Goal: Task Accomplishment & Management: Complete application form

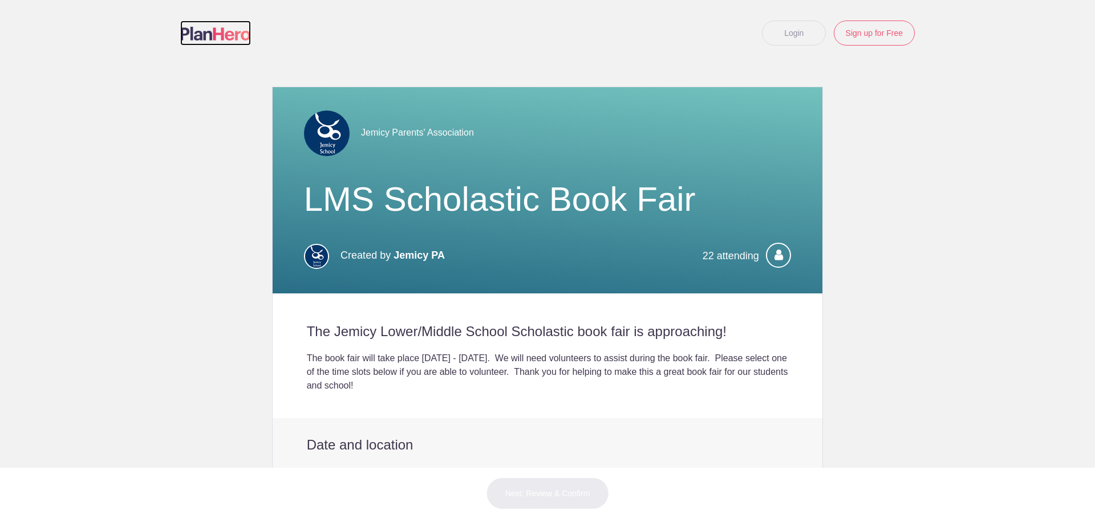
click at [194, 34] on img at bounding box center [215, 34] width 71 height 14
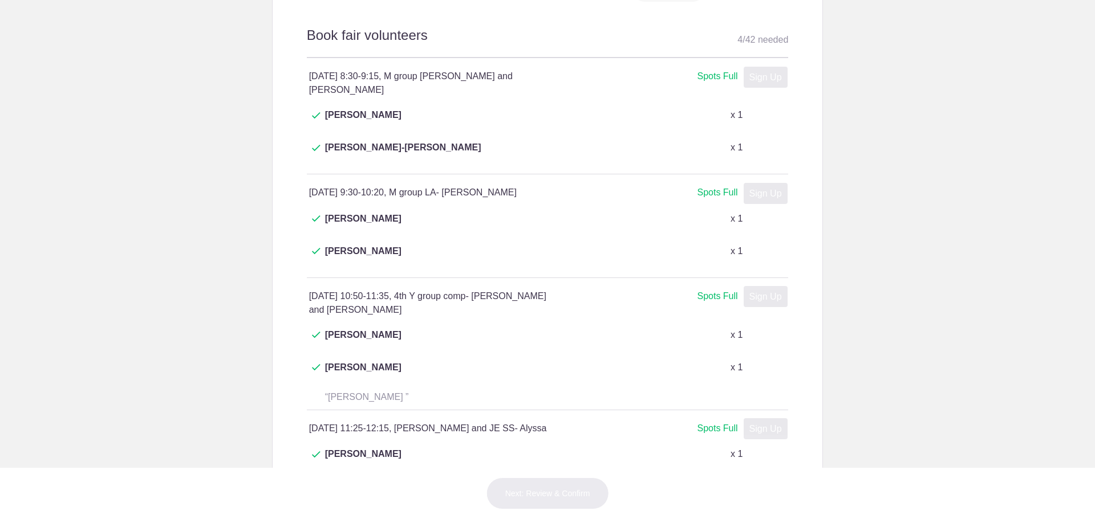
scroll to position [285, 0]
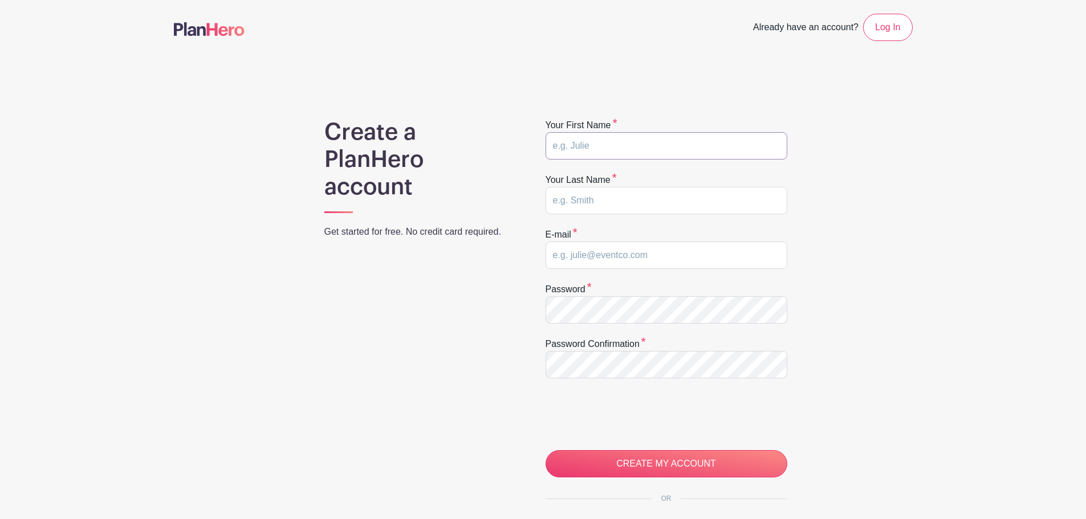
click at [574, 141] on input "text" at bounding box center [667, 145] width 242 height 27
type input "Kara"
type input "[PERSON_NAME]"
type input "[EMAIL_ADDRESS][DOMAIN_NAME]"
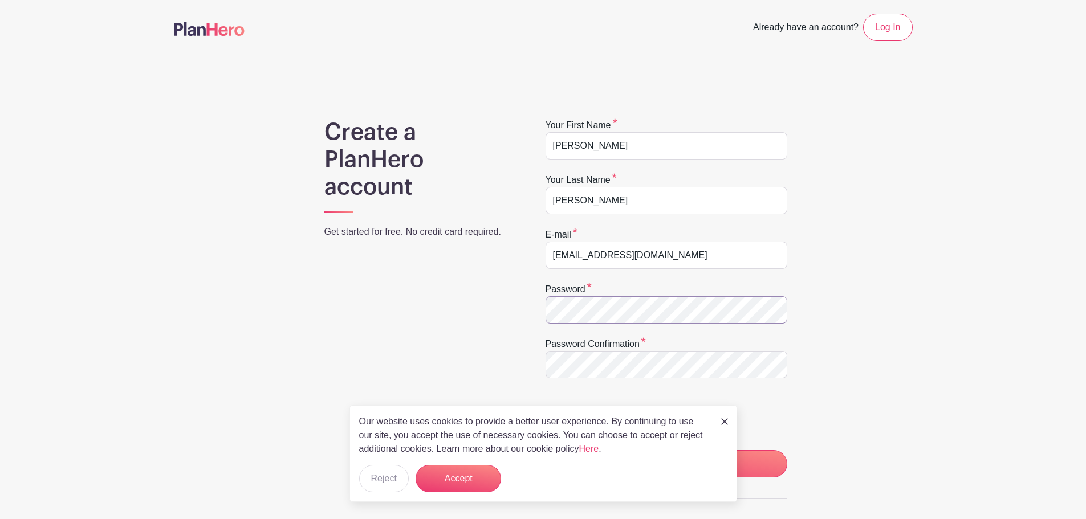
click at [504, 311] on div "Create a PlanHero account Get started for free. No credit card required. Your f…" at bounding box center [543, 362] width 739 height 486
click at [546, 450] on input "CREATE MY ACCOUNT" at bounding box center [667, 463] width 242 height 27
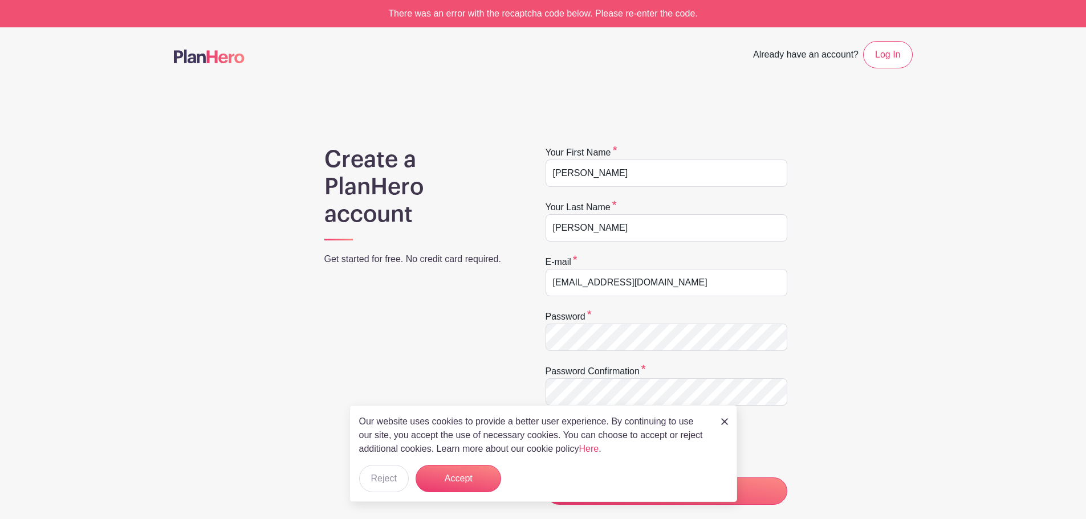
click at [489, 367] on div "Create a PlanHero account Get started for free. No credit card required." at bounding box center [420, 389] width 246 height 486
click at [450, 481] on button "Accept" at bounding box center [459, 478] width 86 height 27
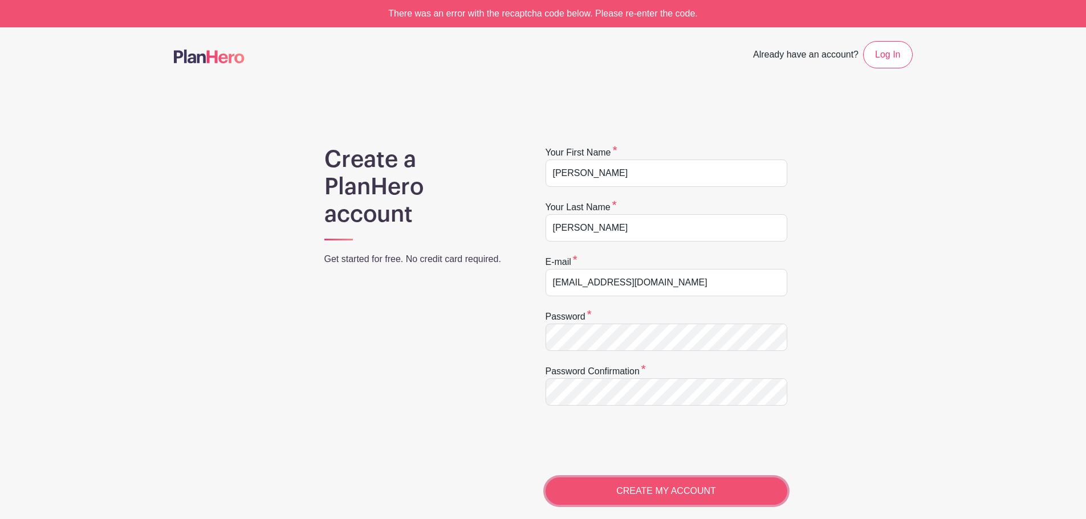
click at [671, 484] on input "CREATE MY ACCOUNT" at bounding box center [667, 491] width 242 height 27
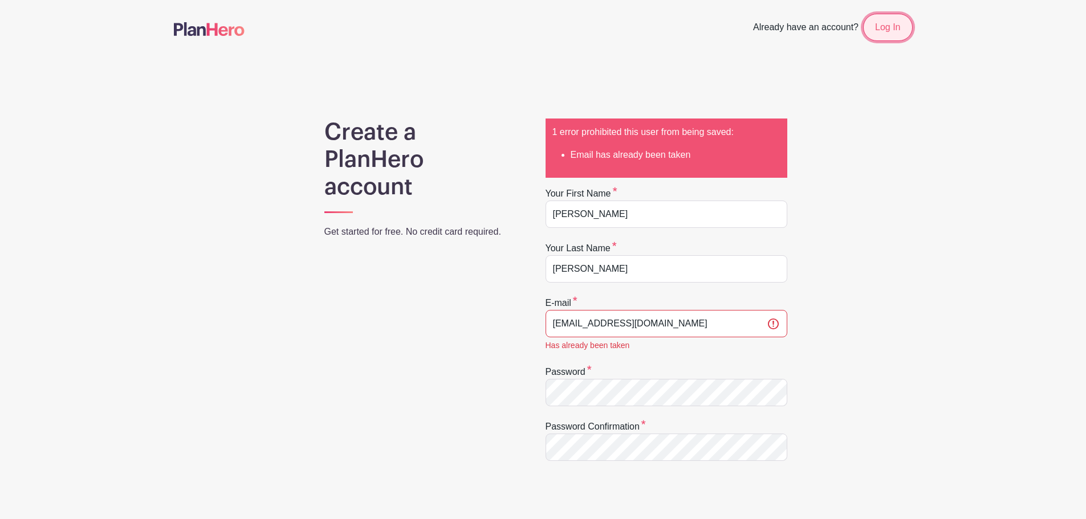
click at [884, 32] on link "Log In" at bounding box center [887, 27] width 49 height 27
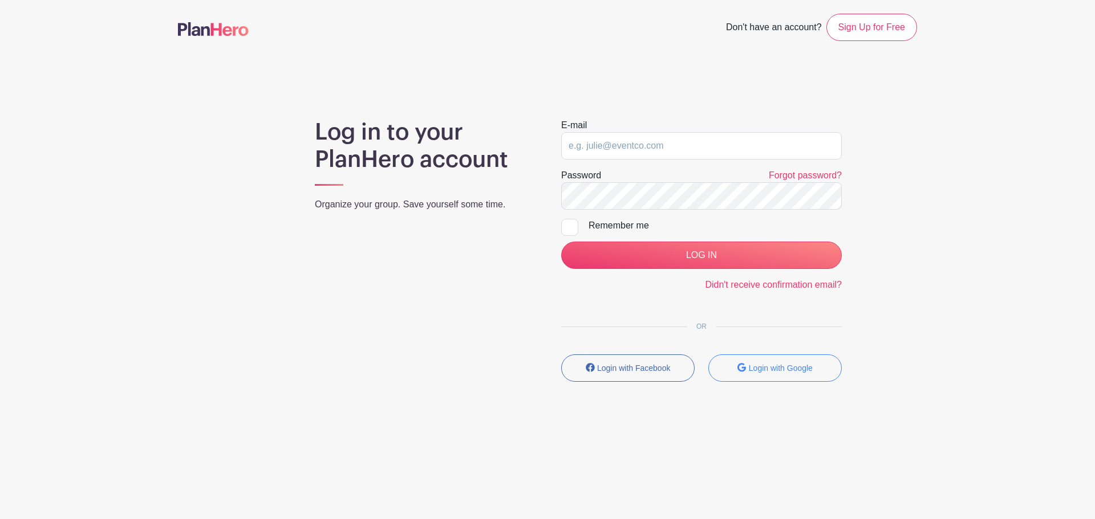
type input "khorst@jemicyschool.org"
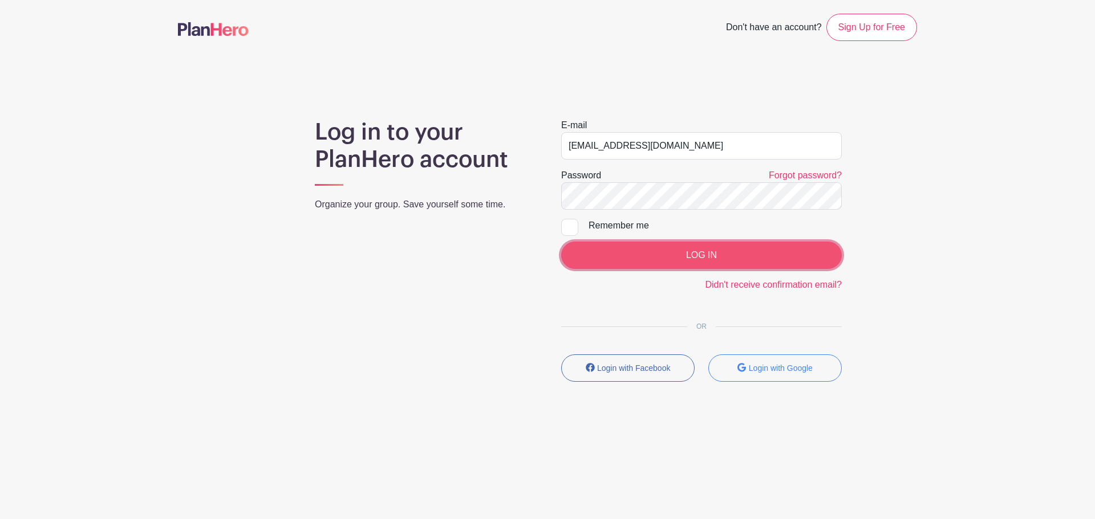
click at [650, 251] on input "LOG IN" at bounding box center [701, 255] width 281 height 27
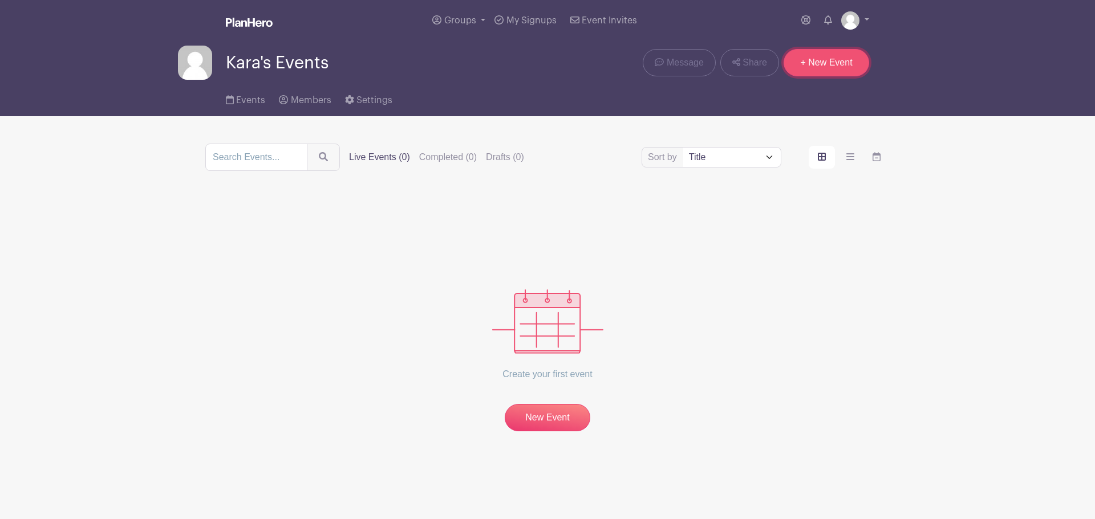
click at [802, 65] on link "+ New Event" at bounding box center [826, 62] width 86 height 27
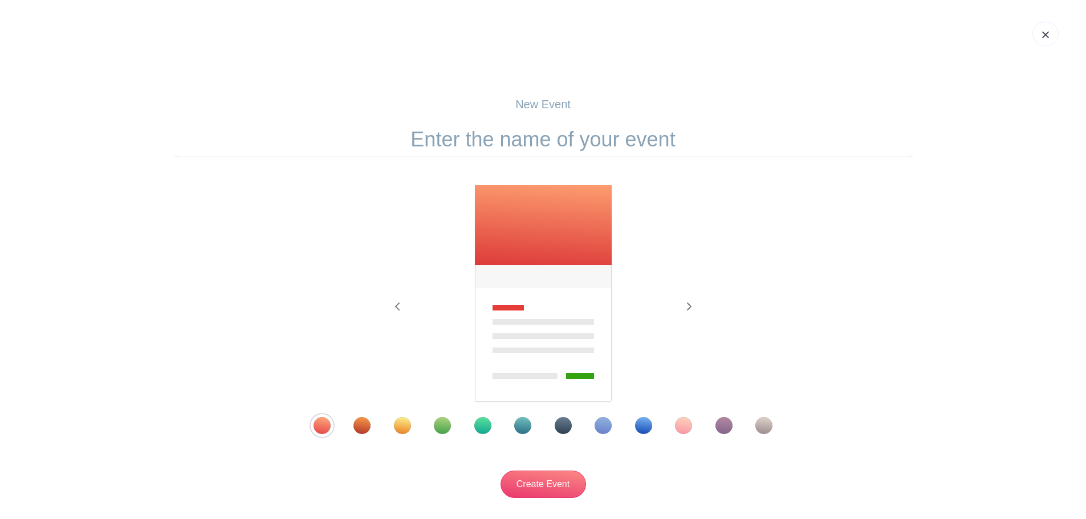
click at [649, 429] on div "Template 9" at bounding box center [643, 425] width 17 height 17
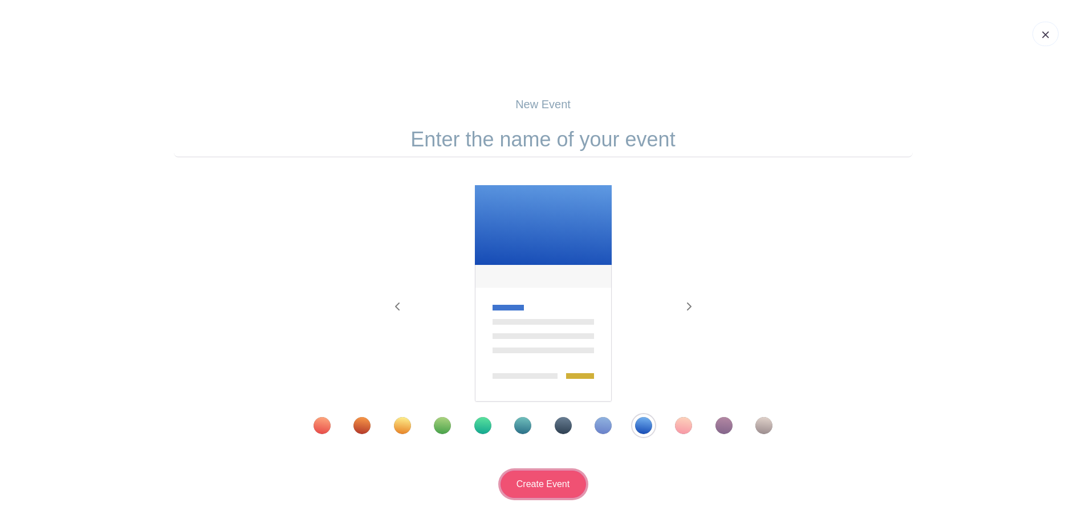
click at [545, 478] on input "Create Event" at bounding box center [544, 484] width 86 height 27
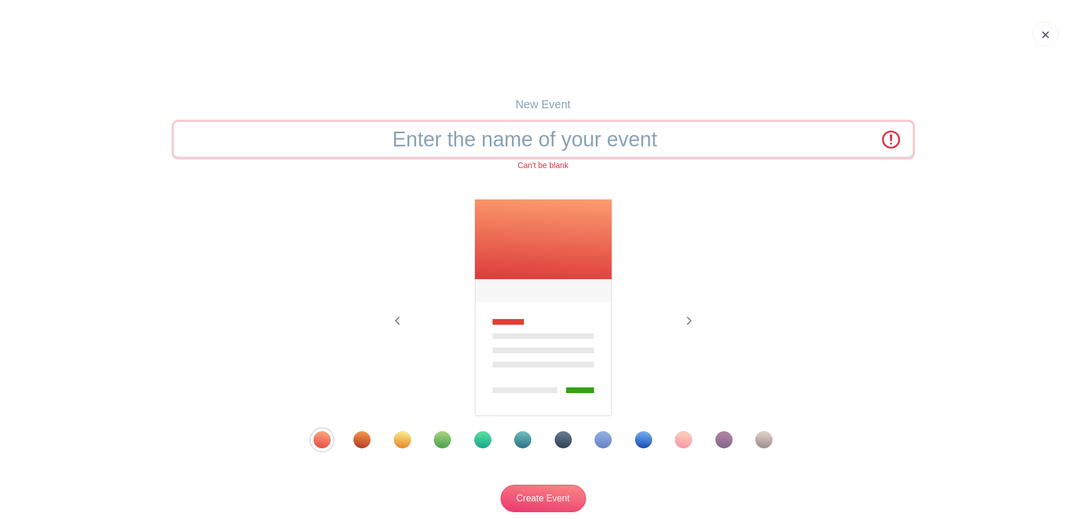
click at [500, 140] on input "text" at bounding box center [543, 139] width 739 height 35
type input "LMS Scholastic Book Fair 2025"
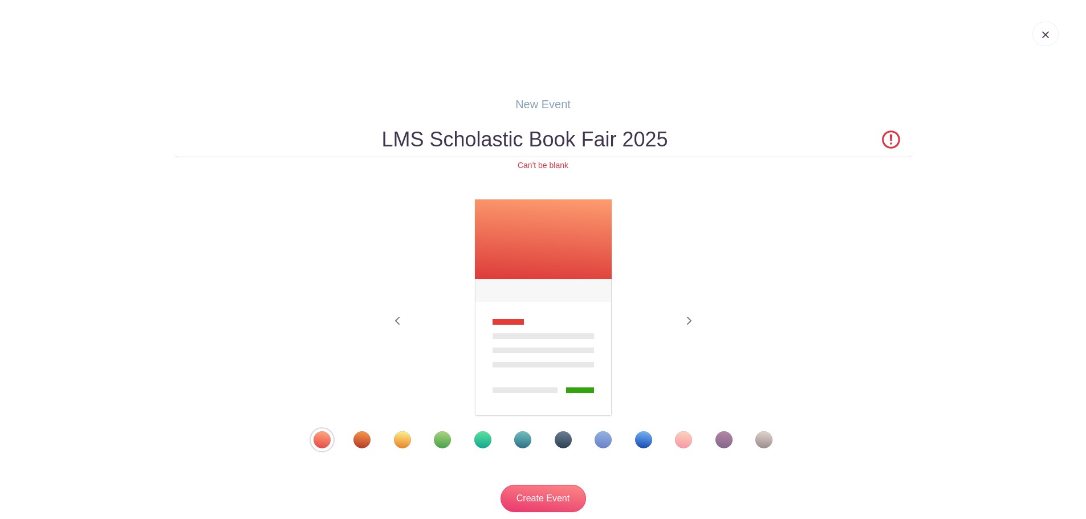
click at [793, 310] on div "Previous Next" at bounding box center [543, 324] width 739 height 250
click at [640, 444] on div "Template 9" at bounding box center [643, 440] width 17 height 17
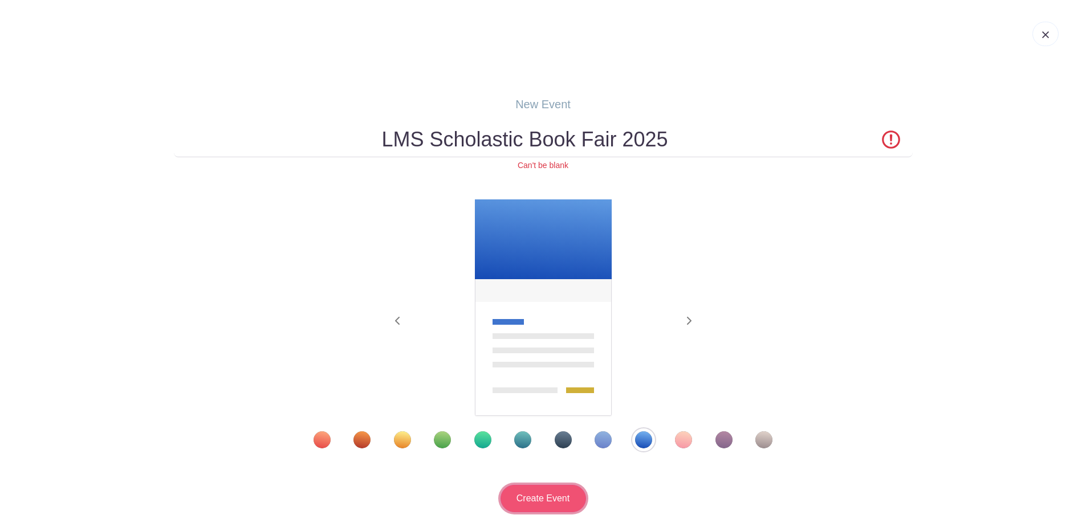
click at [546, 498] on input "Create Event" at bounding box center [544, 498] width 86 height 27
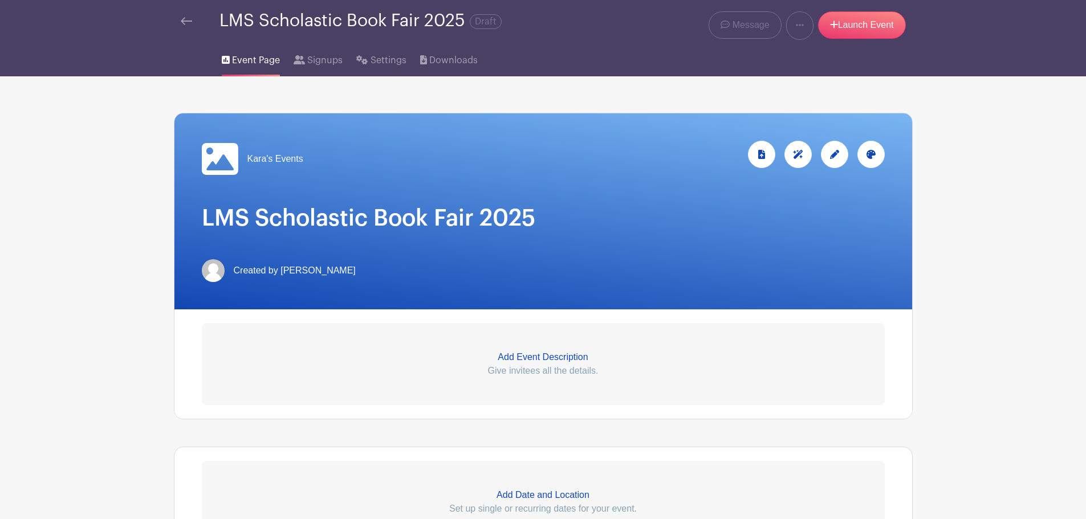
scroll to position [114, 0]
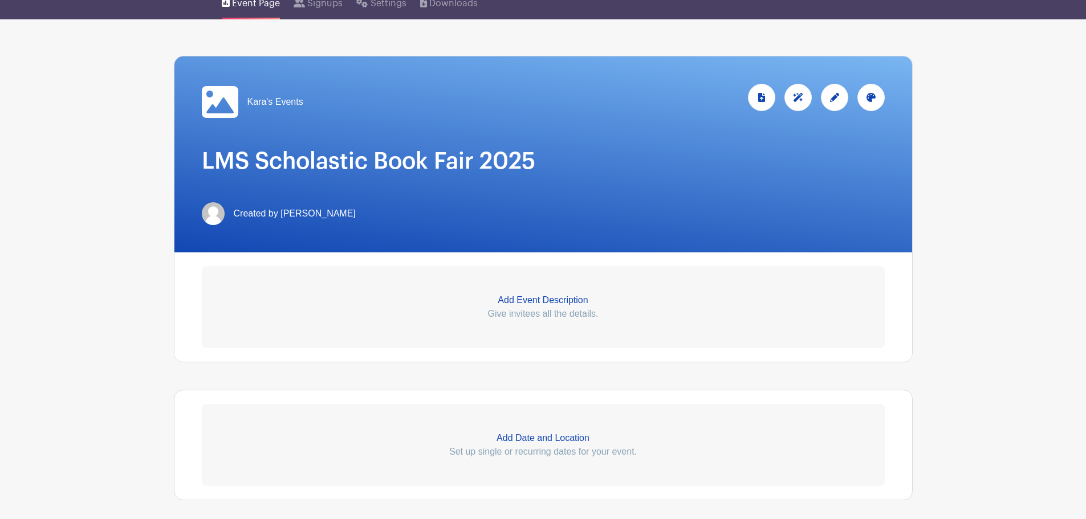
click at [528, 297] on p "Add Event Description" at bounding box center [543, 301] width 683 height 14
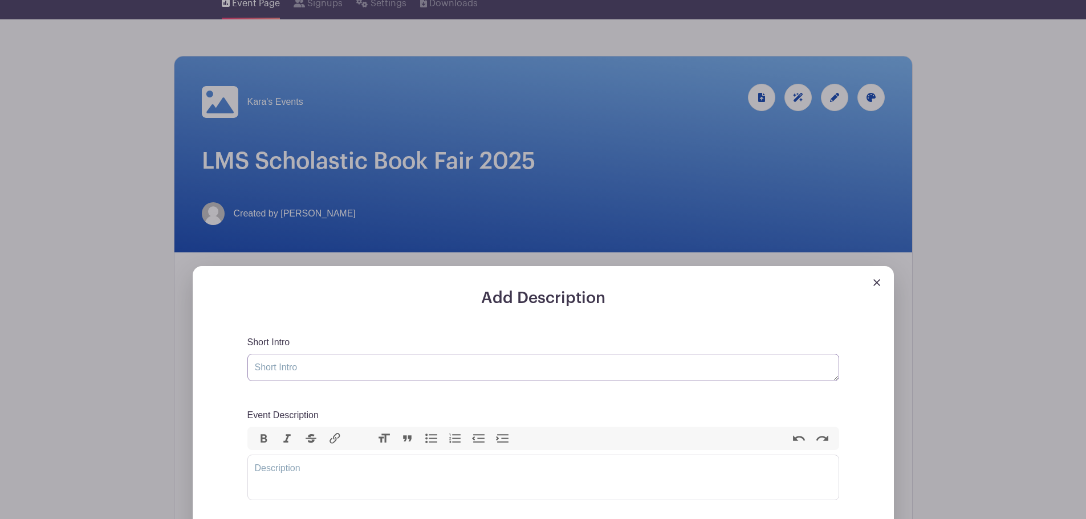
click at [383, 365] on textarea "Short Intro" at bounding box center [543, 367] width 592 height 27
click at [334, 464] on trix-editor "Event Description" at bounding box center [543, 478] width 592 height 46
paste trix-editor "<div><br>The Jemicy Lower/Middle School Scholastic book fair is approaching!<br…"
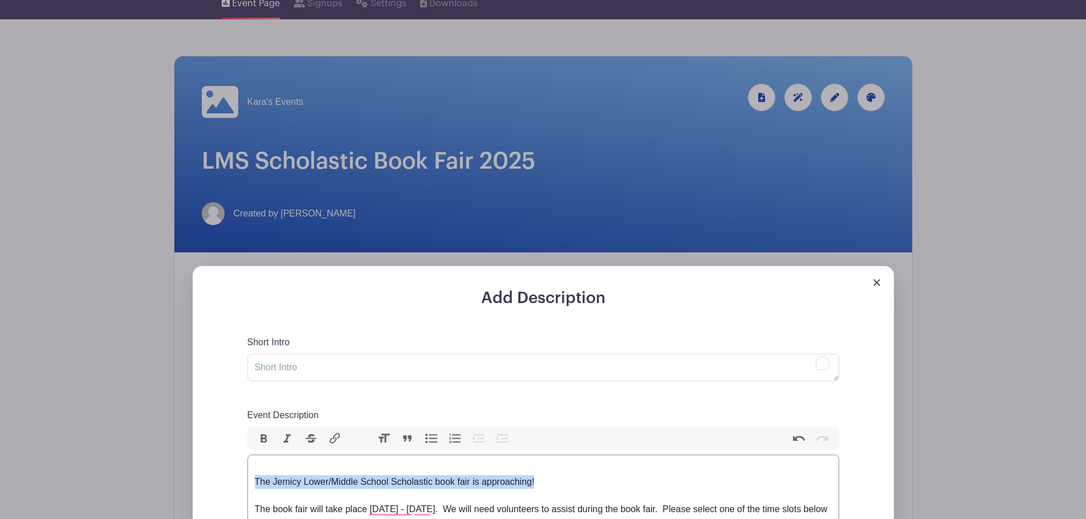
drag, startPoint x: 537, startPoint y: 485, endPoint x: 252, endPoint y: 486, distance: 284.5
click at [252, 486] on trix-editor "The Jemicy Lower/Middle School Scholastic book fair is approaching! The book fa…" at bounding box center [543, 496] width 592 height 82
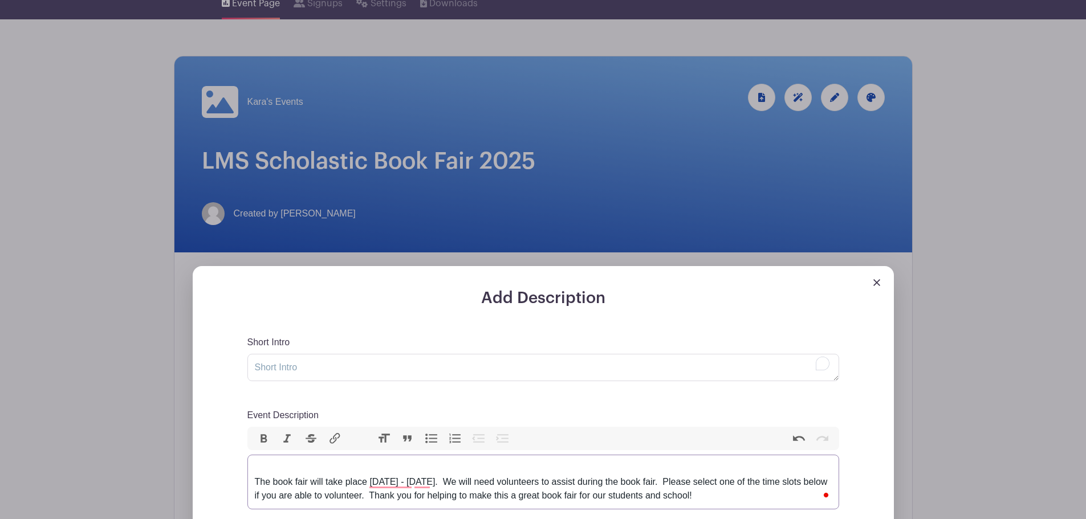
type trix-editor "<div>The book fair will take place December 11 - December 14, 2023.&nbsp; We wi…"
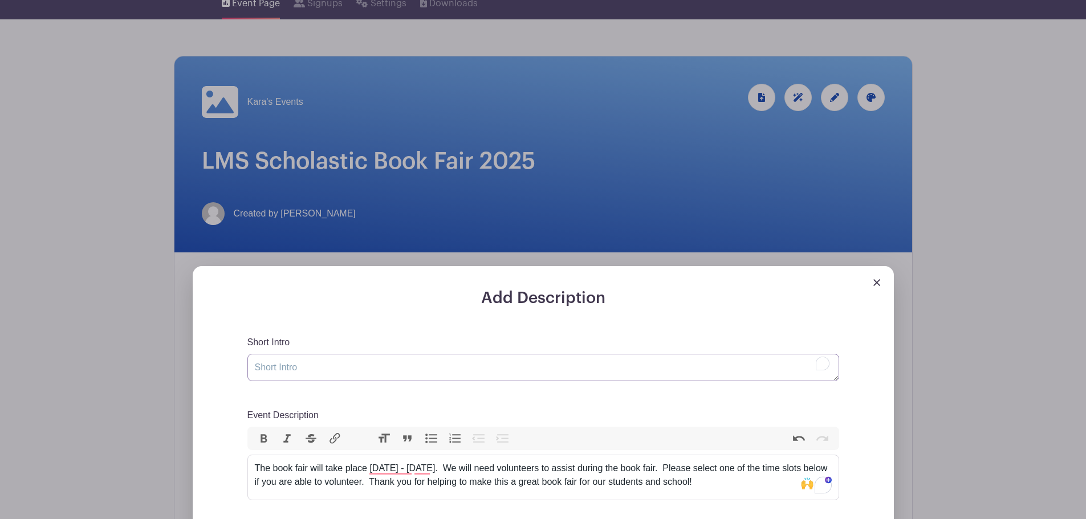
click at [277, 375] on textarea "Short Intro" at bounding box center [543, 367] width 592 height 27
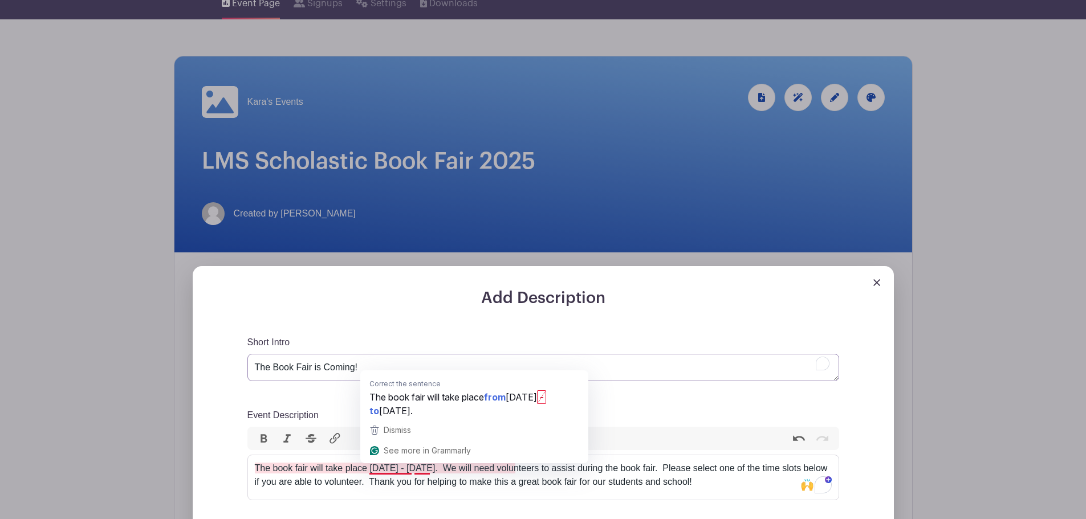
type textarea "The Book Fair is Coming!"
click at [371, 468] on div "The book fair will take place December 11 - December 14, 2023. We will need vol…" at bounding box center [543, 475] width 577 height 27
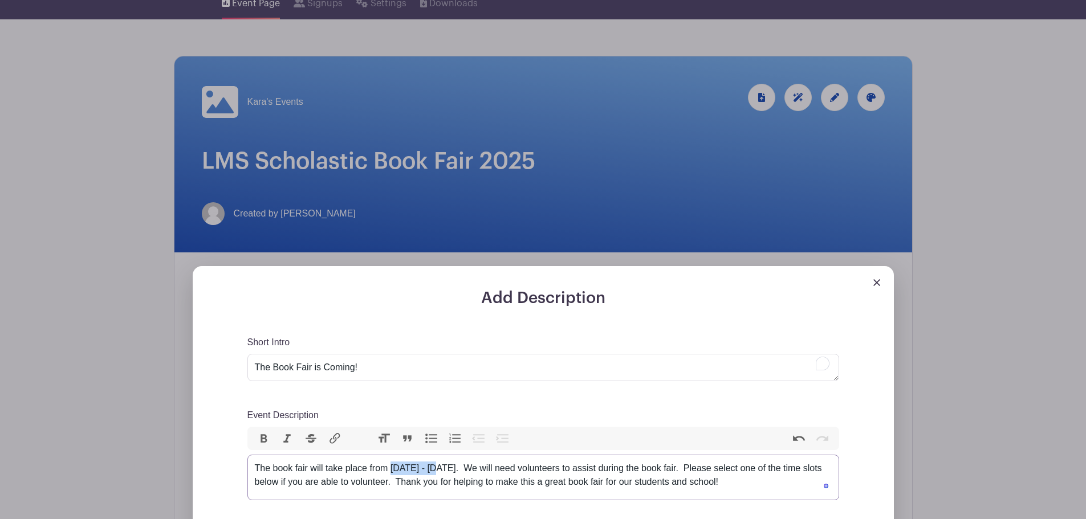
drag, startPoint x: 392, startPoint y: 469, endPoint x: 445, endPoint y: 469, distance: 53.6
click at [445, 469] on div "The book fair will take place from December 11 - December 14, 2023. We will nee…" at bounding box center [543, 475] width 577 height 27
drag, startPoint x: 454, startPoint y: 467, endPoint x: 533, endPoint y: 464, distance: 79.3
click at [533, 464] on div "The book fair will take place from November 17 - December 14, 2023. We will nee…" at bounding box center [543, 475] width 577 height 27
type trix-editor "<div>The book fair will take place from November 17 - November 20.&nbsp; We wil…"
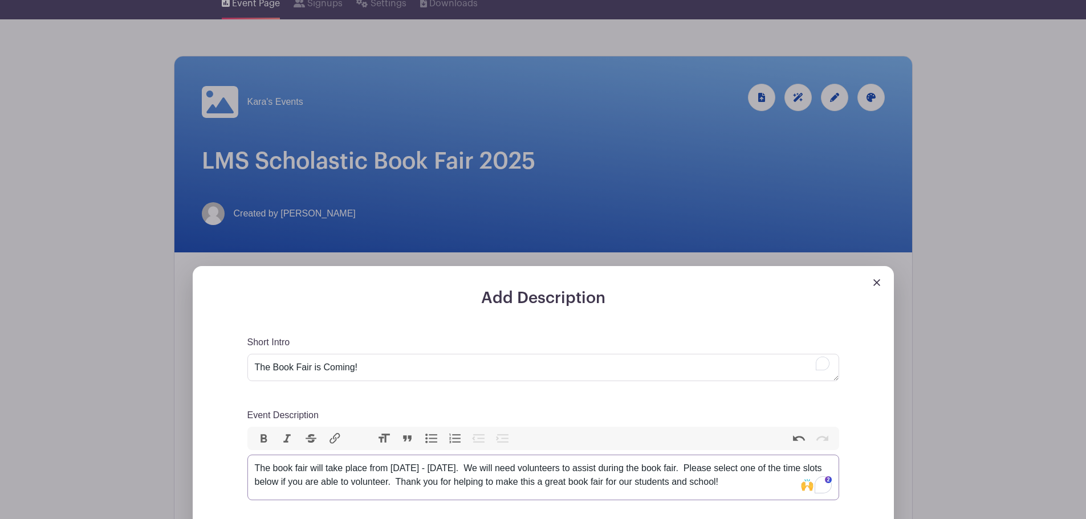
scroll to position [171, 0]
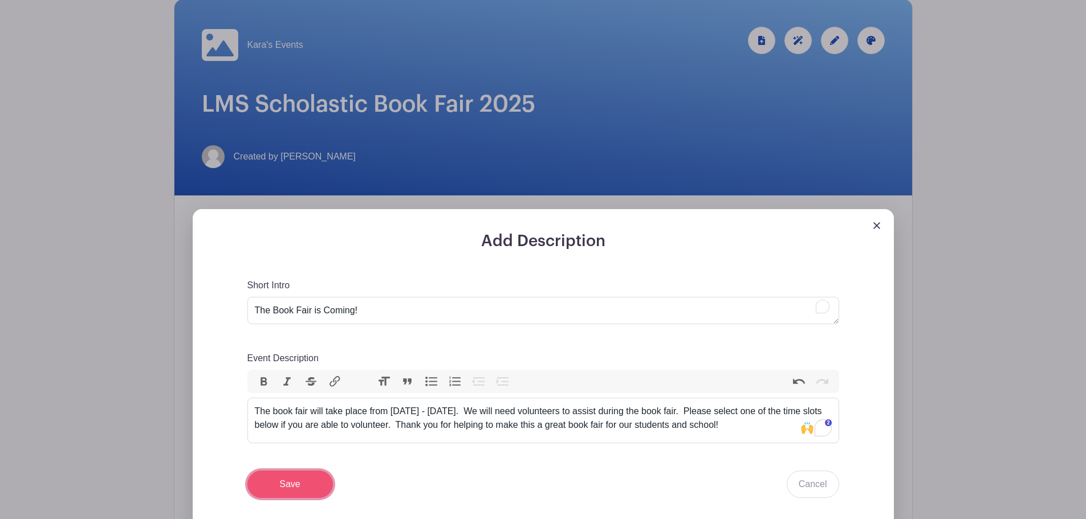
click at [299, 487] on input "Save" at bounding box center [290, 484] width 86 height 27
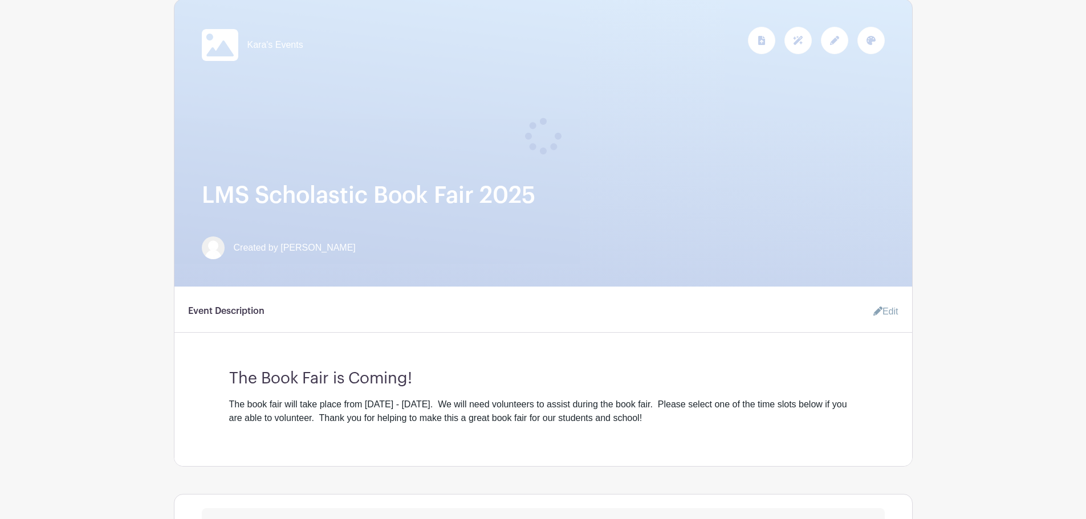
scroll to position [399, 0]
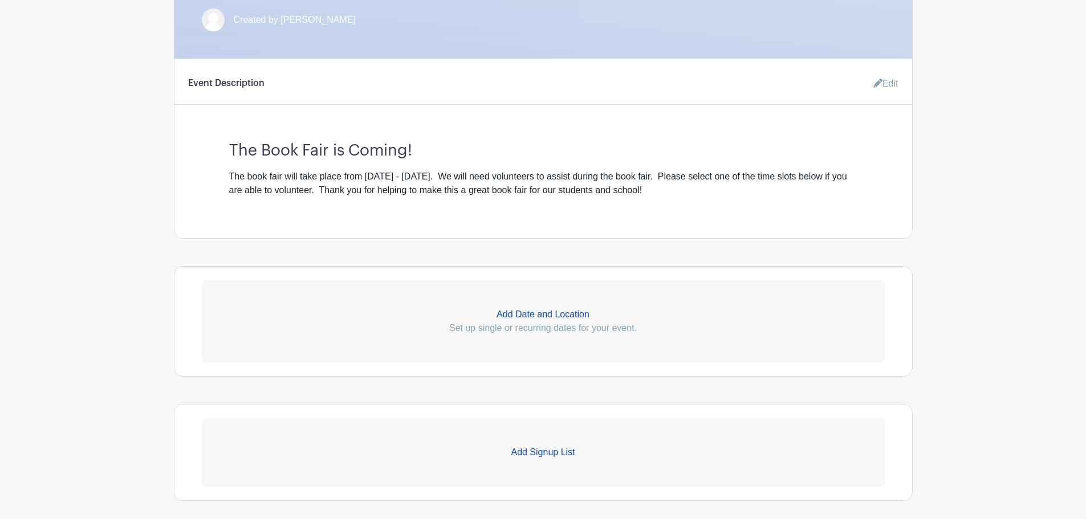
click at [543, 323] on p "Set up single or recurring dates for your event." at bounding box center [543, 329] width 683 height 14
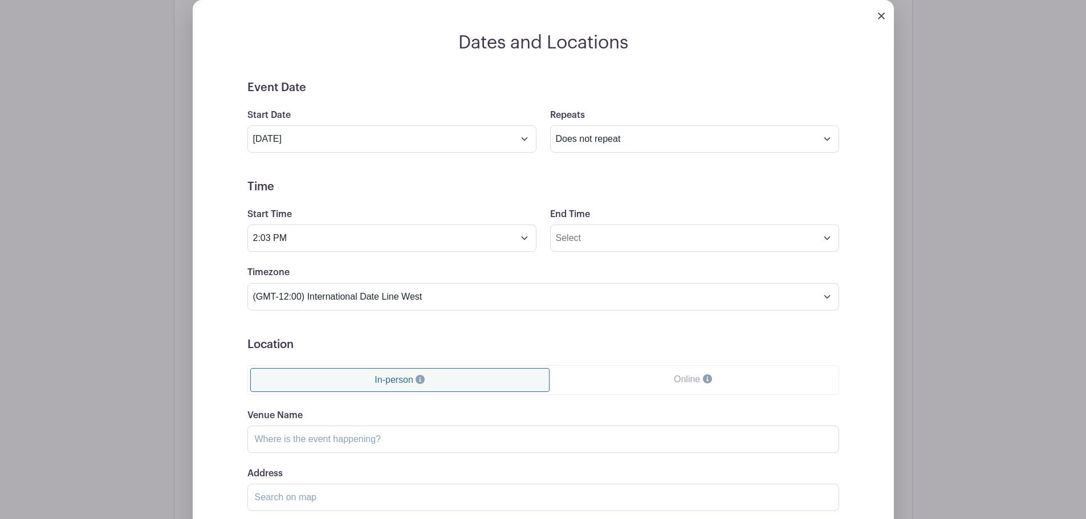
scroll to position [741, 0]
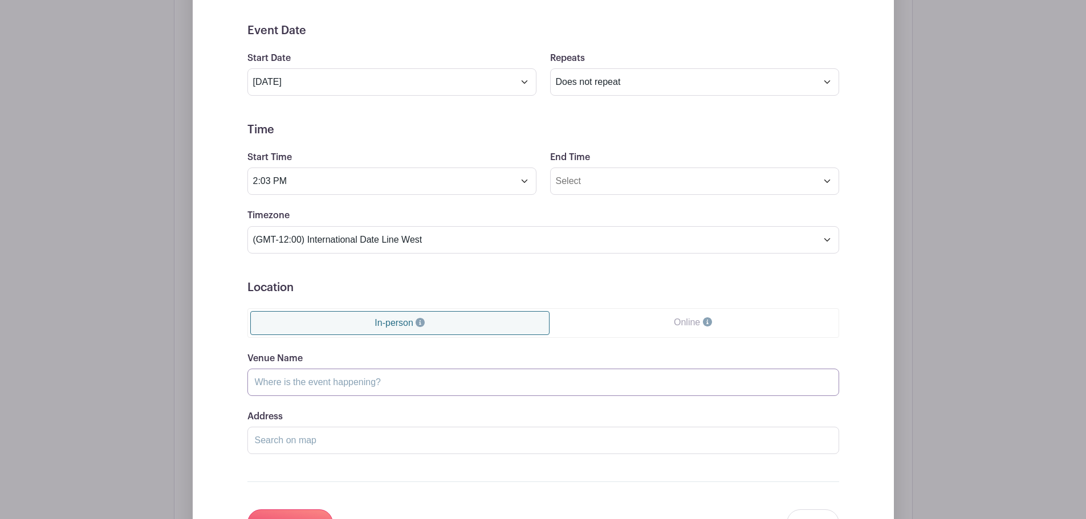
click at [362, 384] on input "Venue Name" at bounding box center [543, 382] width 592 height 27
paste input "Jemicy [GEOGRAPHIC_DATA], [STREET_ADDRESS]"
click at [598, 381] on input "Jemicy [GEOGRAPHIC_DATA], [STREET_ADDRESS]" at bounding box center [543, 382] width 592 height 27
click at [322, 444] on input "Address" at bounding box center [543, 440] width 592 height 27
drag, startPoint x: 542, startPoint y: 380, endPoint x: 377, endPoint y: 384, distance: 164.8
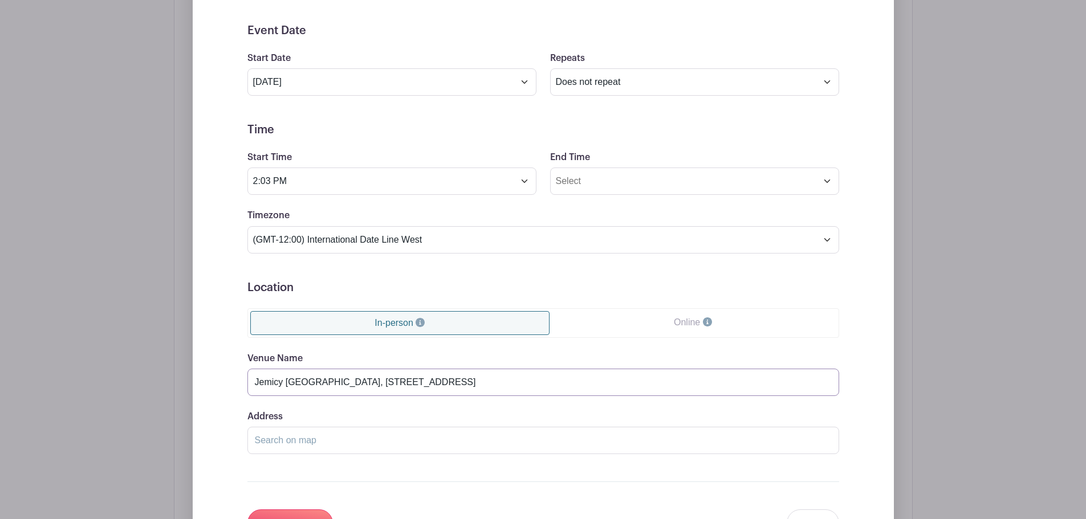
click at [377, 384] on input "Jemicy [GEOGRAPHIC_DATA], [STREET_ADDRESS]" at bounding box center [543, 382] width 592 height 27
type input "Jemicy Lower/Middle School,"
click at [306, 442] on input "Address" at bounding box center [543, 440] width 592 height 27
paste input "11 Celadon Road, Owings Mills, MD"
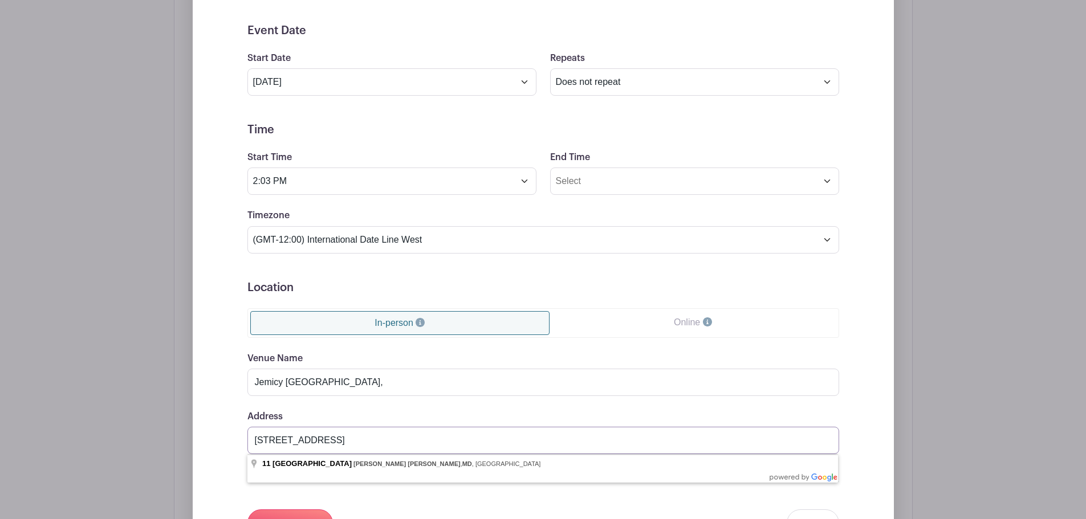
type input "11 Celadon Road, Owings Mills, MD"
click at [376, 383] on input "Jemicy Lower/Middle School," at bounding box center [543, 382] width 592 height 27
type input "Jemicy Lower/Middle School"
click at [408, 446] on input "11 Celadon Road, Owings Mills, MD" at bounding box center [543, 440] width 592 height 27
type input "11 Celadon Road, Owings Mills, MD, USA"
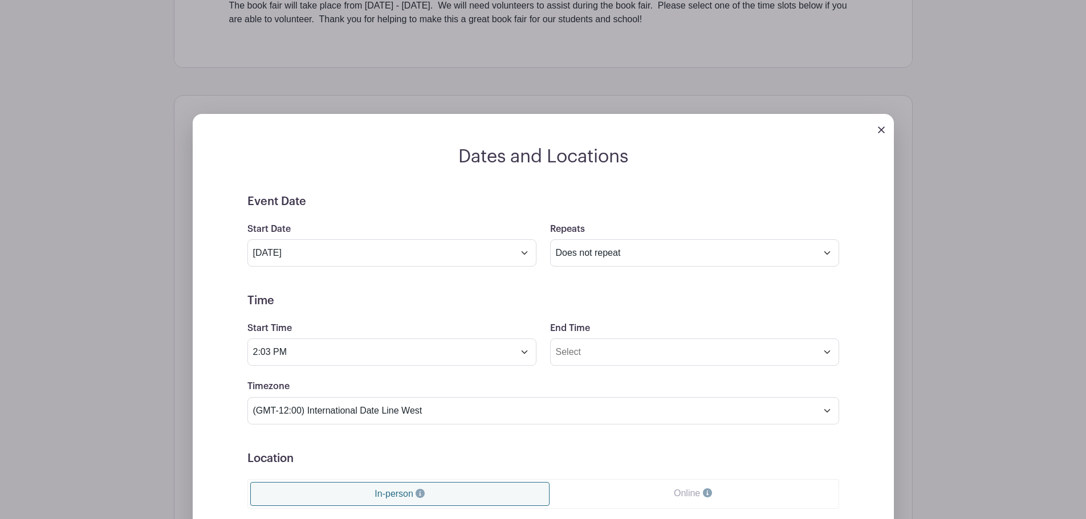
scroll to position [513, 0]
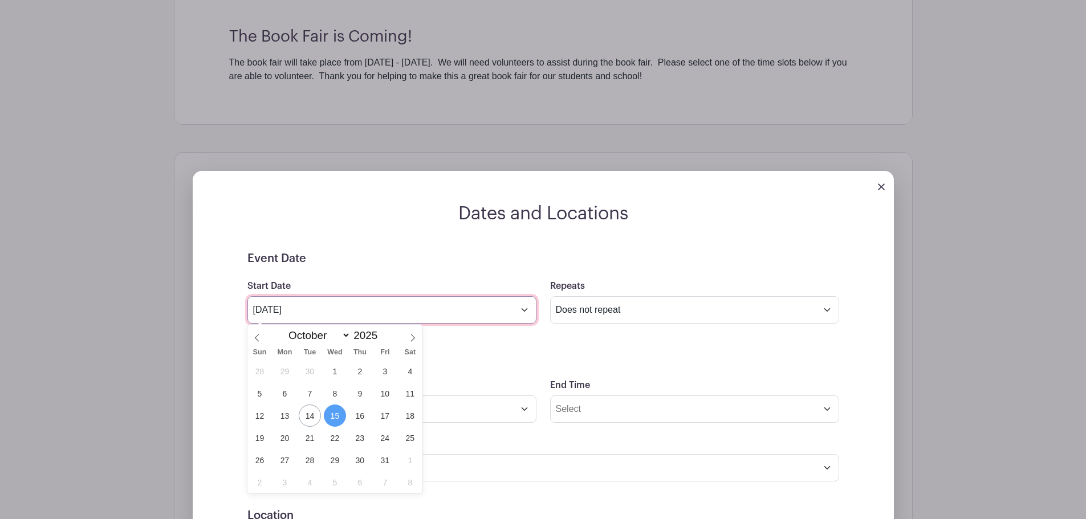
drag, startPoint x: 329, startPoint y: 310, endPoint x: 182, endPoint y: 315, distance: 146.6
click at [413, 341] on icon at bounding box center [413, 338] width 8 height 8
select select "10"
click at [282, 440] on span "17" at bounding box center [285, 438] width 22 height 22
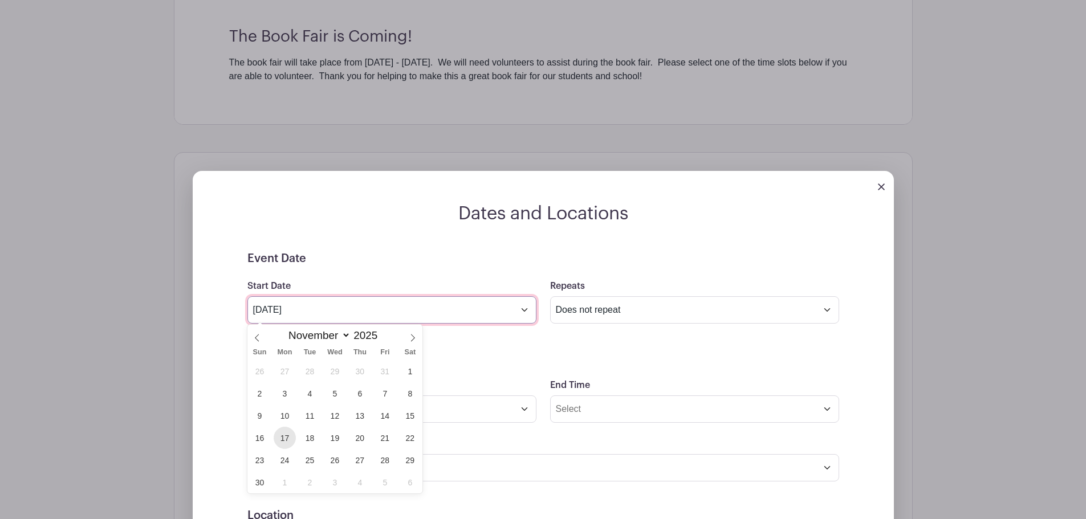
type input "Nov 17 2025"
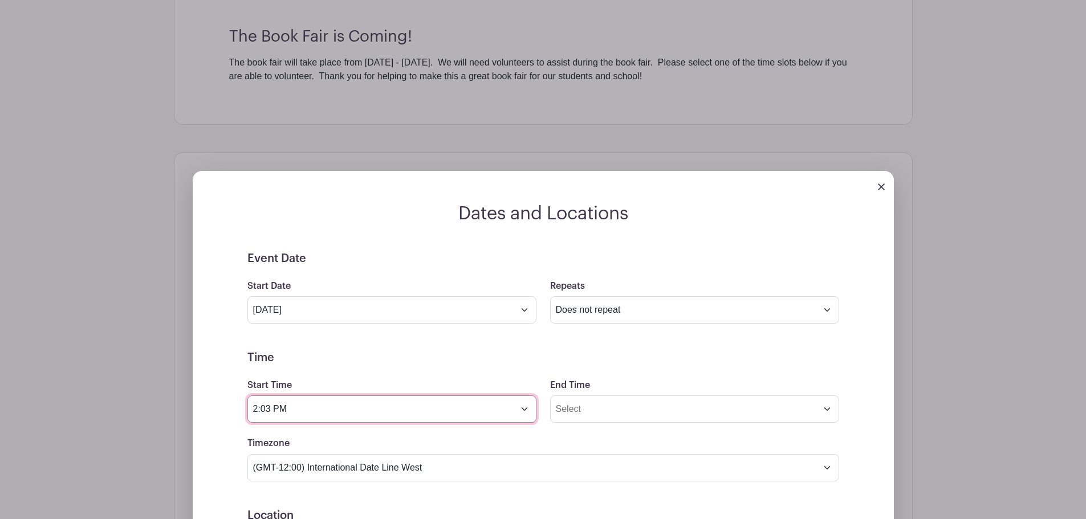
click at [525, 414] on input "2:03 PM" at bounding box center [391, 409] width 289 height 27
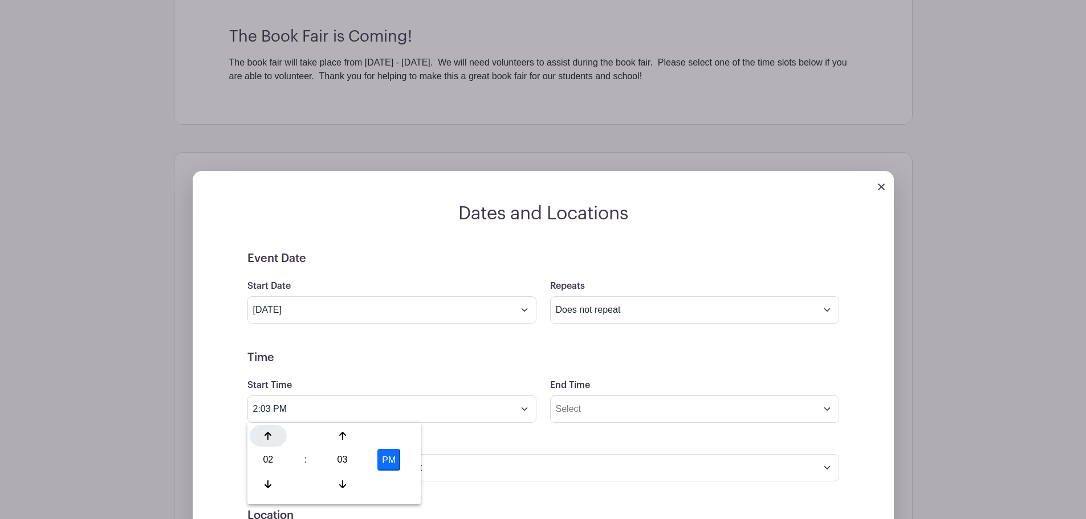
click at [271, 436] on icon at bounding box center [268, 436] width 7 height 8
click at [265, 484] on icon at bounding box center [268, 484] width 7 height 9
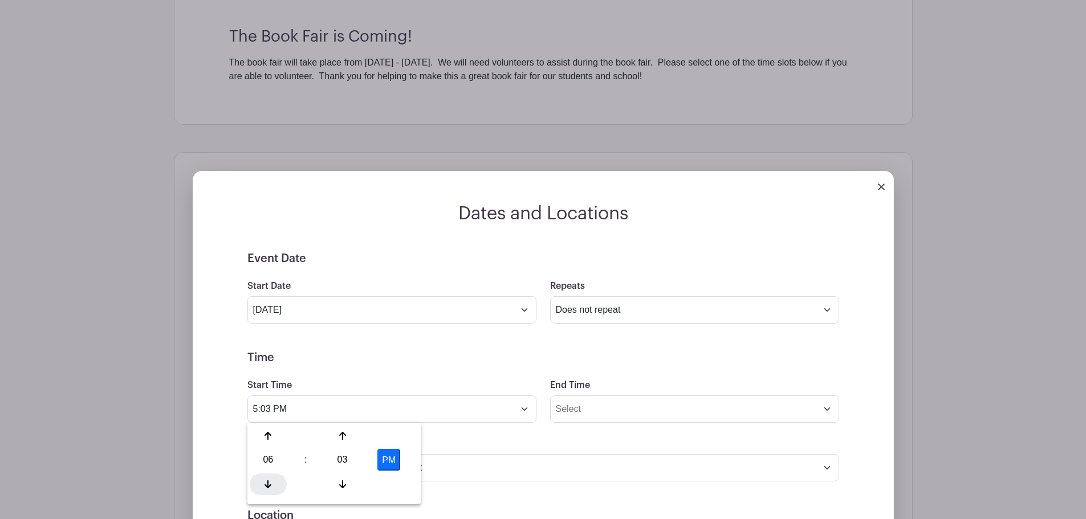
click at [265, 484] on icon at bounding box center [268, 484] width 7 height 9
click at [269, 435] on icon at bounding box center [268, 436] width 7 height 9
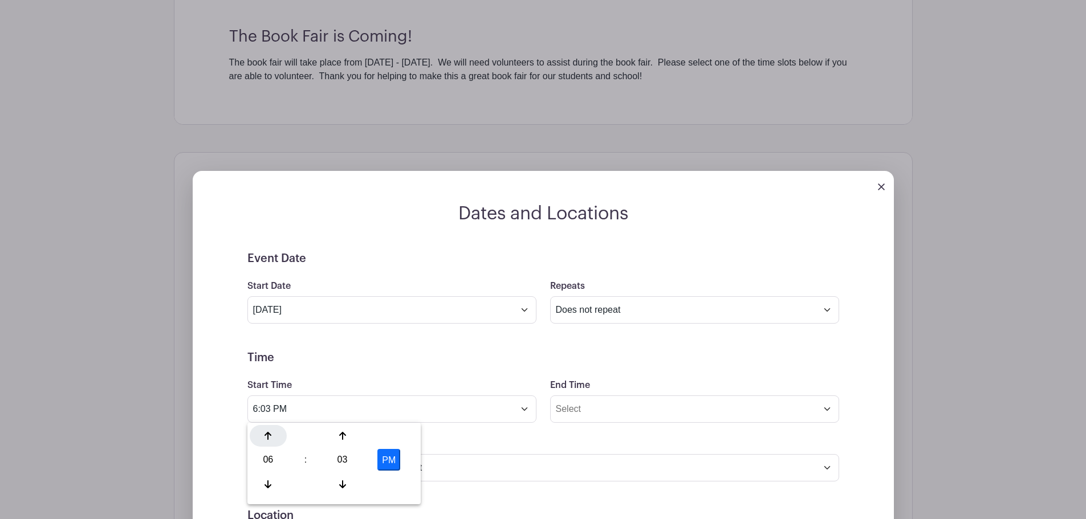
click at [269, 435] on icon at bounding box center [268, 436] width 7 height 9
click at [386, 461] on button "PM" at bounding box center [388, 460] width 23 height 22
click at [343, 439] on icon at bounding box center [342, 436] width 7 height 8
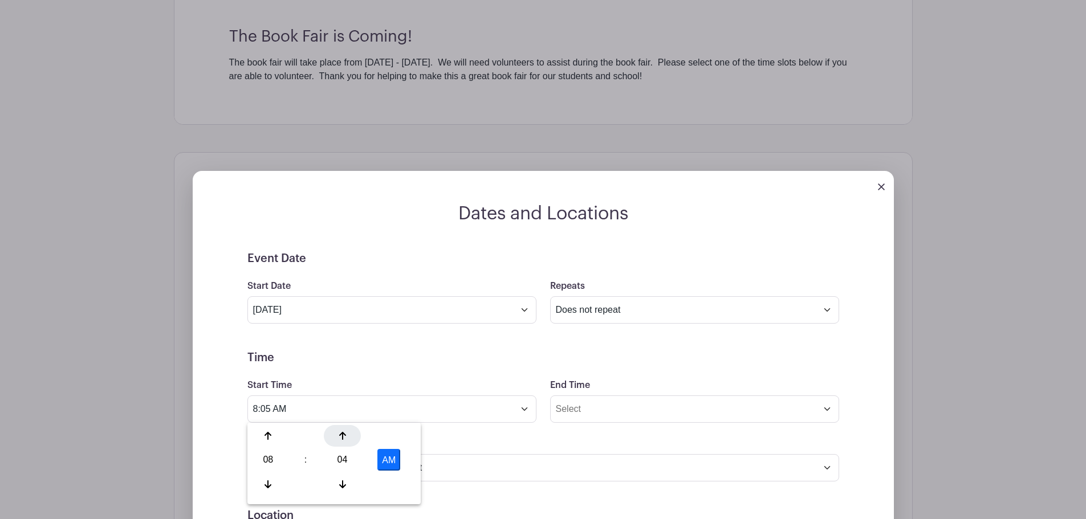
click at [343, 439] on icon at bounding box center [342, 436] width 7 height 8
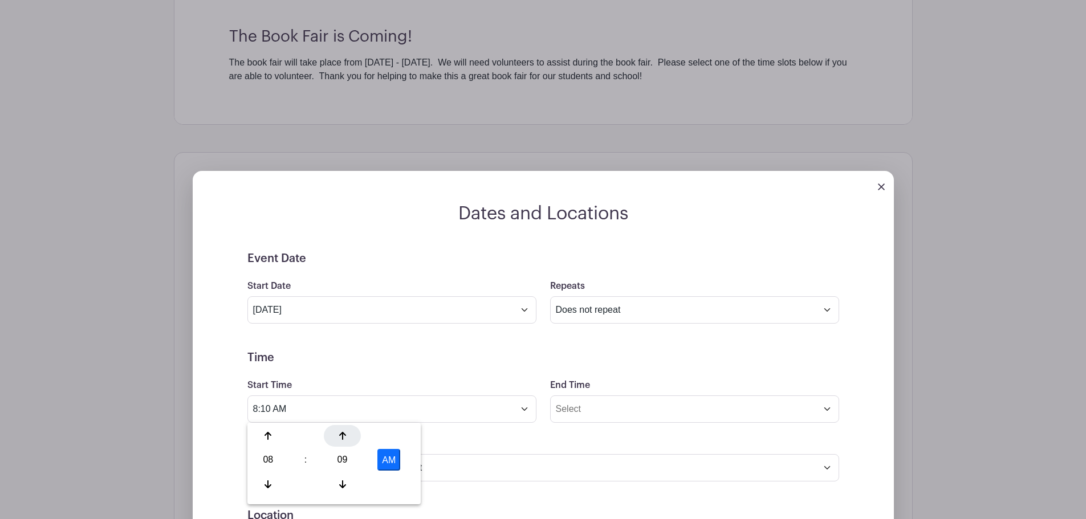
click at [343, 439] on icon at bounding box center [342, 436] width 7 height 8
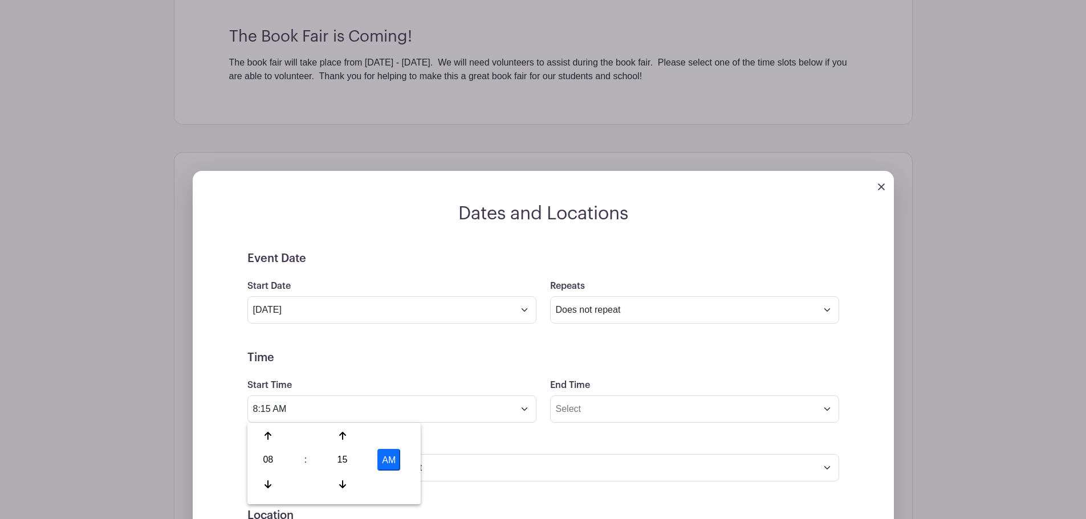
click at [388, 465] on button "AM" at bounding box center [388, 460] width 23 height 22
type input "8:15 PM"
click at [597, 411] on input "End Time" at bounding box center [694, 409] width 289 height 27
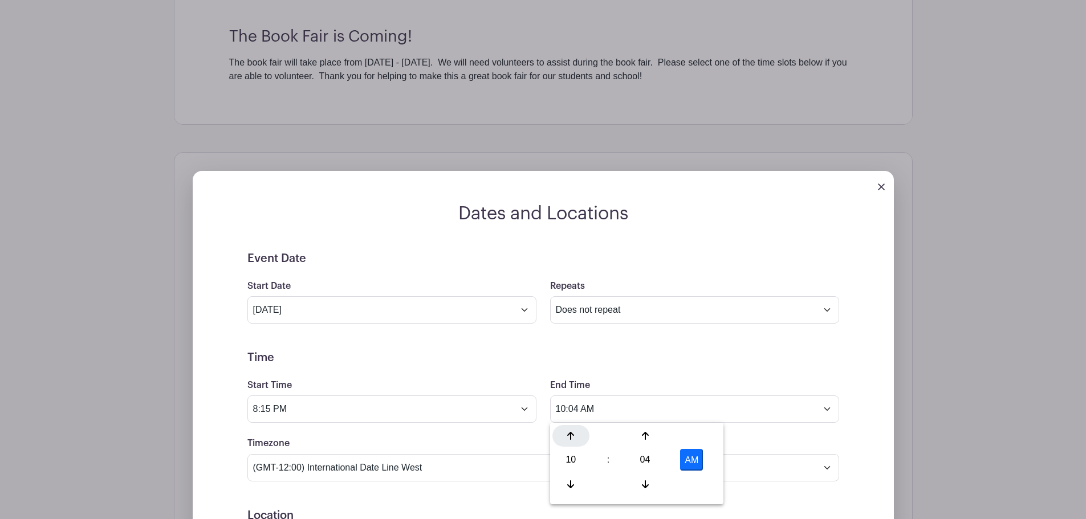
click at [565, 440] on div at bounding box center [571, 436] width 37 height 22
click at [646, 488] on icon at bounding box center [645, 485] width 7 height 8
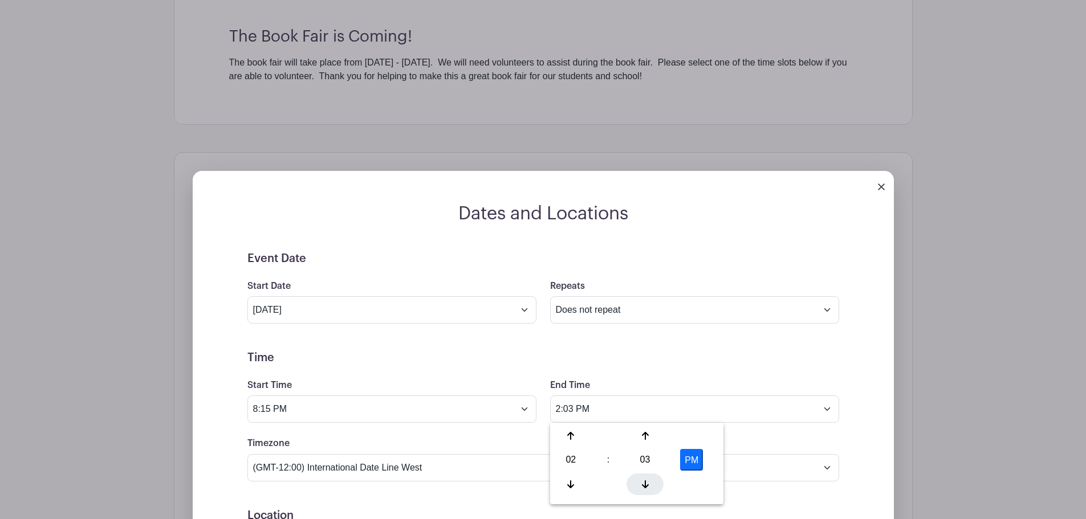
click at [646, 488] on icon at bounding box center [645, 485] width 7 height 8
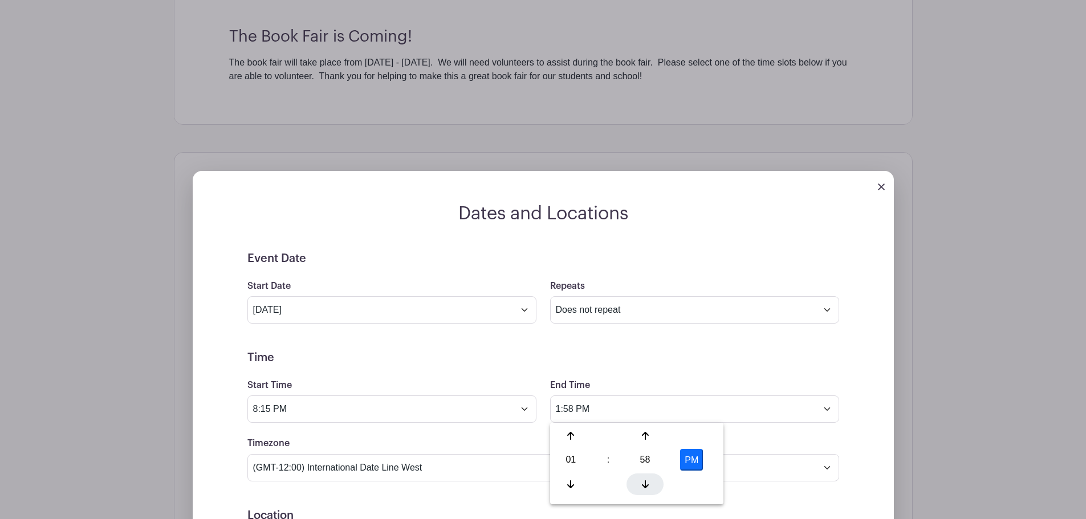
click at [646, 488] on icon at bounding box center [645, 485] width 7 height 8
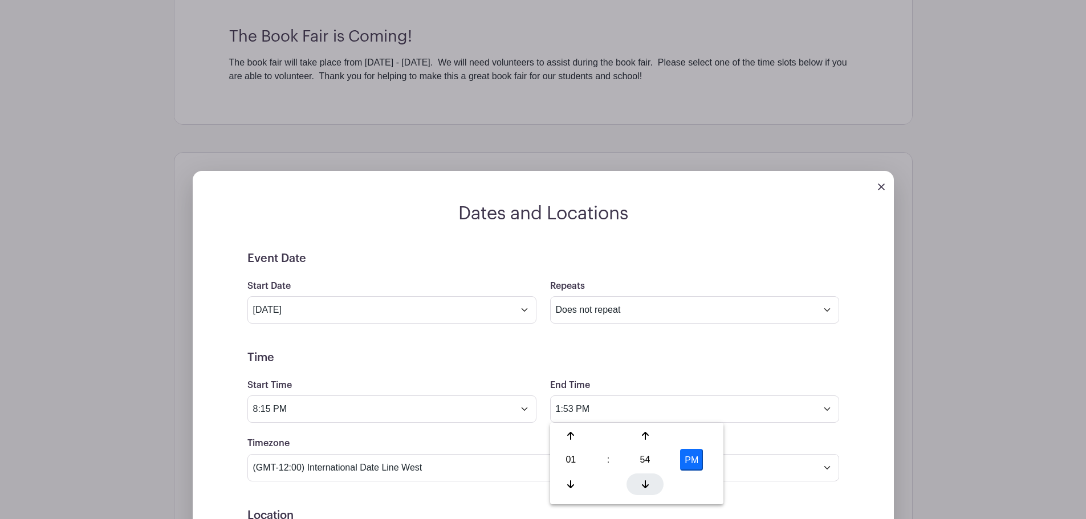
click at [646, 488] on icon at bounding box center [645, 485] width 7 height 8
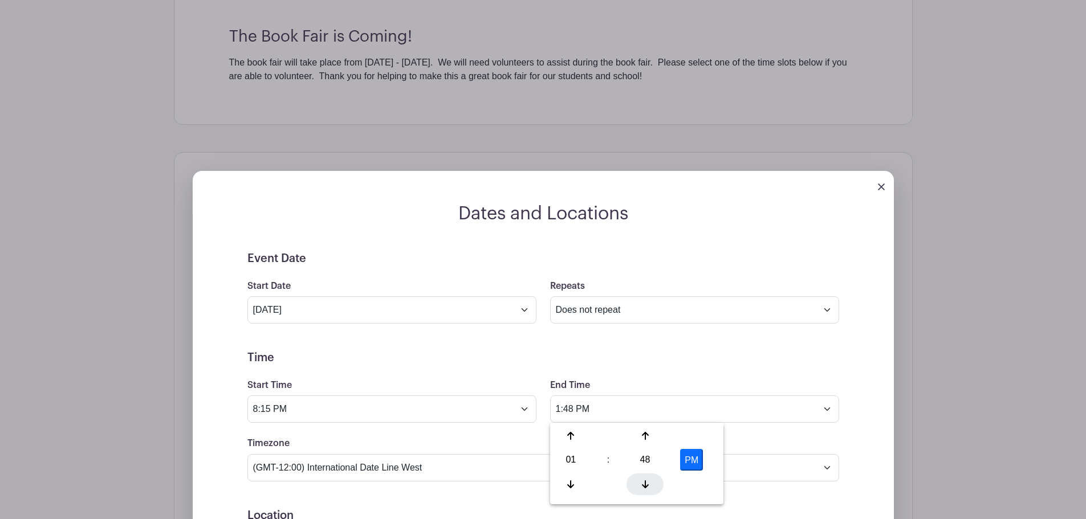
click at [646, 488] on icon at bounding box center [645, 485] width 7 height 8
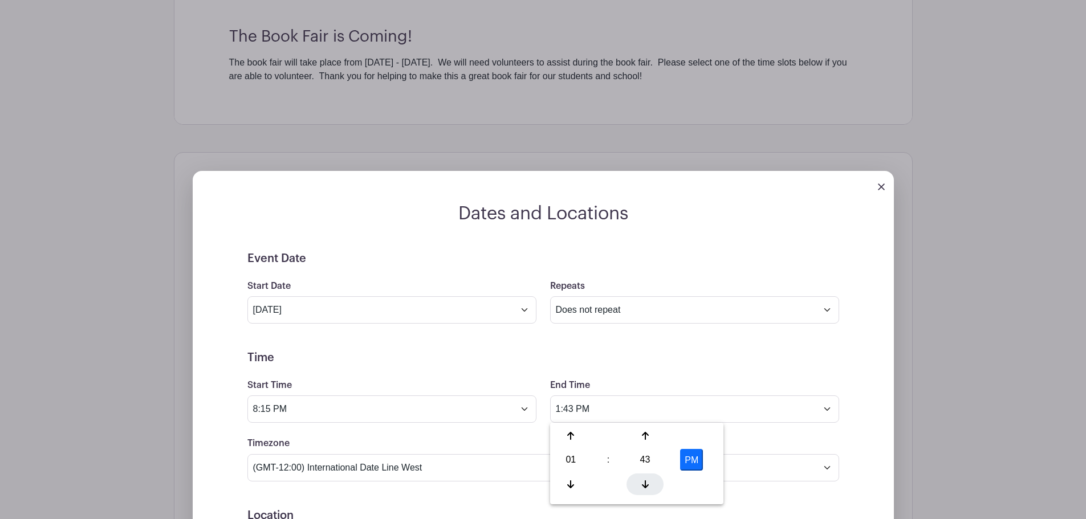
click at [646, 488] on icon at bounding box center [645, 485] width 7 height 8
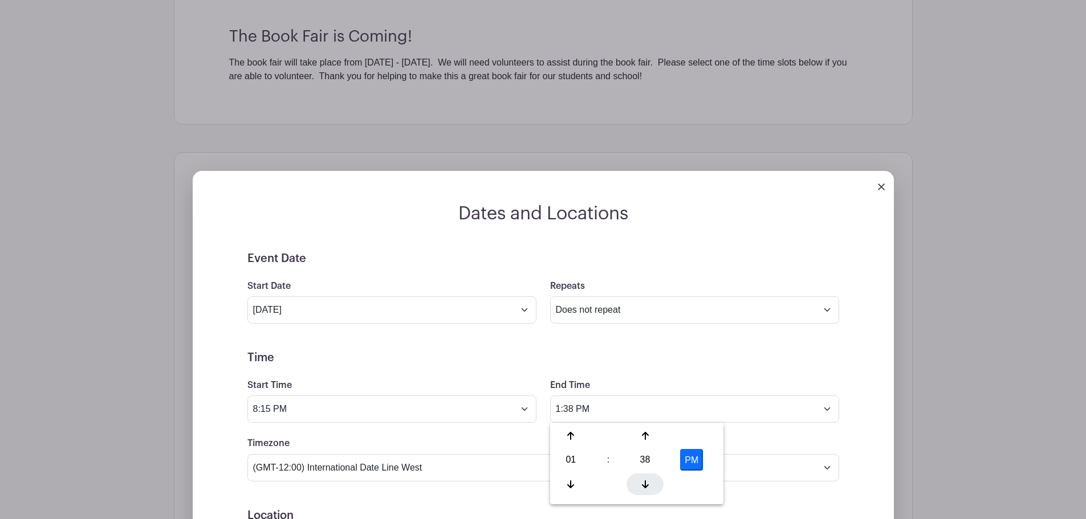
click at [646, 488] on icon at bounding box center [645, 485] width 7 height 8
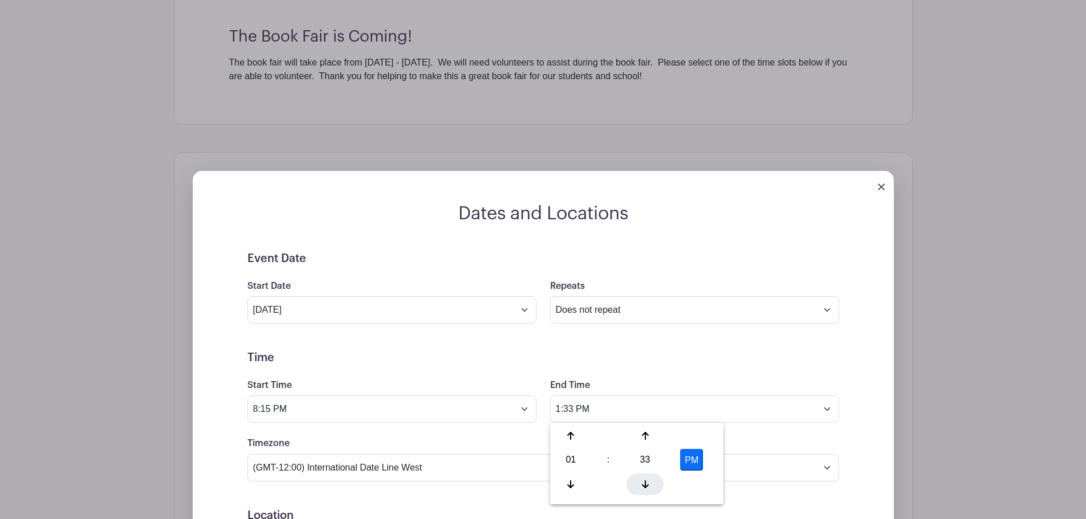
click at [646, 488] on icon at bounding box center [645, 485] width 7 height 8
click at [567, 441] on div at bounding box center [571, 436] width 37 height 22
type input "2:30 PM"
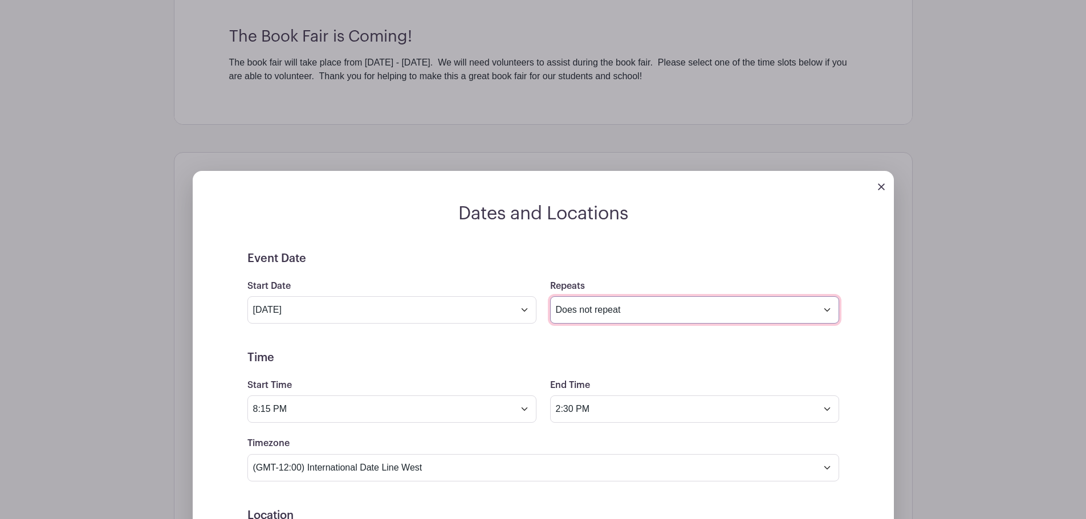
click at [624, 316] on select "Does not repeat Daily Weekly Monthly on day 17 Monthly on the third Monday Othe…" at bounding box center [694, 310] width 289 height 27
select select "daily"
click at [550, 297] on select "Does not repeat Daily Weekly Monthly on day 17 Monthly on the third Monday Othe…" at bounding box center [694, 310] width 289 height 27
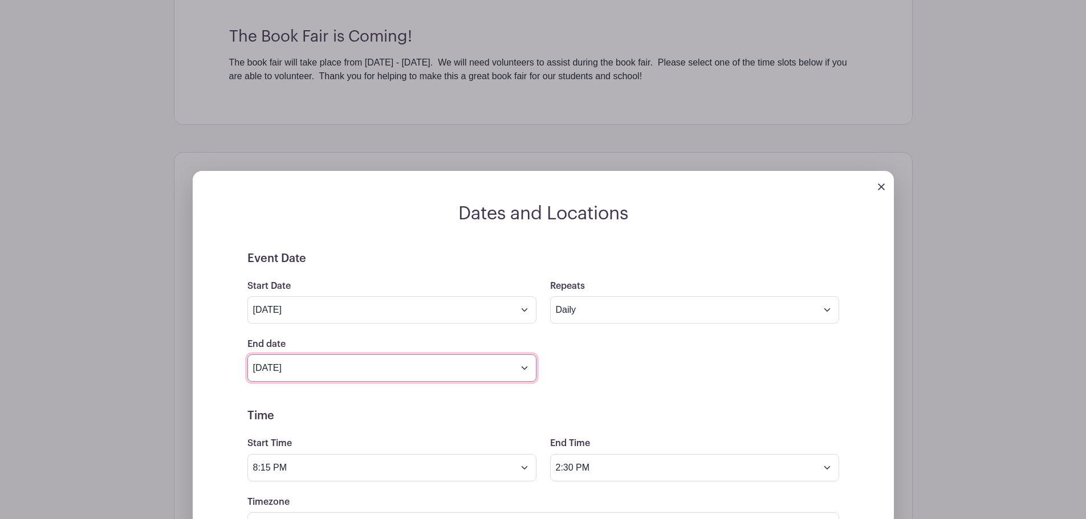
click at [477, 367] on input "Dec 17 2025" at bounding box center [391, 368] width 289 height 27
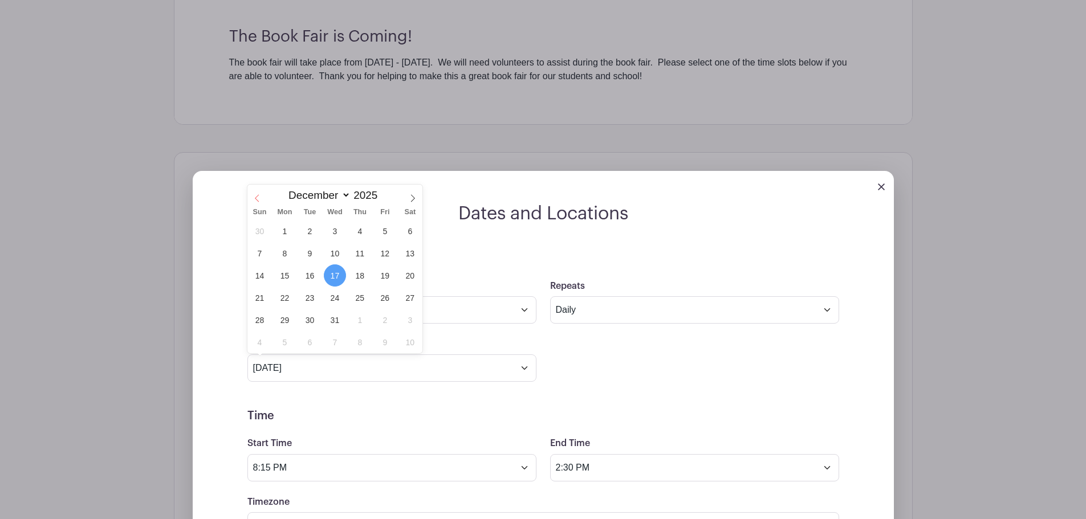
click at [255, 198] on icon at bounding box center [257, 197] width 4 height 7
select select "10"
click at [383, 297] on span "21" at bounding box center [385, 298] width 22 height 22
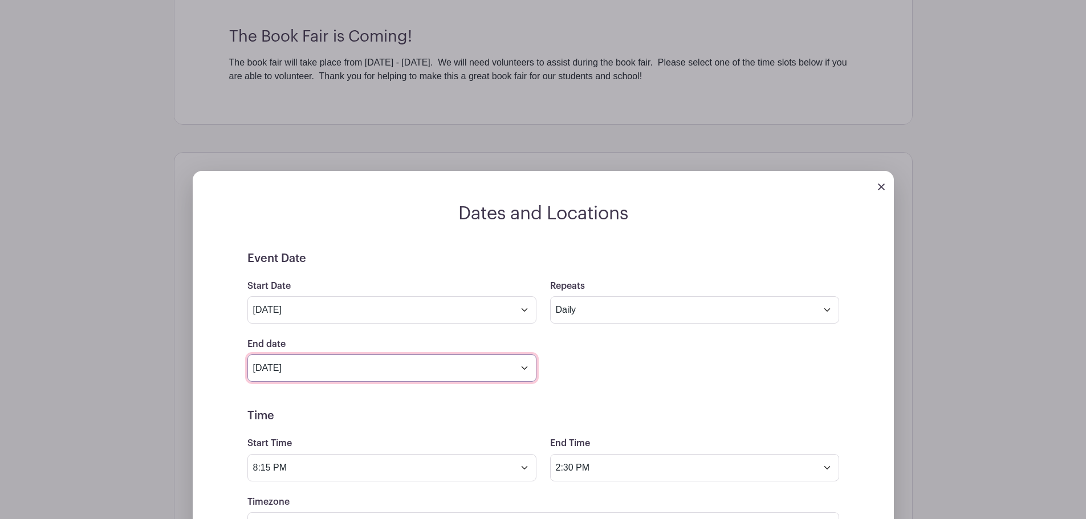
click at [397, 372] on input "Nov 21 2025" at bounding box center [391, 368] width 289 height 27
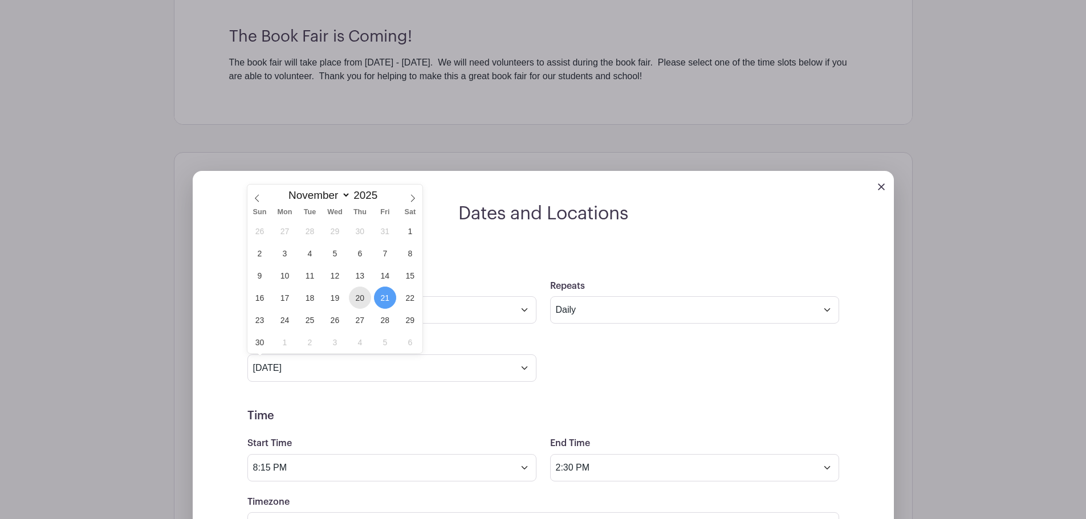
click at [359, 295] on span "20" at bounding box center [360, 298] width 22 height 22
type input "Nov 20 2025"
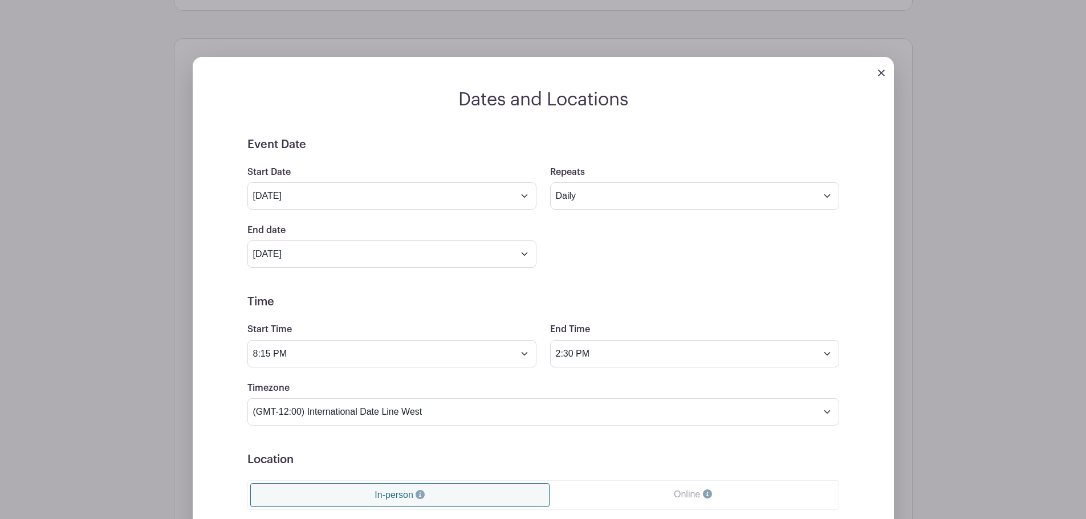
scroll to position [684, 0]
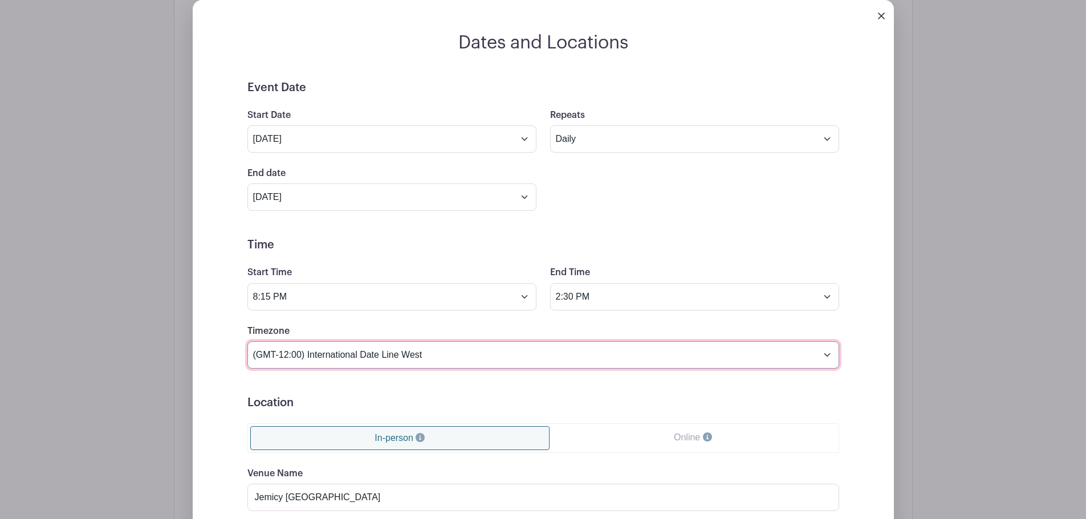
click at [393, 356] on select "(GMT-12:00) International Date Line West (GMT-11:00) American Samoa (GMT-11:00)…" at bounding box center [543, 355] width 592 height 27
select select "Eastern Time (US & Canada)"
click at [247, 342] on select "(GMT-12:00) International Date Line West (GMT-11:00) American Samoa (GMT-11:00)…" at bounding box center [543, 355] width 592 height 27
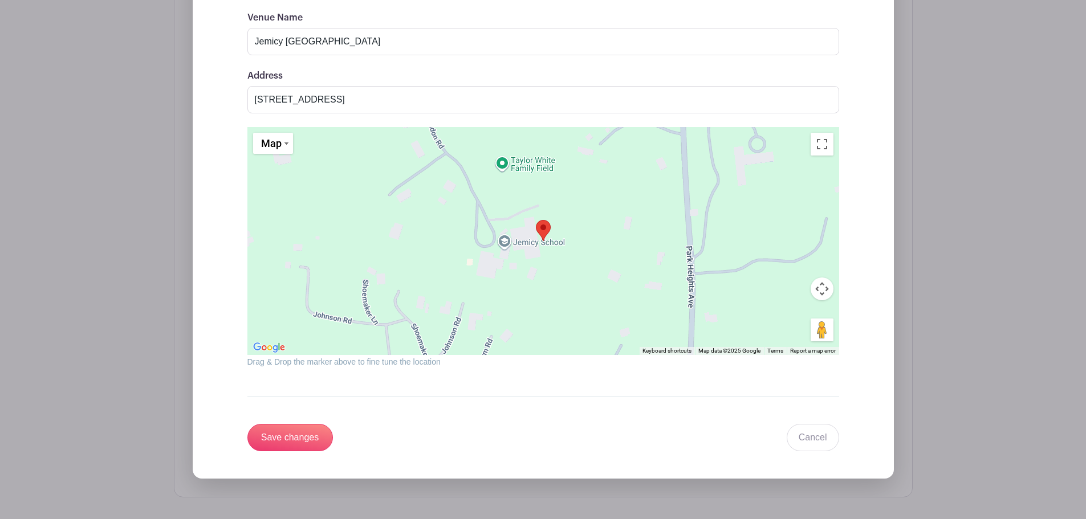
scroll to position [1197, 0]
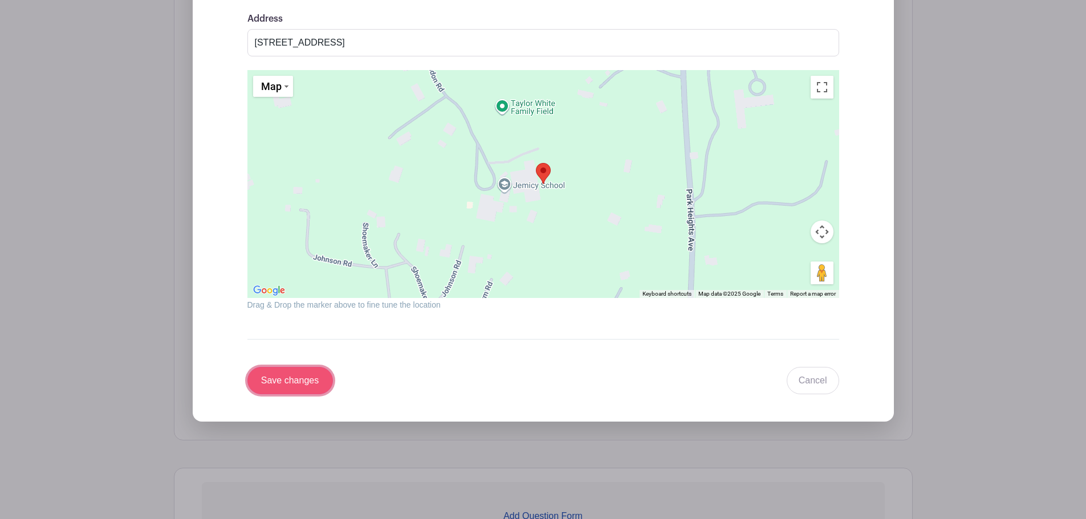
click at [305, 387] on input "Save changes" at bounding box center [290, 380] width 86 height 27
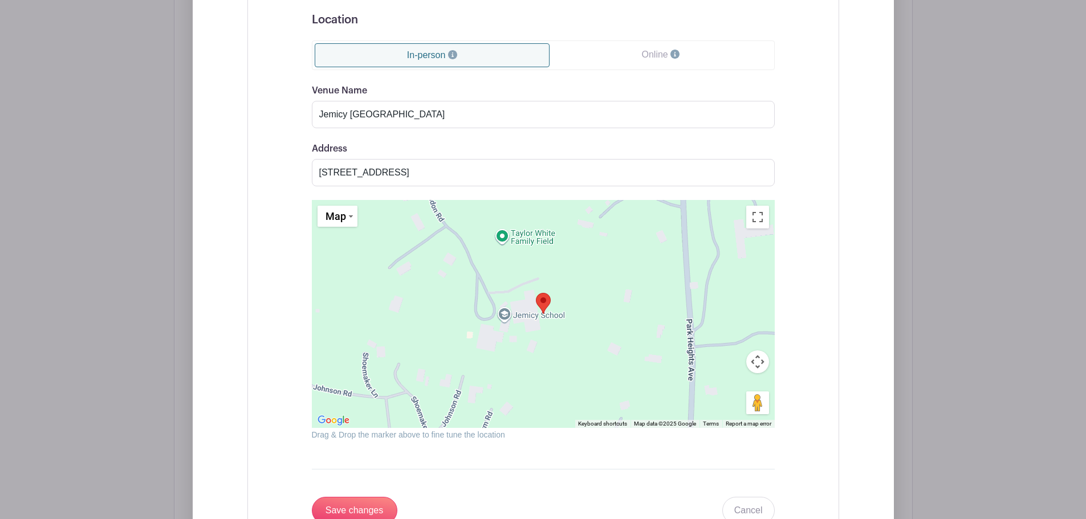
scroll to position [877, 0]
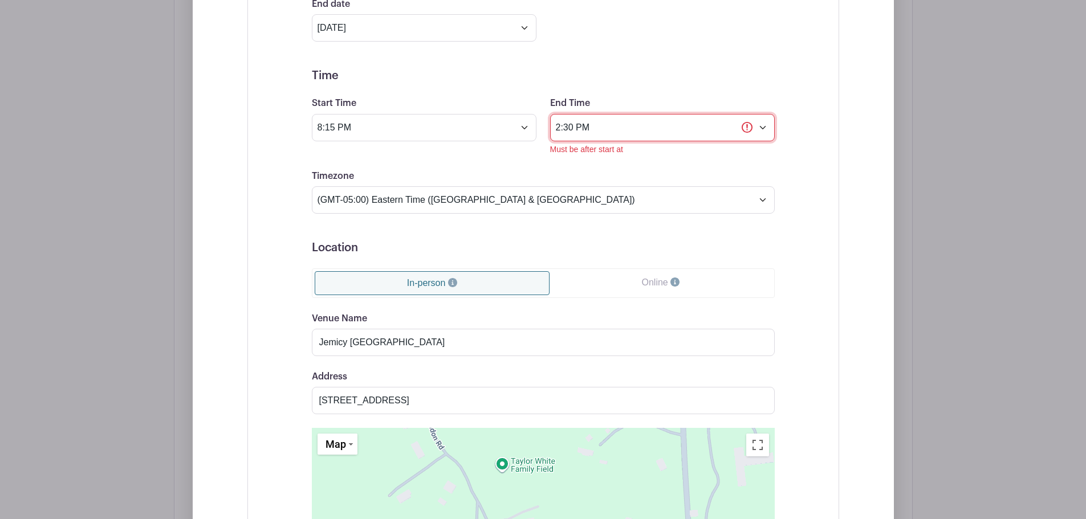
click at [630, 134] on input "2:30 PM" at bounding box center [662, 127] width 225 height 27
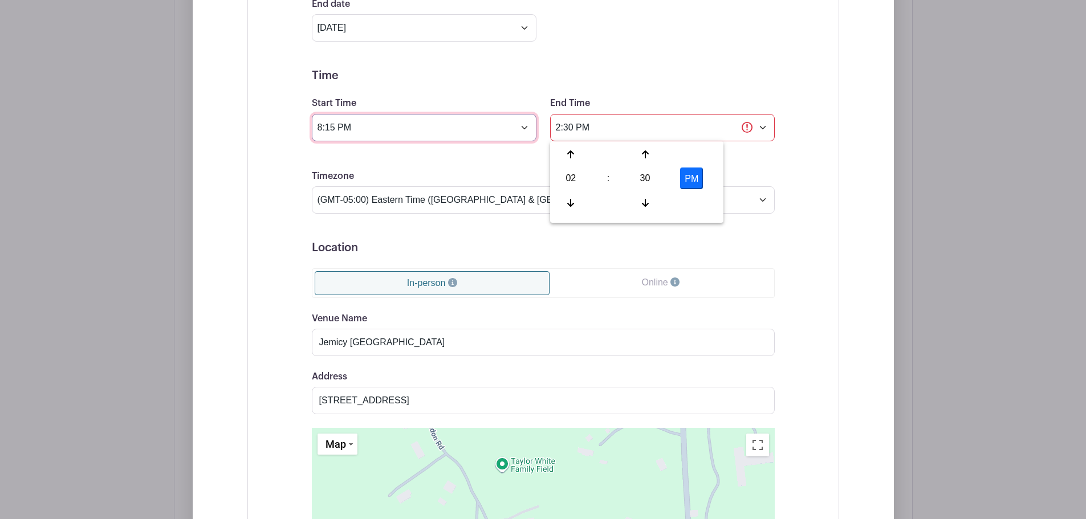
click at [453, 131] on input "8:15 PM" at bounding box center [424, 127] width 225 height 27
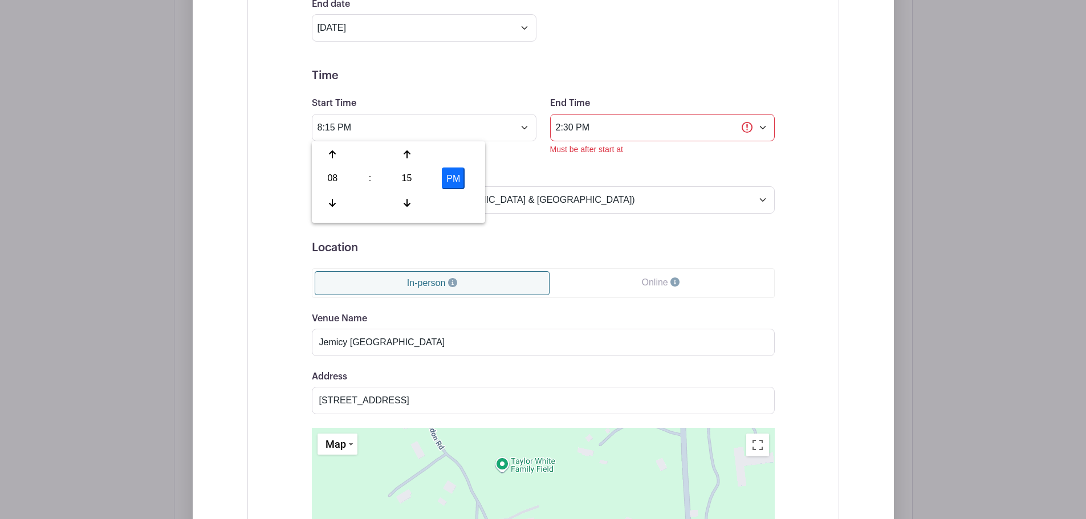
click at [458, 176] on button "PM" at bounding box center [453, 179] width 23 height 22
type input "8:15 AM"
click at [527, 182] on div "Timezone (GMT-12:00) International Date Line West (GMT-11:00) American Samoa (G…" at bounding box center [543, 191] width 477 height 44
click at [659, 161] on form "Event Date Start Date Nov 17 2025 Repeats Does not repeat Daily Weekly Monthly …" at bounding box center [543, 332] width 463 height 841
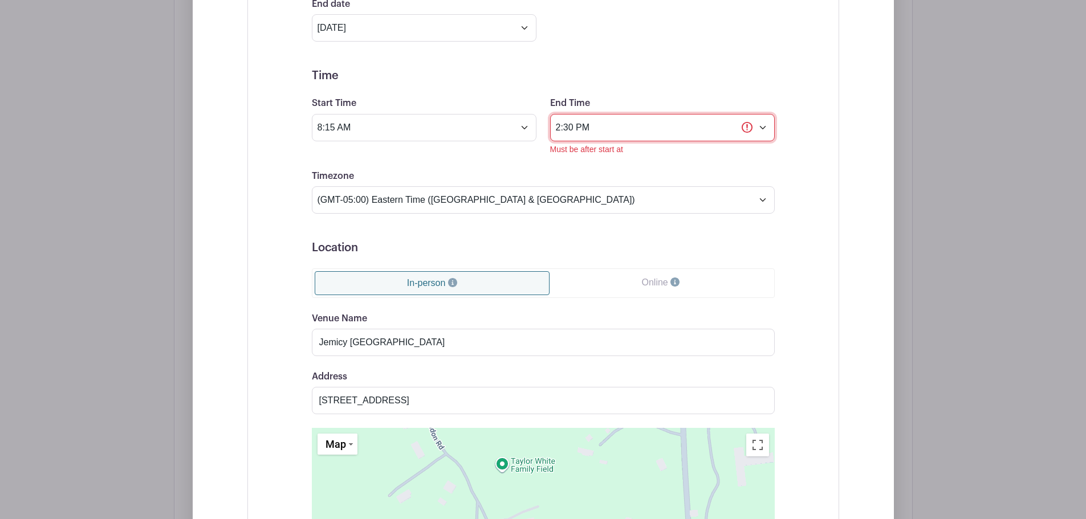
click at [647, 130] on input "2:30 PM" at bounding box center [662, 127] width 225 height 27
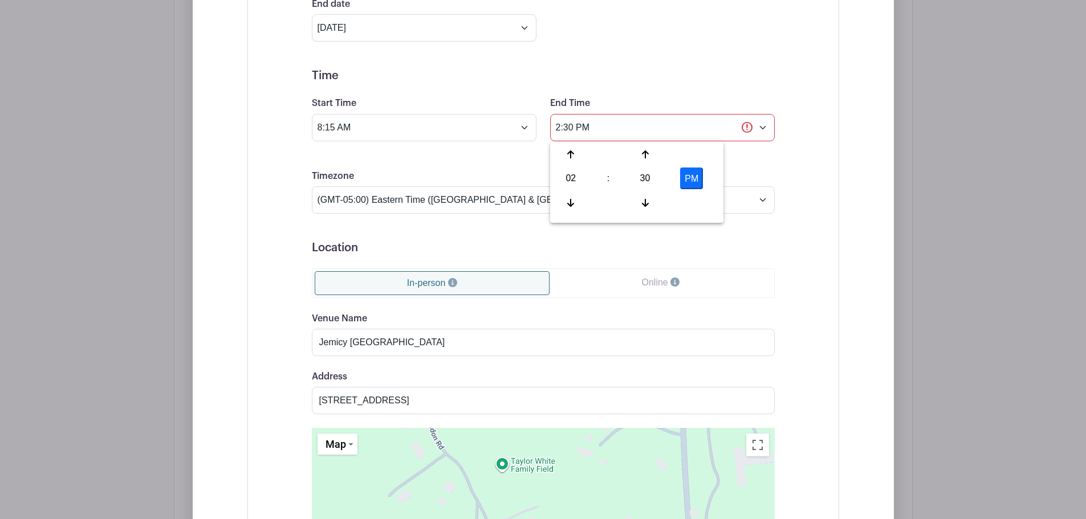
click at [691, 178] on button "PM" at bounding box center [691, 179] width 23 height 22
click at [691, 178] on button "AM" at bounding box center [691, 179] width 23 height 22
type input "2:30 PM"
click at [776, 176] on div "Timezone (GMT-12:00) International Date Line West (GMT-11:00) American Samoa (G…" at bounding box center [543, 191] width 477 height 44
click at [765, 251] on h5 "Location" at bounding box center [543, 248] width 463 height 14
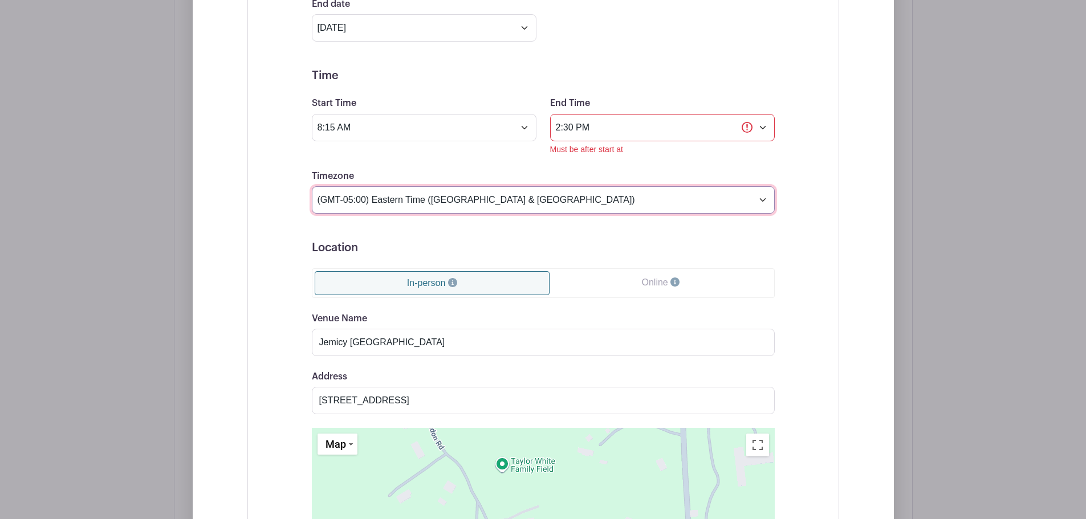
click at [421, 192] on select "(GMT-12:00) International Date Line West (GMT-11:00) American Samoa (GMT-11:00)…" at bounding box center [543, 199] width 463 height 27
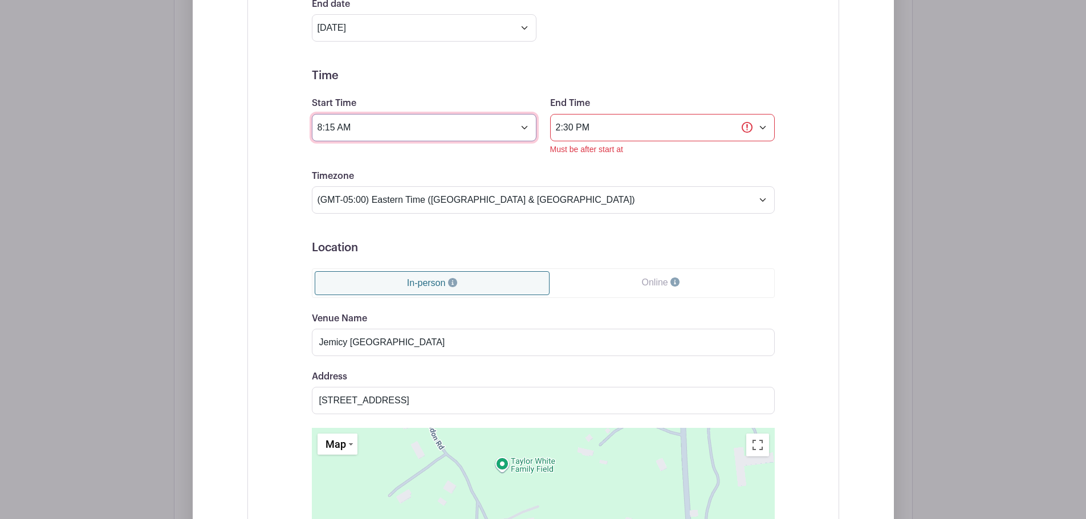
click at [411, 135] on input "8:15 AM" at bounding box center [424, 127] width 225 height 27
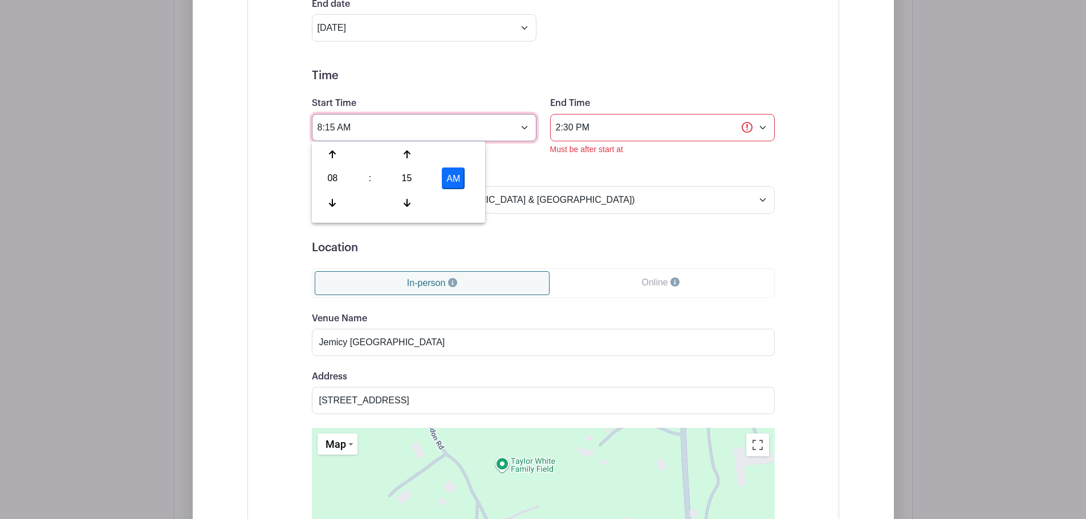
click at [411, 135] on input "8:15 AM" at bounding box center [424, 127] width 225 height 27
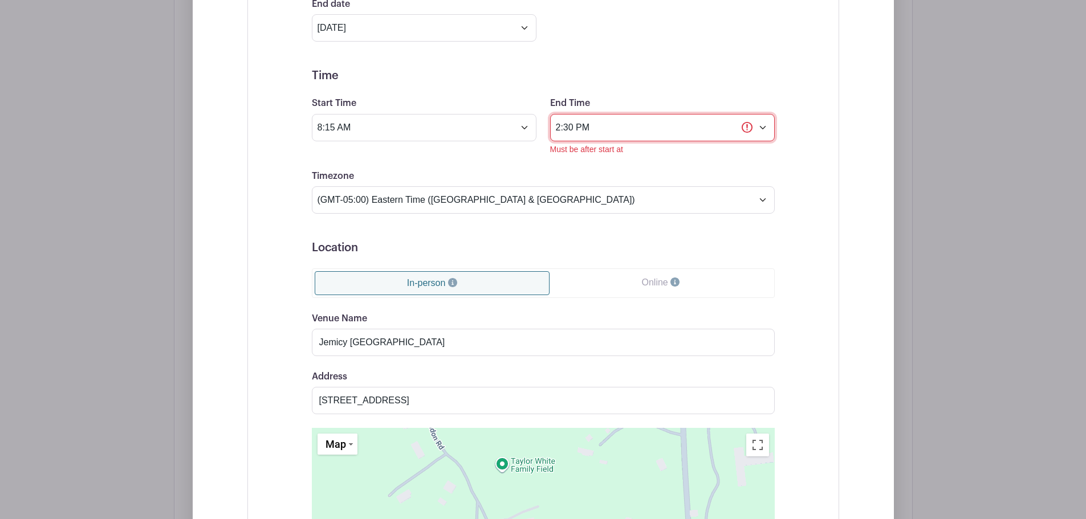
click at [567, 128] on input "2:30 PM" at bounding box center [662, 127] width 225 height 27
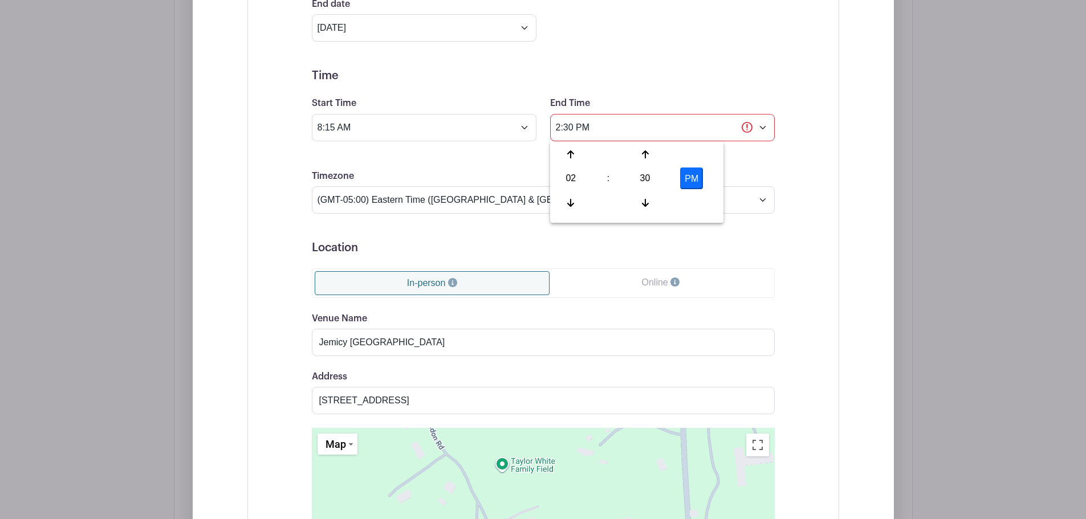
click at [484, 161] on form "Event Date Start Date Nov 17 2025 Repeats Does not repeat Daily Weekly Monthly …" at bounding box center [543, 332] width 463 height 841
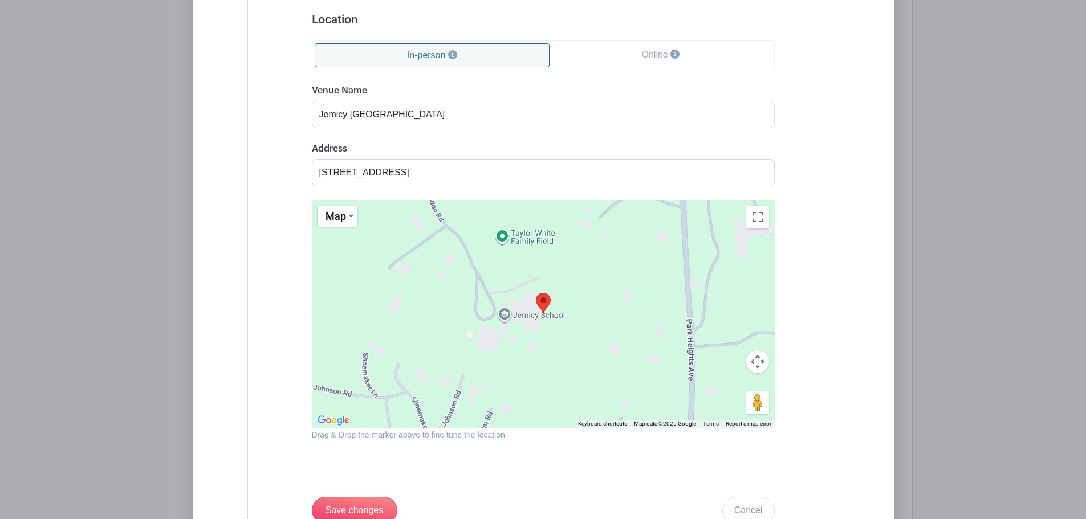
scroll to position [1333, 0]
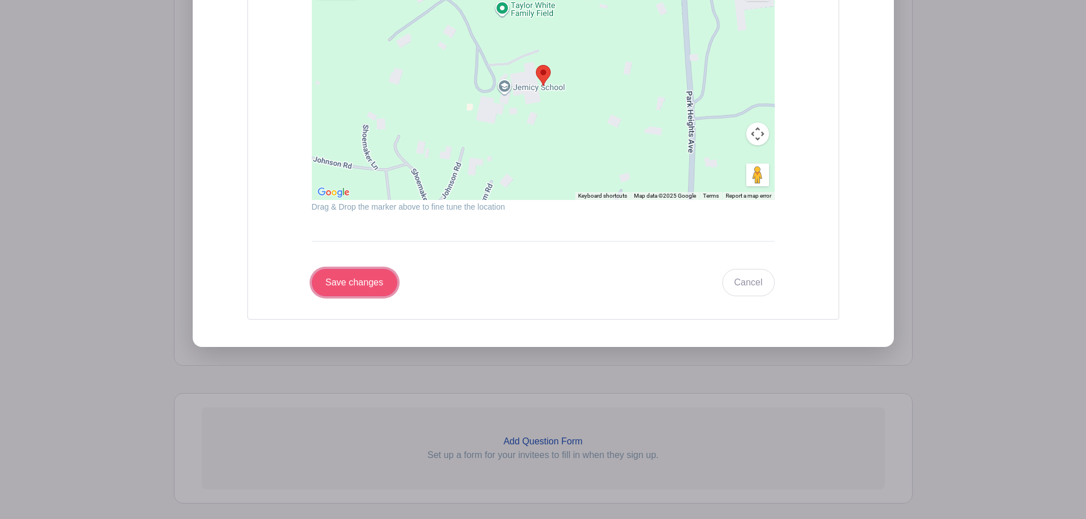
click at [354, 281] on input "Save changes" at bounding box center [355, 282] width 86 height 27
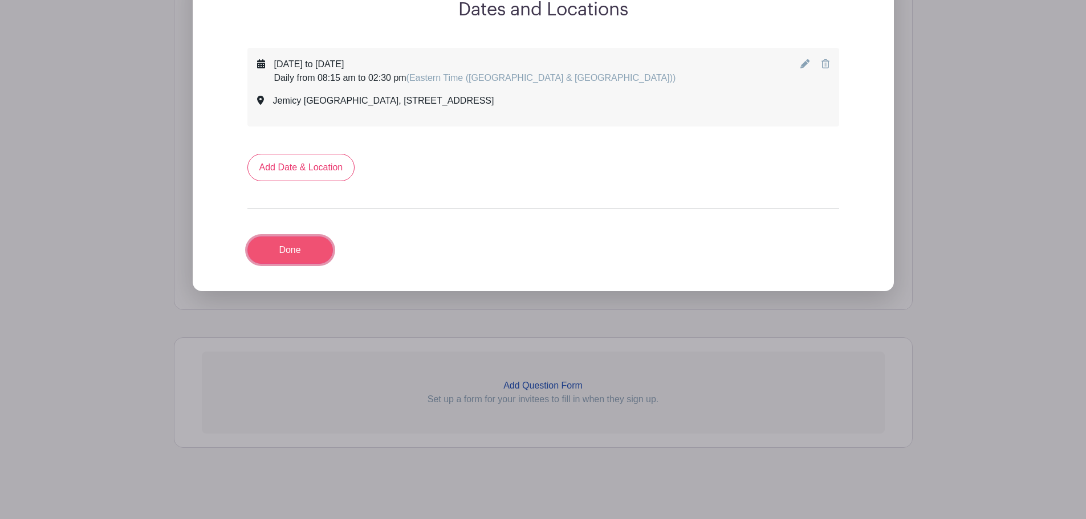
click at [311, 253] on link "Done" at bounding box center [290, 250] width 86 height 27
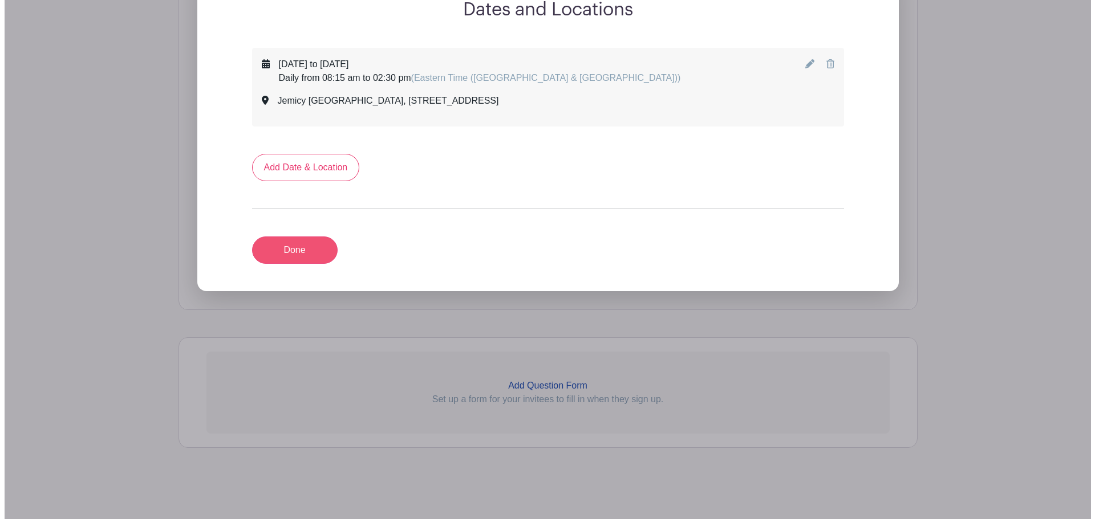
scroll to position [598, 0]
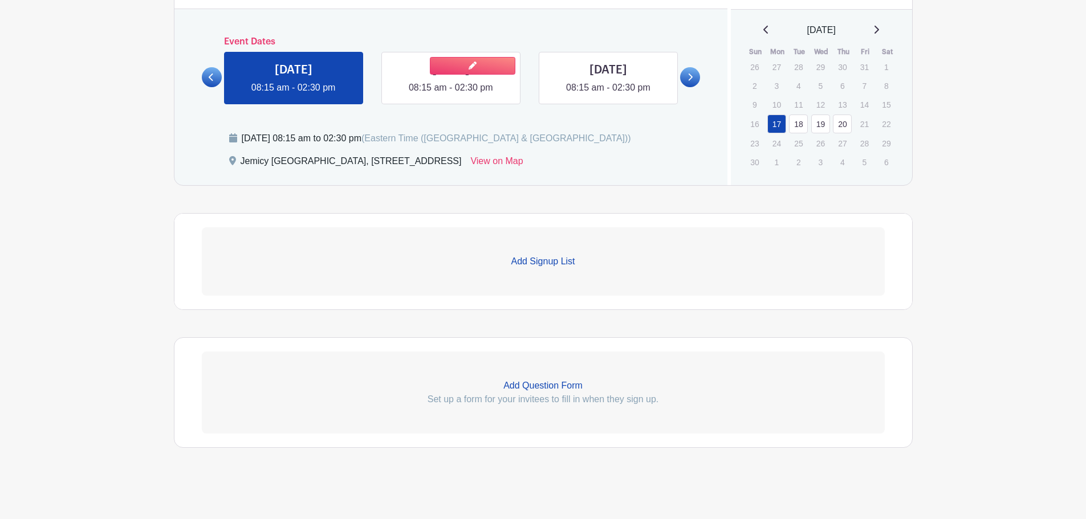
click at [451, 95] on link at bounding box center [451, 95] width 0 height 0
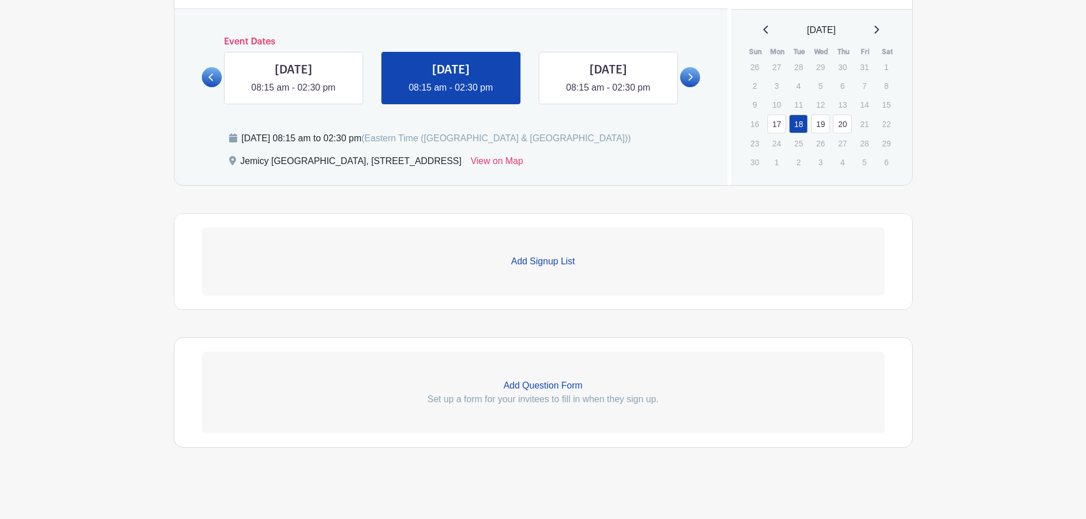
click at [0, 0] on link at bounding box center [0, 0] width 0 height 0
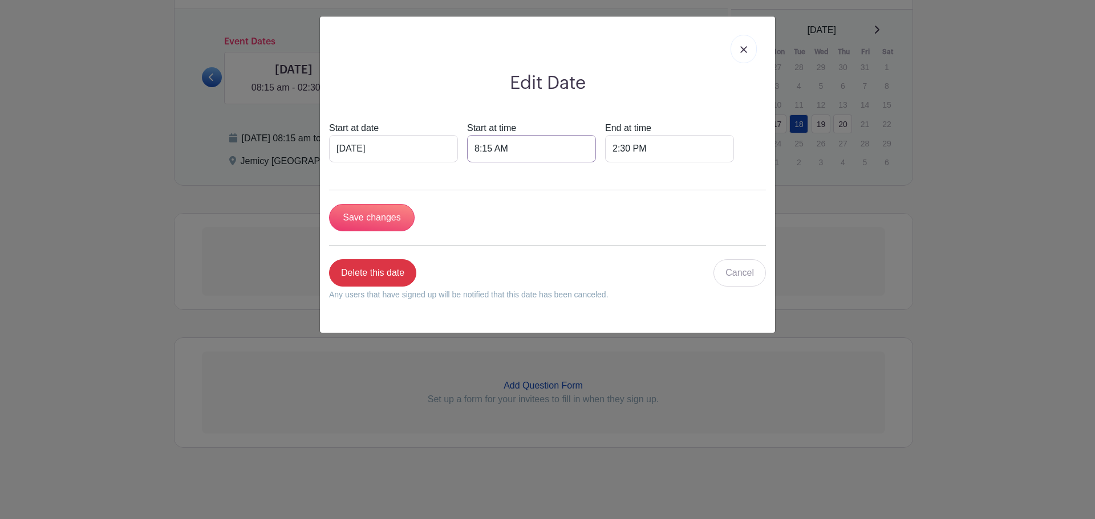
click at [476, 148] on input "8:15 AM" at bounding box center [531, 148] width 129 height 27
click at [474, 168] on div at bounding box center [472, 176] width 37 height 22
click at [467, 225] on div at bounding box center [472, 224] width 37 height 22
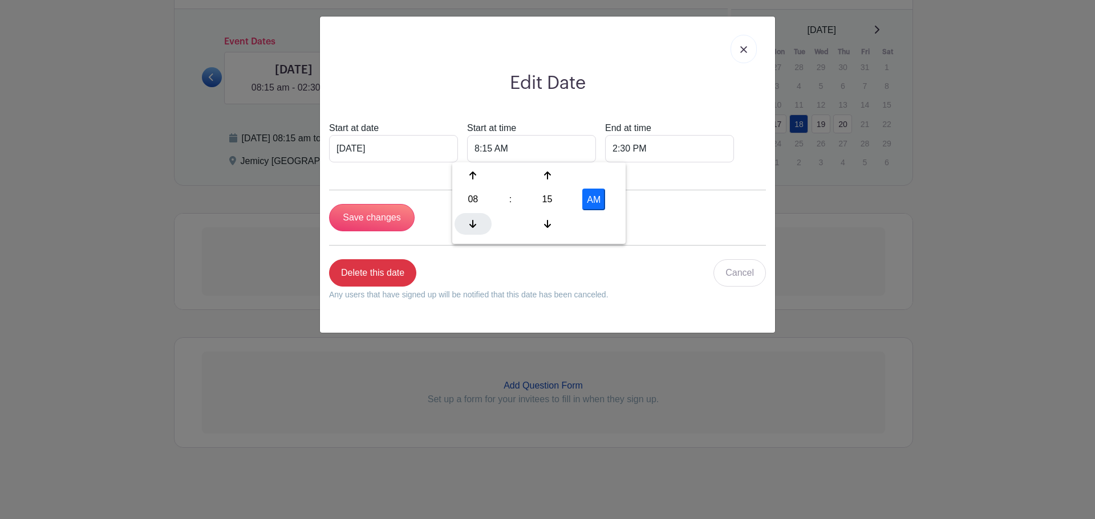
click at [467, 225] on div at bounding box center [472, 224] width 37 height 22
click at [542, 173] on div at bounding box center [547, 176] width 37 height 22
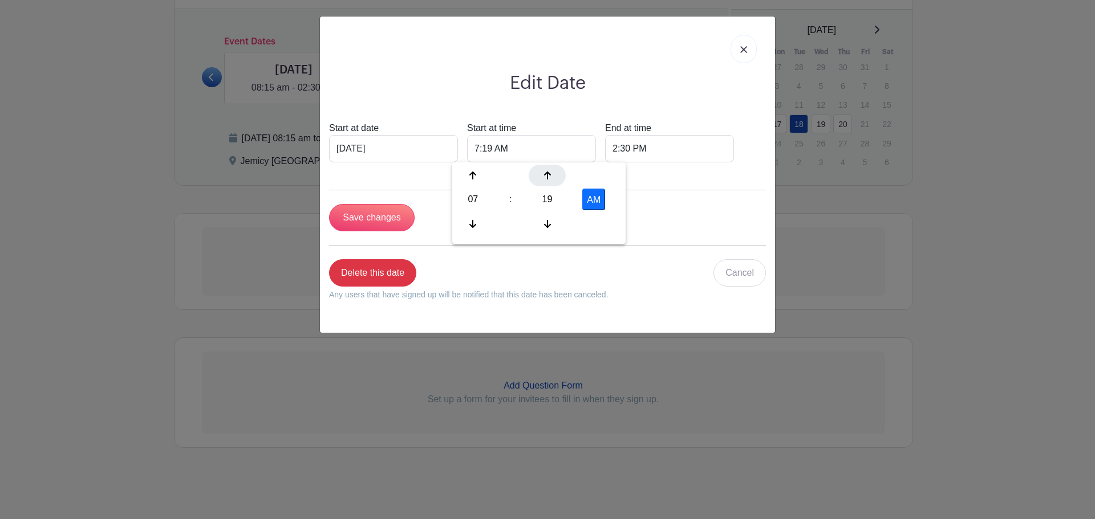
click at [542, 173] on div at bounding box center [547, 176] width 37 height 22
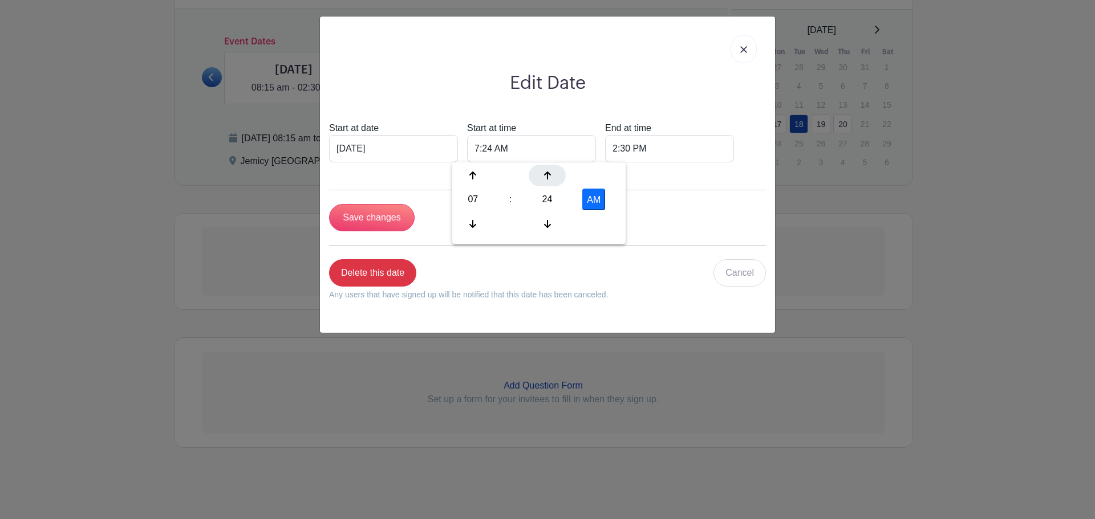
click at [542, 173] on div at bounding box center [547, 176] width 37 height 22
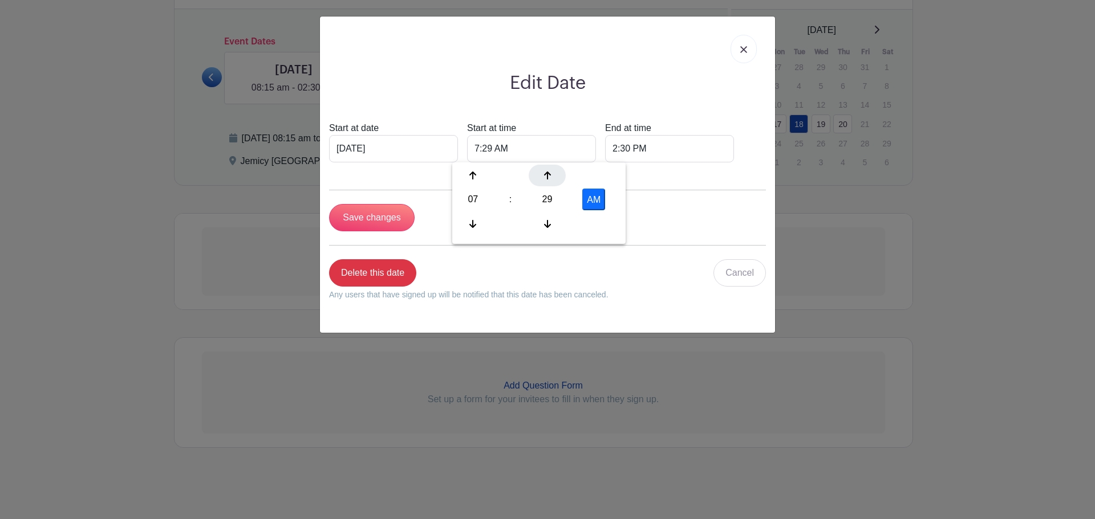
click at [542, 173] on div at bounding box center [547, 176] width 37 height 22
type input "7:30 AM"
click at [639, 257] on form "Start at date Nov 18 2025 Start at time 7:30 AM End at time 2:30 PM Save change…" at bounding box center [547, 215] width 437 height 189
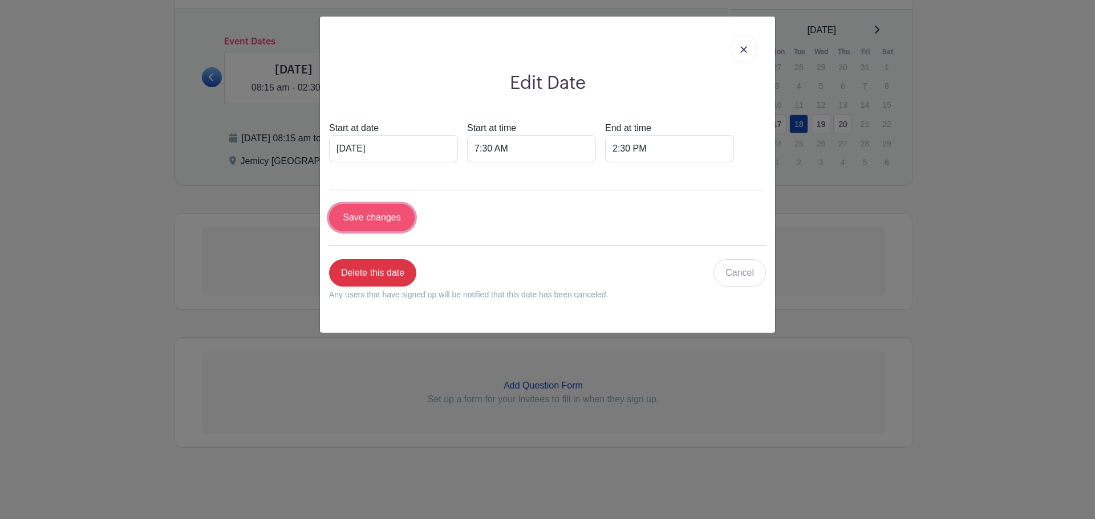
click at [392, 221] on input "Save changes" at bounding box center [372, 217] width 86 height 27
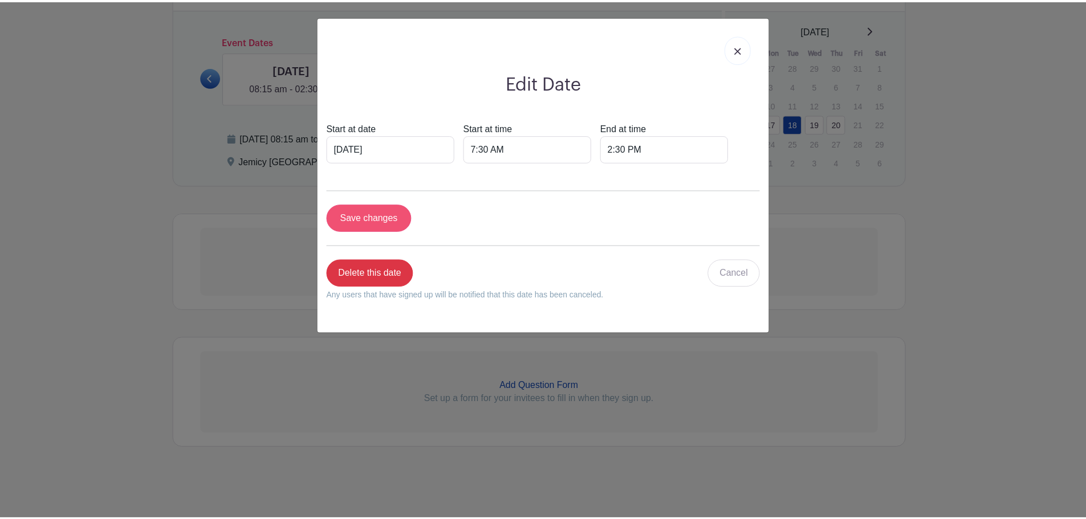
scroll to position [689, 0]
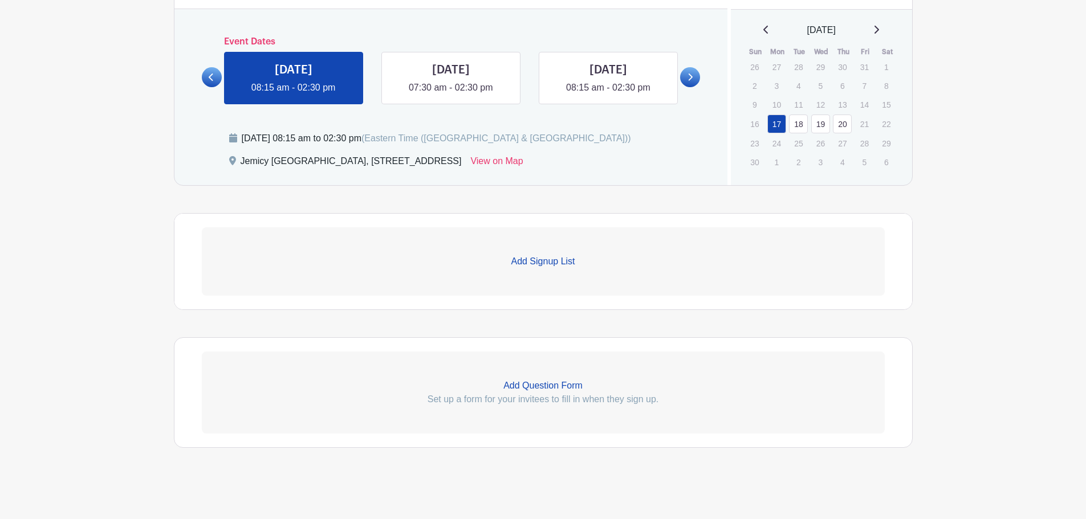
click at [688, 78] on icon at bounding box center [690, 77] width 5 height 9
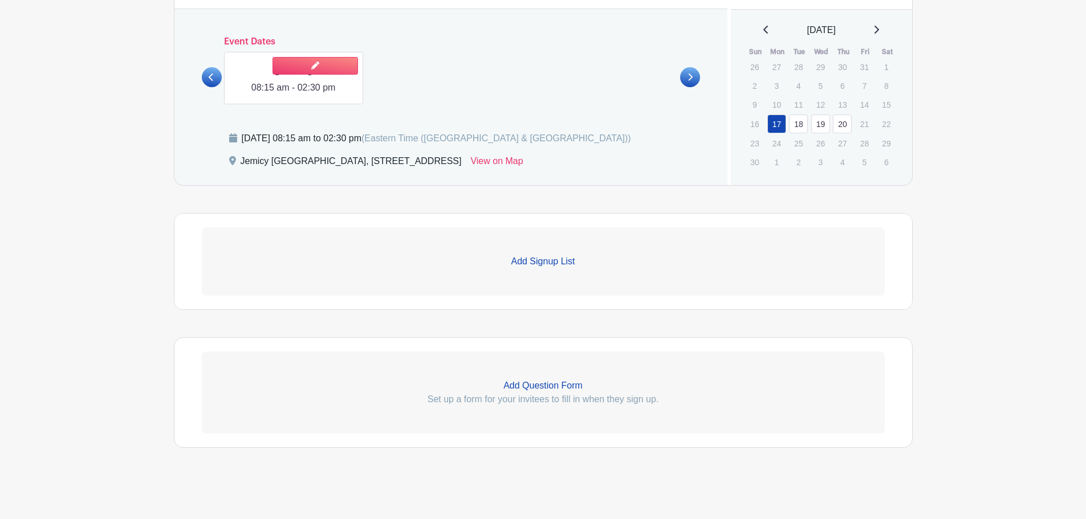
click at [294, 95] on link at bounding box center [294, 95] width 0 height 0
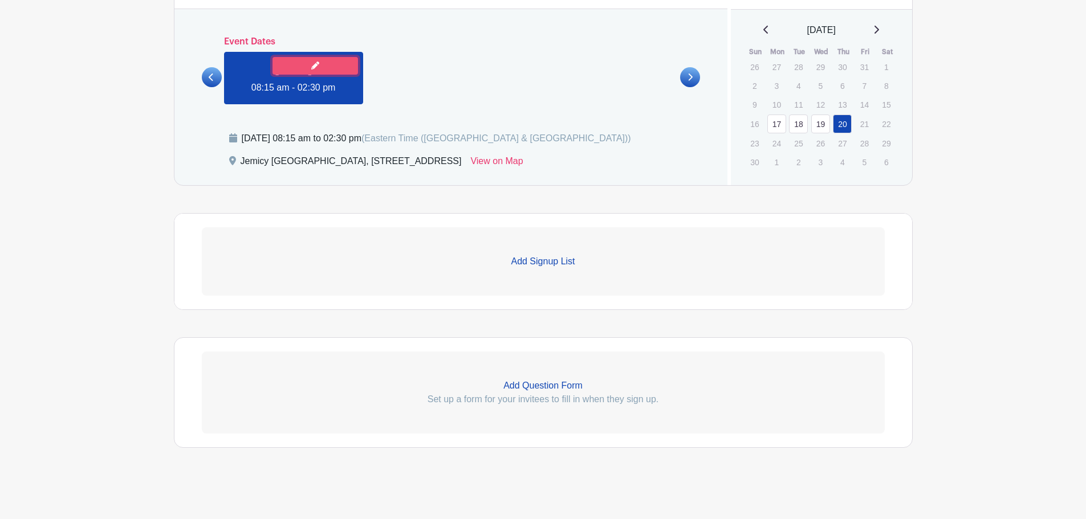
click at [306, 67] on link at bounding box center [316, 66] width 86 height 18
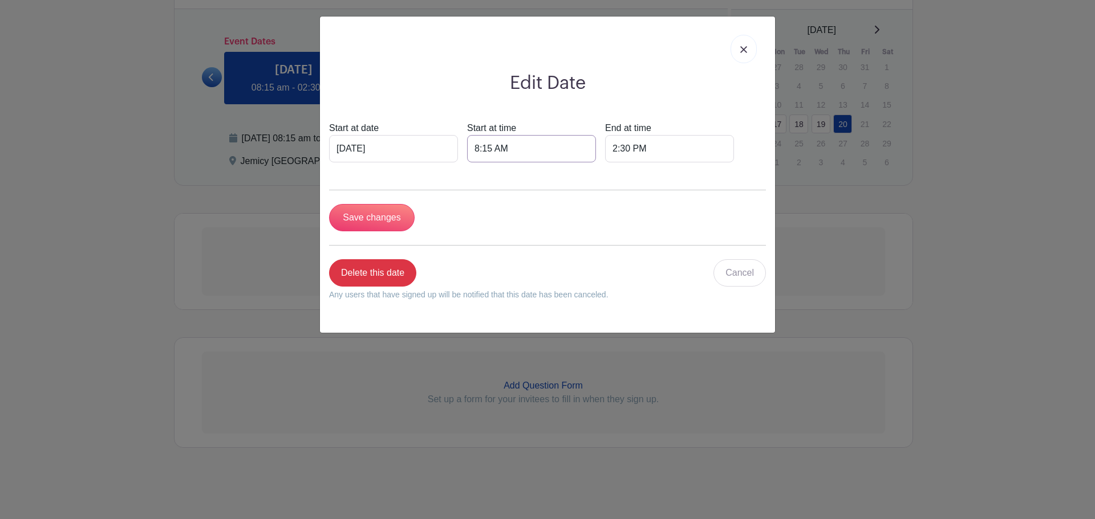
click at [492, 151] on input "8:15 AM" at bounding box center [531, 148] width 129 height 27
click at [473, 176] on icon at bounding box center [472, 176] width 7 height 8
click at [469, 229] on div at bounding box center [472, 224] width 37 height 22
click at [551, 177] on div at bounding box center [547, 176] width 37 height 22
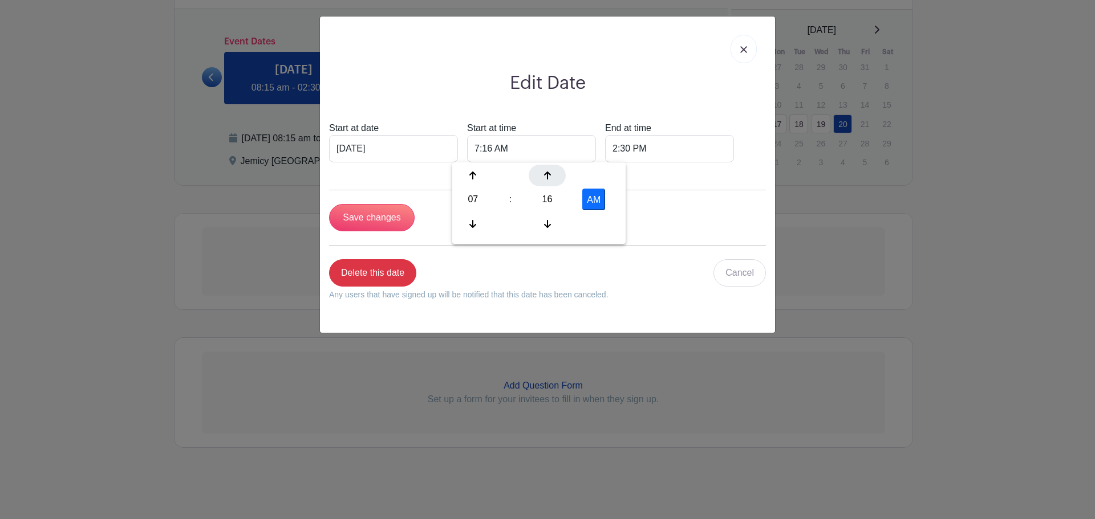
click at [551, 177] on div at bounding box center [547, 176] width 37 height 22
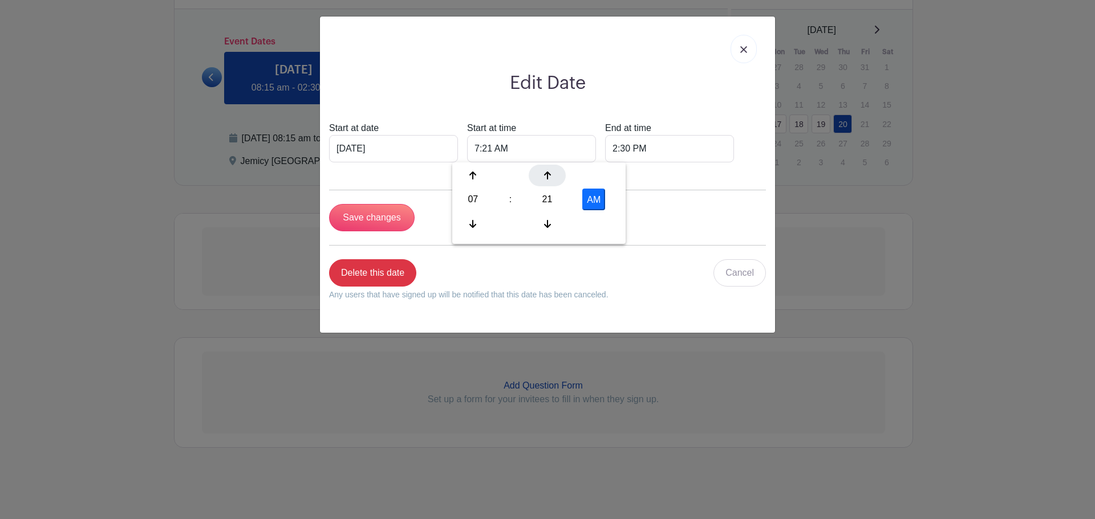
click at [551, 177] on div at bounding box center [547, 176] width 37 height 22
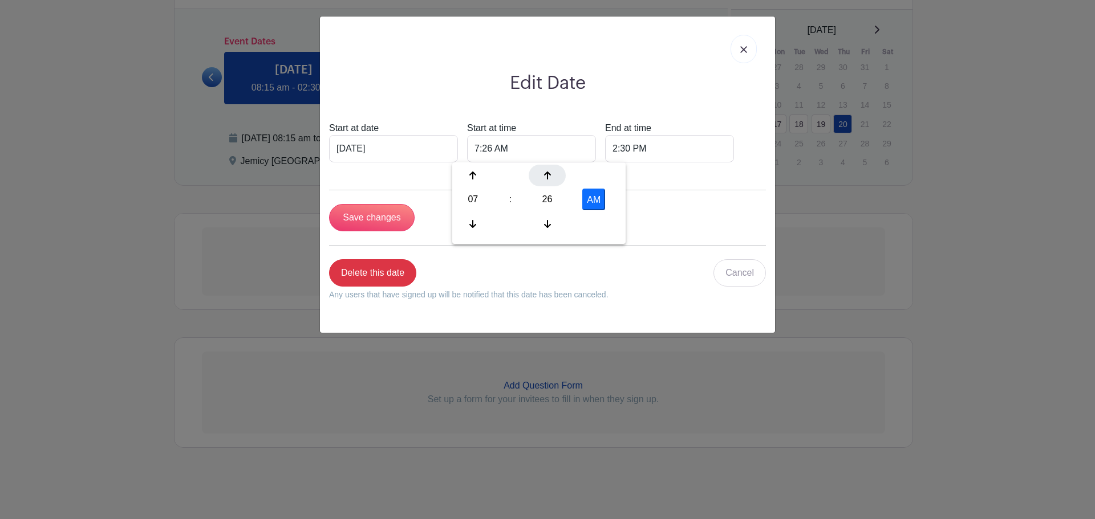
click at [551, 177] on div at bounding box center [547, 176] width 37 height 22
click at [590, 196] on button "AM" at bounding box center [593, 200] width 23 height 22
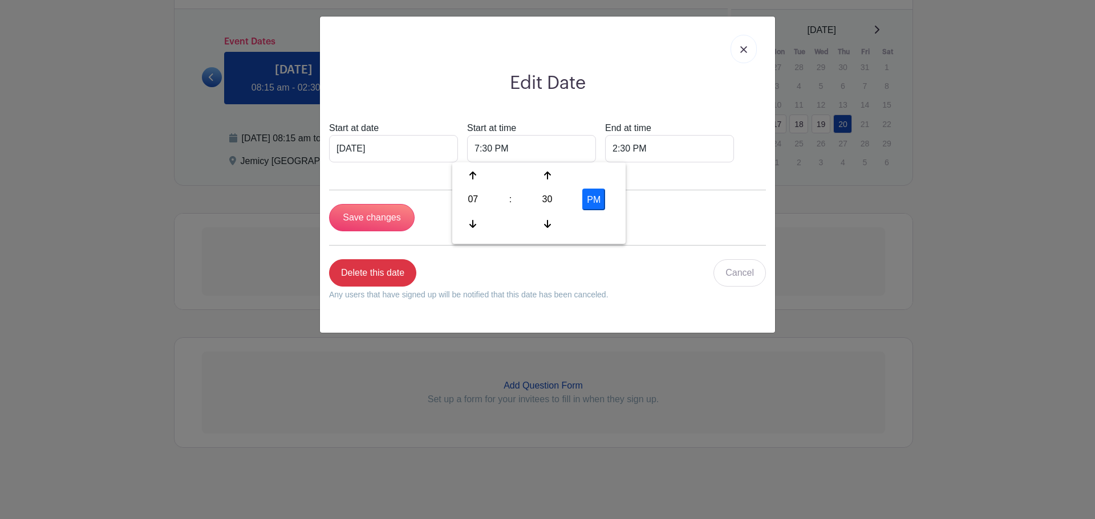
click at [594, 200] on button "PM" at bounding box center [593, 200] width 23 height 22
type input "7:30 AM"
click at [476, 271] on p "Delete this date" at bounding box center [468, 272] width 279 height 27
click at [389, 220] on input "Save changes" at bounding box center [372, 217] width 86 height 27
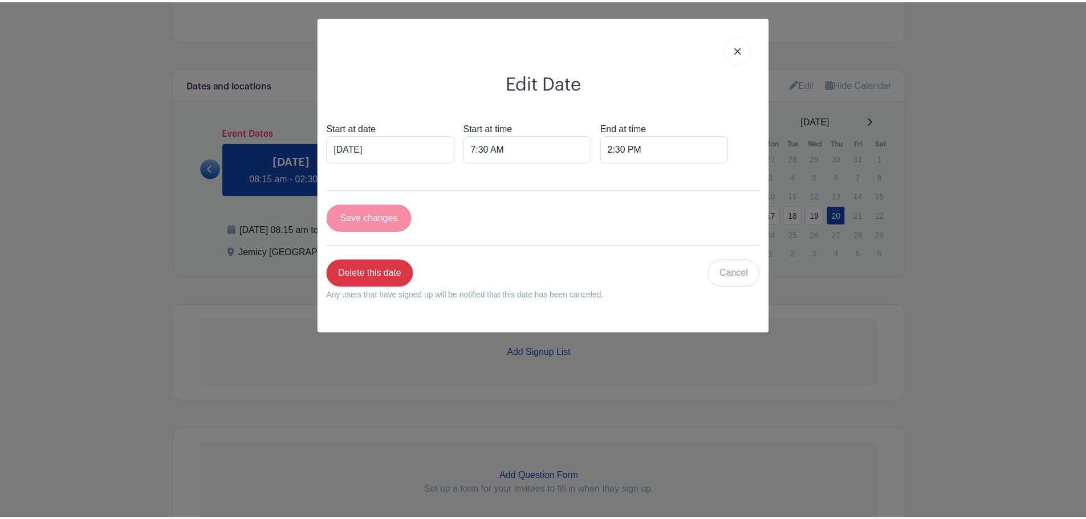
scroll to position [689, 0]
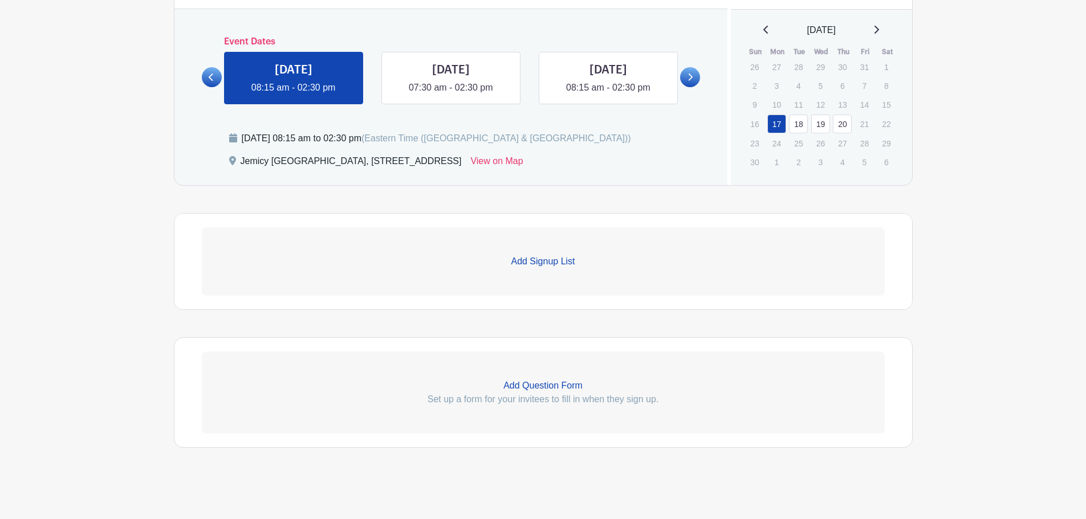
click at [541, 258] on p "Add Signup List" at bounding box center [543, 262] width 683 height 14
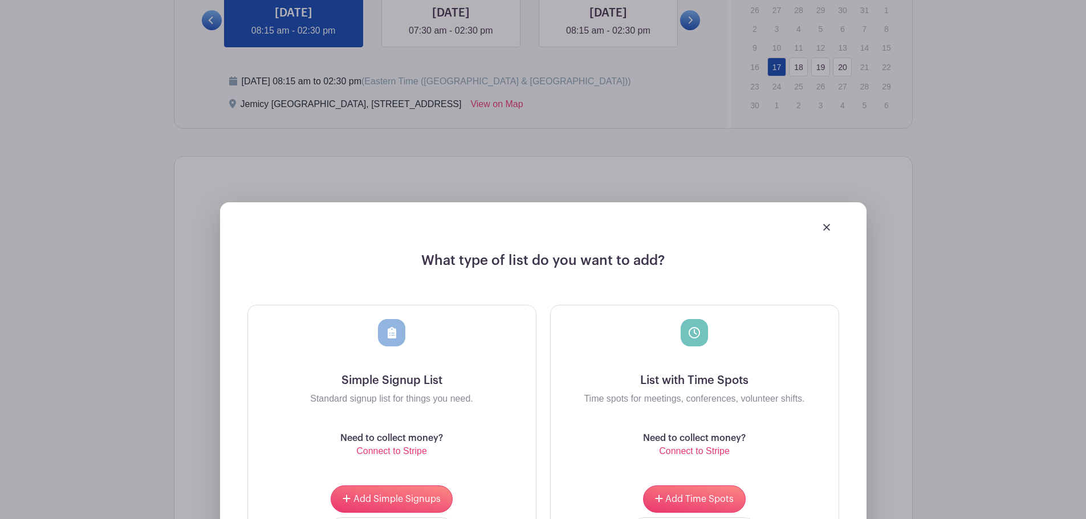
scroll to position [860, 0]
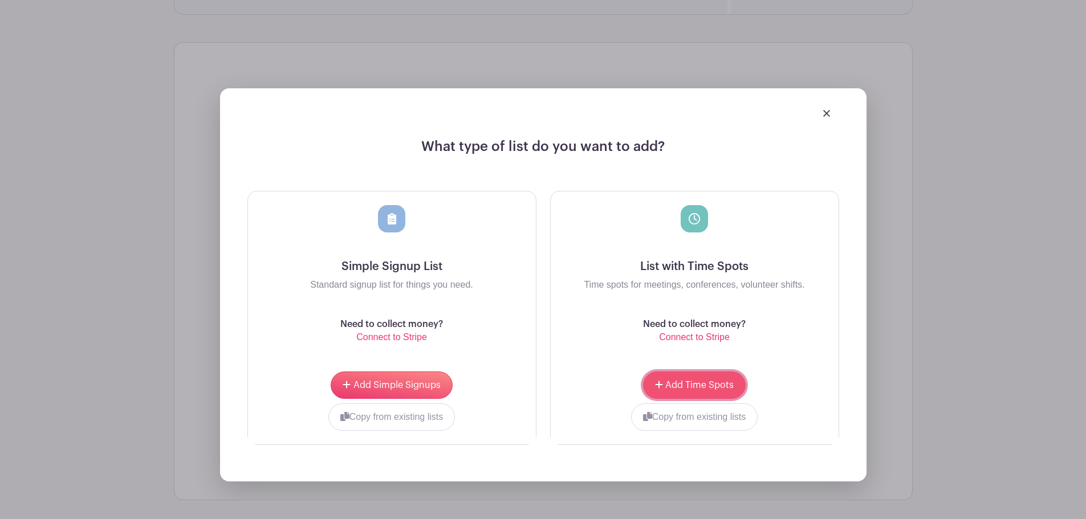
click at [675, 387] on span "Add Time Spots" at bounding box center [699, 385] width 68 height 9
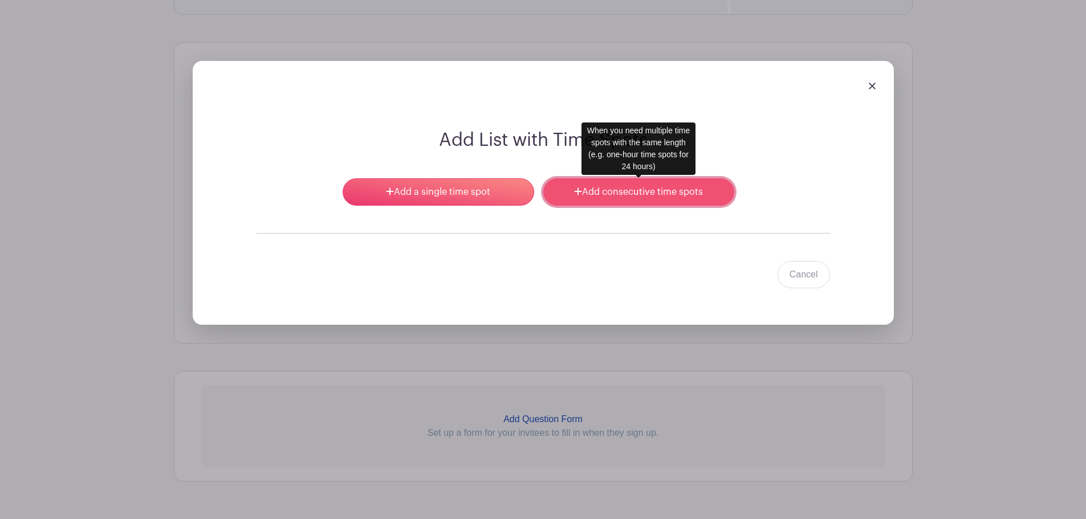
click at [628, 197] on link "Add consecutive time spots" at bounding box center [638, 191] width 191 height 27
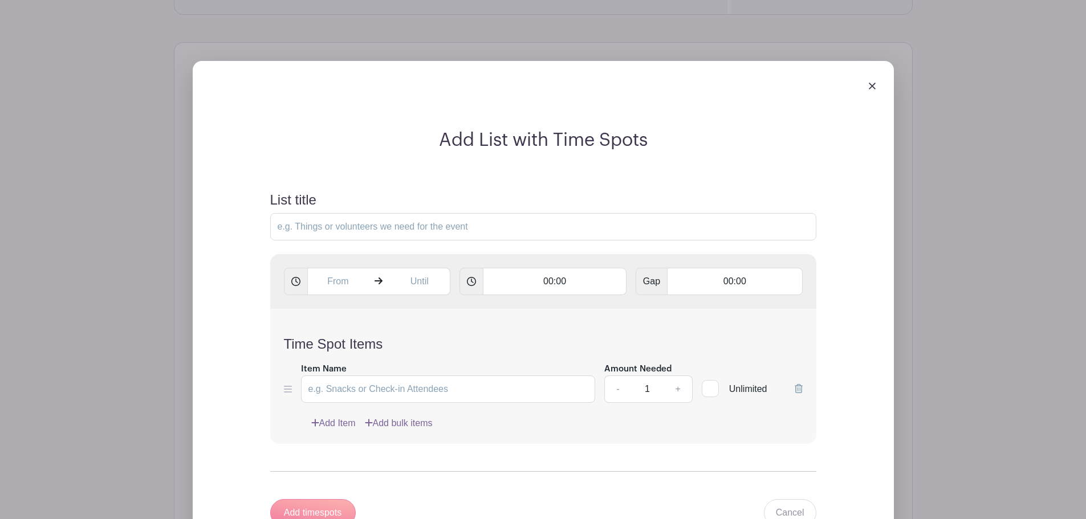
scroll to position [974, 0]
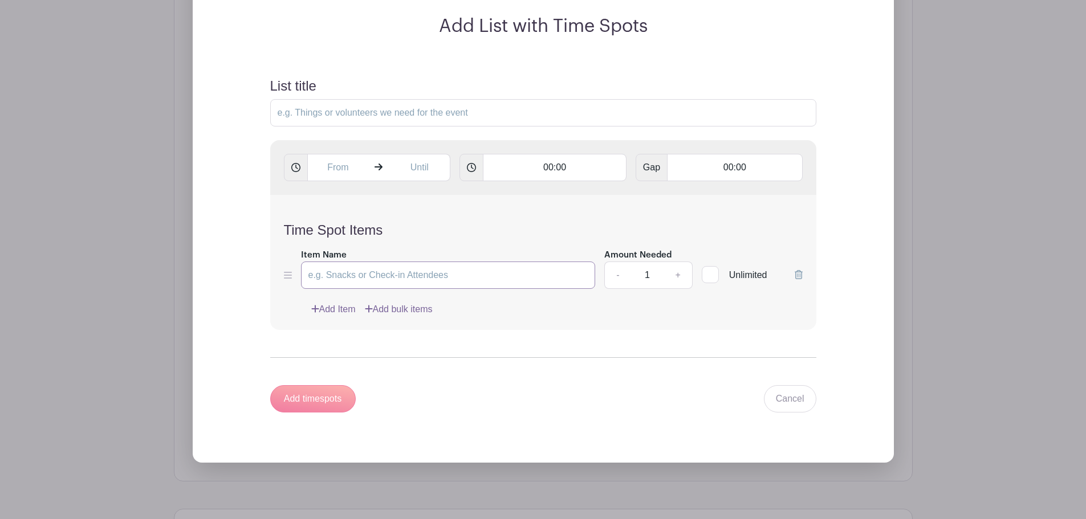
click at [337, 271] on input "Item Name" at bounding box center [448, 275] width 295 height 27
click at [545, 166] on input "00:00" at bounding box center [555, 167] width 144 height 27
click at [518, 195] on div at bounding box center [511, 195] width 53 height 22
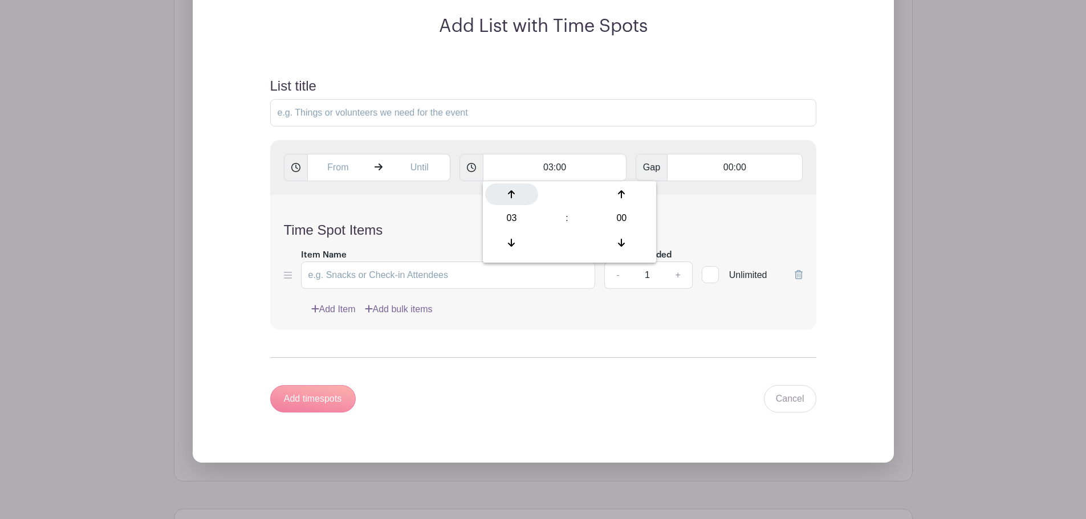
click at [518, 195] on div at bounding box center [511, 195] width 53 height 22
type input "06:00"
click at [445, 219] on div "Time Spot Items Item Name Amount Needed - 1 + Unlimited Add Item Add bulk items" at bounding box center [543, 262] width 546 height 135
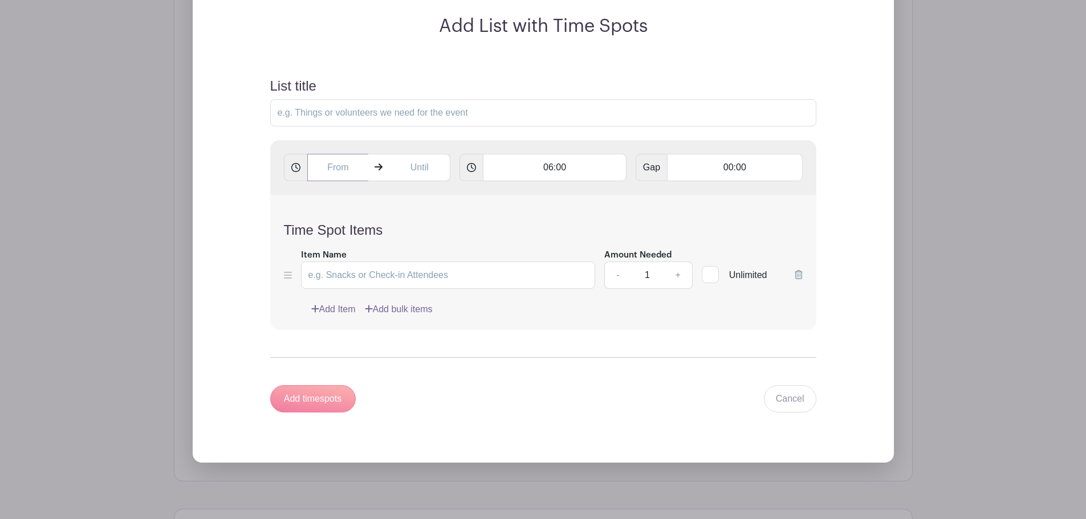
click at [333, 164] on input "text" at bounding box center [338, 167] width 62 height 27
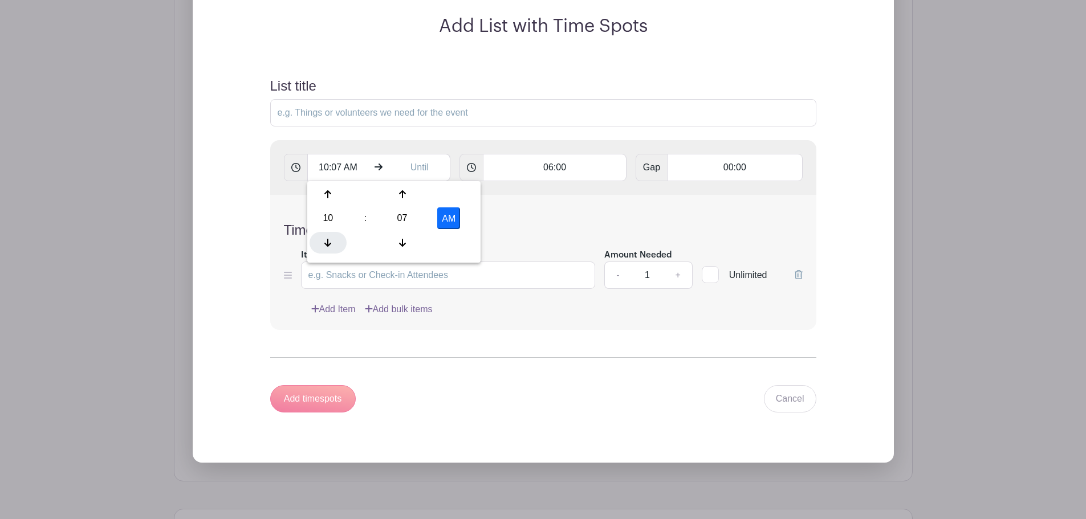
click at [329, 253] on div at bounding box center [328, 243] width 37 height 22
click at [325, 196] on icon at bounding box center [327, 194] width 7 height 9
click at [400, 200] on div at bounding box center [402, 195] width 37 height 22
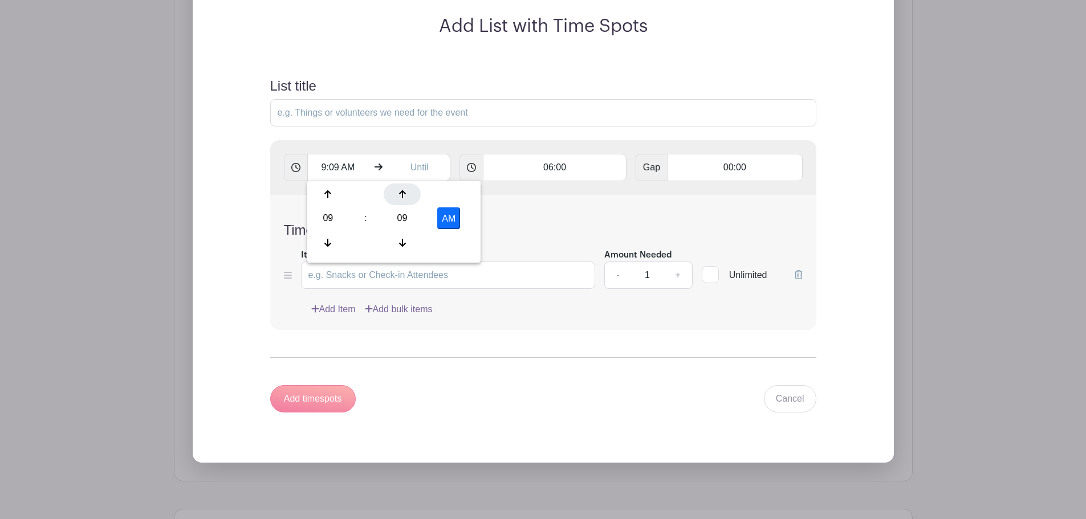
click at [400, 200] on div at bounding box center [402, 195] width 37 height 22
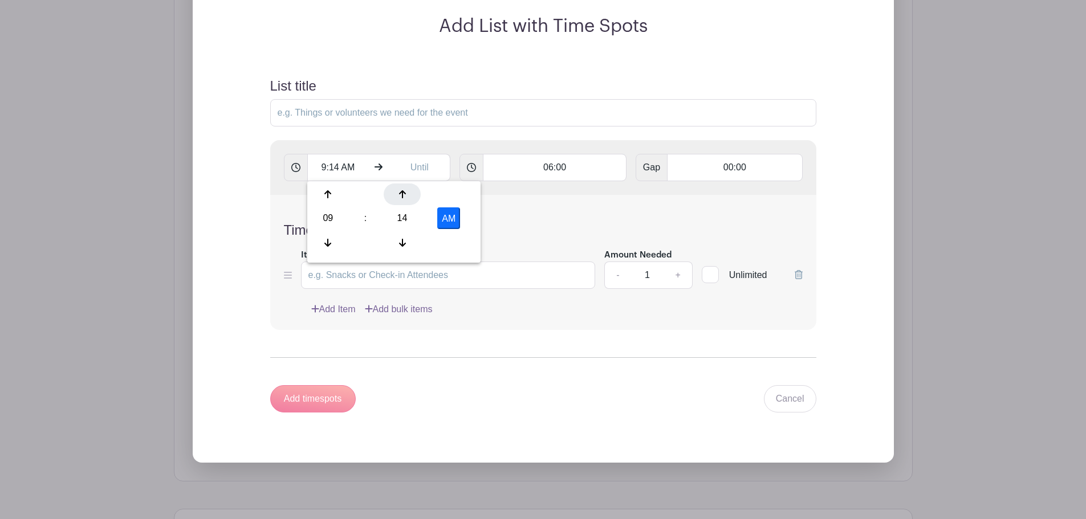
click at [400, 200] on div at bounding box center [402, 195] width 37 height 22
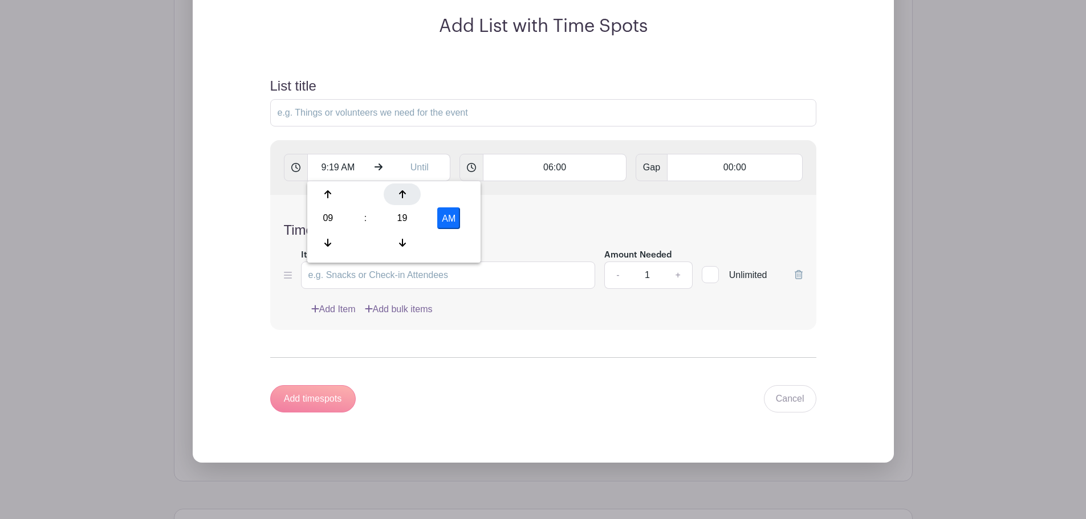
click at [400, 200] on div at bounding box center [402, 195] width 37 height 22
click at [401, 239] on icon at bounding box center [402, 242] width 7 height 9
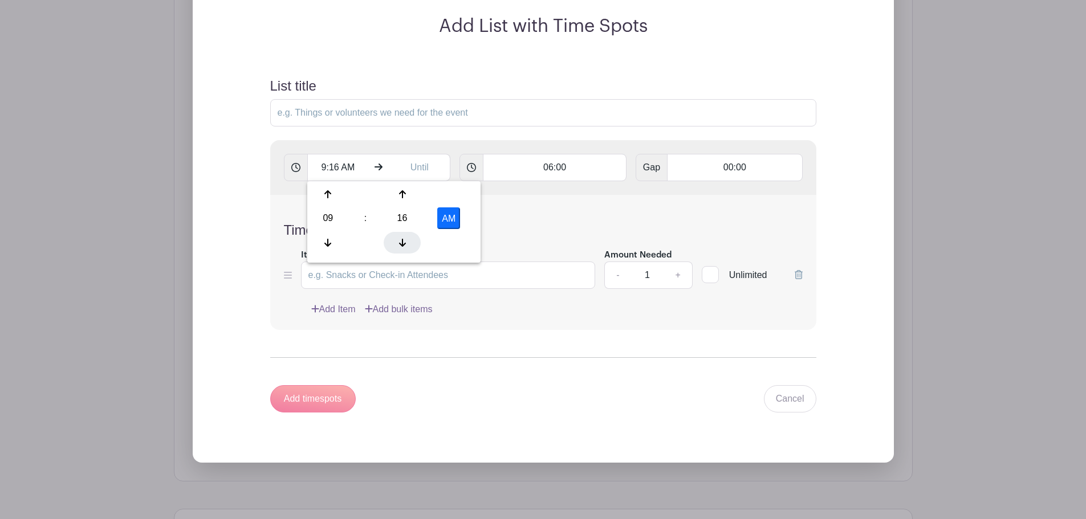
click at [401, 239] on icon at bounding box center [402, 242] width 7 height 9
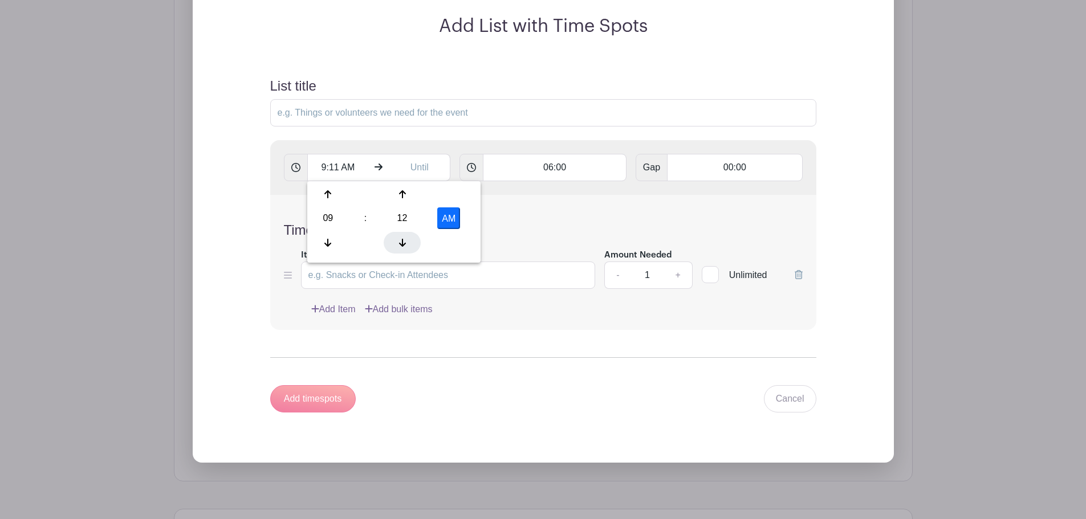
click at [401, 239] on icon at bounding box center [402, 242] width 7 height 9
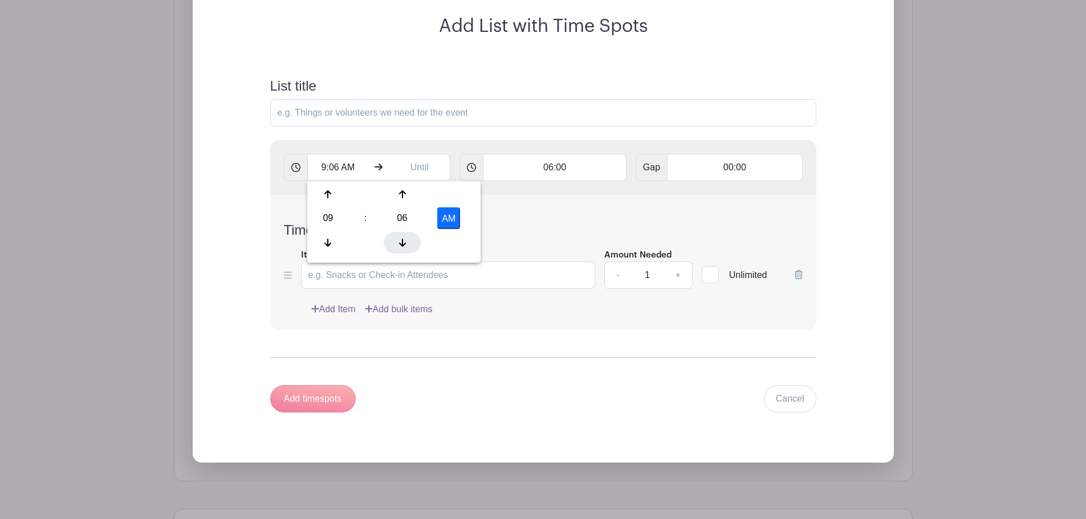
click at [401, 239] on icon at bounding box center [402, 242] width 7 height 9
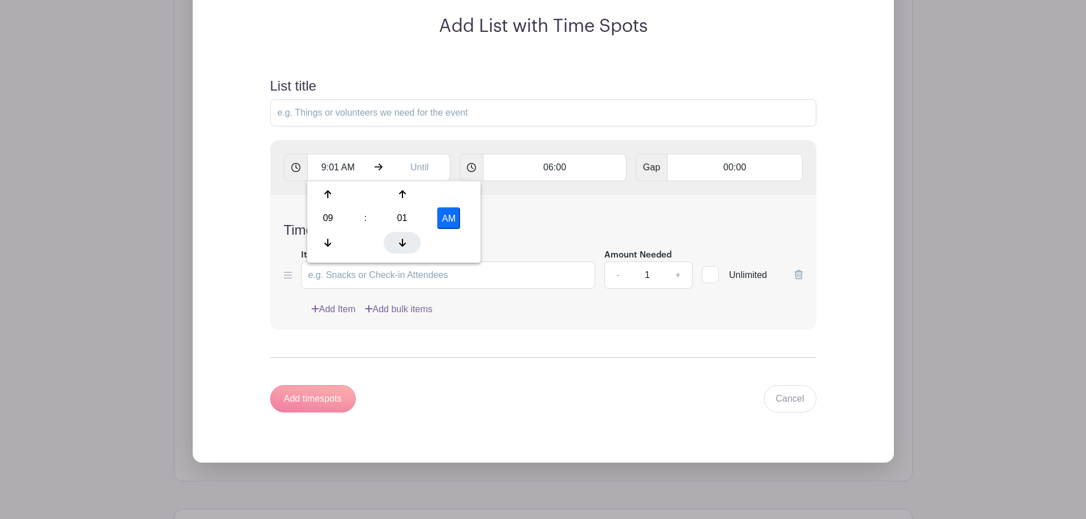
click at [401, 239] on icon at bounding box center [402, 242] width 7 height 9
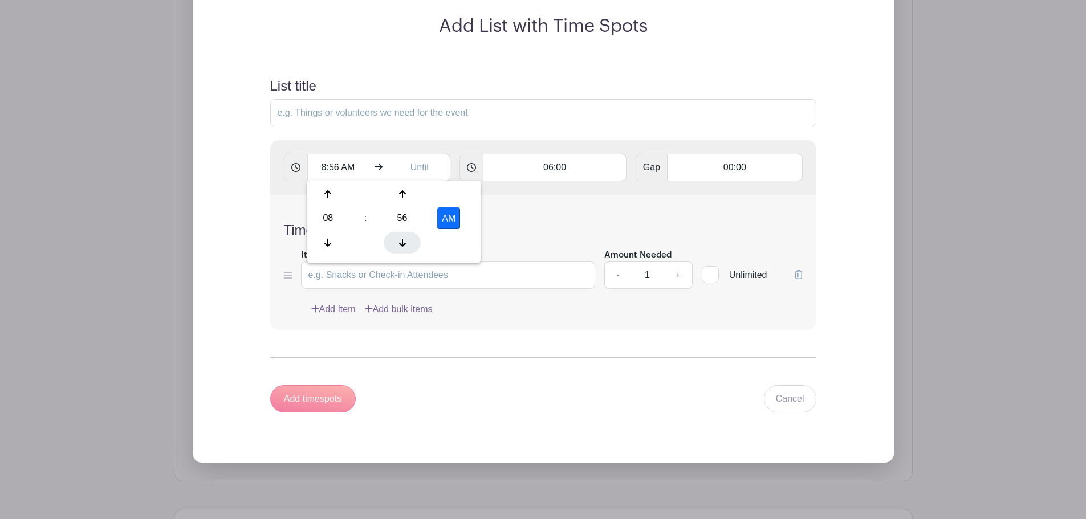
click at [401, 239] on icon at bounding box center [402, 242] width 7 height 9
click at [327, 199] on icon at bounding box center [327, 194] width 7 height 9
type input "9:55 AM"
click at [557, 239] on div "Time Spot Items Item Name Amount Needed - 1 + Unlimited Add Item Add bulk items" at bounding box center [543, 262] width 546 height 135
click at [428, 172] on input "text" at bounding box center [420, 167] width 62 height 27
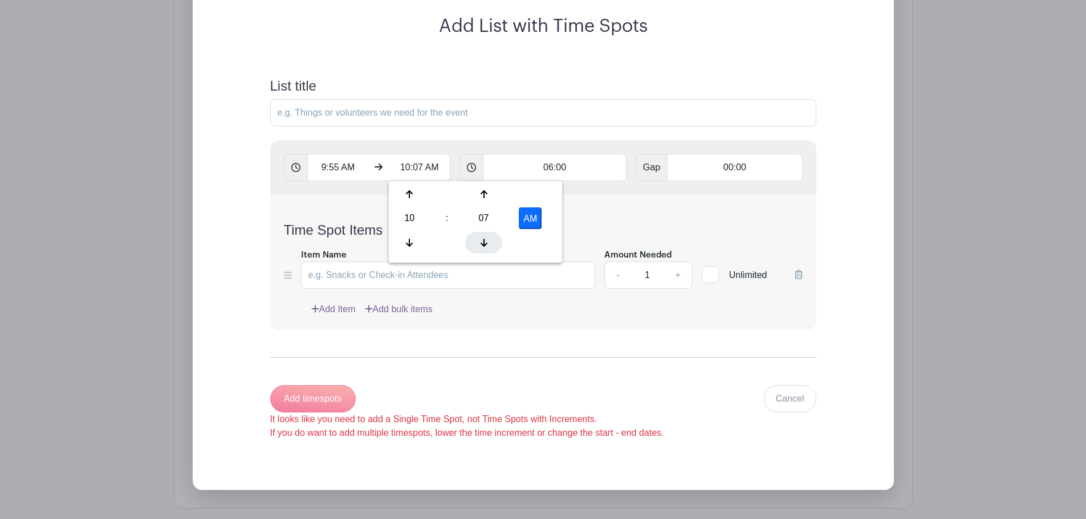
click at [484, 246] on icon at bounding box center [484, 243] width 7 height 8
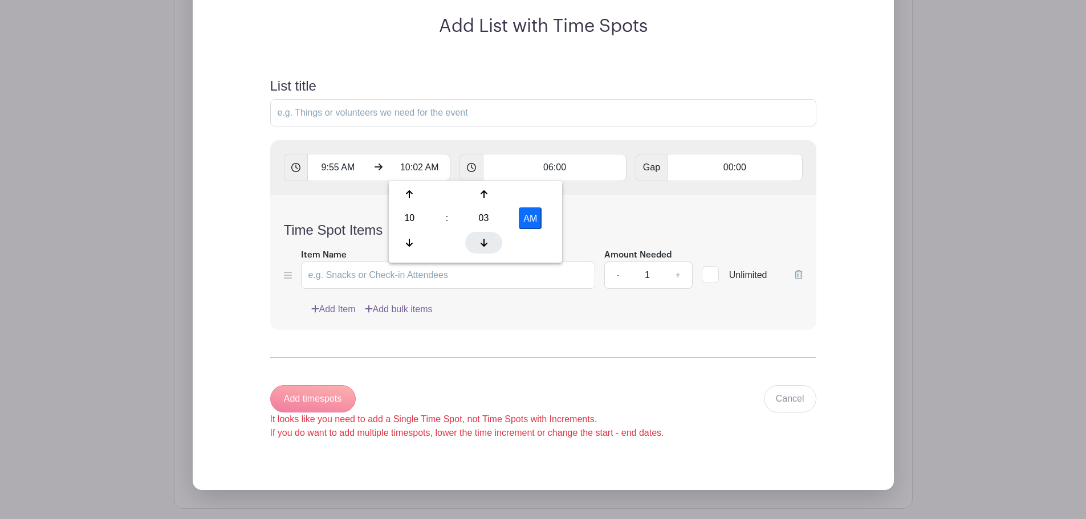
click at [484, 246] on icon at bounding box center [484, 243] width 7 height 8
click at [483, 246] on icon at bounding box center [484, 242] width 7 height 9
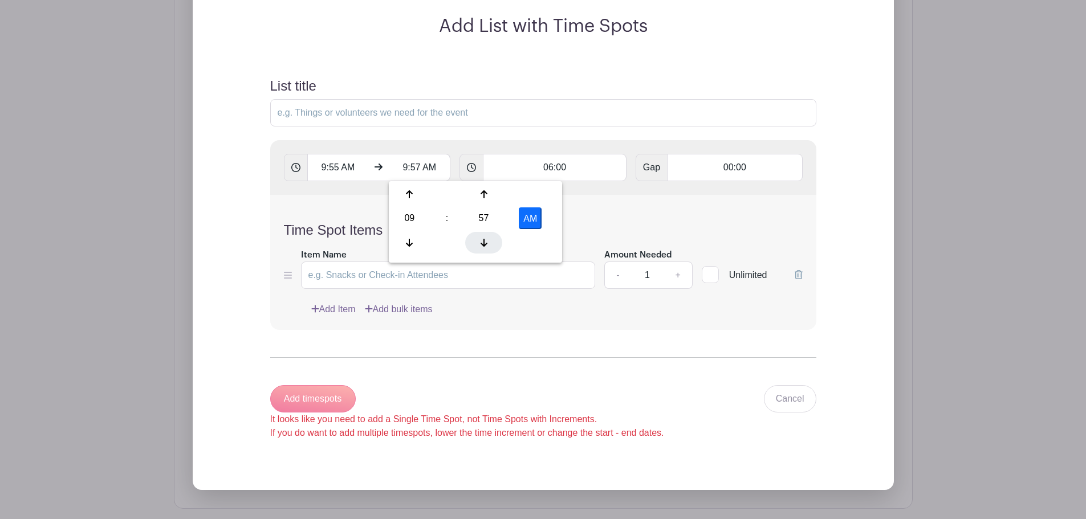
click at [483, 246] on icon at bounding box center [484, 242] width 7 height 9
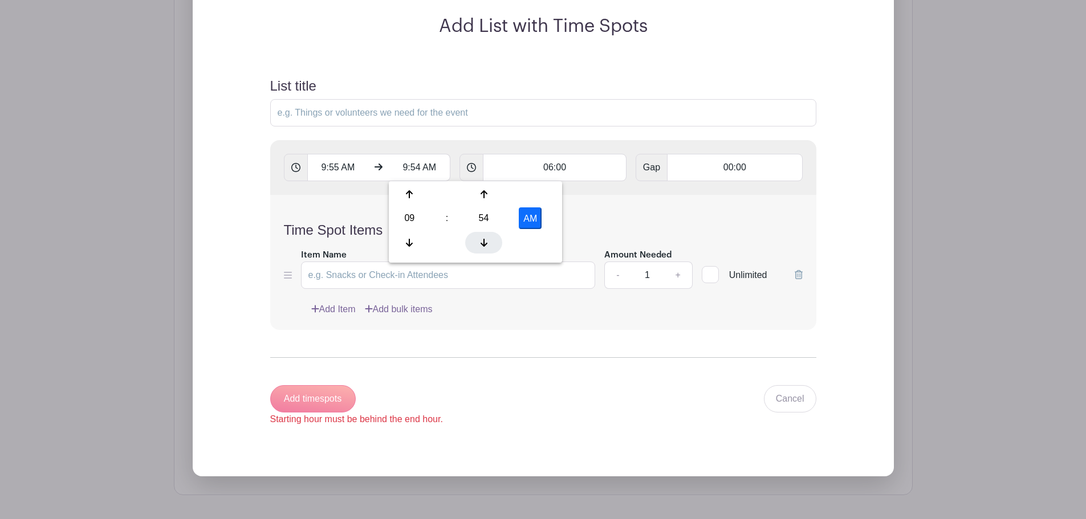
click at [483, 246] on icon at bounding box center [484, 242] width 7 height 9
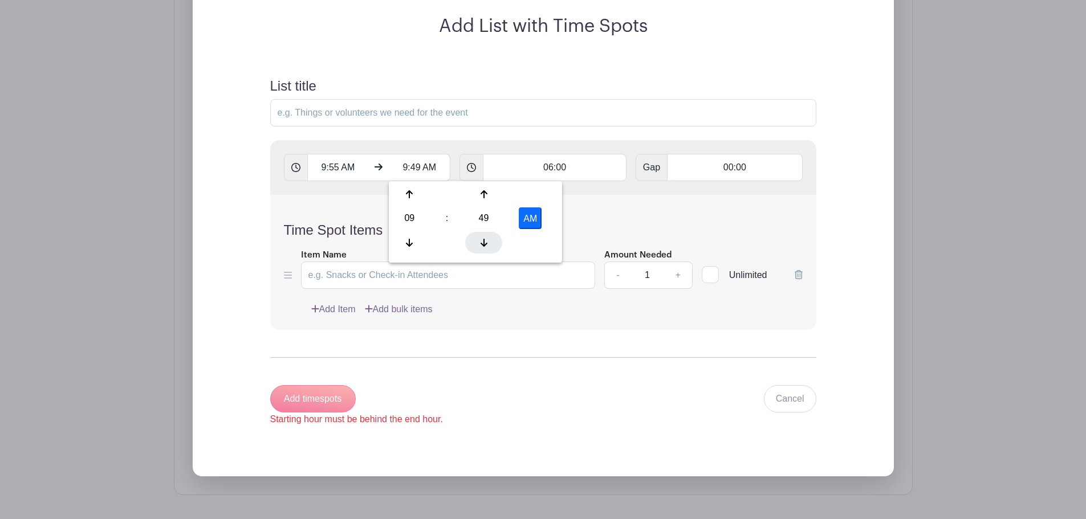
click at [483, 246] on icon at bounding box center [484, 242] width 7 height 9
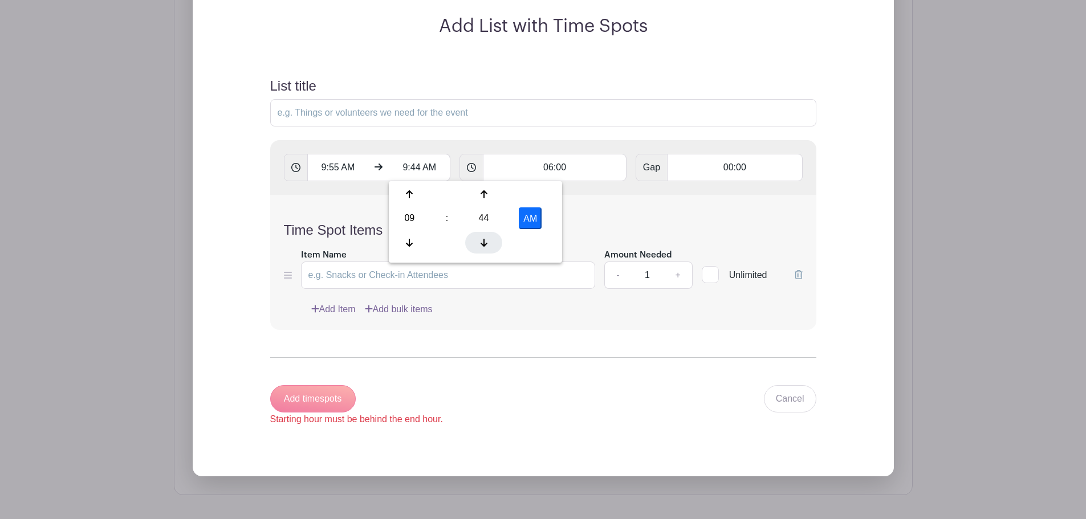
click at [483, 246] on icon at bounding box center [484, 242] width 7 height 9
click at [407, 197] on icon at bounding box center [409, 194] width 7 height 9
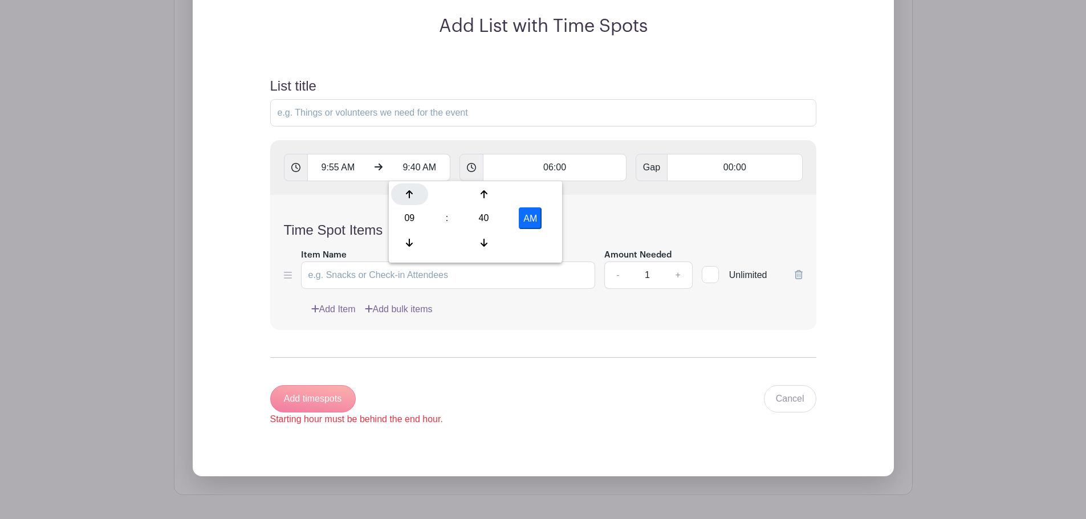
type input "10:40 AM"
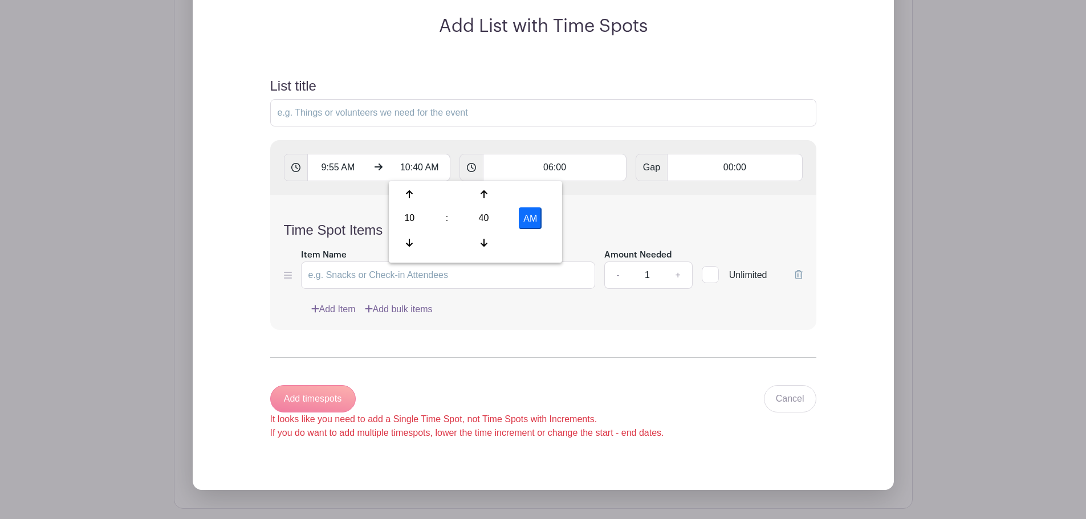
click at [587, 222] on h4 "Time Spot Items" at bounding box center [543, 230] width 519 height 17
drag, startPoint x: 571, startPoint y: 163, endPoint x: 521, endPoint y: 159, distance: 49.8
click at [521, 159] on input "06:00" at bounding box center [555, 167] width 144 height 27
click at [734, 225] on h4 "Time Spot Items" at bounding box center [543, 230] width 519 height 17
click at [586, 173] on input "10:08" at bounding box center [555, 167] width 144 height 27
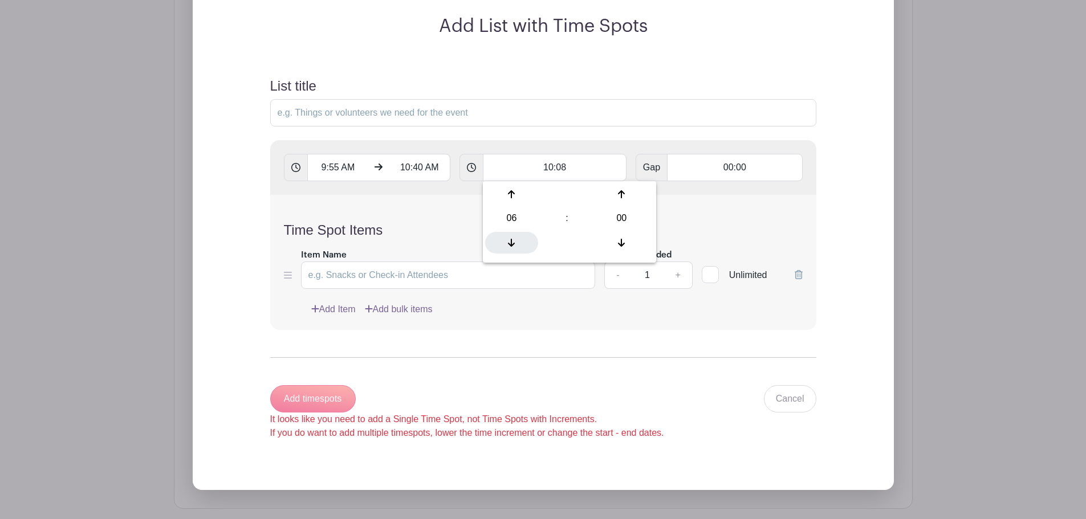
click at [511, 246] on icon at bounding box center [511, 243] width 7 height 8
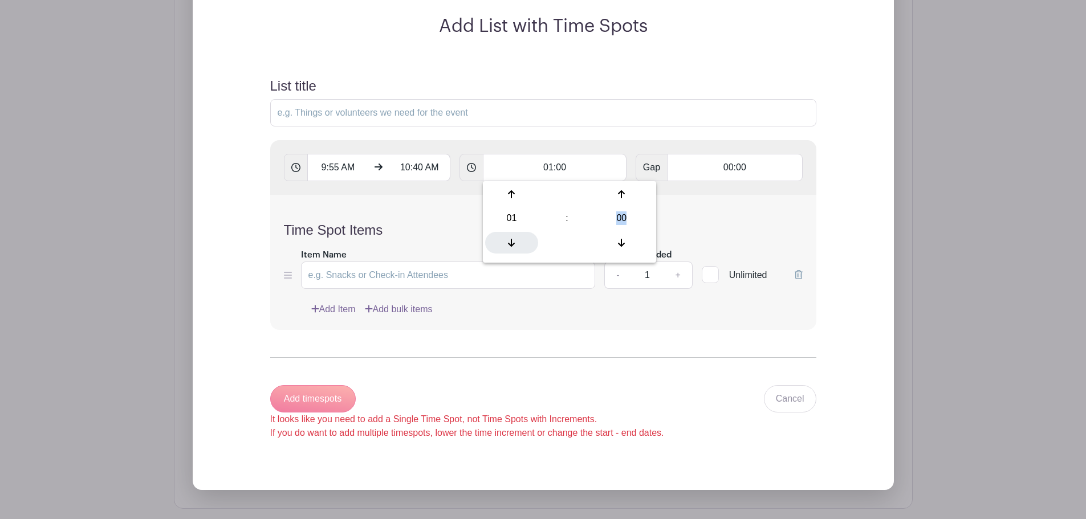
click at [511, 246] on icon at bounding box center [511, 243] width 7 height 8
type input "00:00"
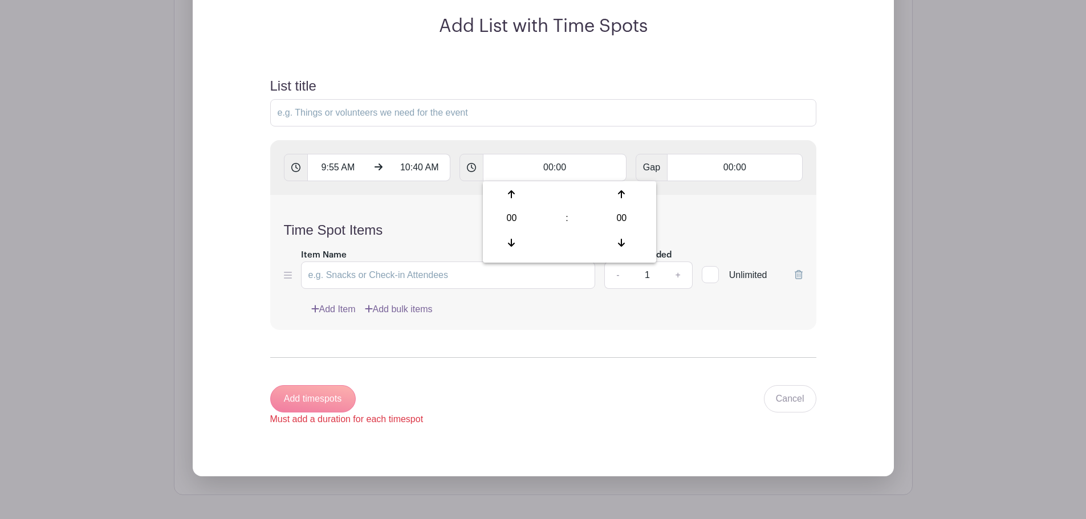
click at [750, 215] on div "Time Spot Items Item Name Amount Needed - 1 + Unlimited Add Item Add bulk items" at bounding box center [543, 262] width 546 height 135
click at [391, 275] on input "Item Name" at bounding box center [448, 275] width 295 height 27
type input "JE Missy and JE Sam's 3rd Period Language Arts"
click at [677, 274] on link "+" at bounding box center [678, 275] width 29 height 27
type input "2"
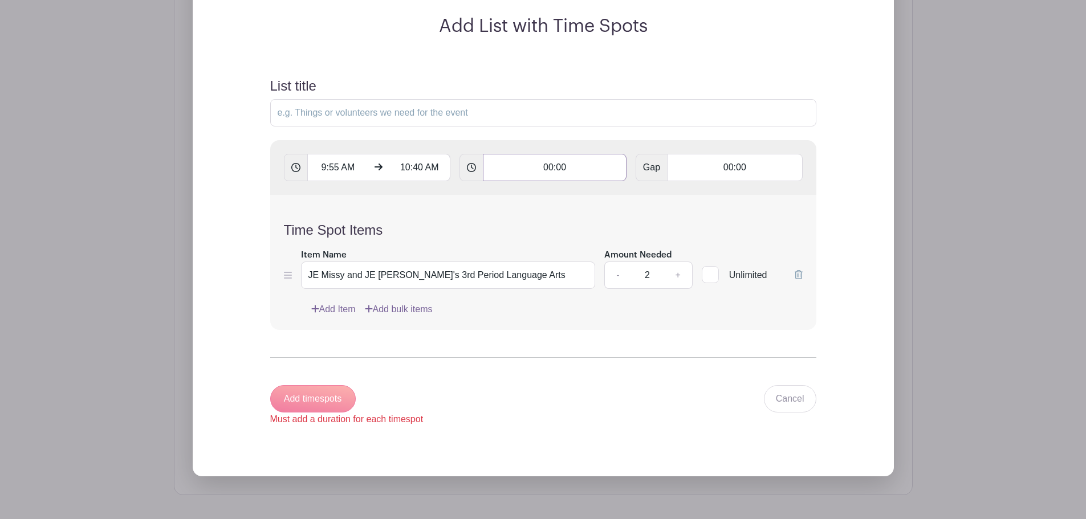
click at [557, 168] on input "00:00" at bounding box center [555, 167] width 144 height 27
click at [623, 202] on div at bounding box center [621, 195] width 53 height 22
type input "00:01"
type input "Add 45 timespots"
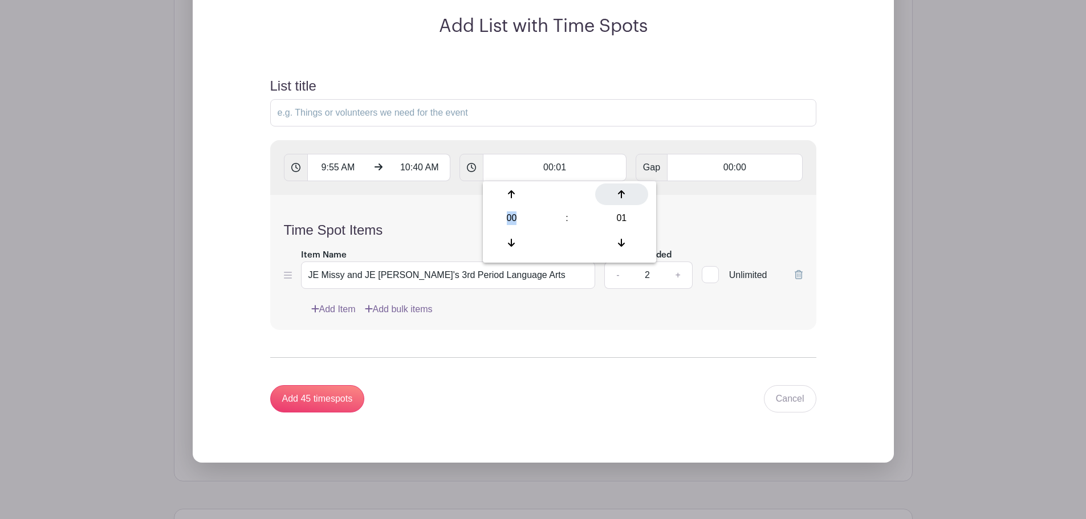
click at [623, 202] on div at bounding box center [621, 195] width 53 height 22
type input "00:02"
type input "Add 23 timespots"
click at [623, 202] on div at bounding box center [621, 195] width 53 height 22
type input "00:03"
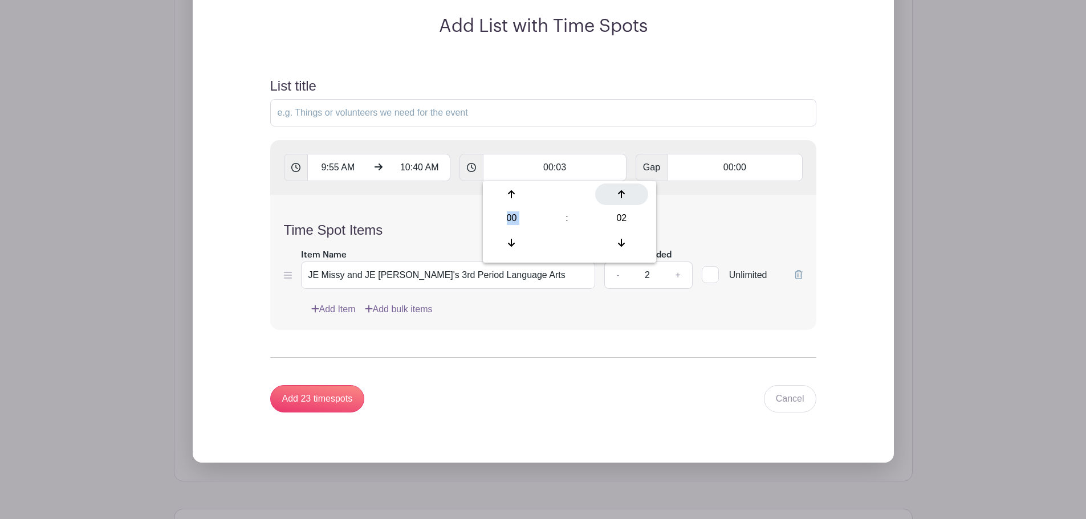
type input "Add 15 timespots"
click at [623, 202] on div at bounding box center [621, 195] width 53 height 22
type input "00:04"
type input "Add 12 timespots"
click at [623, 202] on div at bounding box center [621, 195] width 53 height 22
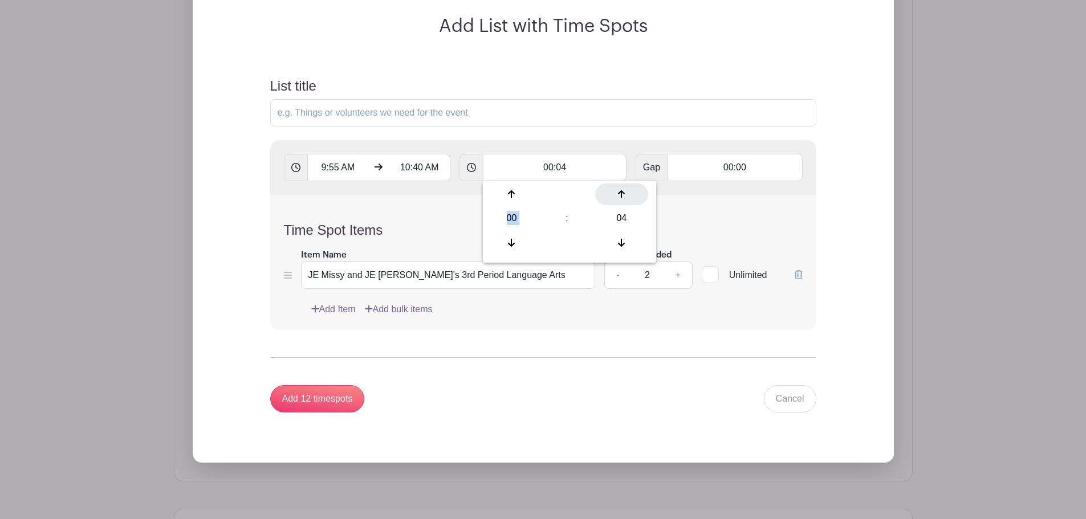
type input "00:05"
type input "Add 9 timespots"
click at [623, 202] on div at bounding box center [621, 195] width 53 height 22
type input "00:06"
type input "Add 8 timespots"
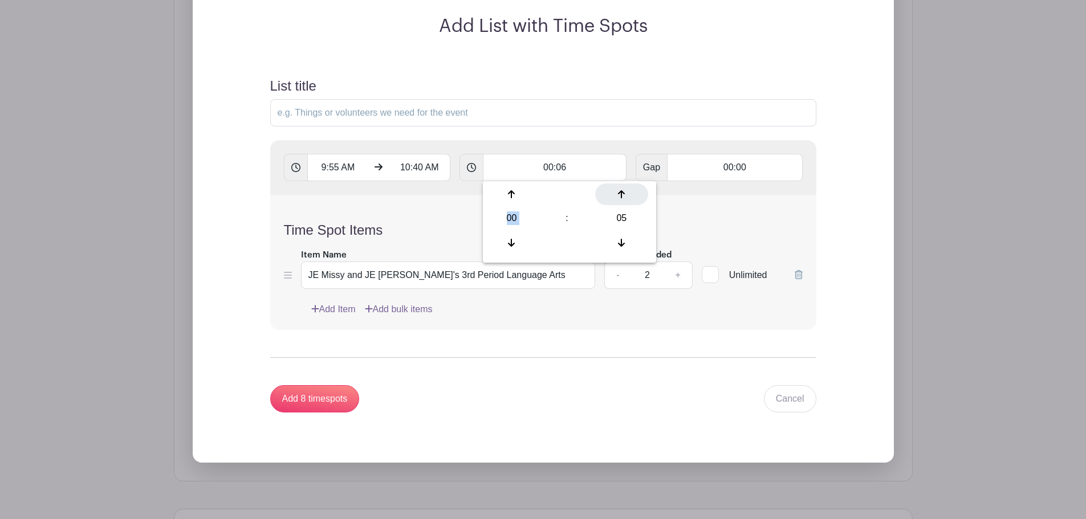
click at [623, 202] on div at bounding box center [621, 195] width 53 height 22
type input "00:07"
type input "Add 7 timespots"
click at [623, 202] on div at bounding box center [621, 195] width 53 height 22
type input "00:08"
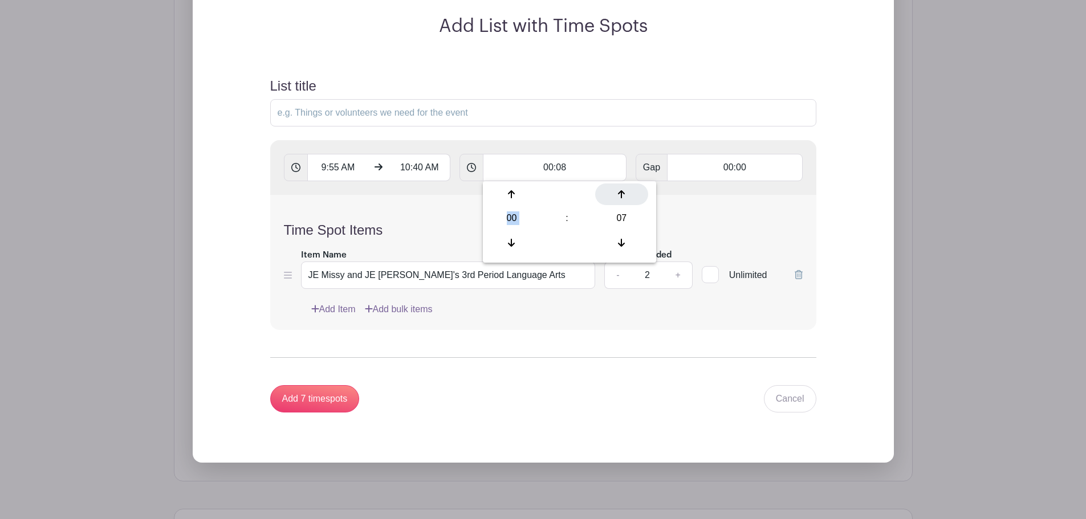
type input "Add 6 timespots"
click at [623, 202] on div at bounding box center [621, 195] width 53 height 22
type input "00:09"
type input "Add 5 timespots"
click at [623, 202] on div at bounding box center [621, 195] width 53 height 22
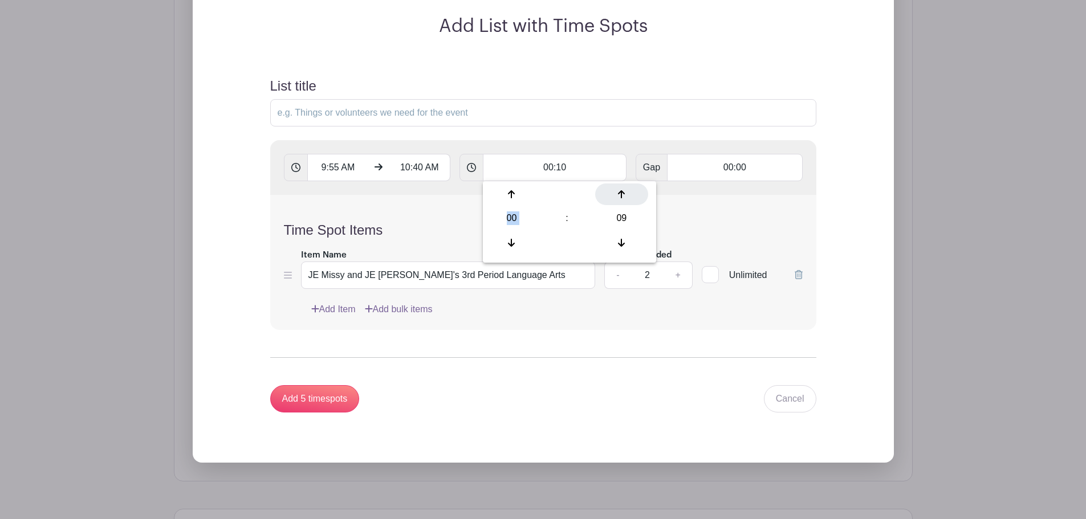
click at [623, 202] on div at bounding box center [621, 195] width 53 height 22
type input "00:12"
type input "Add 4 timespots"
click at [623, 202] on div at bounding box center [621, 195] width 53 height 22
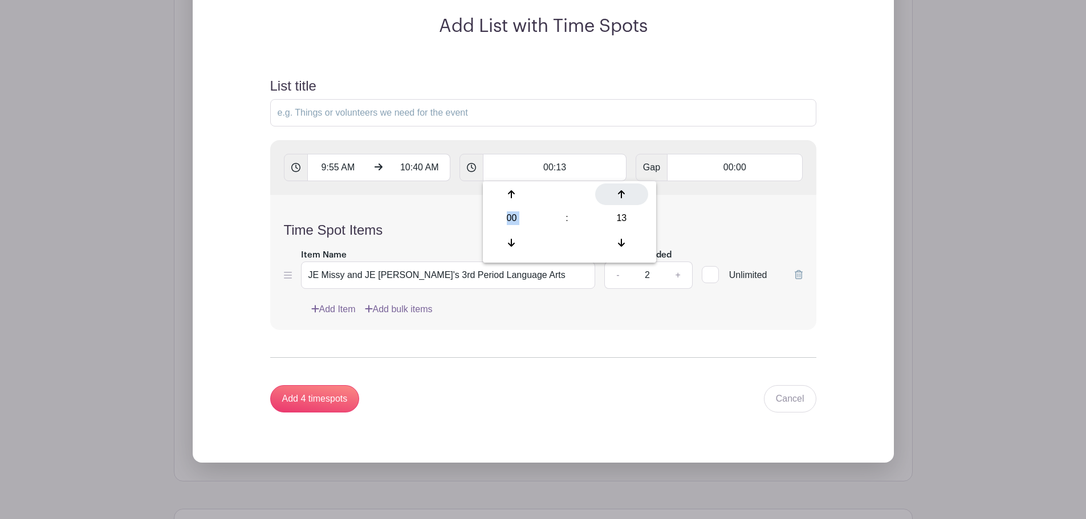
click at [623, 202] on div at bounding box center [621, 195] width 53 height 22
type input "00:15"
type input "Add 3 timespots"
click at [623, 202] on div at bounding box center [621, 195] width 53 height 22
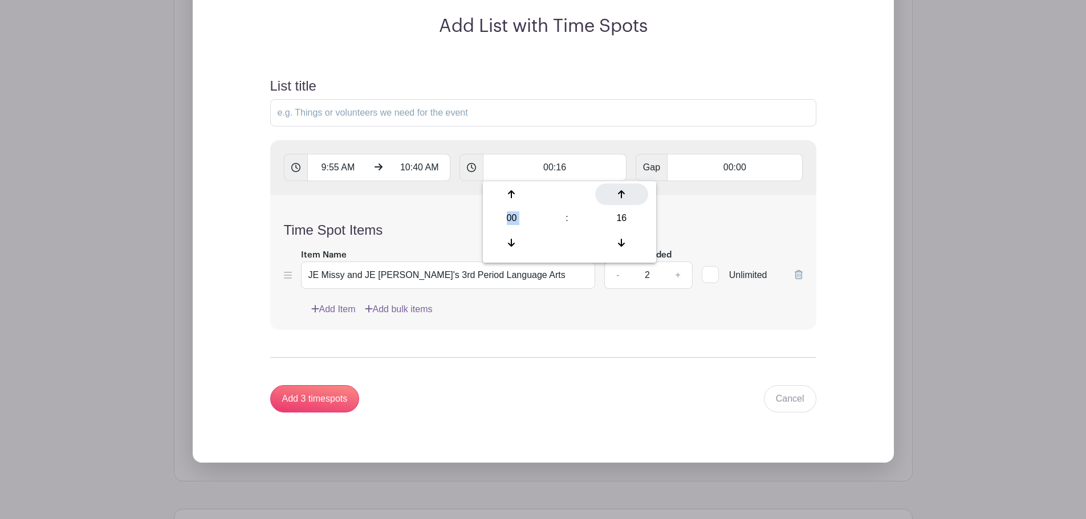
click at [623, 202] on div at bounding box center [621, 195] width 53 height 22
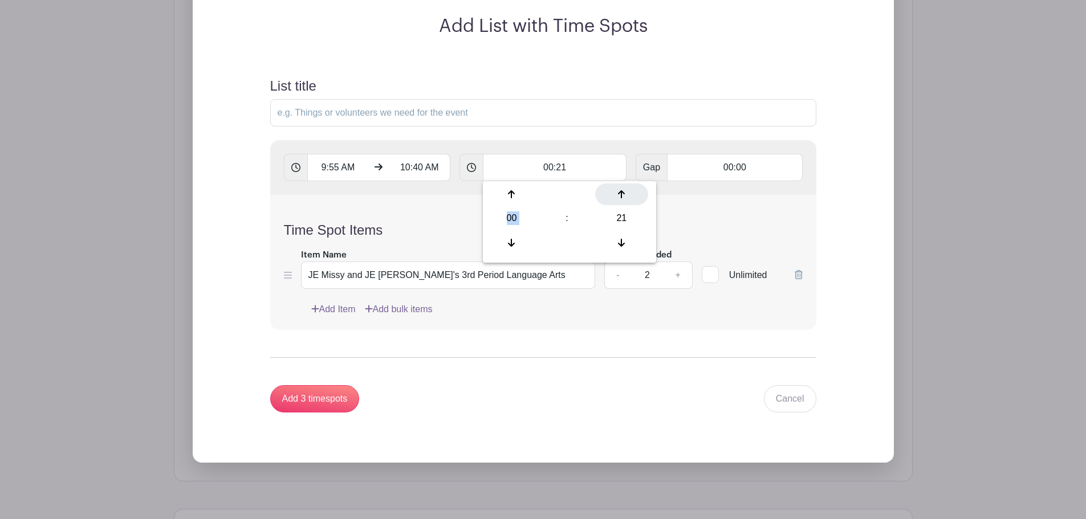
click at [623, 202] on div at bounding box center [621, 195] width 53 height 22
type input "00:23"
type input "Add timespots"
click at [623, 202] on div at bounding box center [621, 195] width 53 height 22
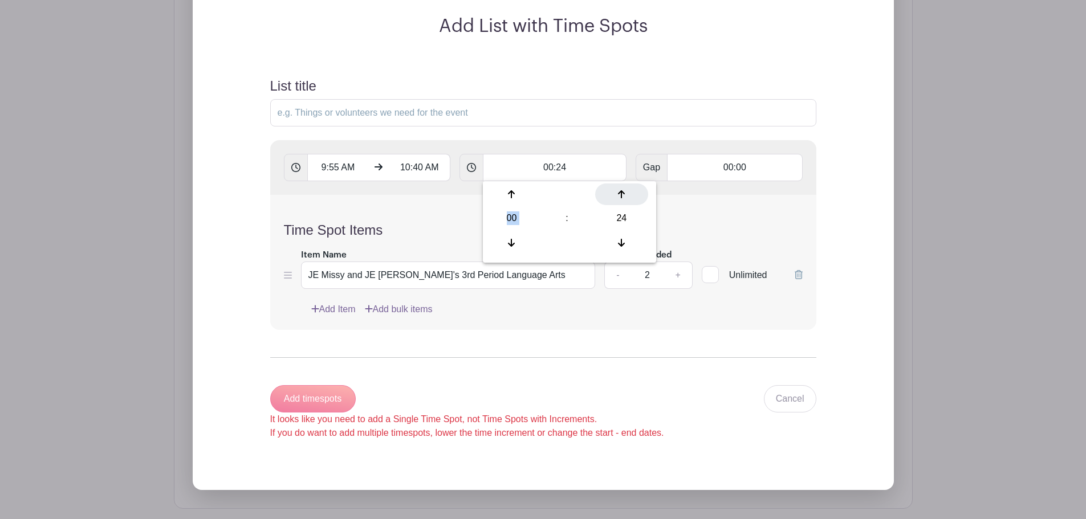
click at [623, 202] on div at bounding box center [621, 195] width 53 height 22
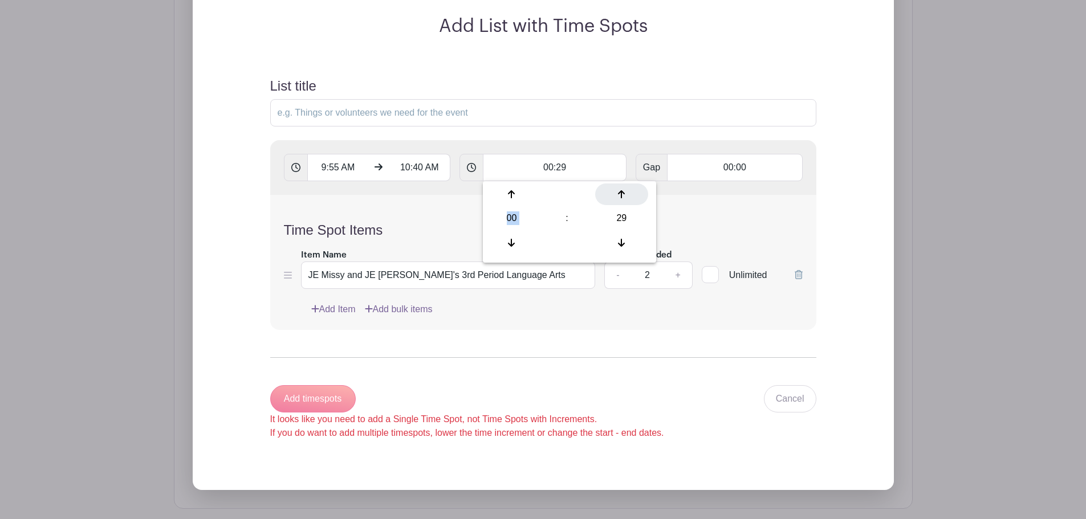
click at [623, 202] on div at bounding box center [621, 195] width 53 height 22
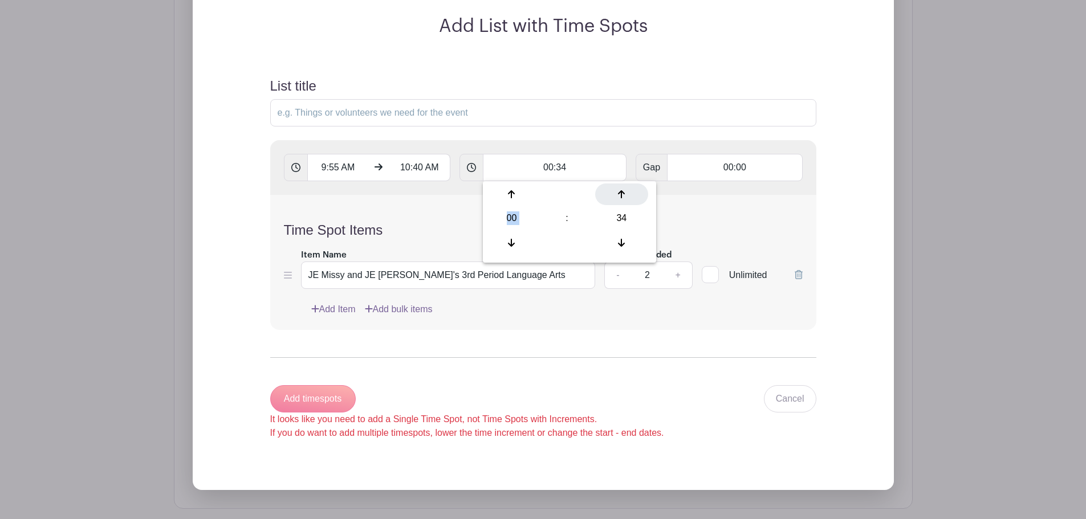
click at [623, 202] on div at bounding box center [621, 195] width 53 height 22
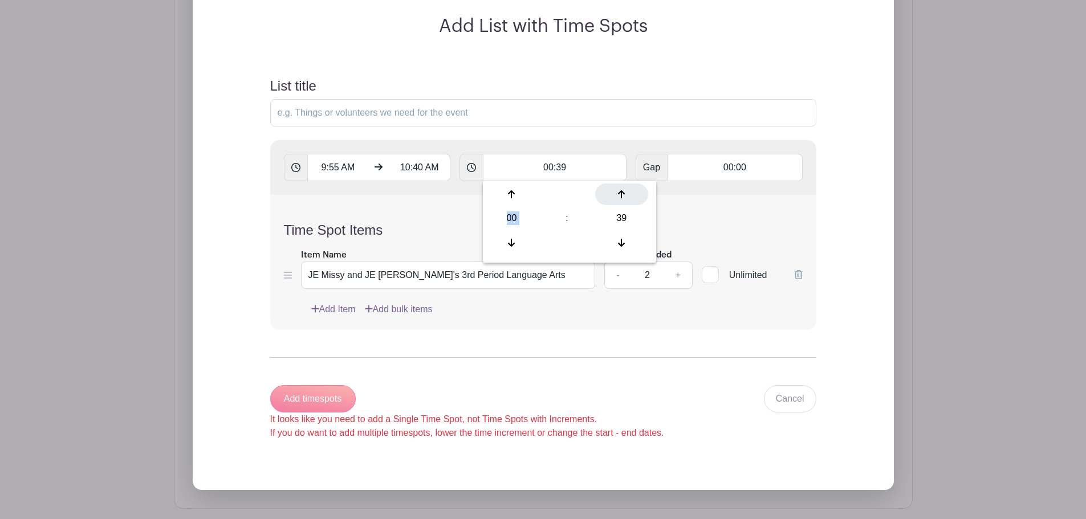
click at [623, 202] on div at bounding box center [621, 195] width 53 height 22
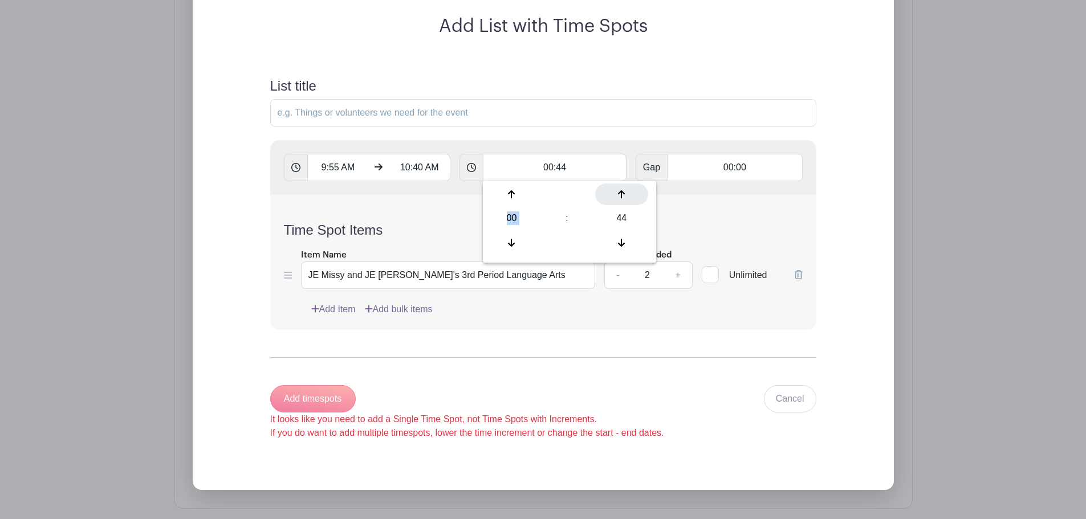
click at [623, 202] on div at bounding box center [621, 195] width 53 height 22
click at [615, 239] on div at bounding box center [621, 243] width 53 height 22
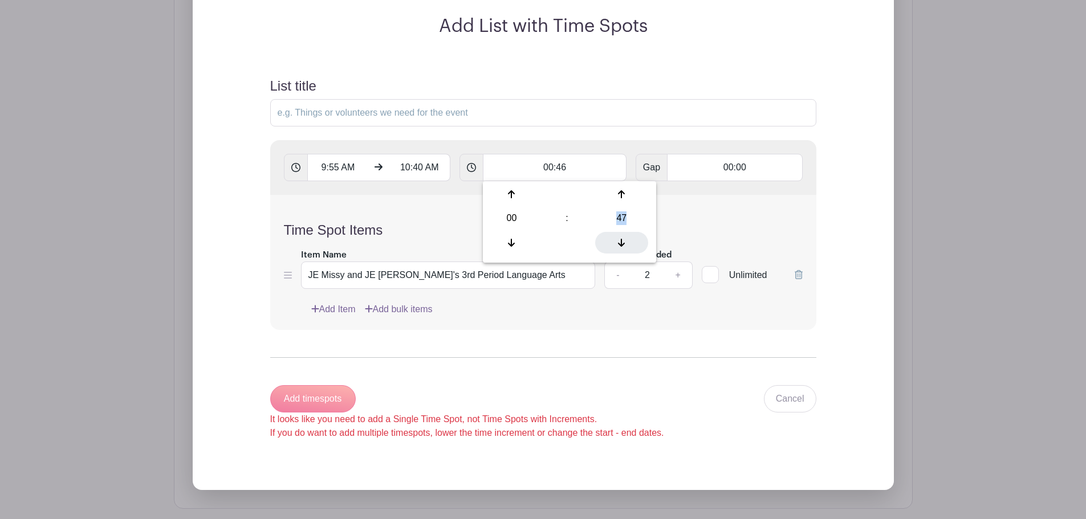
type input "00:45"
click at [742, 441] on form "List title 9:55 AM 10:40 AM 00:45 Gap 00:00 Time Spot Items Item Name JE Missy …" at bounding box center [544, 258] width 574 height 389
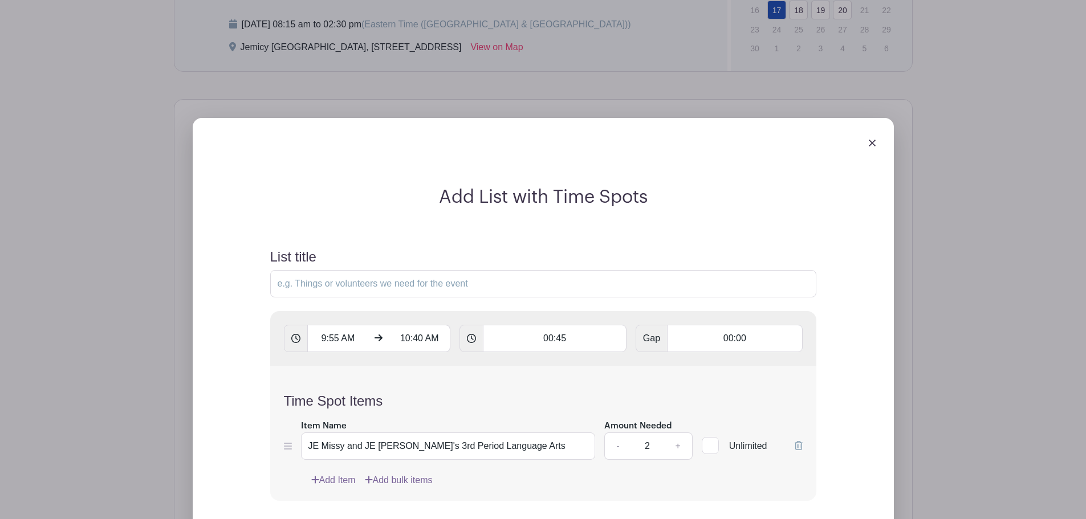
click at [870, 145] on img at bounding box center [872, 143] width 7 height 7
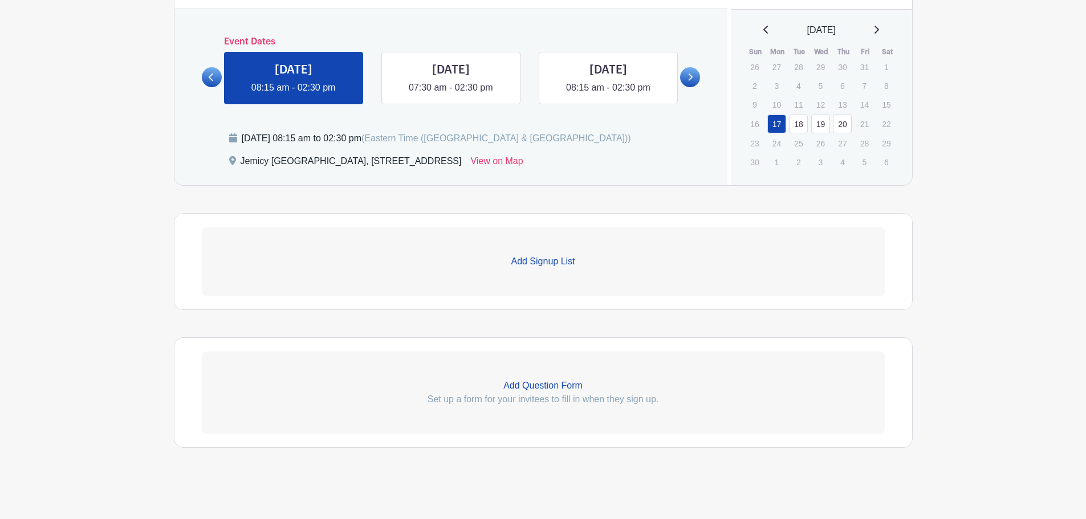
click at [561, 263] on p "Add Signup List" at bounding box center [543, 262] width 683 height 14
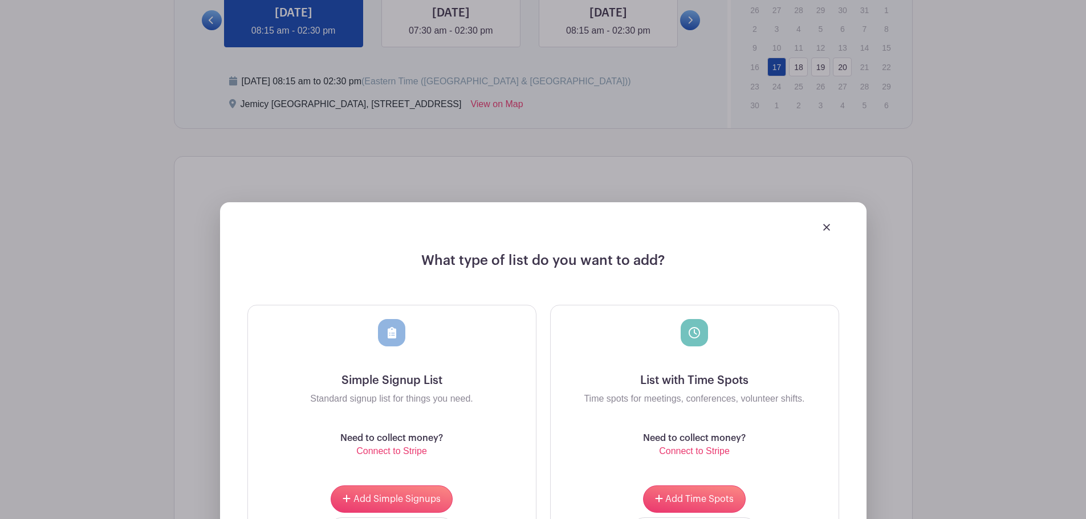
scroll to position [860, 0]
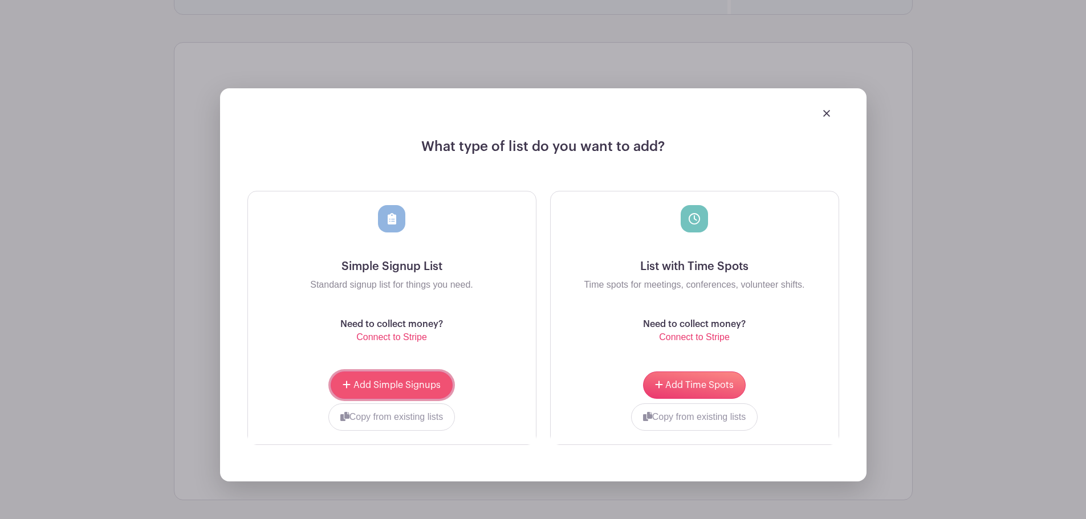
click at [405, 385] on span "Add Simple Signups" at bounding box center [397, 385] width 87 height 9
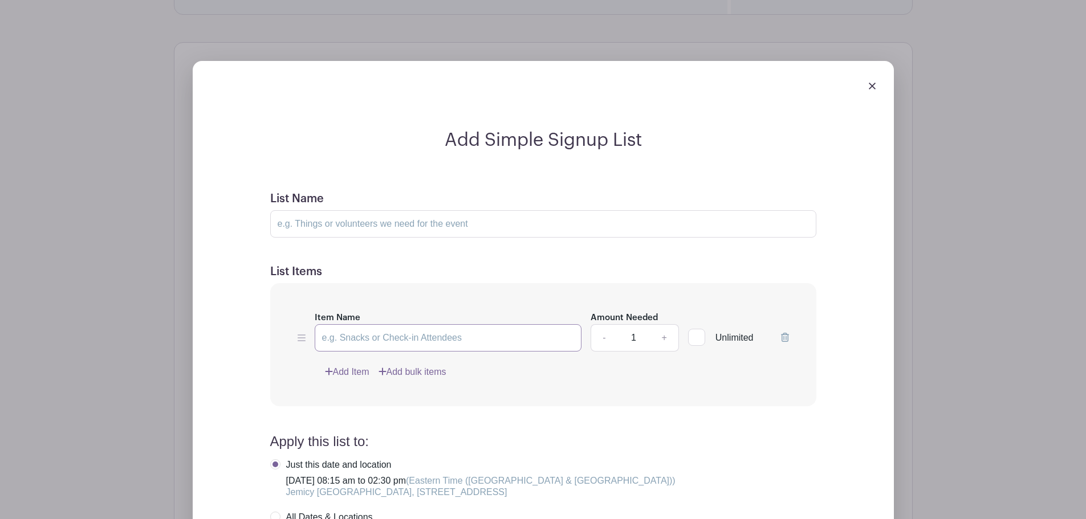
click at [435, 342] on input "Item Name" at bounding box center [448, 337] width 267 height 27
click at [665, 338] on link "+" at bounding box center [664, 337] width 29 height 27
type input "2"
click at [375, 342] on input "Item Name" at bounding box center [448, 337] width 267 height 27
click at [875, 84] on img at bounding box center [872, 86] width 7 height 7
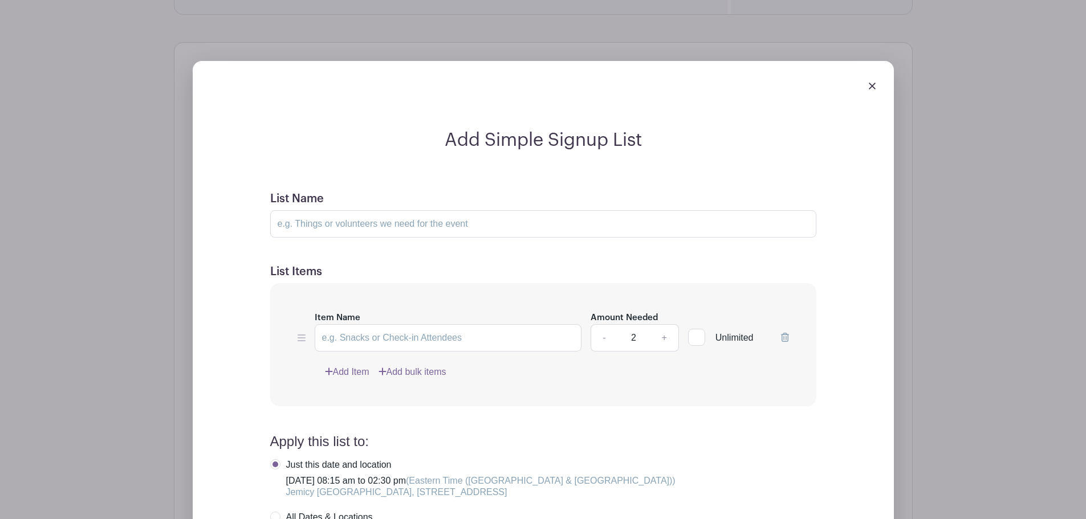
scroll to position [689, 0]
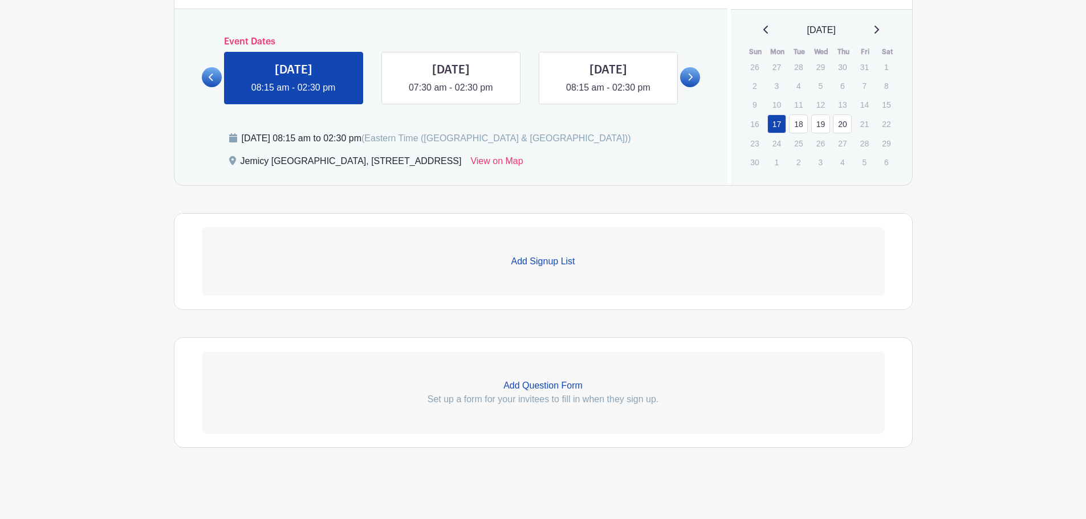
click at [573, 264] on p "Add Signup List" at bounding box center [543, 262] width 683 height 14
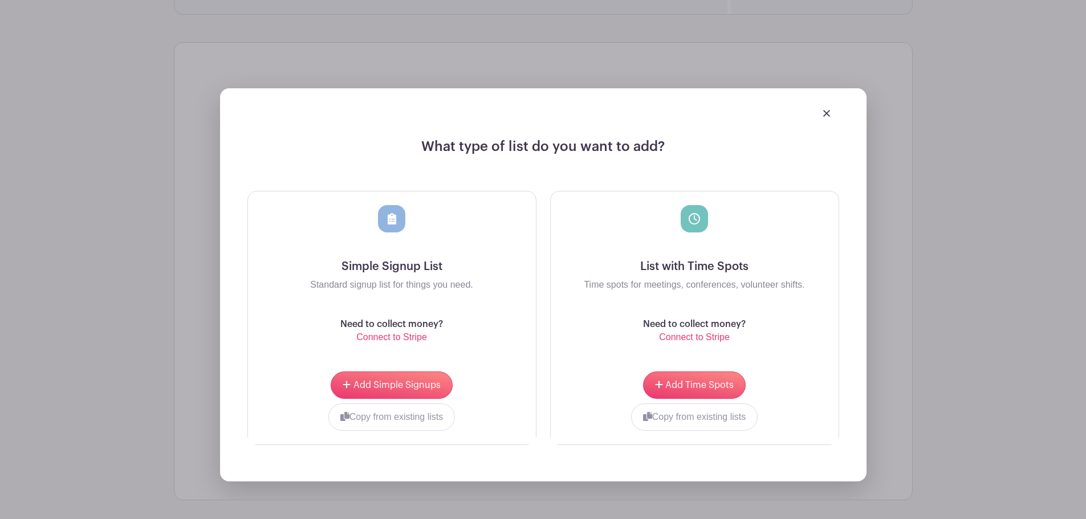
scroll to position [917, 0]
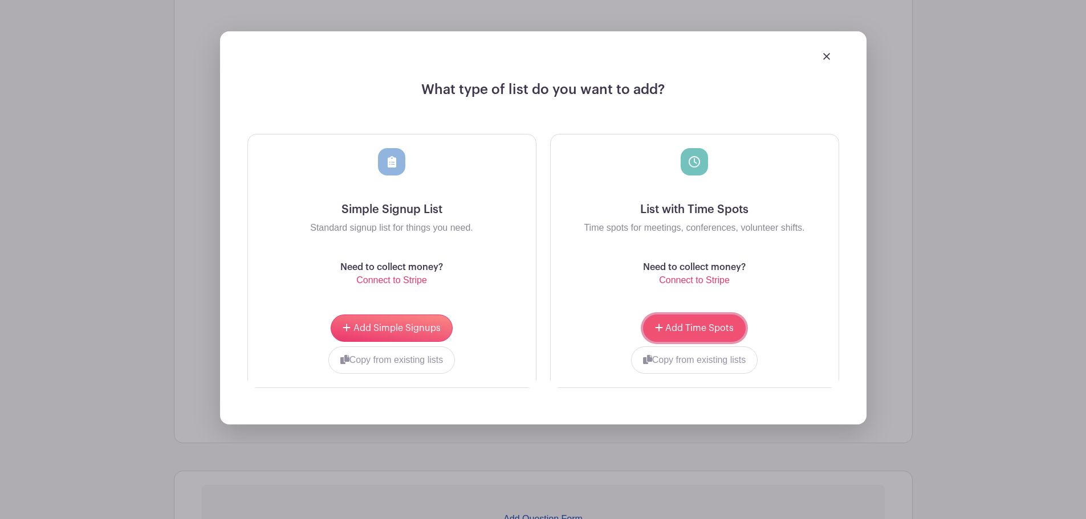
click at [711, 328] on span "Add Time Spots" at bounding box center [699, 328] width 68 height 9
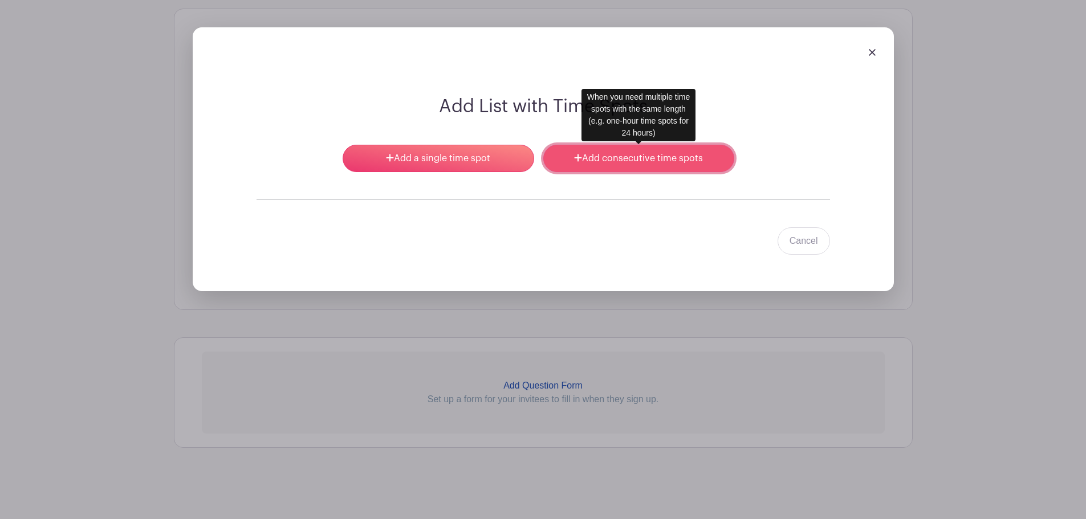
click at [610, 157] on link "Add consecutive time spots" at bounding box center [638, 158] width 191 height 27
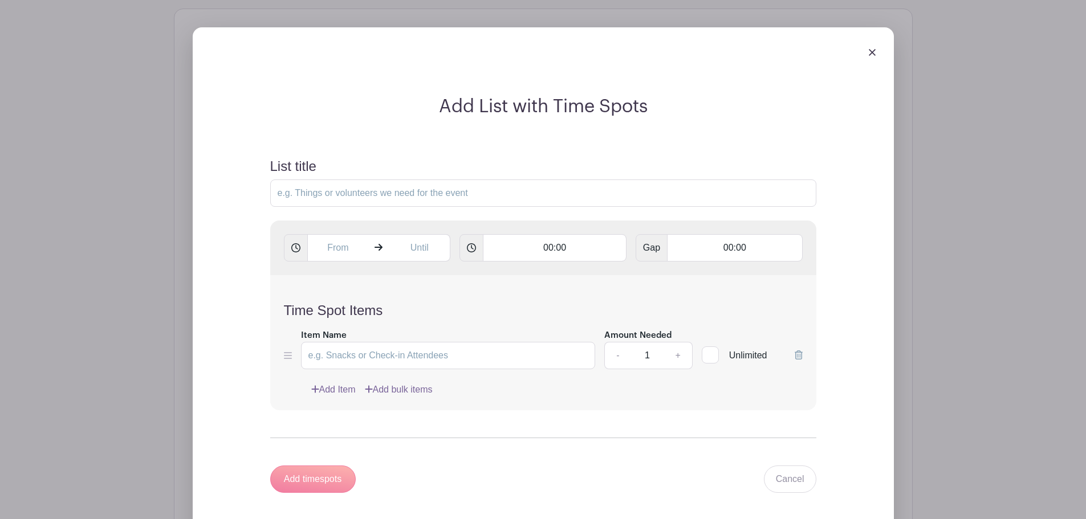
click at [870, 51] on img at bounding box center [872, 52] width 7 height 7
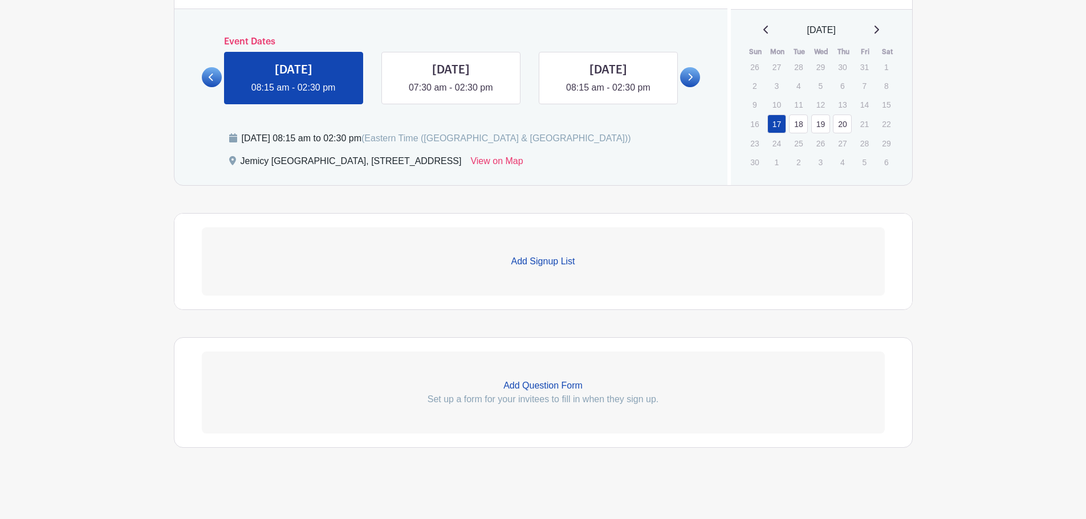
click at [538, 259] on p "Add Signup List" at bounding box center [543, 262] width 683 height 14
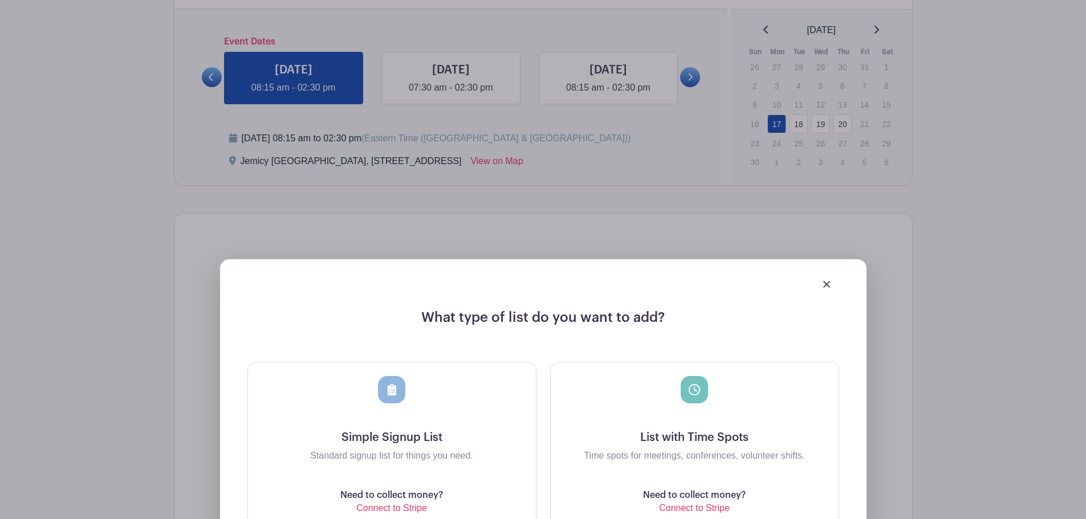
scroll to position [917, 0]
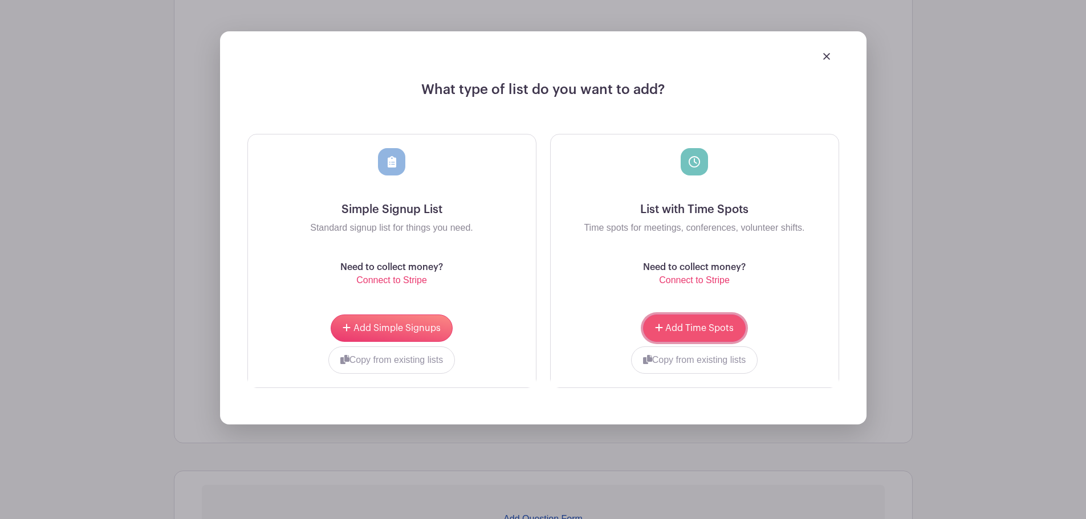
click at [698, 331] on span "Add Time Spots" at bounding box center [699, 328] width 68 height 9
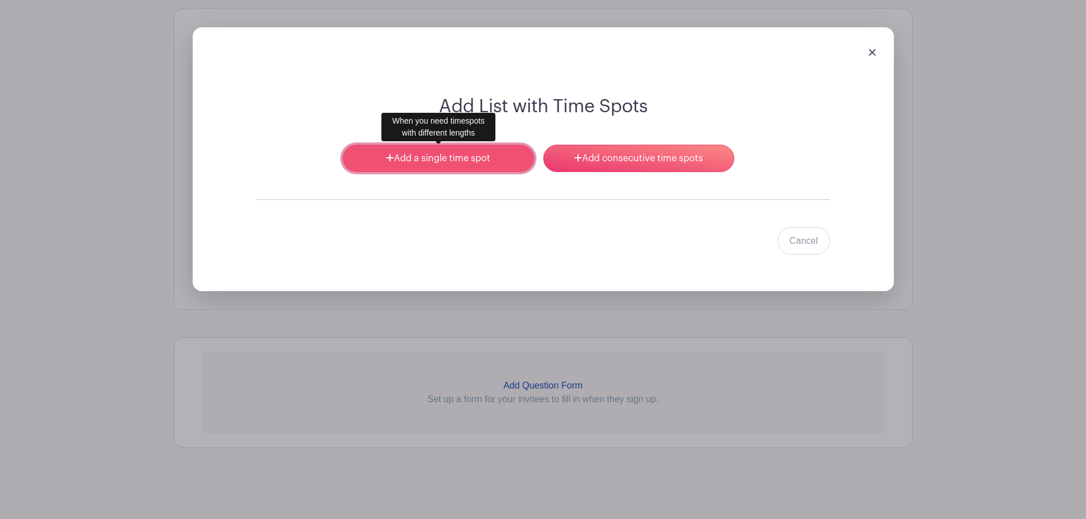
click at [415, 161] on link "Add a single time spot" at bounding box center [438, 158] width 191 height 27
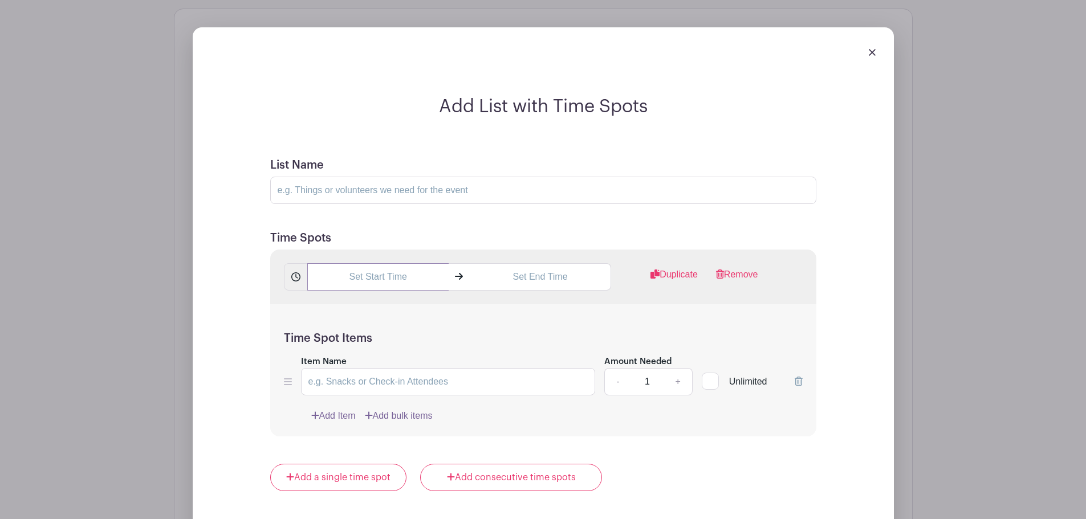
click at [376, 274] on input "text" at bounding box center [377, 276] width 141 height 27
click at [322, 354] on div at bounding box center [328, 353] width 37 height 22
click at [400, 353] on icon at bounding box center [402, 352] width 7 height 8
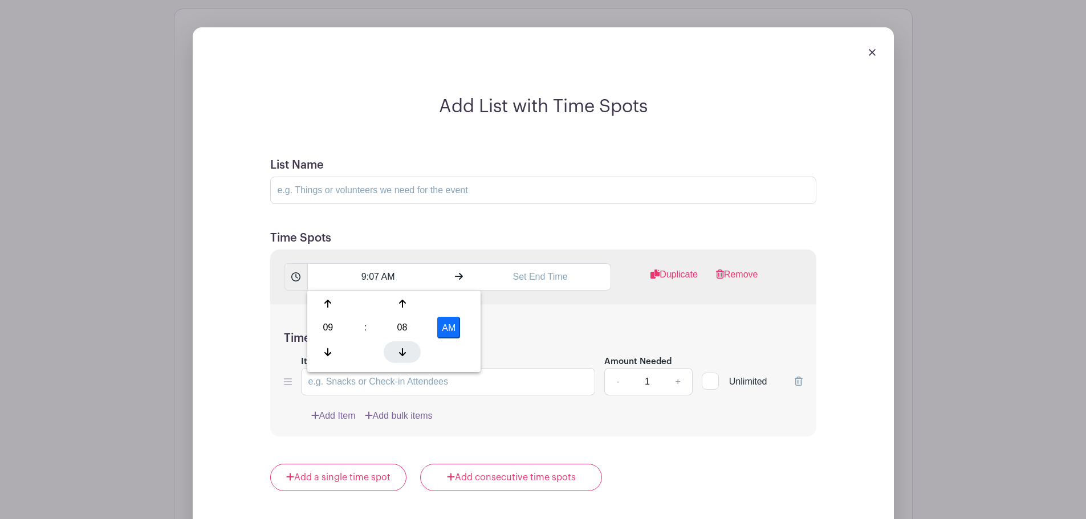
click at [400, 353] on icon at bounding box center [402, 352] width 7 height 8
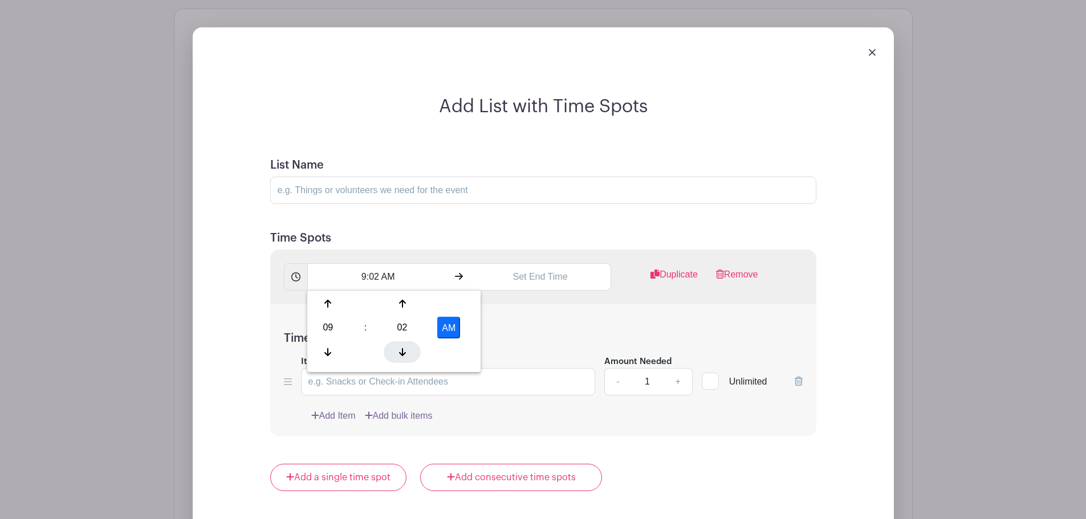
click at [400, 353] on icon at bounding box center [402, 352] width 7 height 8
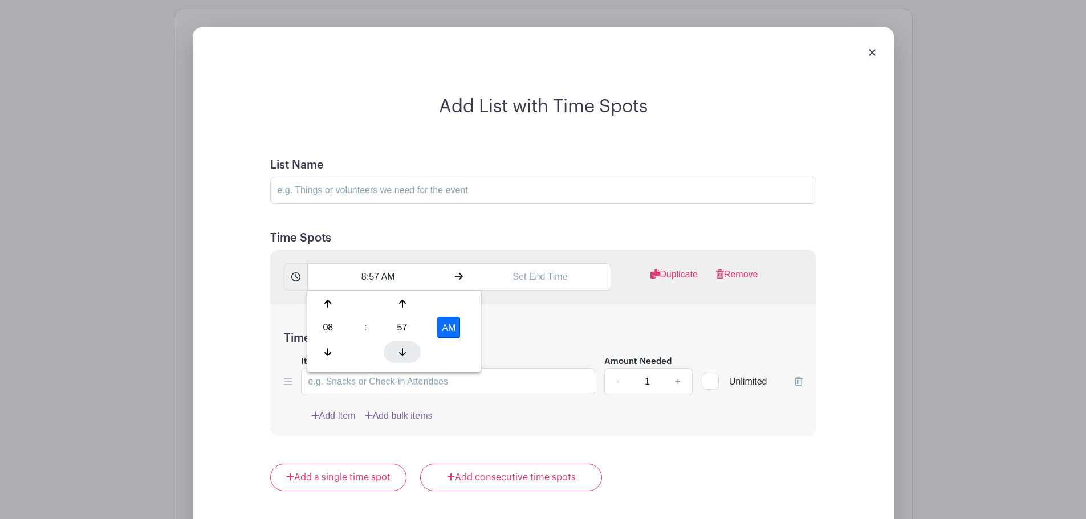
click at [400, 353] on icon at bounding box center [402, 352] width 7 height 8
click at [328, 306] on icon at bounding box center [327, 304] width 7 height 8
type input "9:55 AM"
click at [527, 285] on input "text" at bounding box center [540, 276] width 141 height 27
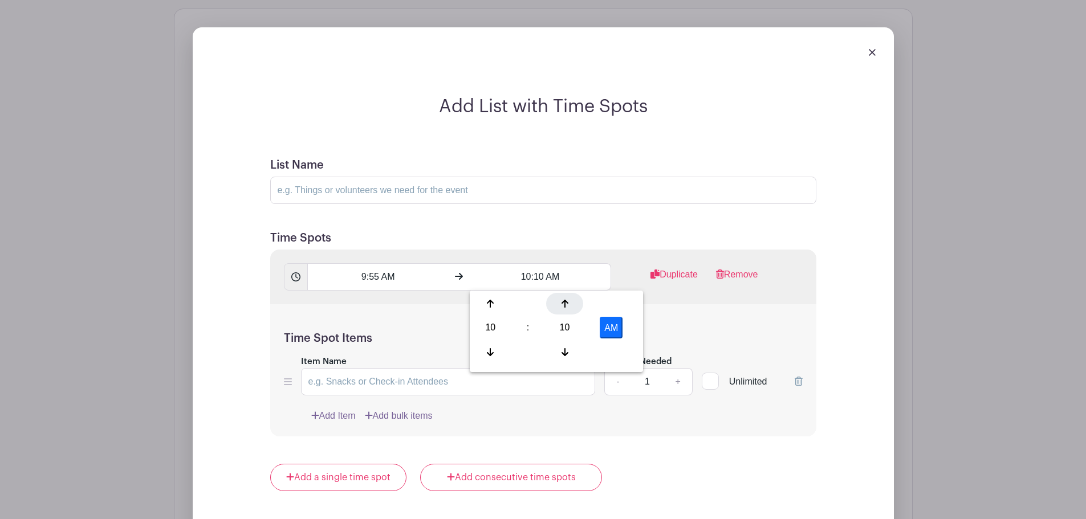
click at [563, 306] on icon at bounding box center [565, 303] width 7 height 9
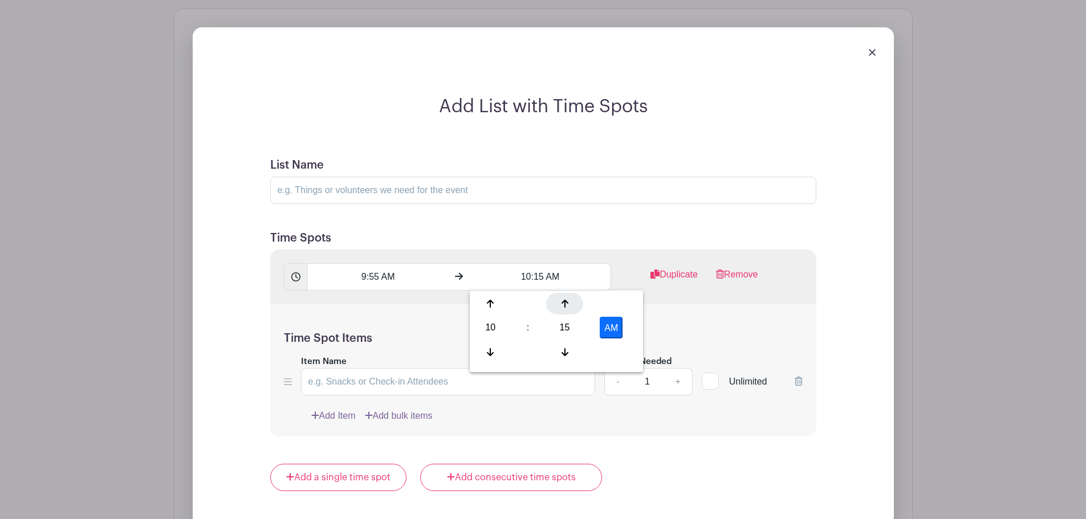
click at [563, 306] on icon at bounding box center [565, 303] width 7 height 9
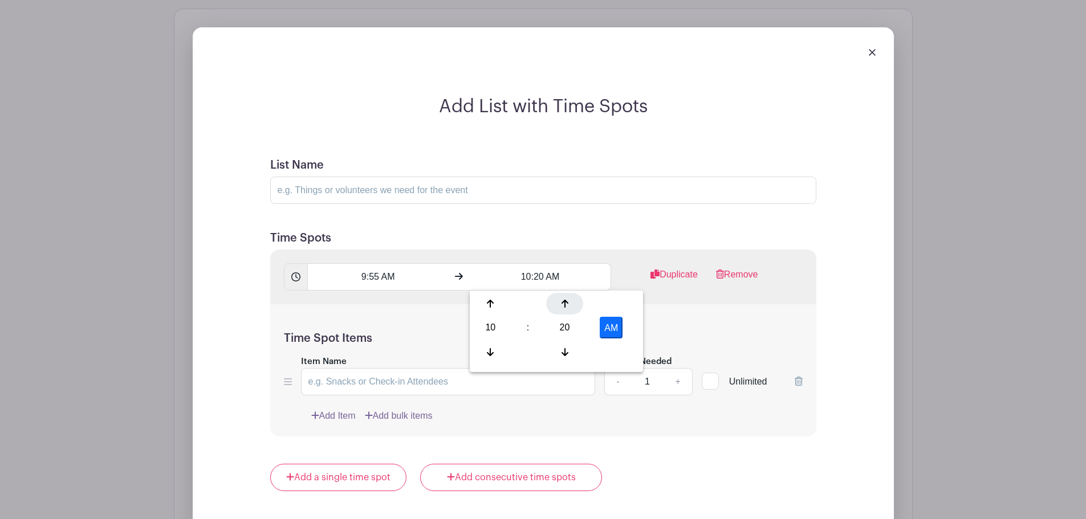
click at [563, 306] on icon at bounding box center [565, 303] width 7 height 9
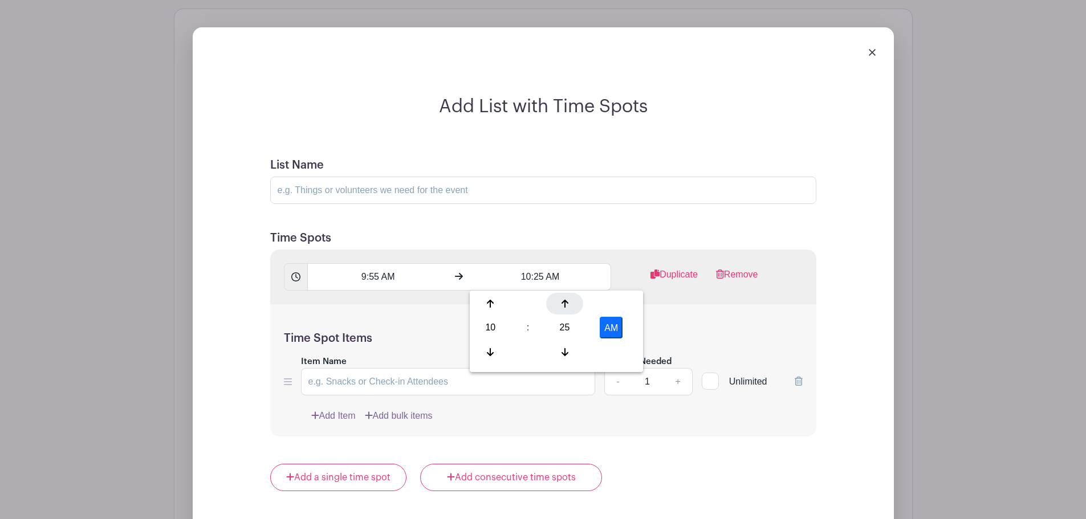
click at [563, 306] on icon at bounding box center [565, 303] width 7 height 9
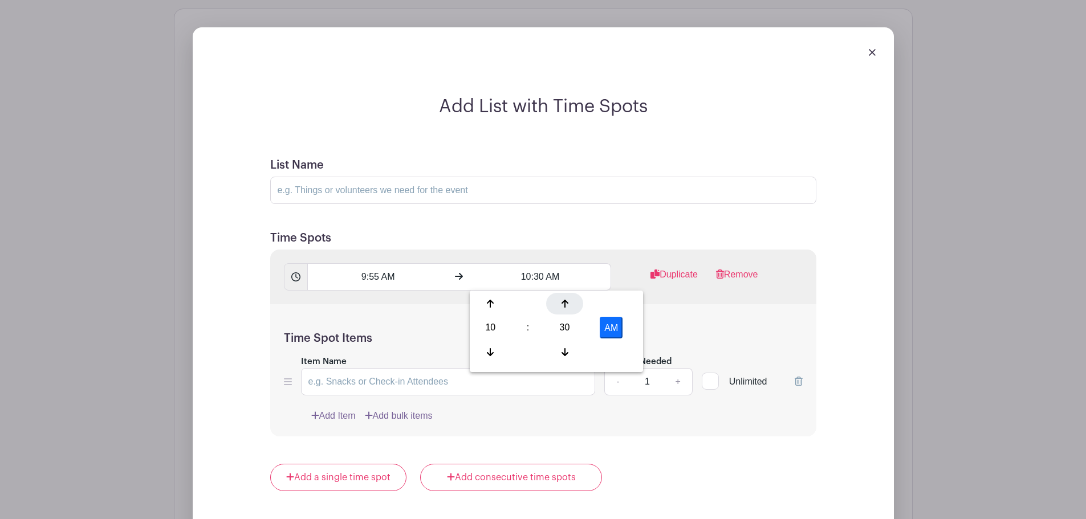
click at [563, 306] on icon at bounding box center [565, 303] width 7 height 9
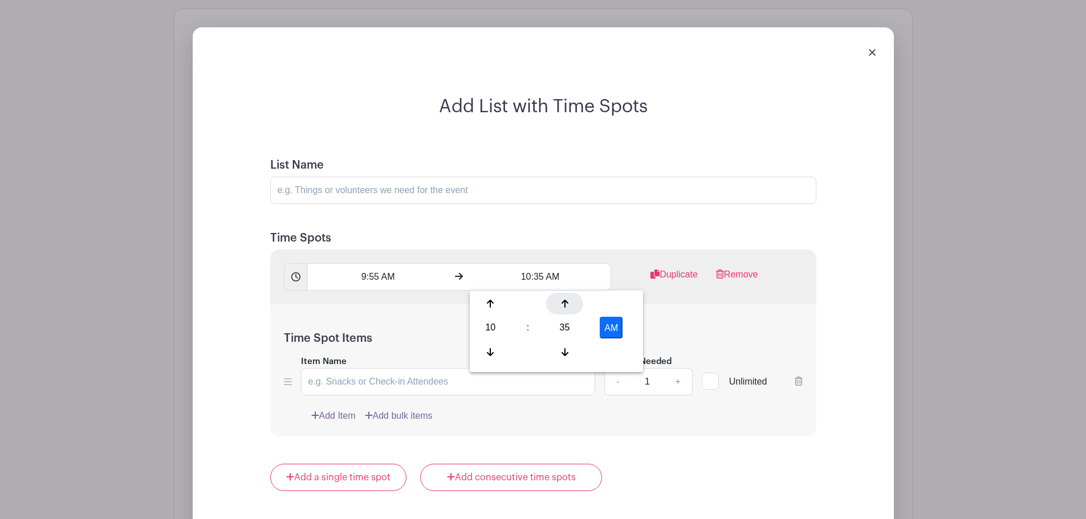
click at [563, 306] on icon at bounding box center [565, 303] width 7 height 9
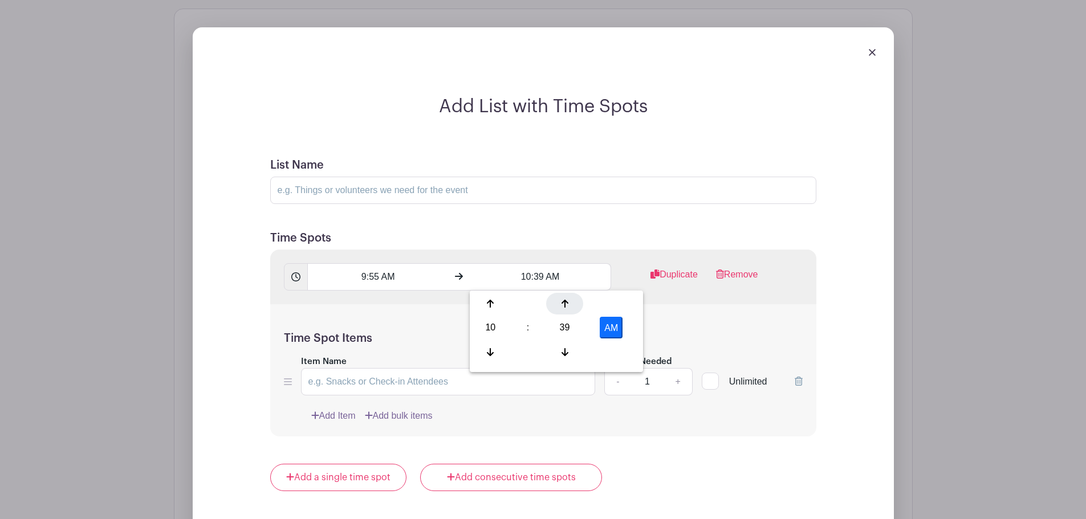
type input "10:40 AM"
click at [712, 336] on h5 "Time Spot Items" at bounding box center [543, 339] width 519 height 14
click at [358, 382] on input "Item Name" at bounding box center [448, 381] width 295 height 27
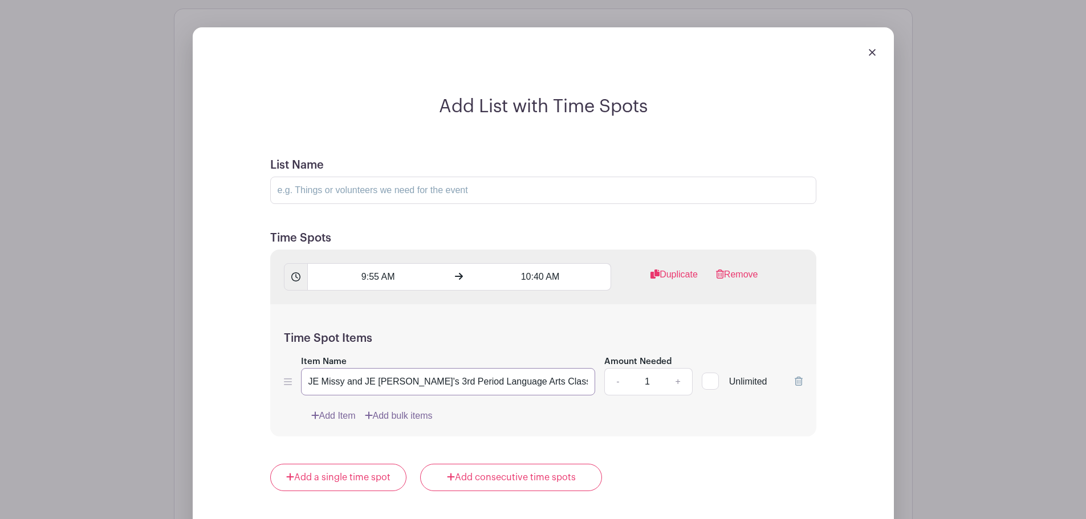
type input "JE Missy and JE Sam's 3rd Period Language Arts Class"
click at [677, 384] on link "+" at bounding box center [678, 381] width 29 height 27
type input "2"
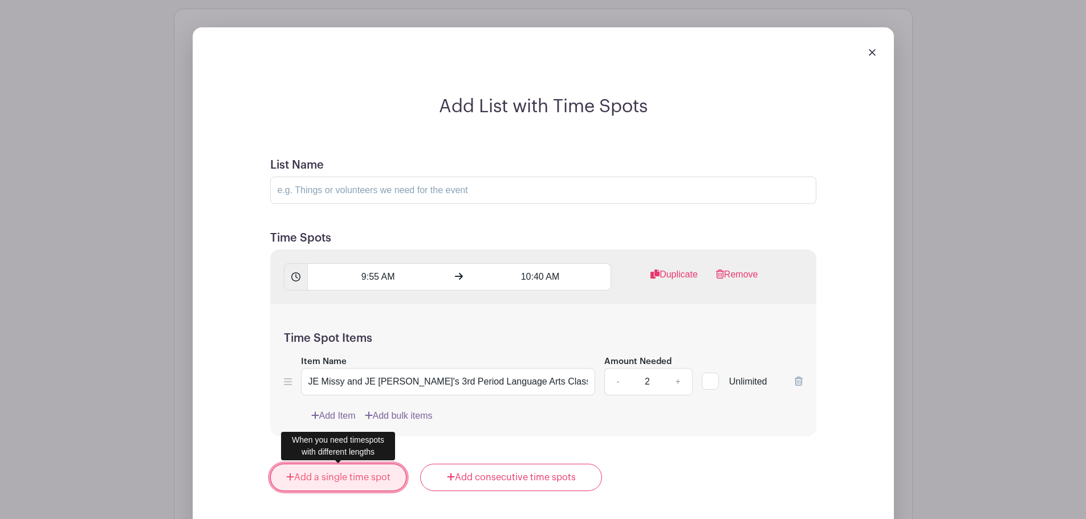
click at [333, 479] on link "Add a single time spot" at bounding box center [338, 477] width 137 height 27
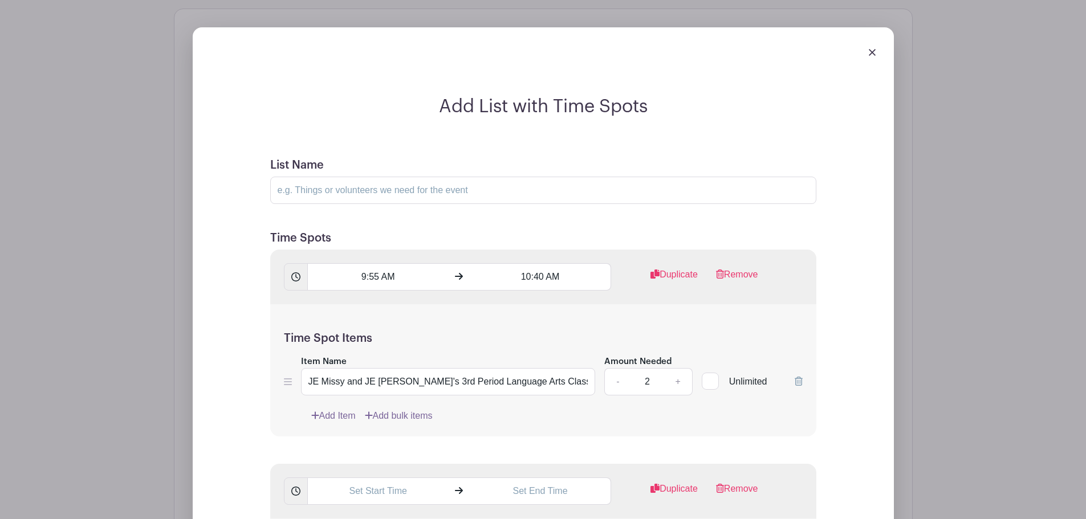
scroll to position [916, 0]
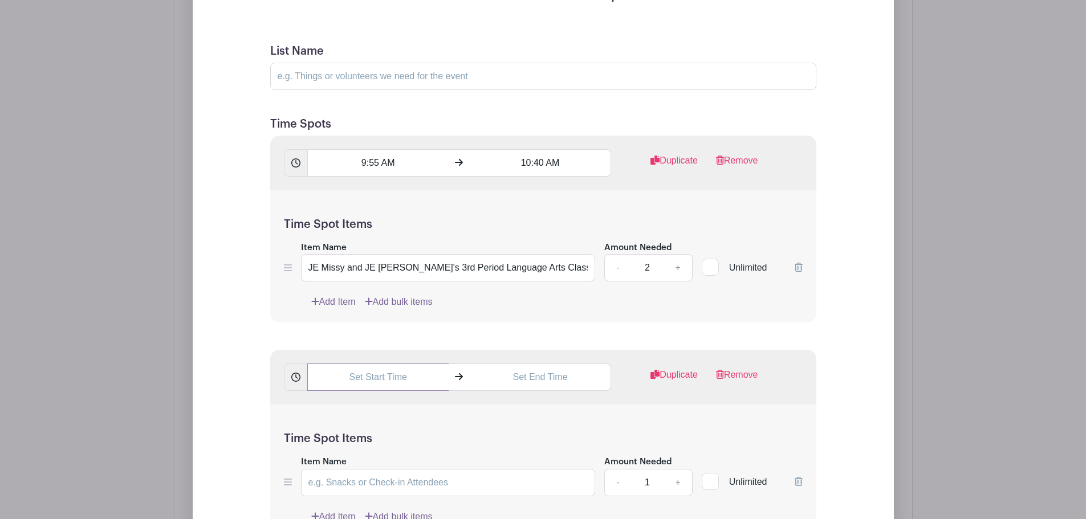
click at [385, 380] on input "text" at bounding box center [377, 377] width 141 height 27
click at [336, 403] on div at bounding box center [328, 404] width 37 height 22
click at [406, 404] on div at bounding box center [402, 404] width 37 height 22
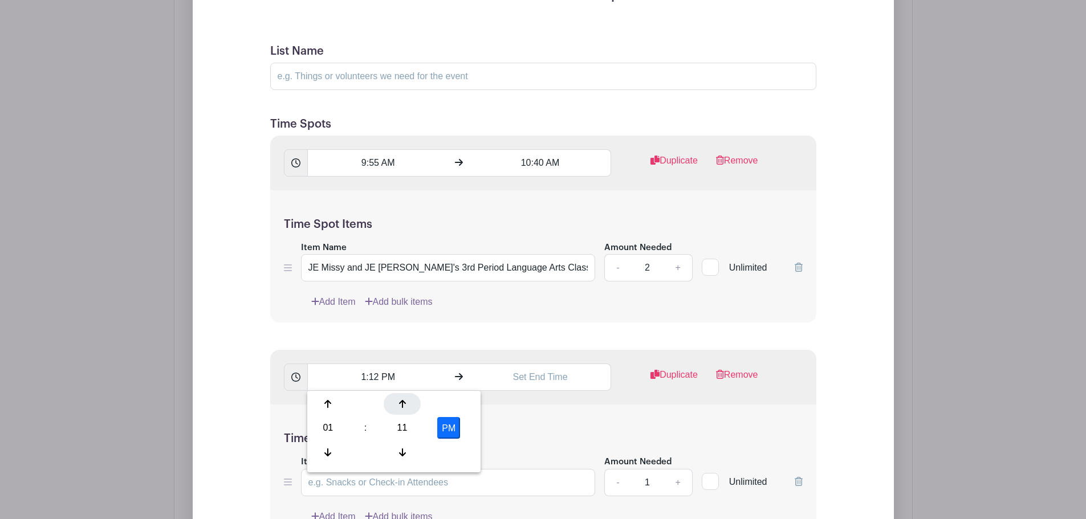
click at [406, 404] on div at bounding box center [402, 404] width 37 height 22
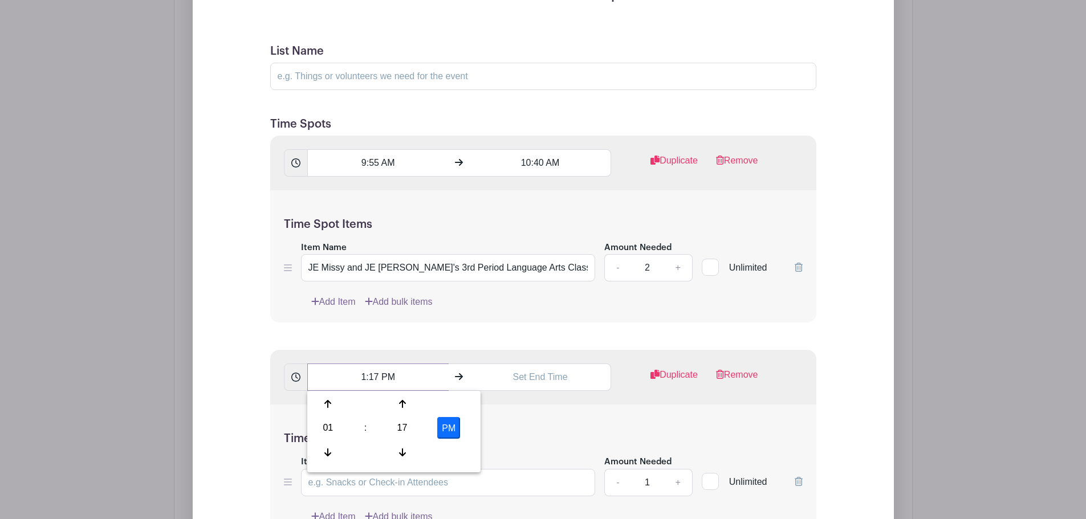
drag, startPoint x: 381, startPoint y: 376, endPoint x: 371, endPoint y: 379, distance: 10.8
click at [371, 379] on input "1:17 PM" at bounding box center [377, 377] width 141 height 27
type input "1:00 PM"
click at [539, 379] on input "text" at bounding box center [540, 377] width 141 height 27
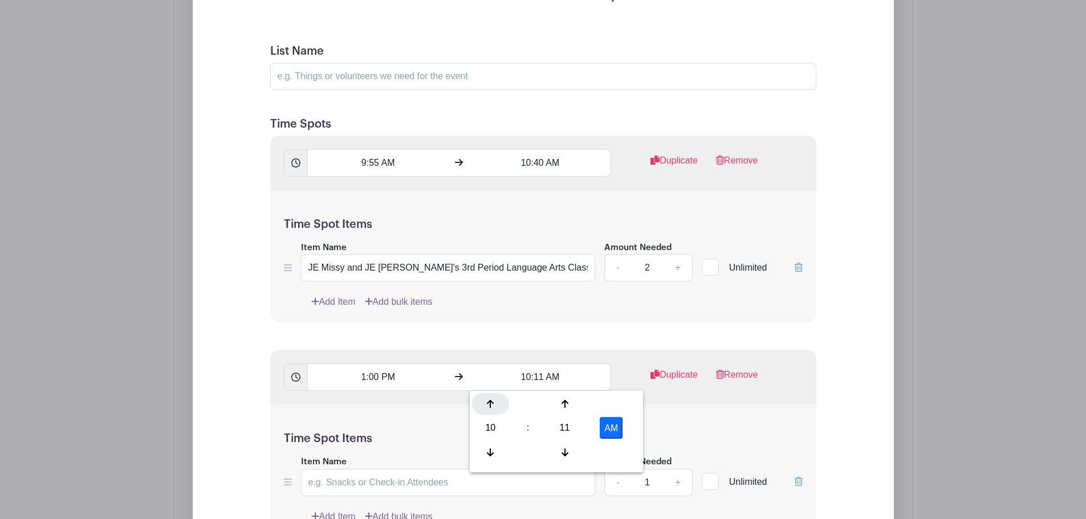
click at [486, 412] on div at bounding box center [490, 404] width 37 height 22
click at [540, 377] on input "1:11 PM" at bounding box center [540, 377] width 141 height 27
type input "1:45 PM"
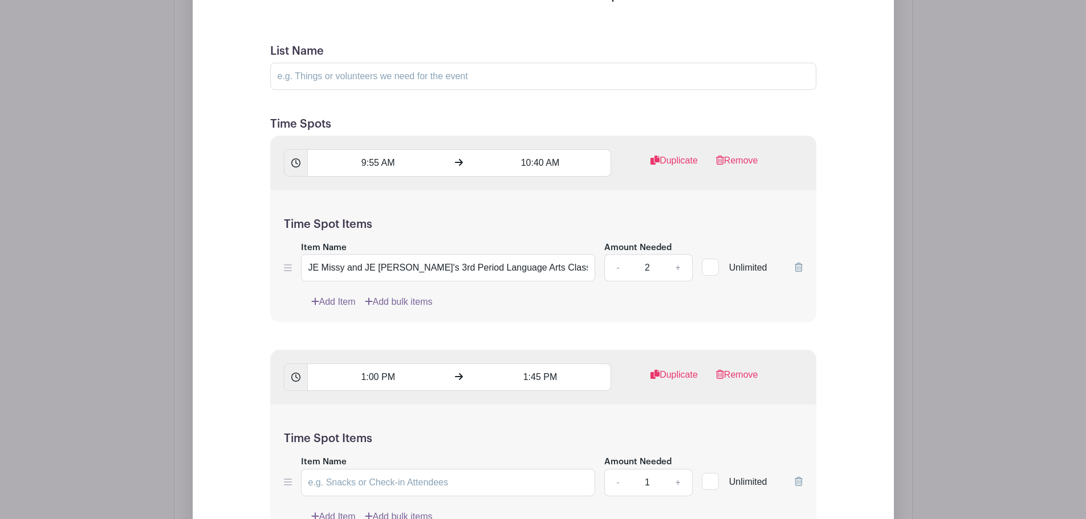
click at [577, 425] on div "Time Spot Items Item Name Amount Needed - 1 + Unlimited Add Item Add bulk items" at bounding box center [543, 471] width 546 height 133
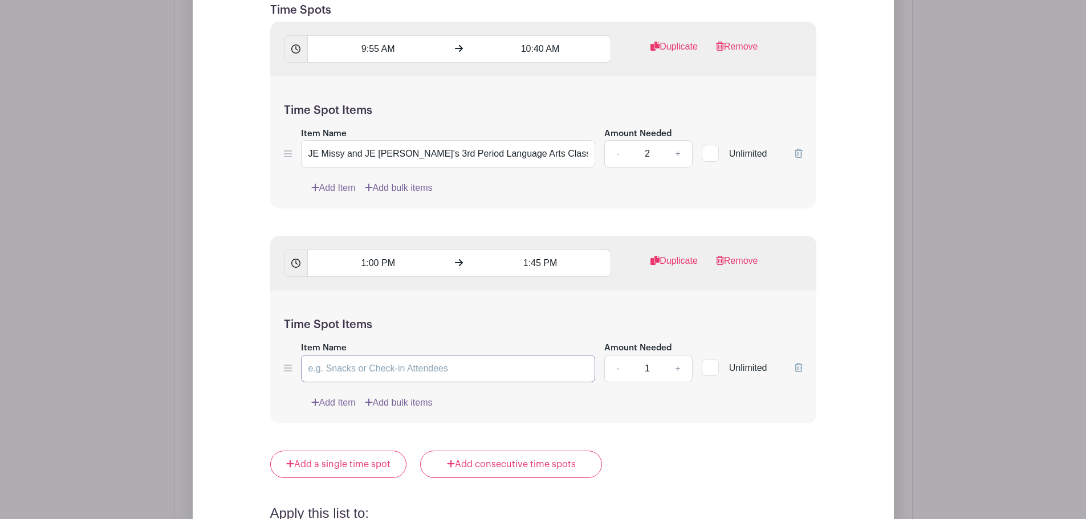
click at [396, 364] on input "Item Name" at bounding box center [448, 368] width 295 height 27
type input "JE Hannah and JE Sam's 6th Period Language Arts Class"
click at [677, 370] on link "+" at bounding box center [678, 368] width 29 height 27
type input "2"
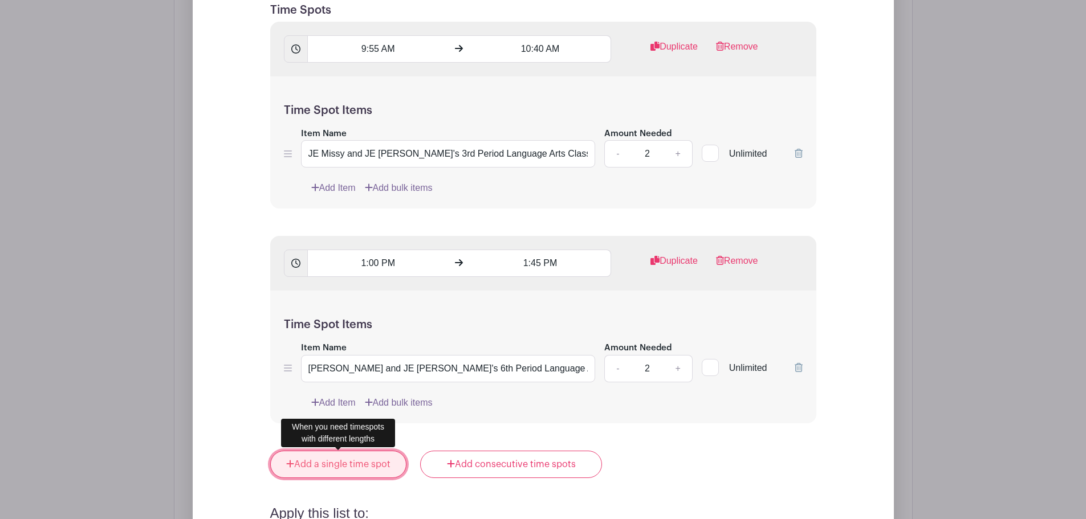
click at [316, 472] on link "Add a single time spot" at bounding box center [338, 464] width 137 height 27
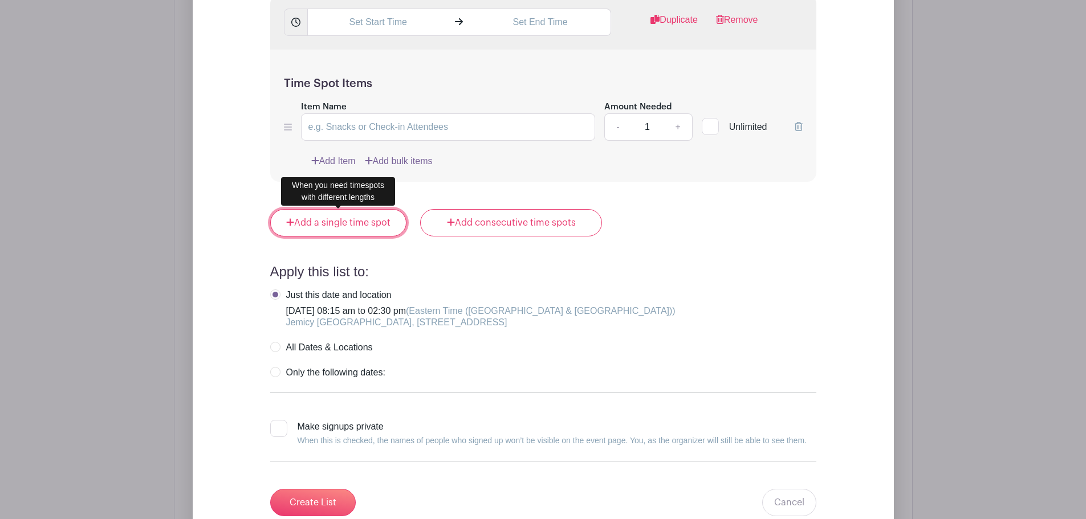
scroll to position [1316, 0]
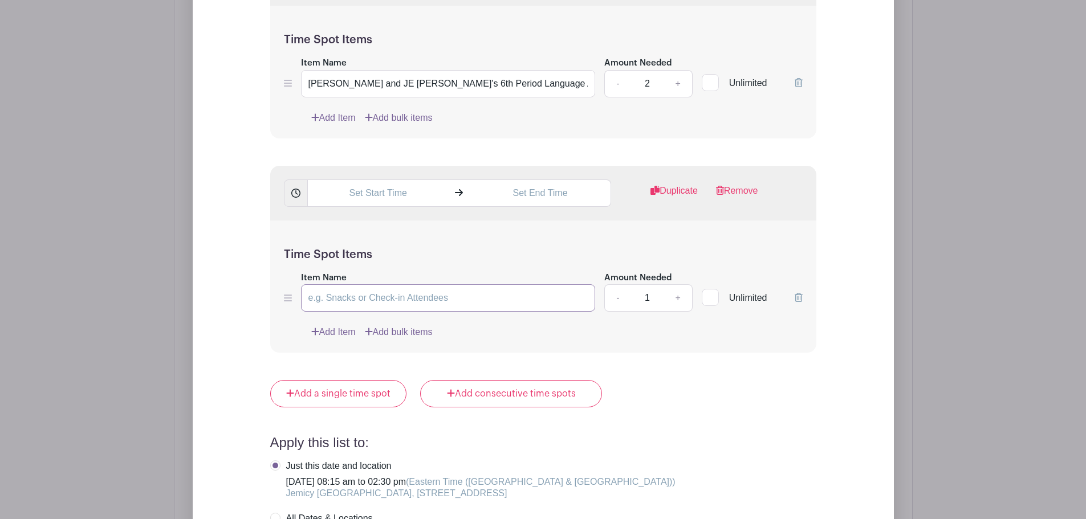
click at [372, 298] on input "Item Name" at bounding box center [448, 298] width 295 height 27
type input "M Group Hannah's 7th Period Language Arts Class"
click at [680, 294] on link "+" at bounding box center [678, 298] width 29 height 27
type input "2"
click at [382, 195] on input "text" at bounding box center [377, 193] width 141 height 27
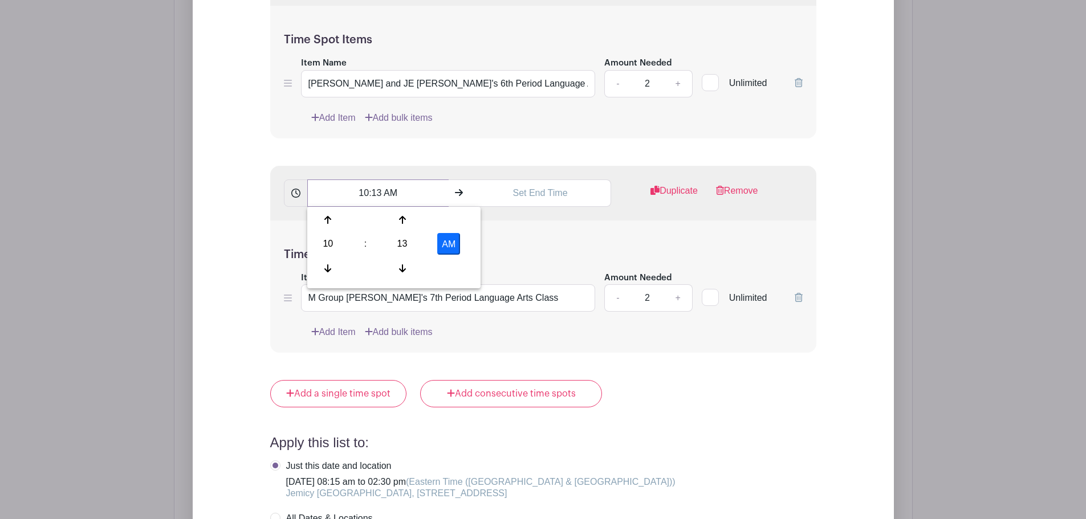
click at [368, 194] on input "10:13 AM" at bounding box center [377, 193] width 141 height 27
click at [379, 192] on input "1:13 AM" at bounding box center [377, 193] width 141 height 27
click at [445, 250] on button "AM" at bounding box center [448, 244] width 23 height 22
click at [366, 193] on input "10:13 PM" at bounding box center [377, 193] width 141 height 27
click at [367, 193] on input "10:13 PM" at bounding box center [377, 193] width 141 height 27
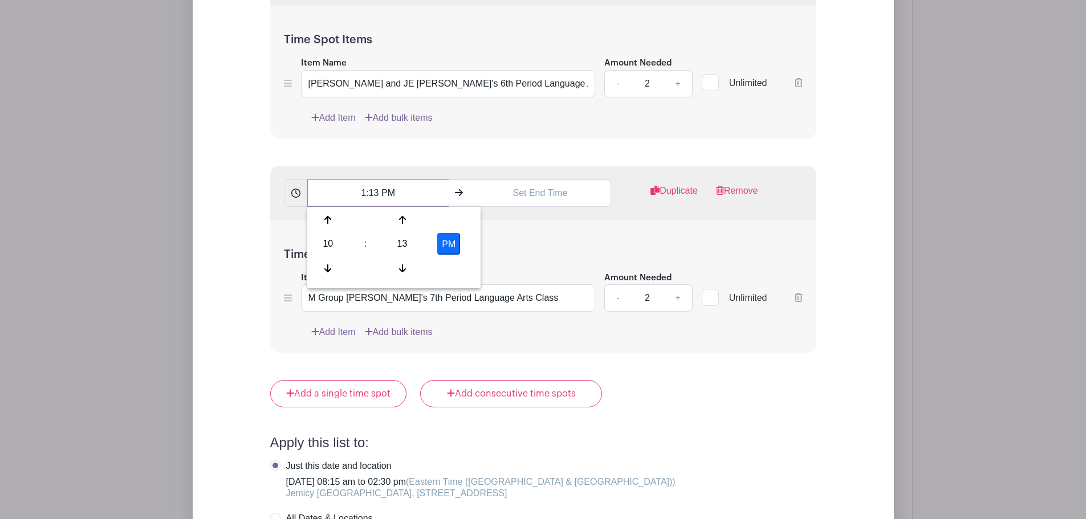
drag, startPoint x: 379, startPoint y: 193, endPoint x: 371, endPoint y: 197, distance: 8.7
click at [371, 197] on input "1:13 PM" at bounding box center [377, 193] width 141 height 27
type input "1:45 PM"
click at [542, 195] on input "text" at bounding box center [540, 193] width 141 height 27
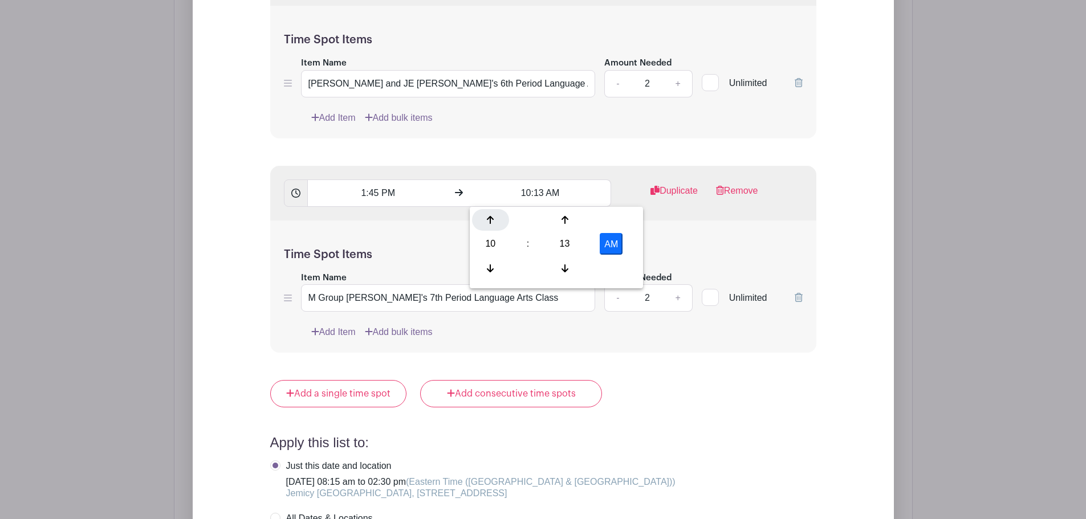
click at [489, 219] on icon at bounding box center [490, 220] width 7 height 9
click at [540, 192] on input "2:13 PM" at bounding box center [540, 193] width 141 height 27
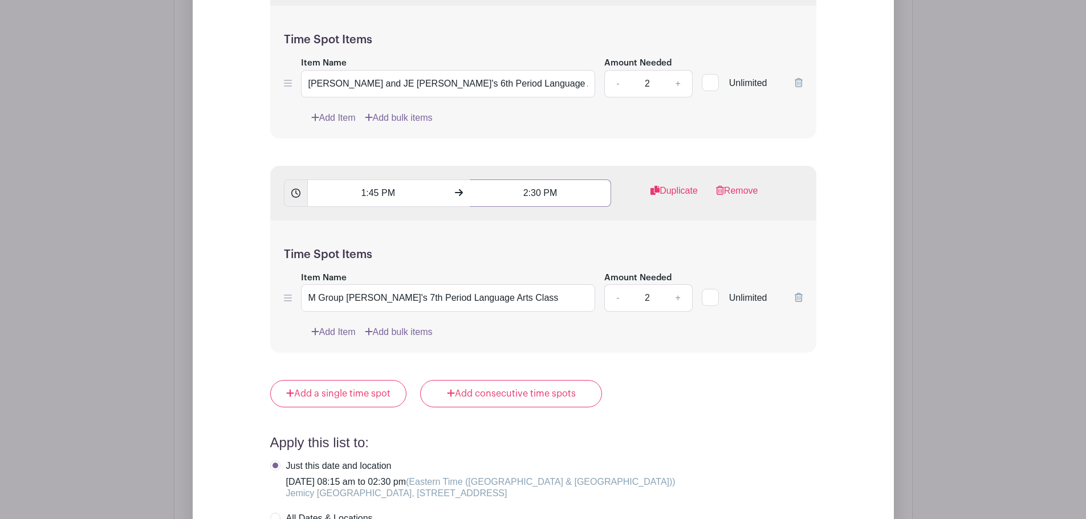
type input "2:30 PM"
click at [537, 243] on div "Time Spot Items Item Name M Group Hannah's 7th Period Language Arts Class Amoun…" at bounding box center [543, 287] width 546 height 133
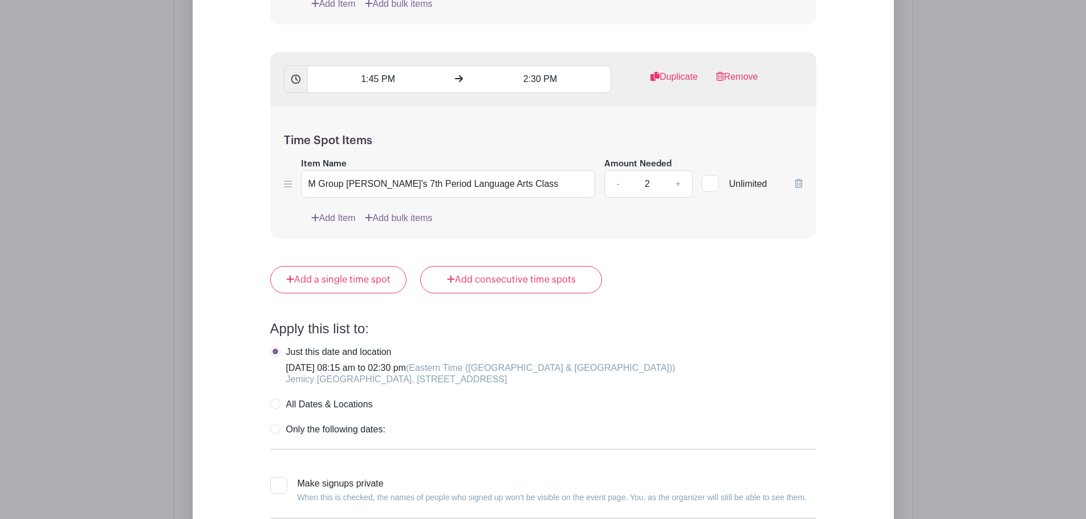
scroll to position [1601, 0]
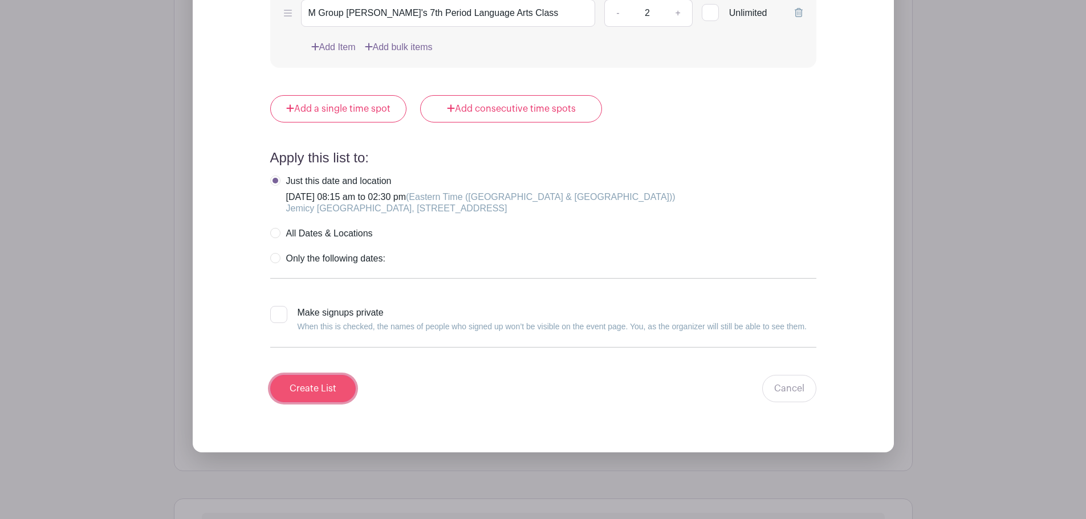
click at [336, 385] on input "Create List" at bounding box center [313, 388] width 86 height 27
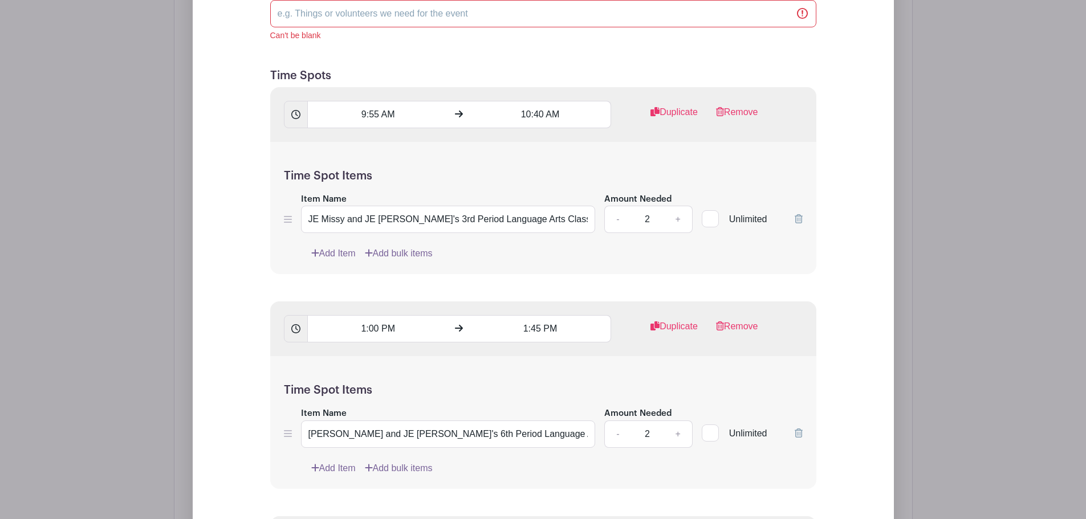
scroll to position [899, 0]
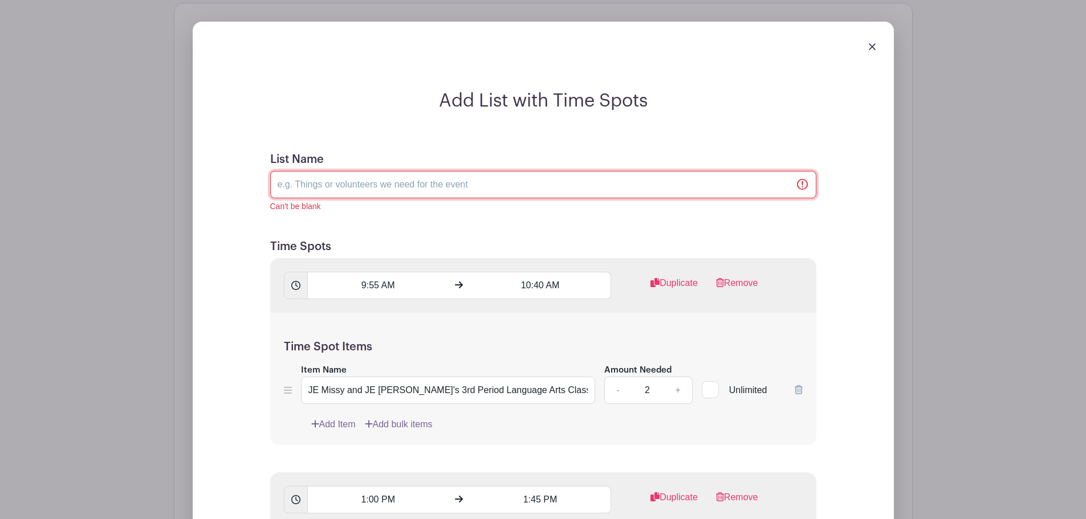
click at [367, 182] on input "List Name" at bounding box center [543, 184] width 546 height 27
click at [379, 188] on input "List Name" at bounding box center [543, 184] width 546 height 27
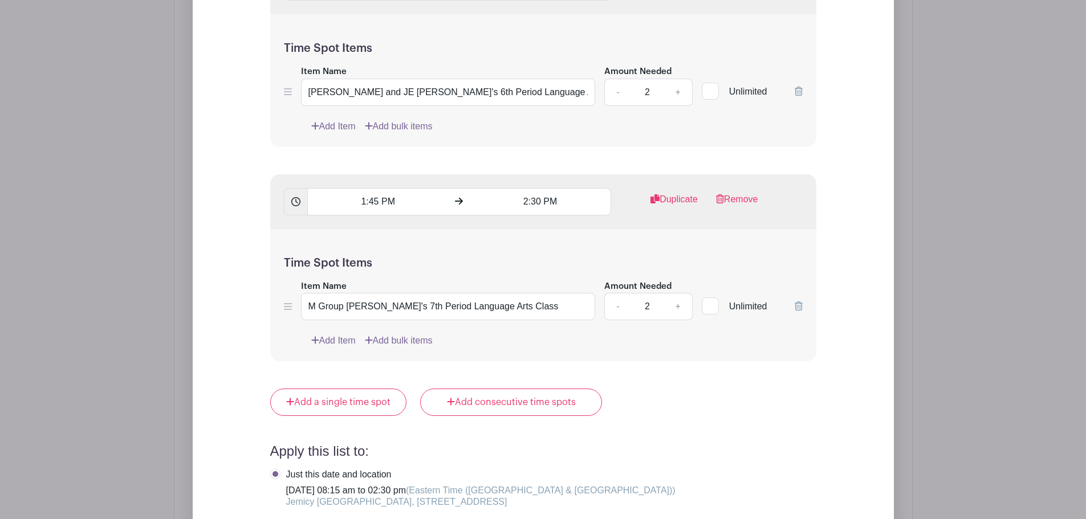
scroll to position [1641, 0]
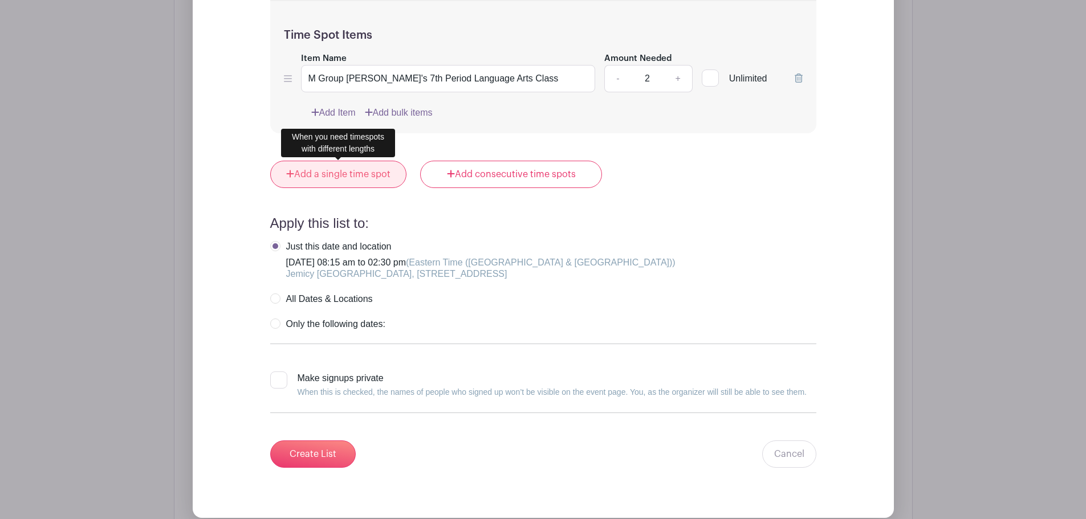
type input "Book Fair Volunteers"
click at [342, 178] on link "Add a single time spot" at bounding box center [338, 174] width 137 height 27
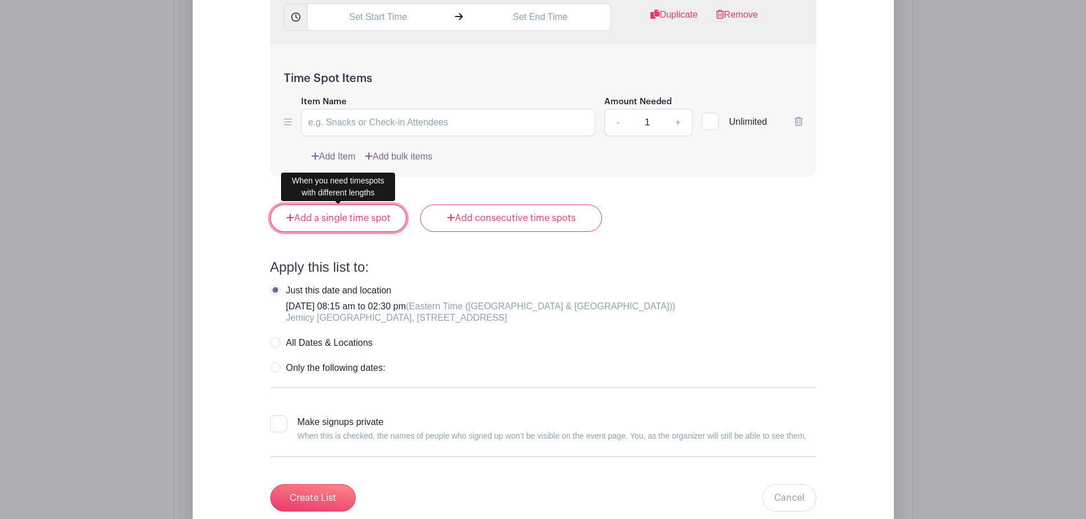
scroll to position [1492, 0]
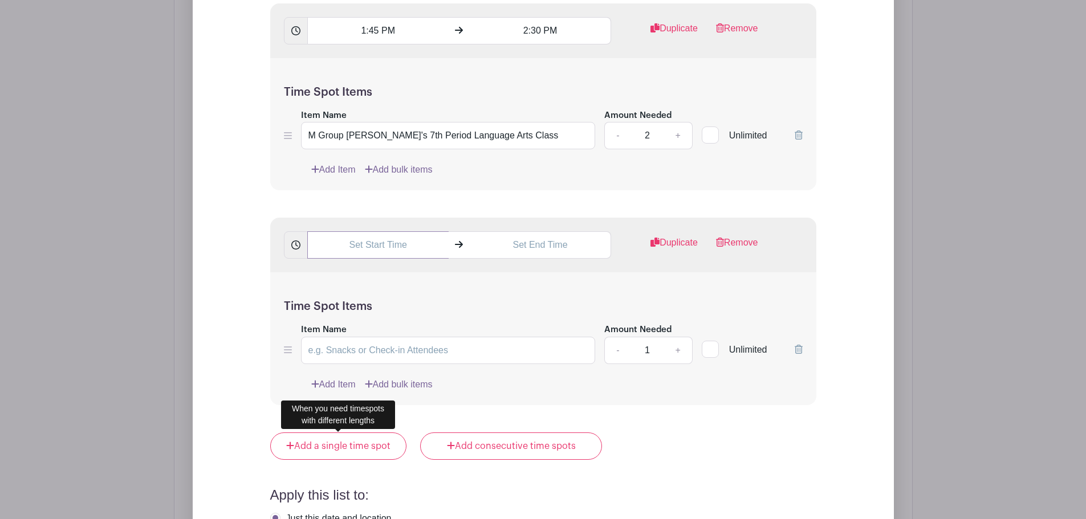
click at [398, 248] on input "text" at bounding box center [377, 245] width 141 height 27
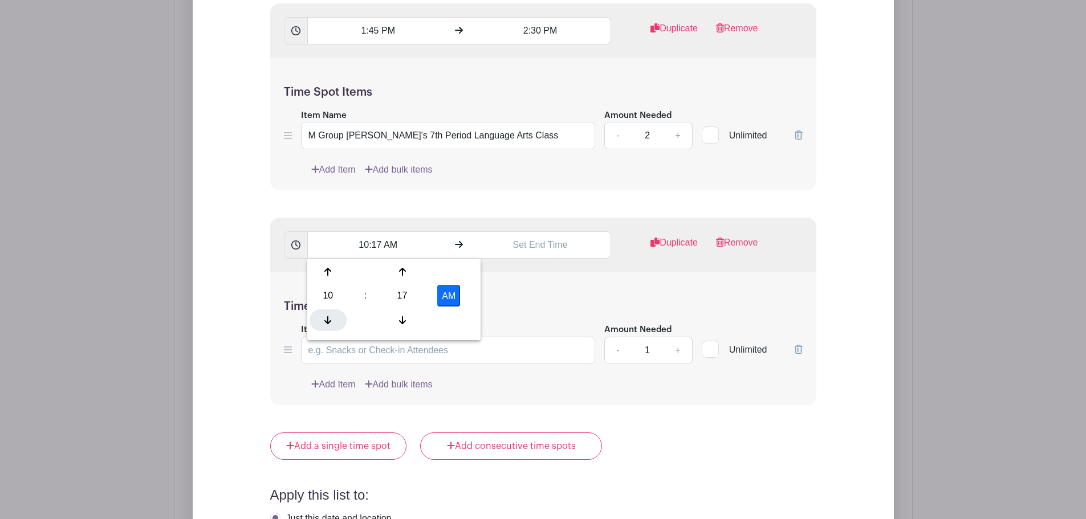
click at [327, 323] on icon at bounding box center [327, 320] width 7 height 8
drag, startPoint x: 377, startPoint y: 247, endPoint x: 370, endPoint y: 249, distance: 8.2
click at [370, 249] on input "7:17 AM" at bounding box center [377, 245] width 141 height 27
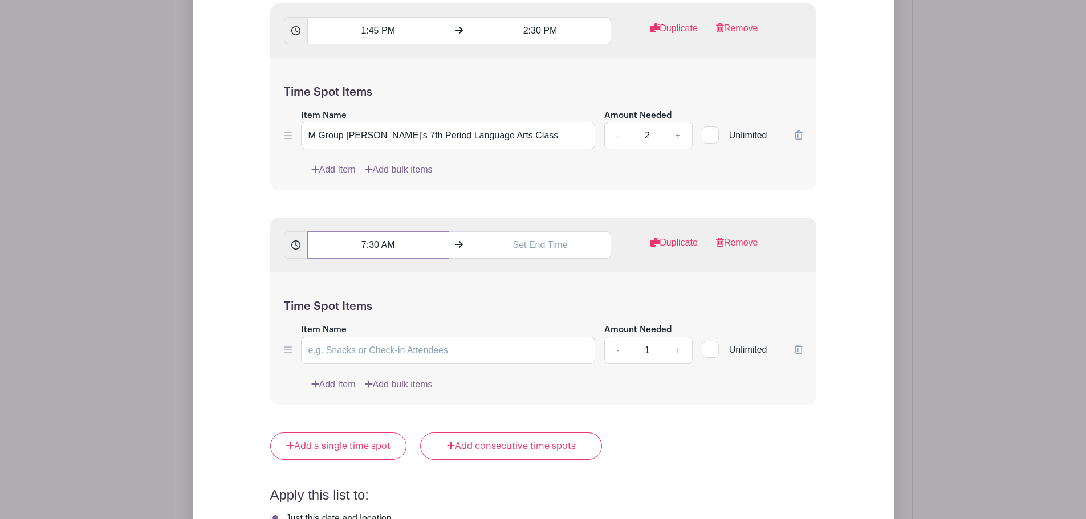
type input "7:30 AM"
click at [530, 247] on input "text" at bounding box center [540, 245] width 141 height 27
click at [489, 323] on icon at bounding box center [490, 320] width 7 height 8
click at [568, 320] on icon at bounding box center [565, 320] width 7 height 9
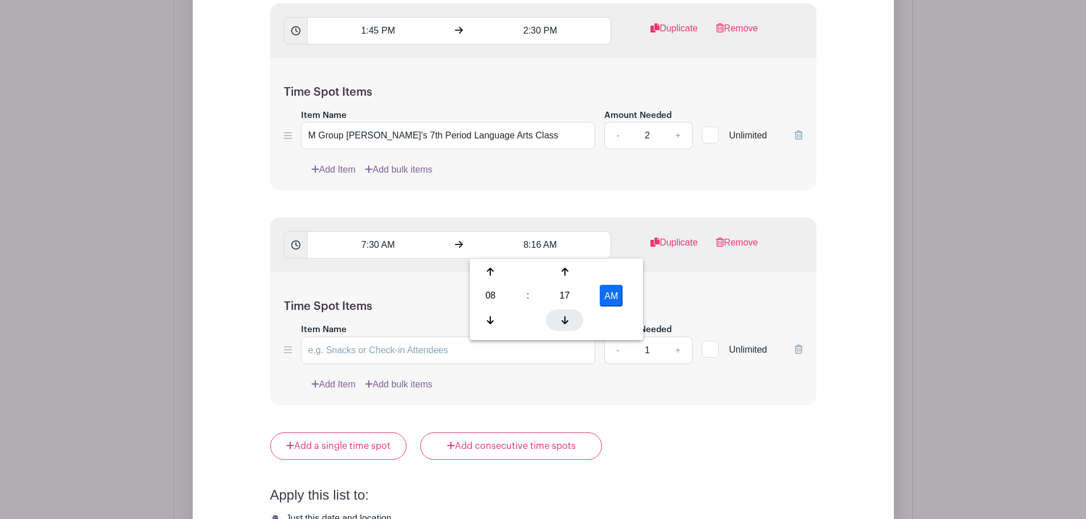
click at [568, 320] on icon at bounding box center [565, 320] width 7 height 9
type input "8:15 AM"
click at [616, 225] on div "7:30 AM 8:15 AM Duplicate Remove" at bounding box center [543, 245] width 546 height 55
click at [401, 351] on input "Item Name" at bounding box center [448, 350] width 295 height 27
drag, startPoint x: 389, startPoint y: 347, endPoint x: 224, endPoint y: 351, distance: 166.0
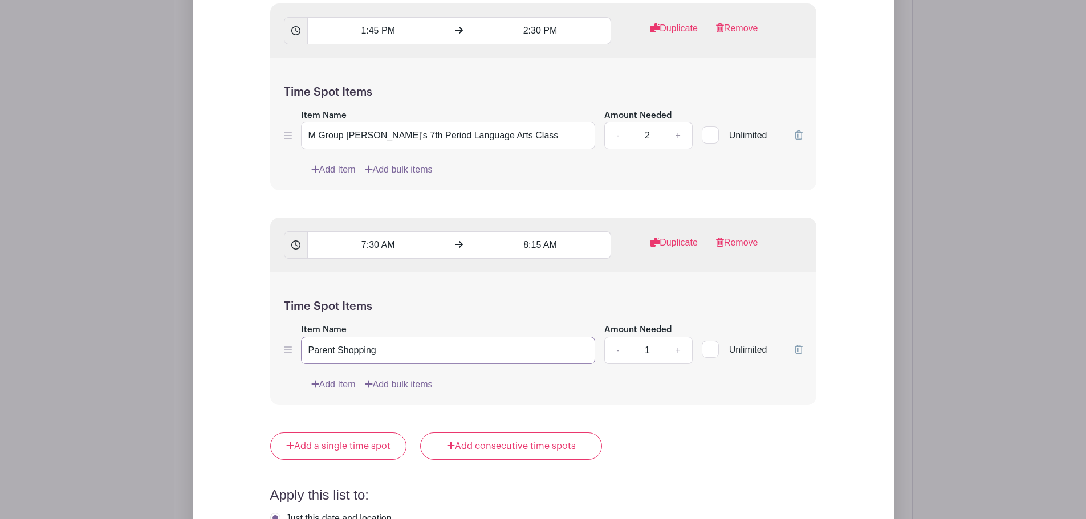
click at [224, 351] on div "Add List with Time Spots List Name Book Fair Volunteers Can't be blank Time Spo…" at bounding box center [543, 63] width 701 height 1453
type input "Family Shopping Time"
click at [676, 352] on link "+" at bounding box center [678, 350] width 29 height 27
type input "2"
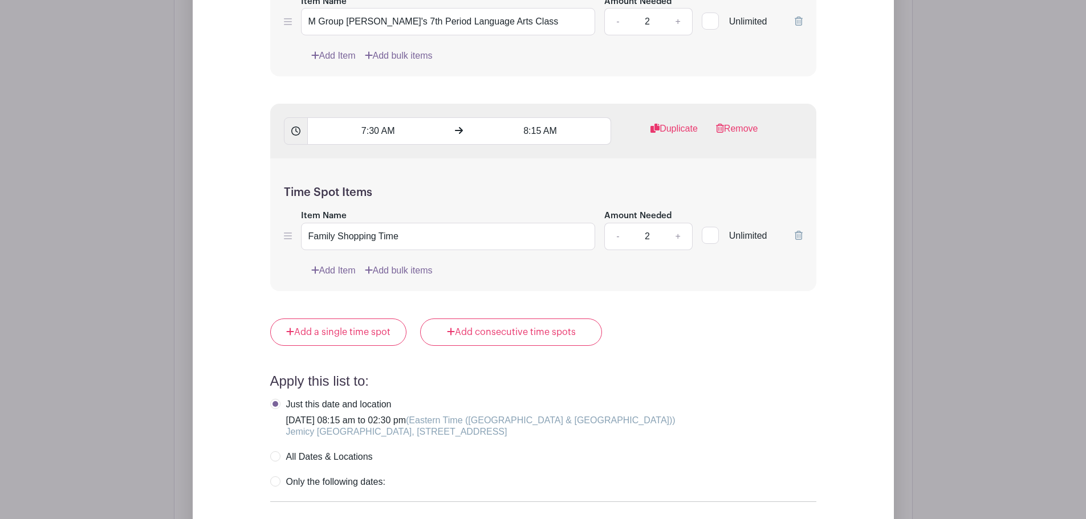
click at [342, 273] on link "Add Item" at bounding box center [333, 271] width 44 height 14
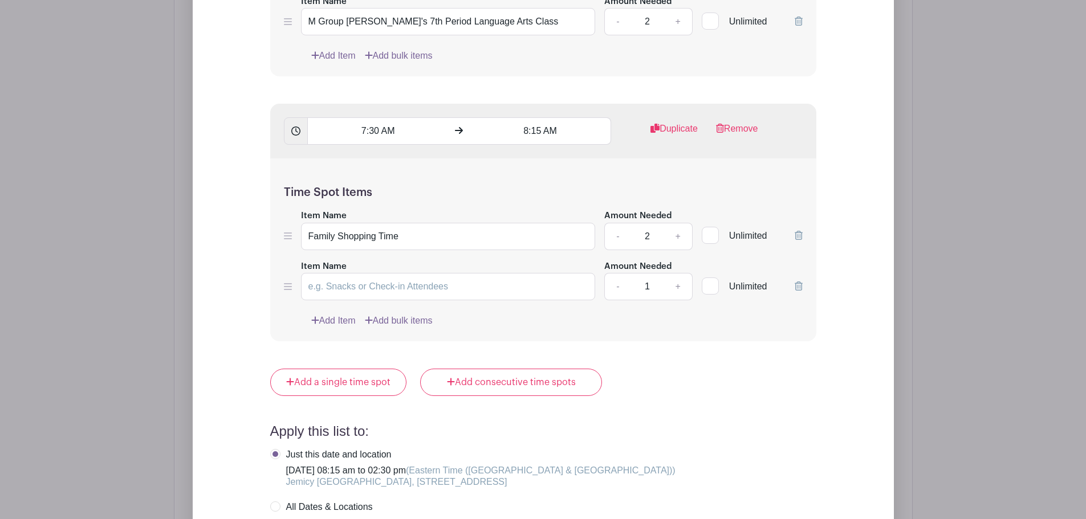
click at [798, 285] on icon at bounding box center [799, 286] width 8 height 9
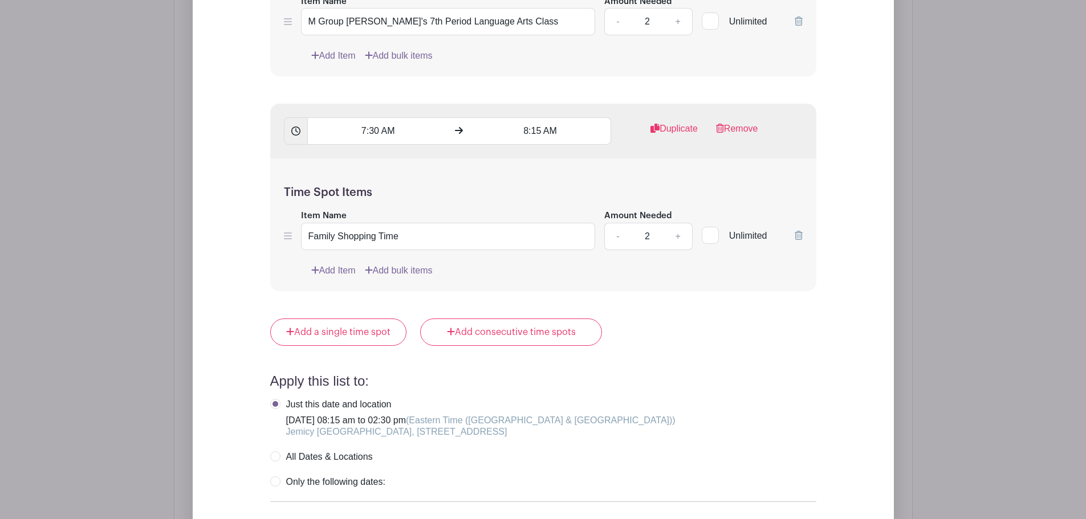
click at [277, 483] on label "Only the following dates:" at bounding box center [327, 482] width 115 height 11
radio input "true"
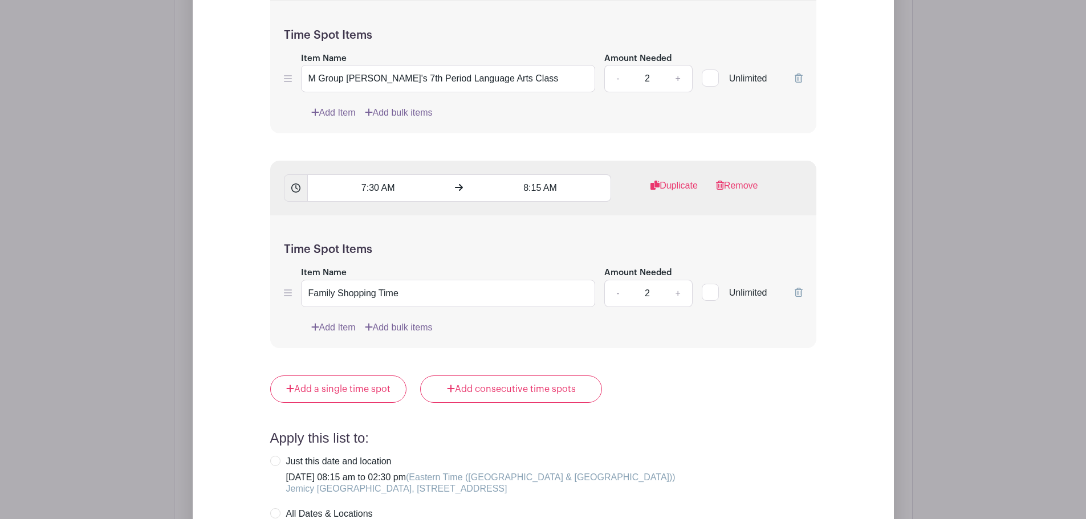
scroll to position [1435, 0]
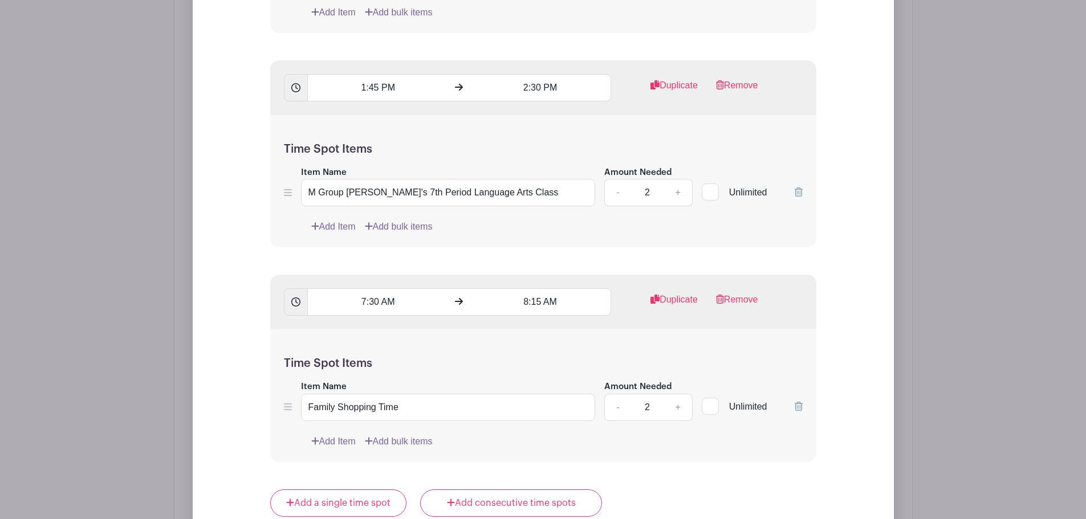
click at [289, 409] on icon at bounding box center [288, 407] width 8 height 9
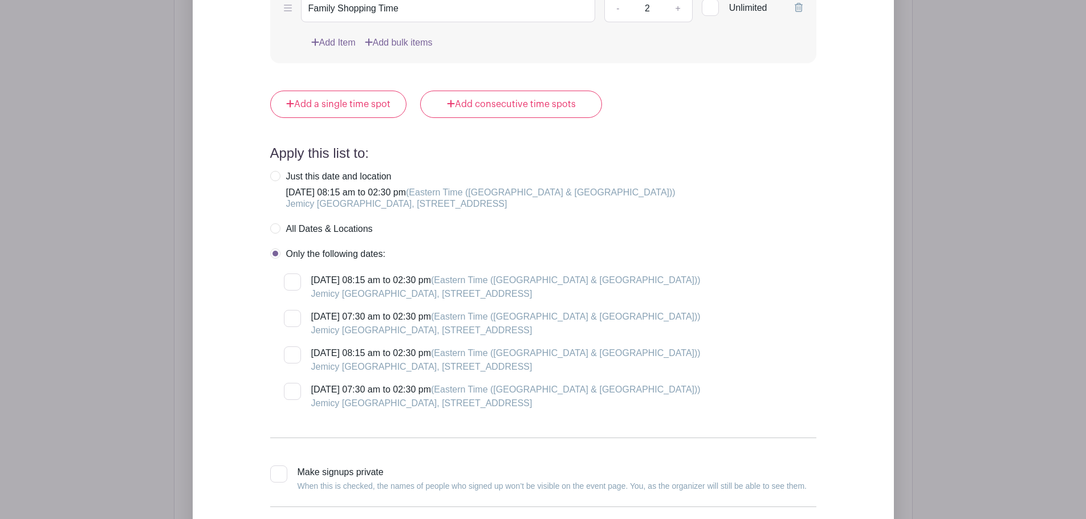
scroll to position [1549, 0]
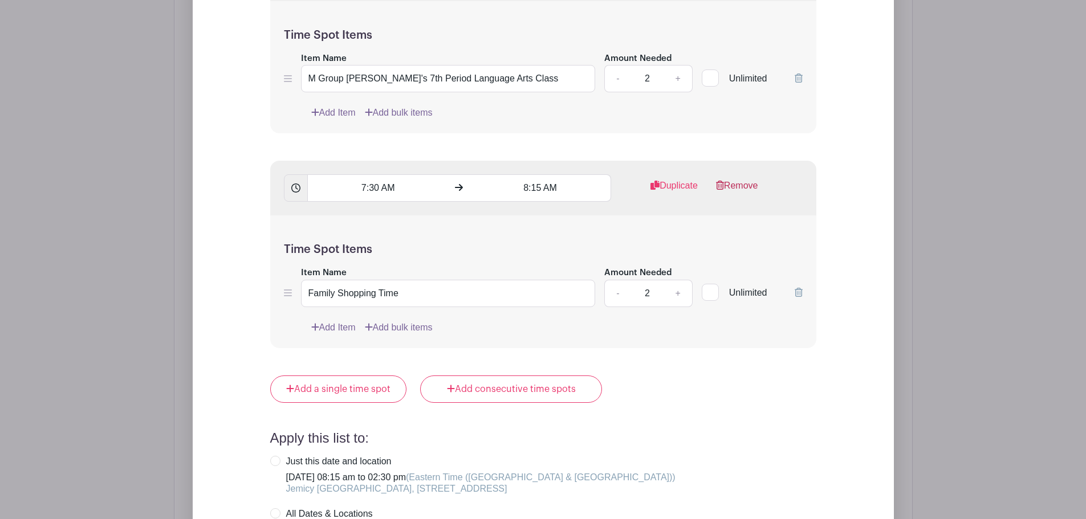
click at [735, 183] on link "Remove" at bounding box center [737, 190] width 42 height 23
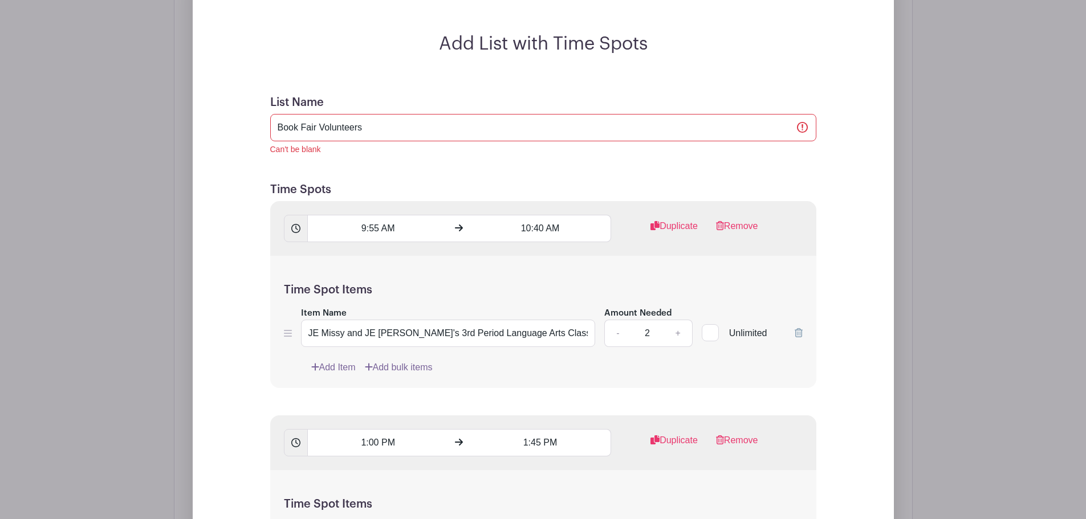
scroll to position [694, 0]
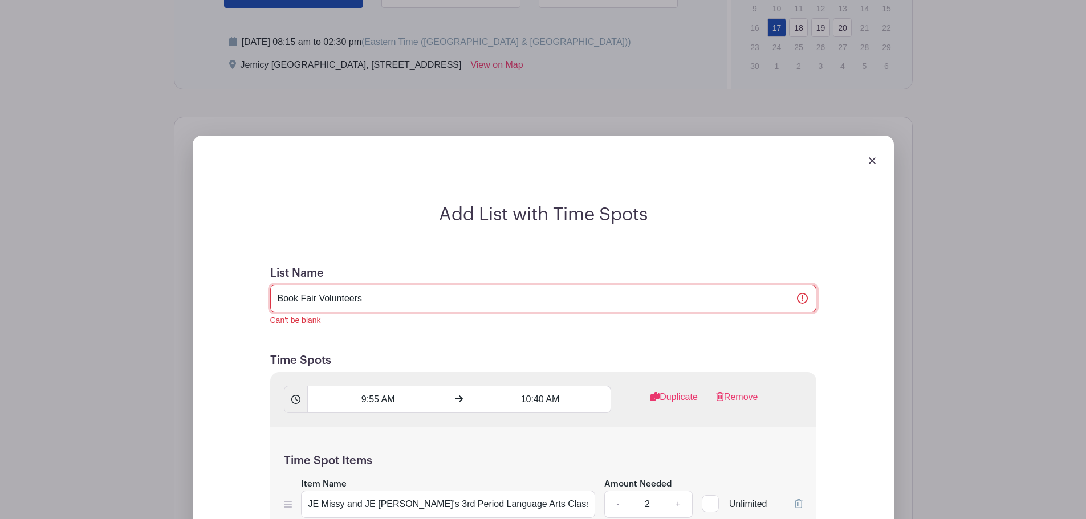
click at [367, 297] on input "Book Fair Volunteers" at bounding box center [543, 298] width 546 height 27
type input "Book Fair Volunteers, Monday, November 17"
click at [429, 360] on h5 "Time Spots" at bounding box center [543, 361] width 546 height 14
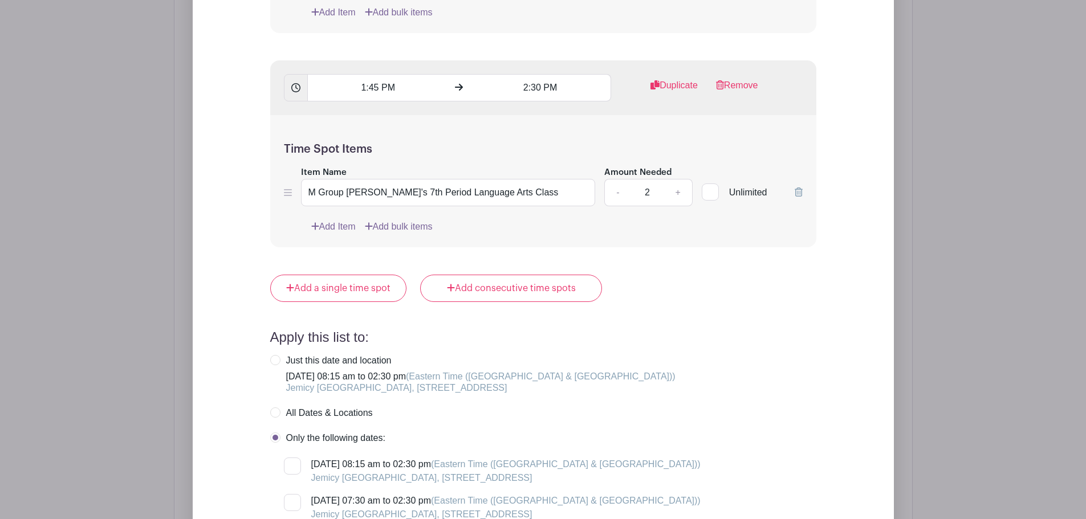
scroll to position [1549, 0]
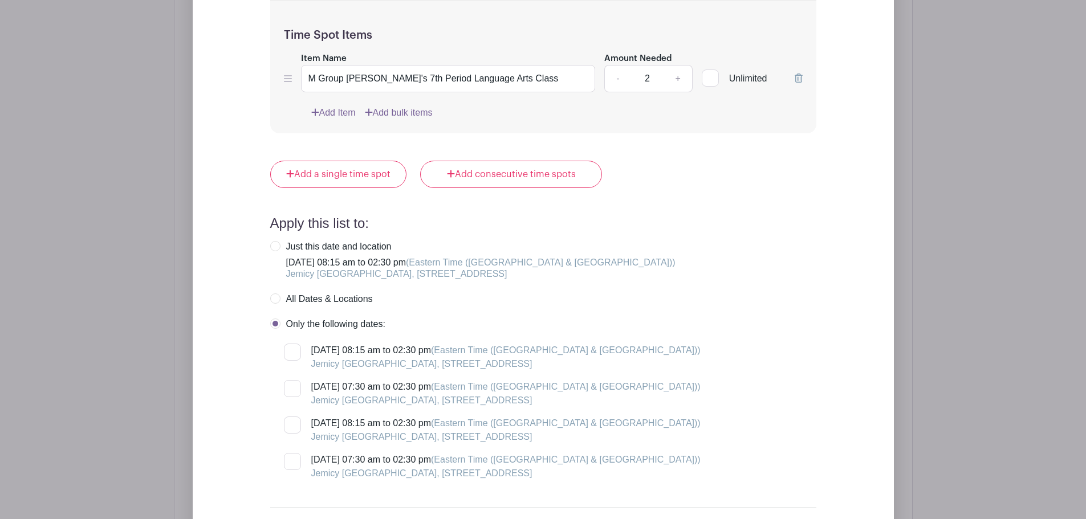
click at [274, 246] on label "Just this date and location Monday, November 17, 2025 at 08:15 am to 02:30 pm (…" at bounding box center [472, 260] width 405 height 39
radio input "true"
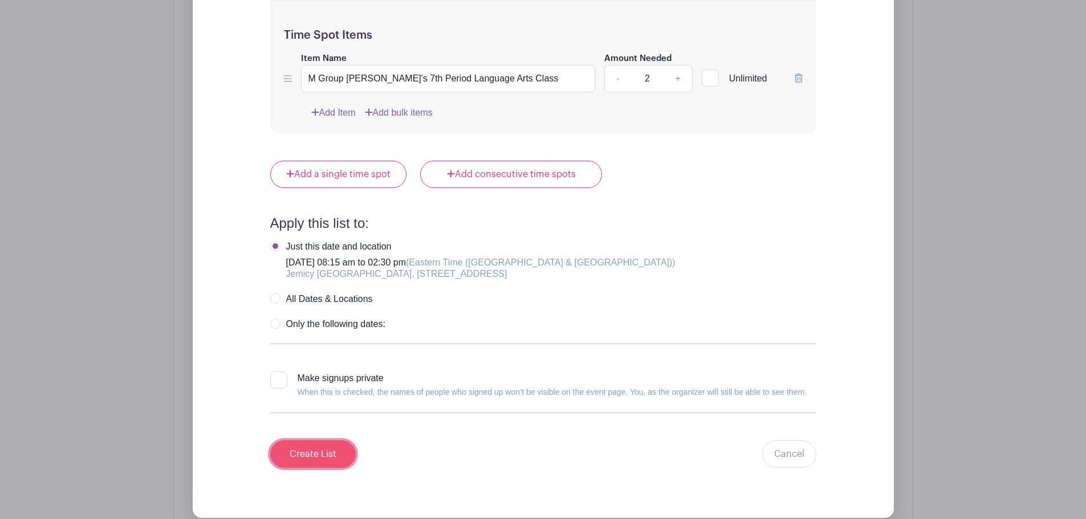
click at [318, 454] on input "Create List" at bounding box center [313, 454] width 86 height 27
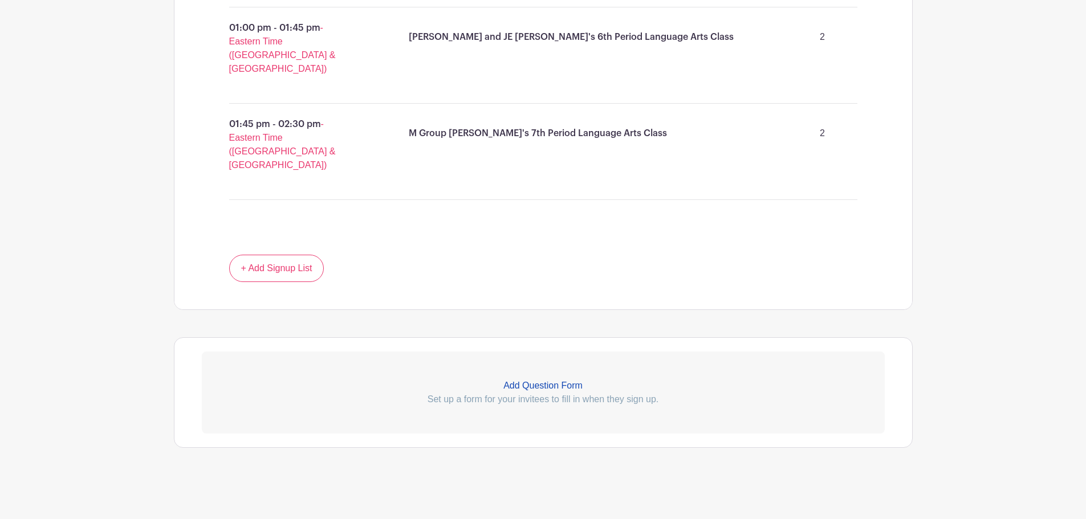
scroll to position [925, 0]
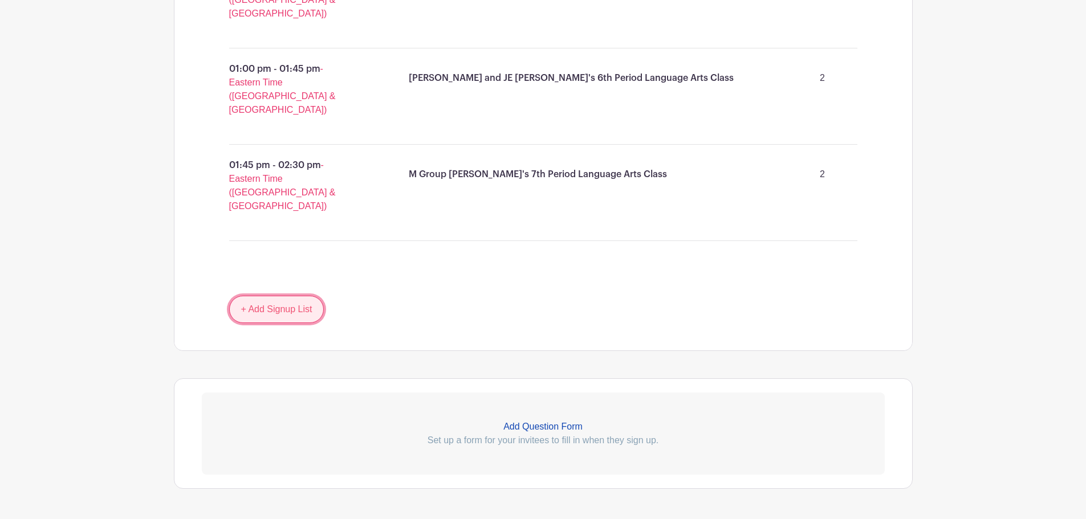
click at [269, 296] on link "+ Add Signup List" at bounding box center [276, 309] width 95 height 27
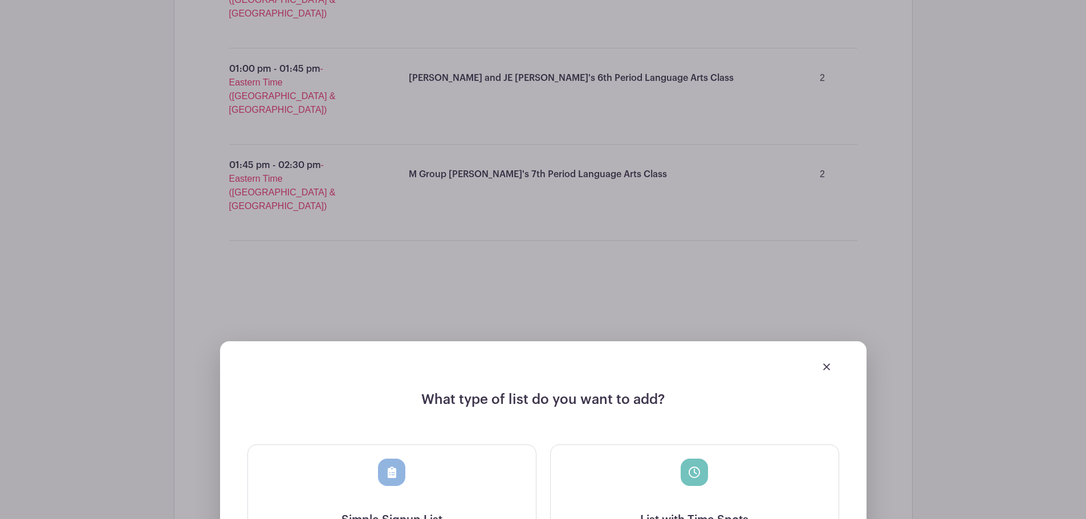
scroll to position [1154, 0]
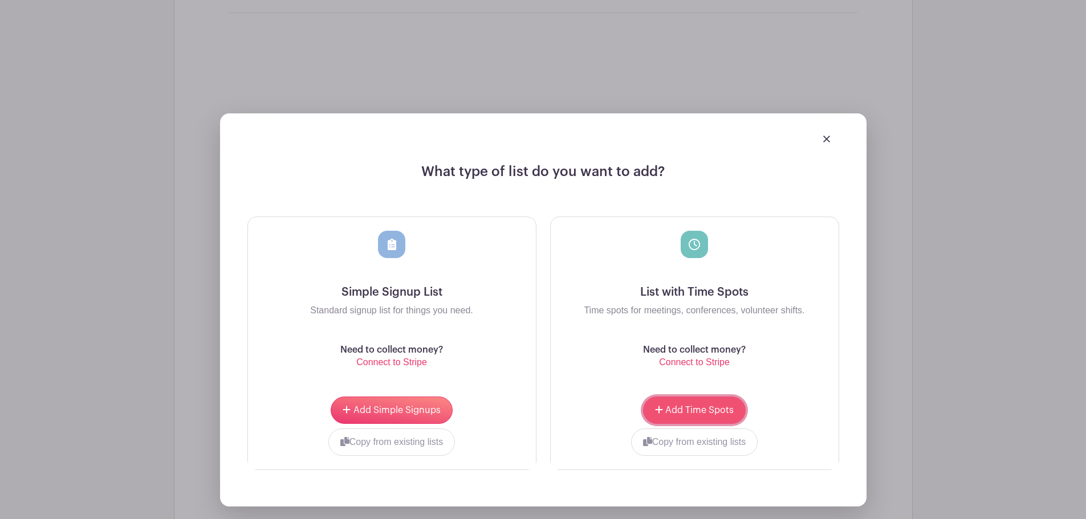
click at [653, 397] on button "Add Time Spots" at bounding box center [694, 410] width 103 height 27
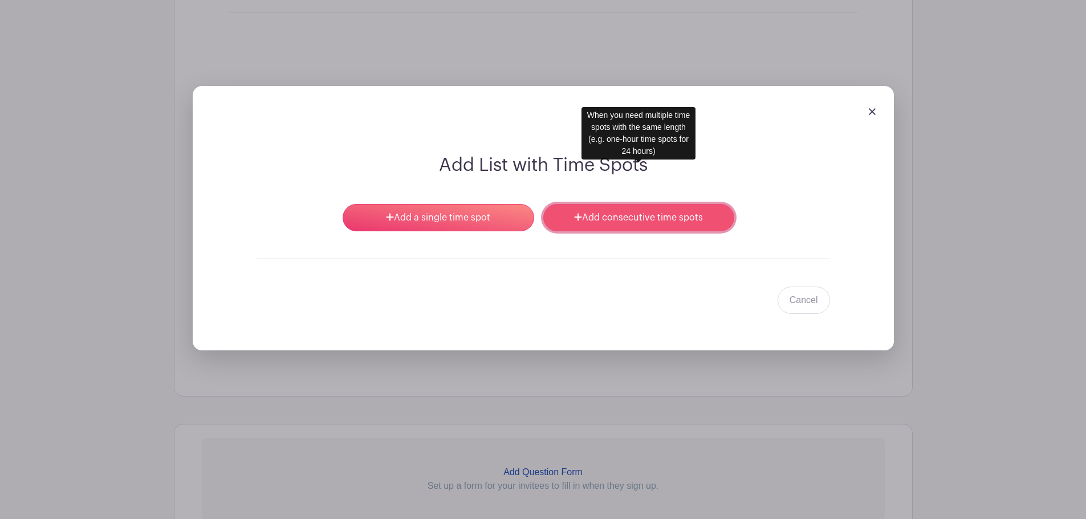
click at [562, 204] on link "Add consecutive time spots" at bounding box center [638, 217] width 191 height 27
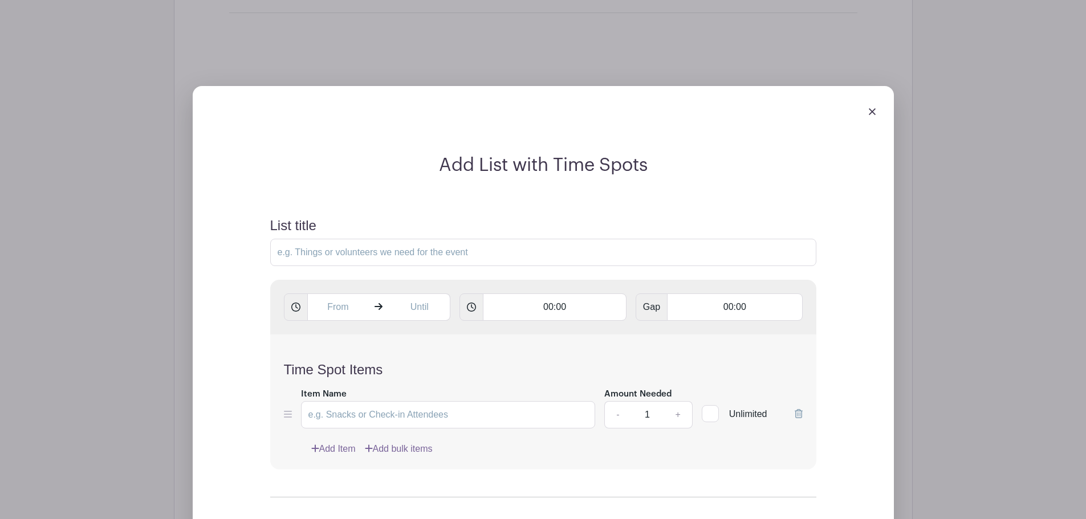
scroll to position [1302, 0]
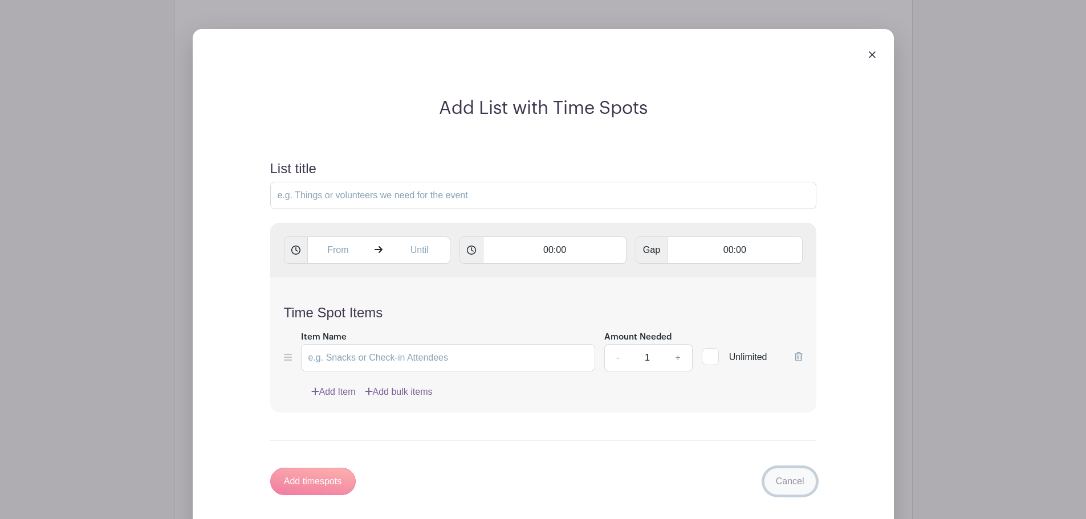
click at [794, 468] on link "Cancel" at bounding box center [790, 481] width 52 height 27
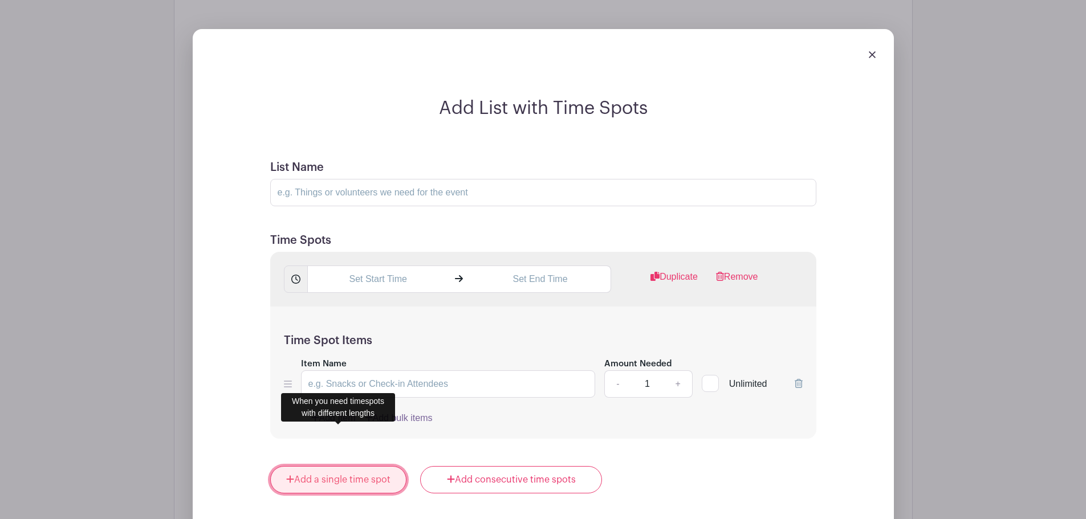
click at [354, 466] on link "Add a single time spot" at bounding box center [338, 479] width 137 height 27
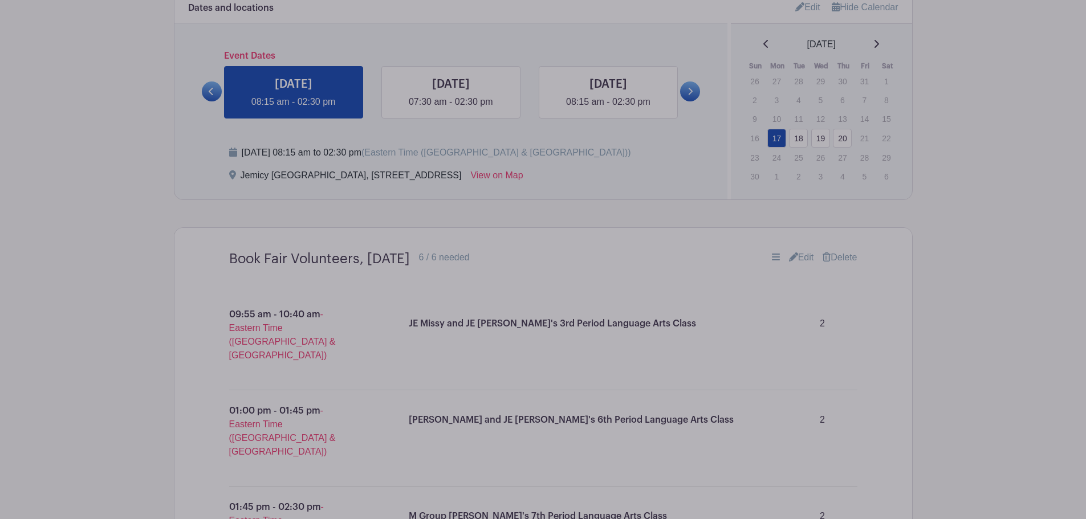
scroll to position [640, 0]
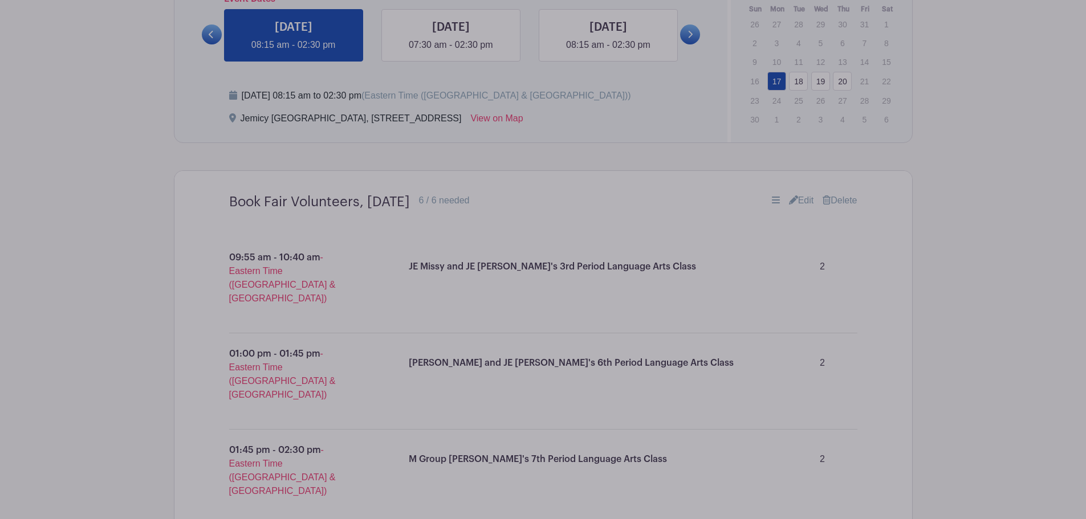
drag, startPoint x: 230, startPoint y: 201, endPoint x: 326, endPoint y: 203, distance: 95.8
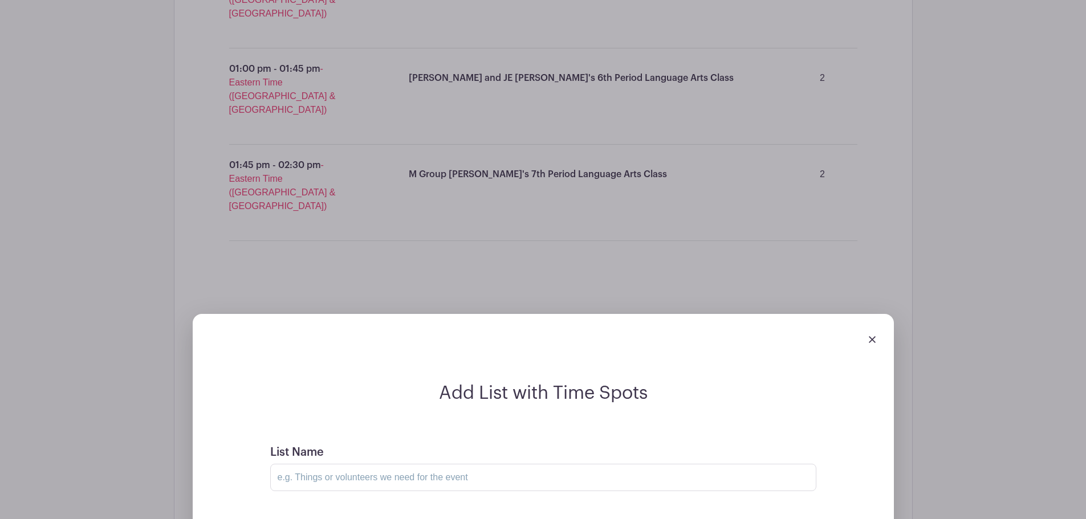
scroll to position [1097, 0]
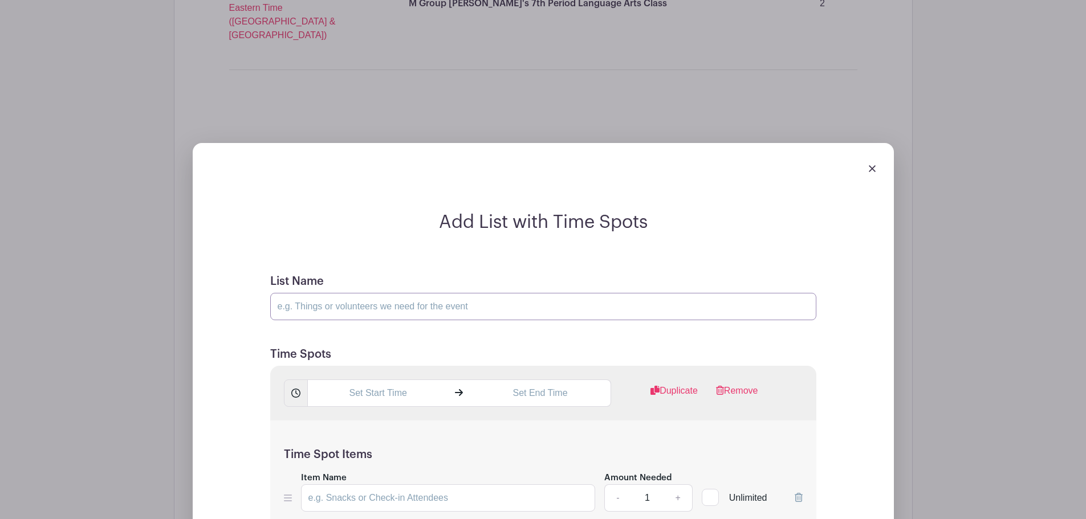
click at [354, 293] on input "List Name" at bounding box center [543, 306] width 546 height 27
drag, startPoint x: 480, startPoint y: 267, endPoint x: 368, endPoint y: 274, distance: 111.4
click at [368, 293] on input "Book Fair Volunteers, Monday, November 17" at bounding box center [543, 306] width 546 height 27
type input "Book Fair Volunteers, Tuesday, November 18"
click at [376, 380] on input "text" at bounding box center [377, 393] width 141 height 27
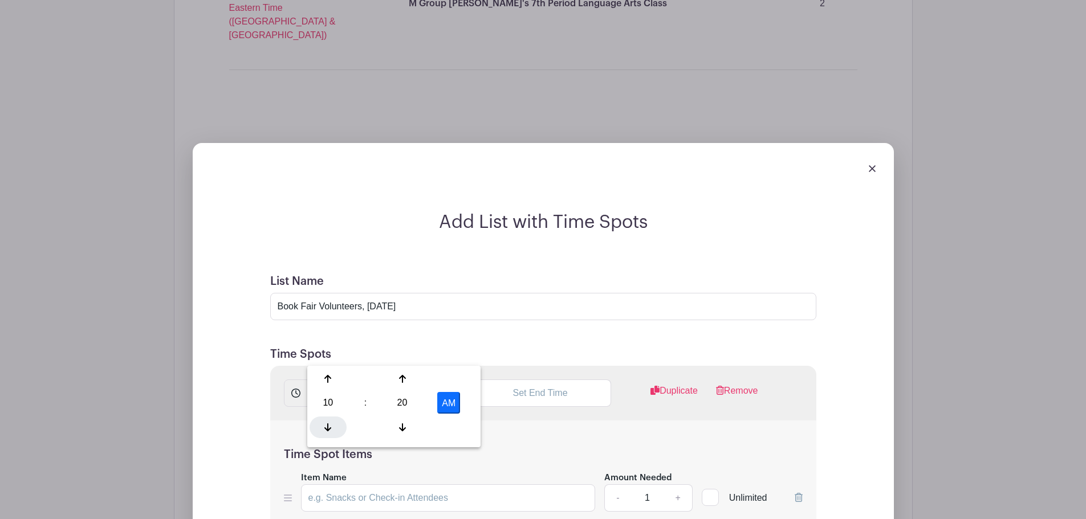
click at [324, 433] on div at bounding box center [328, 428] width 37 height 22
click at [402, 382] on icon at bounding box center [402, 379] width 7 height 8
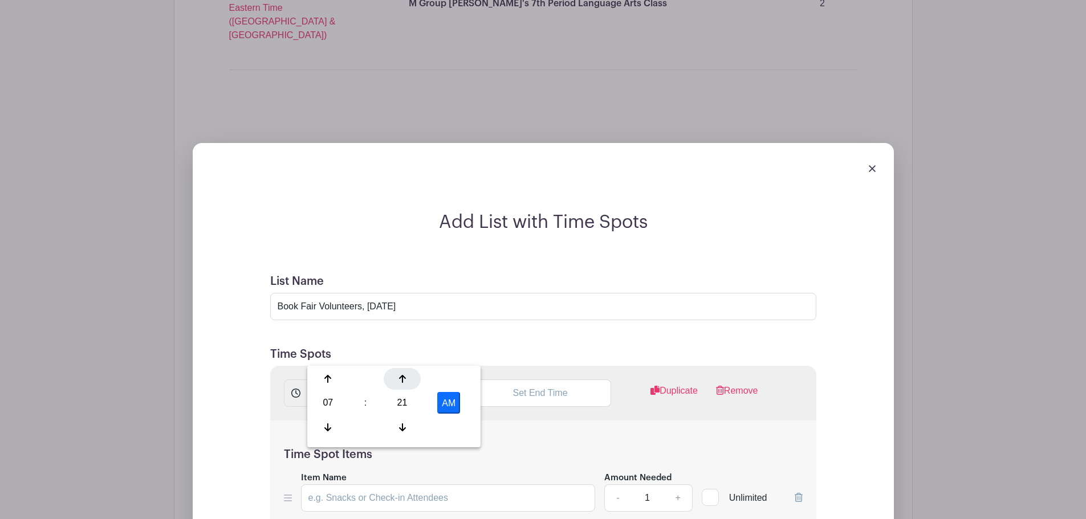
click at [402, 382] on icon at bounding box center [402, 379] width 7 height 8
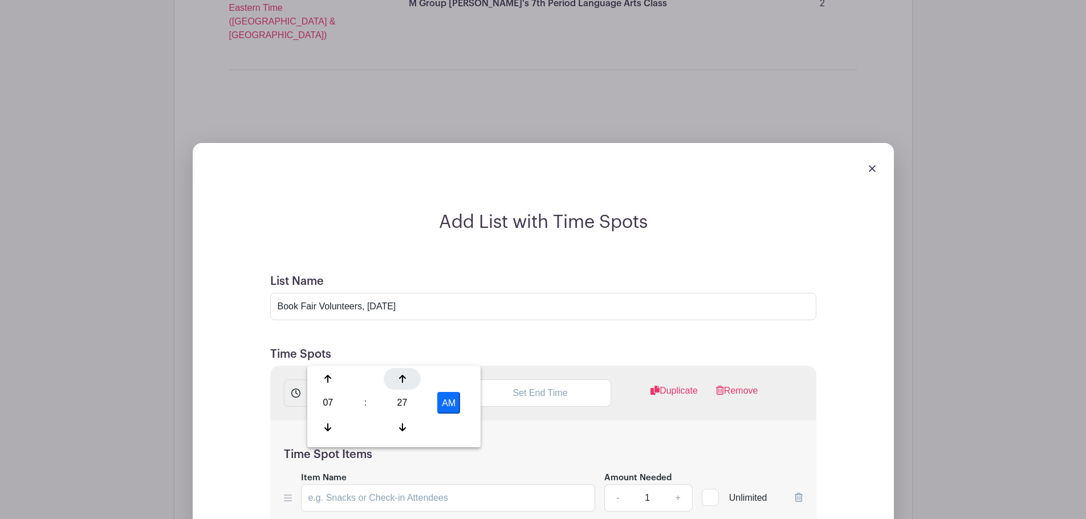
click at [402, 382] on icon at bounding box center [402, 379] width 7 height 8
type input "7:30 AM"
click at [543, 380] on input "text" at bounding box center [540, 393] width 141 height 27
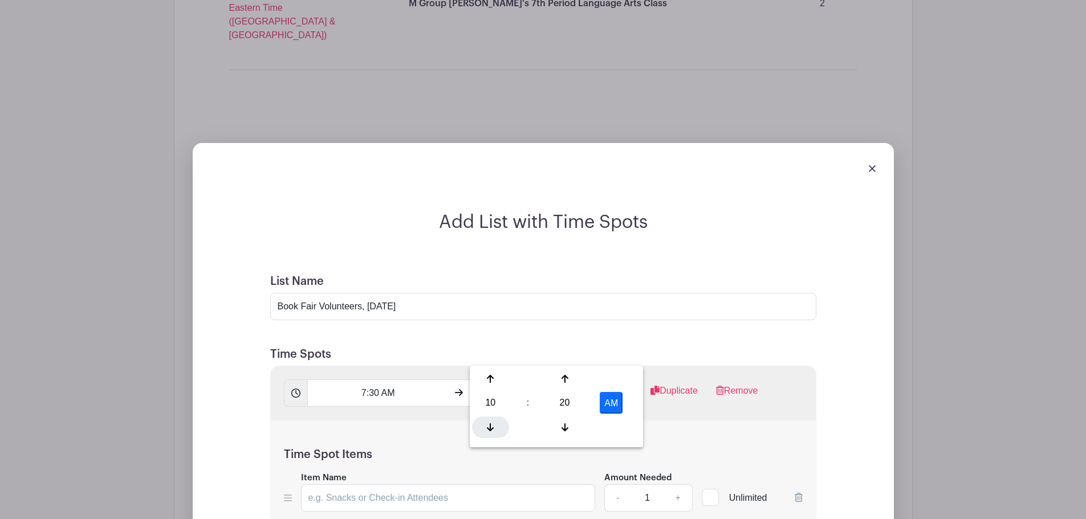
click at [488, 432] on div at bounding box center [490, 428] width 37 height 22
click at [568, 422] on div at bounding box center [564, 428] width 37 height 22
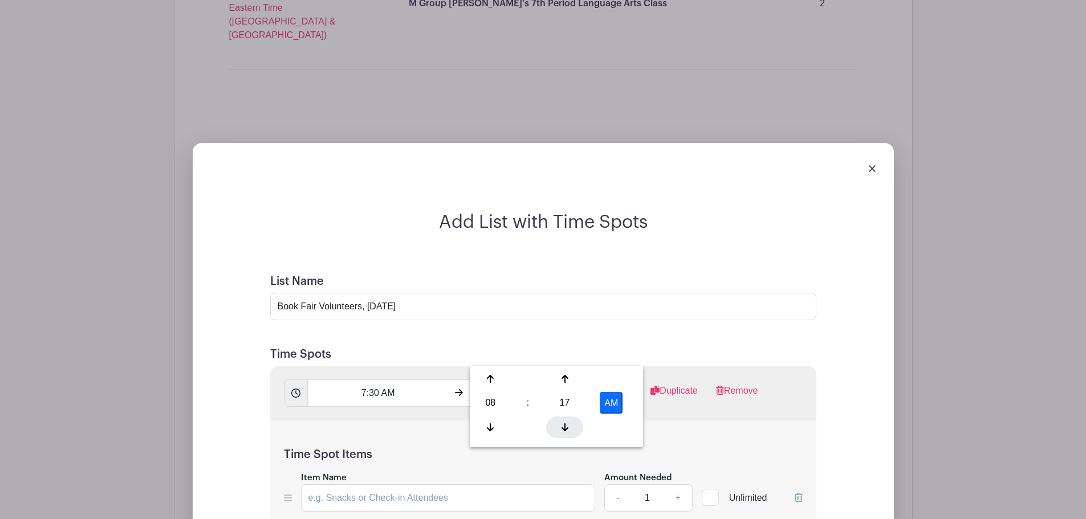
click at [568, 422] on div at bounding box center [564, 428] width 37 height 22
type input "8:15 AM"
click at [690, 448] on h5 "Time Spot Items" at bounding box center [543, 455] width 519 height 14
click at [381, 485] on input "Item Name" at bounding box center [448, 498] width 295 height 27
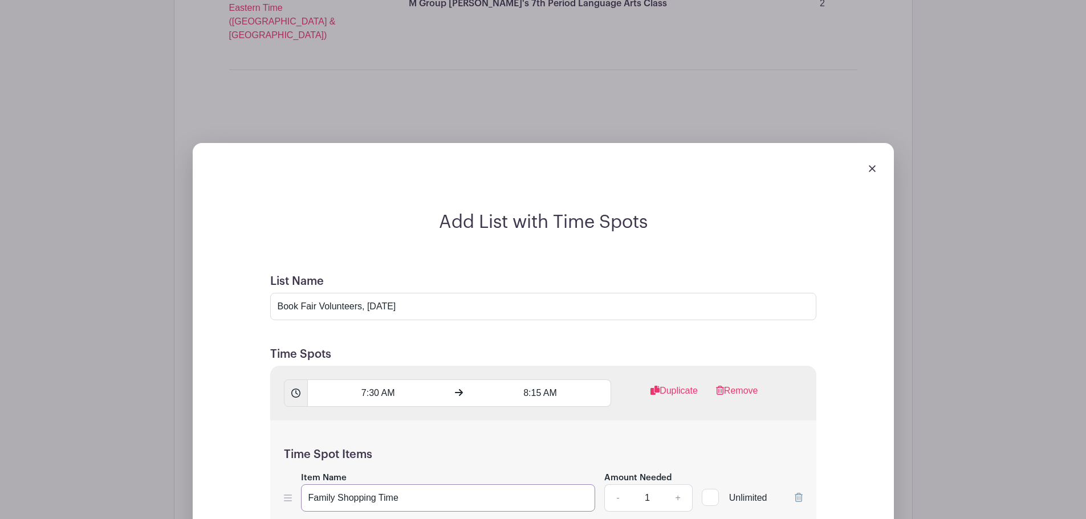
type input "Family Shopping Time"
click at [679, 485] on link "+" at bounding box center [678, 498] width 29 height 27
type input "2"
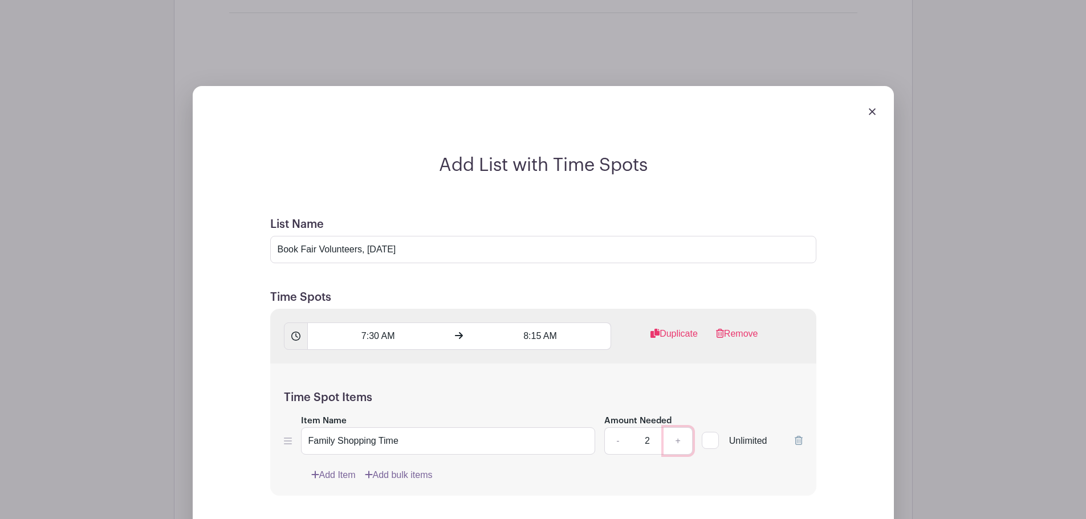
scroll to position [1268, 0]
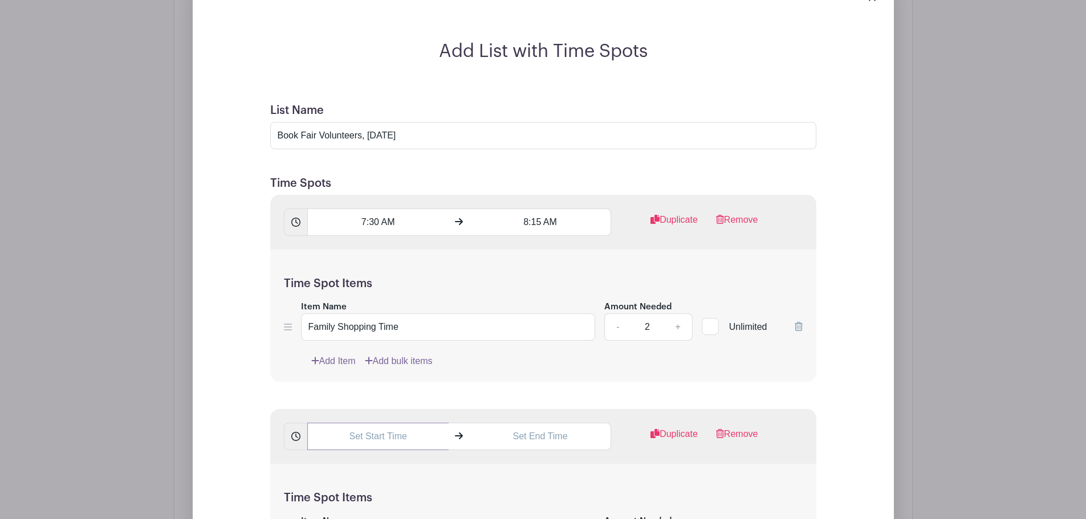
click at [331, 423] on input "text" at bounding box center [377, 436] width 141 height 27
click at [325, 473] on icon at bounding box center [327, 470] width 7 height 9
click at [399, 469] on icon at bounding box center [402, 470] width 7 height 9
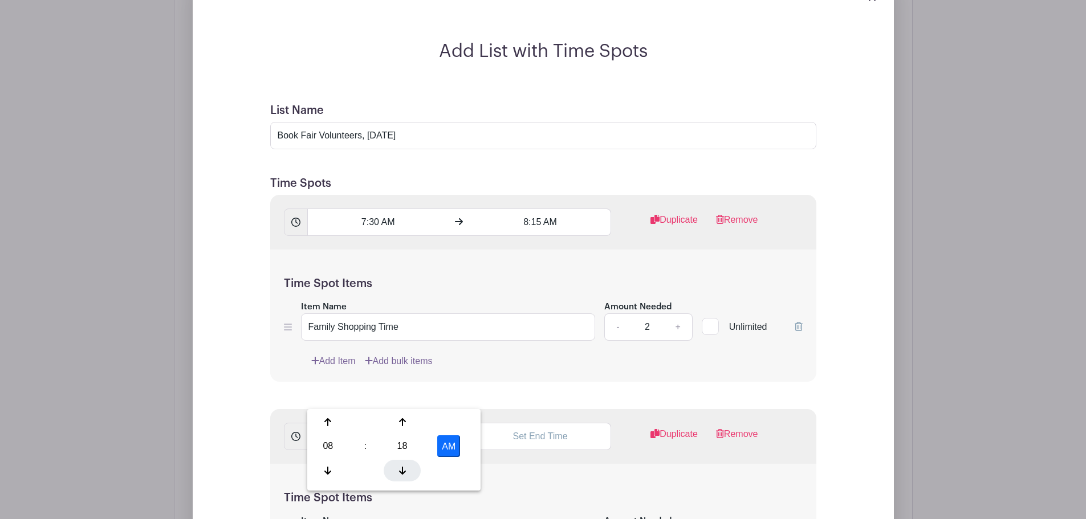
click at [399, 469] on icon at bounding box center [402, 470] width 7 height 9
type input "8:15 AM"
click at [556, 423] on input "text" at bounding box center [540, 436] width 141 height 27
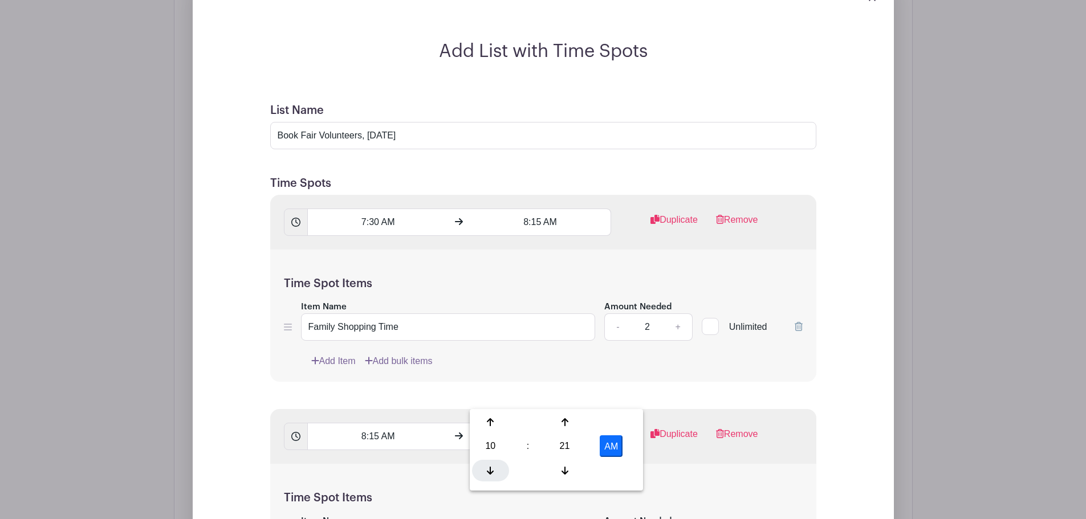
click at [488, 471] on icon at bounding box center [490, 471] width 7 height 8
click at [541, 423] on input "9:21 AM" at bounding box center [540, 436] width 141 height 27
click at [539, 423] on input "9:21 AM" at bounding box center [540, 436] width 141 height 27
type input "9:00 AM"
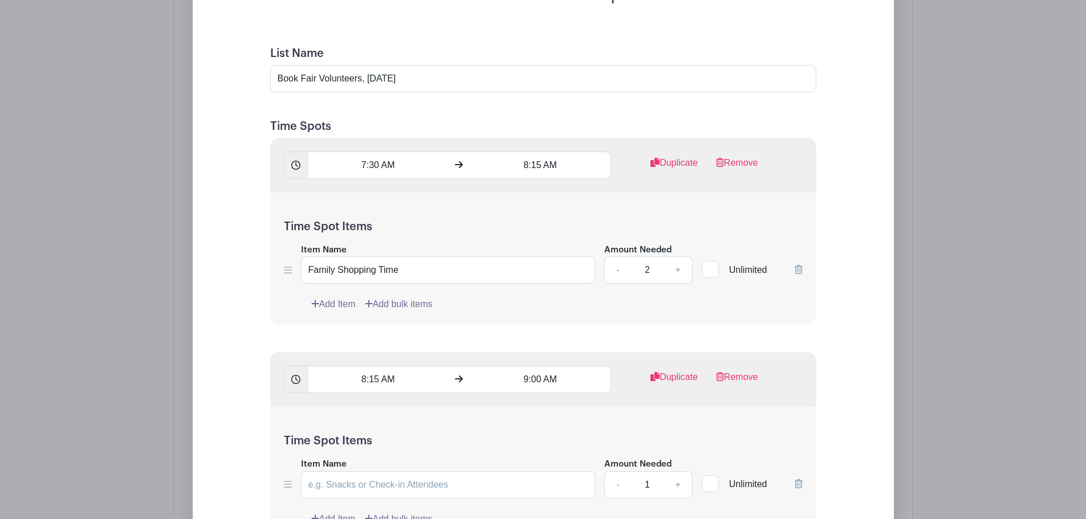
scroll to position [1382, 0]
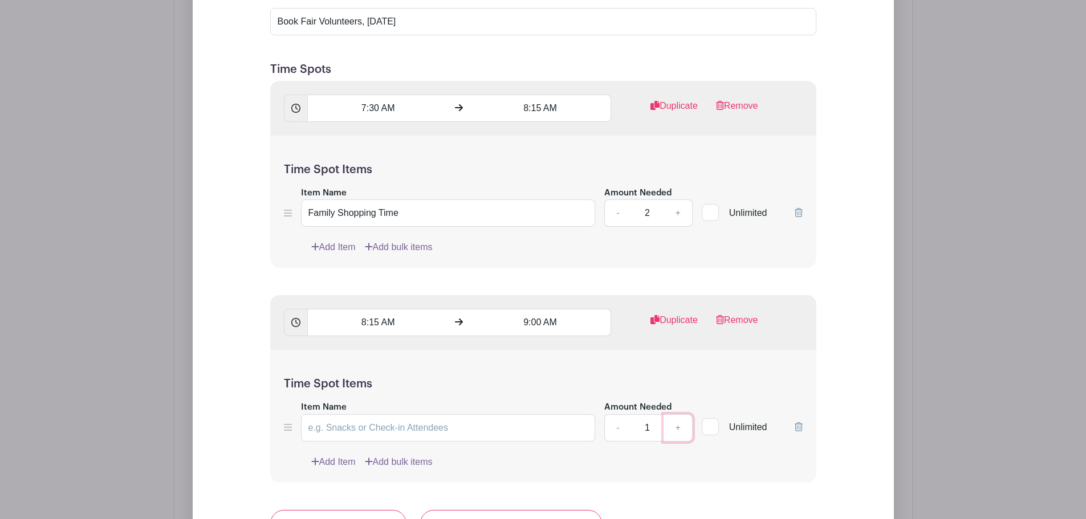
click at [677, 415] on link "+" at bounding box center [678, 428] width 29 height 27
type input "2"
click at [331, 415] on input "Item Name" at bounding box center [448, 428] width 295 height 27
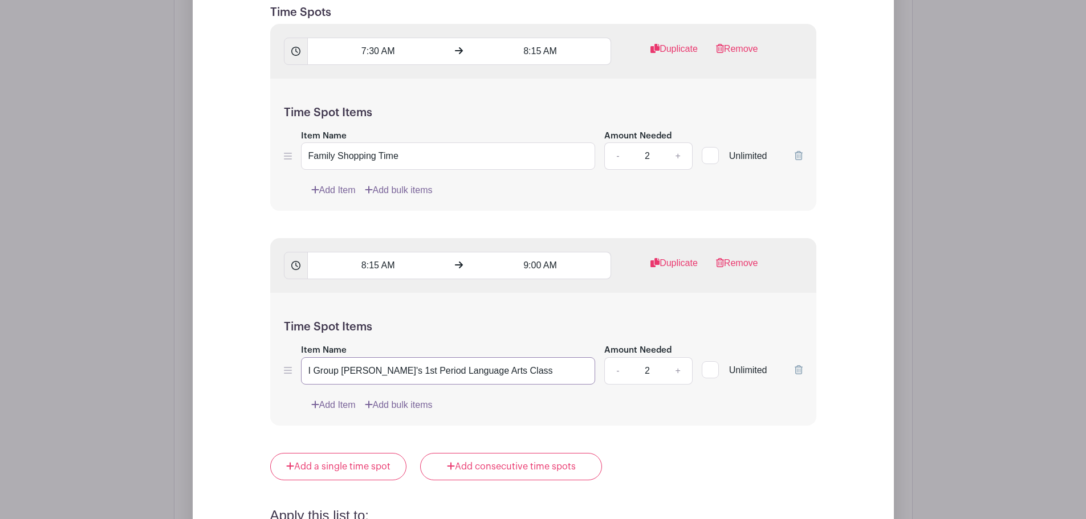
scroll to position [1553, 0]
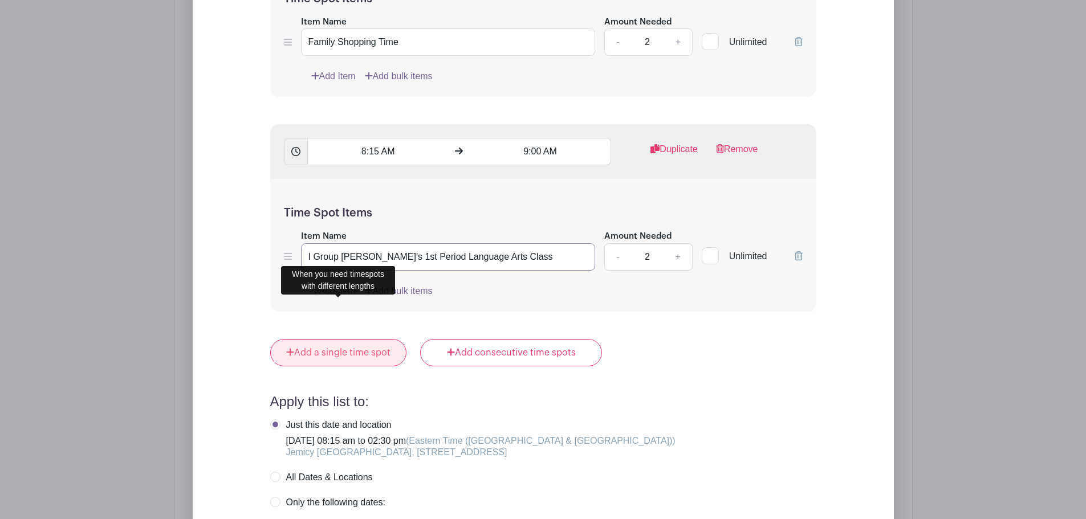
type input "I Group Karen's 1st Period Language Arts Class"
click at [314, 339] on link "Add a single time spot" at bounding box center [338, 352] width 137 height 27
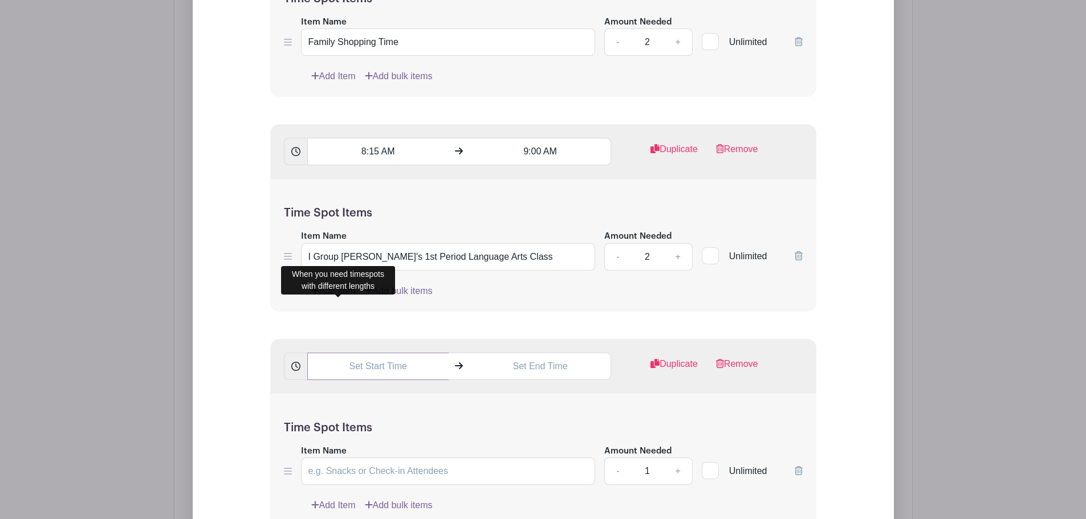
click at [393, 353] on input "text" at bounding box center [377, 366] width 141 height 27
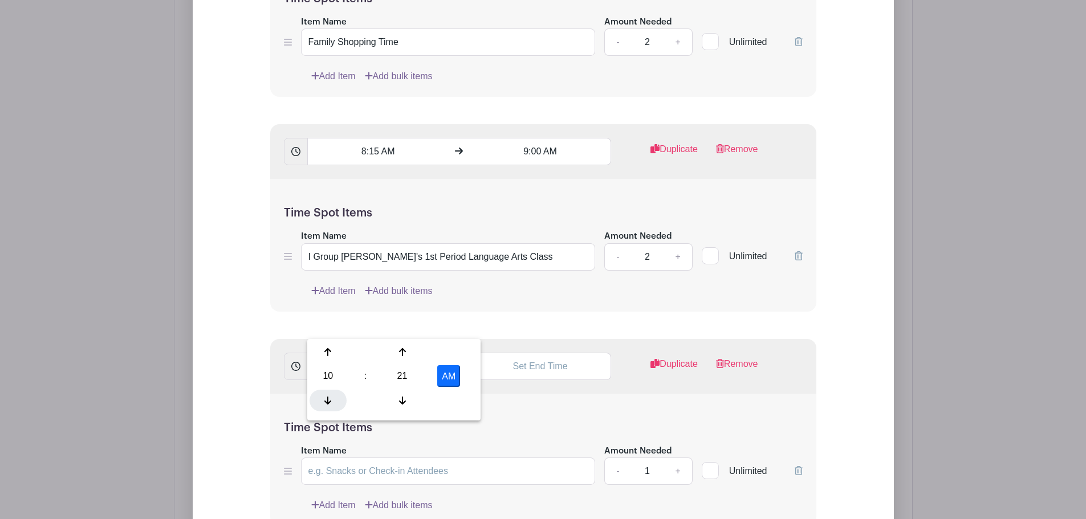
click at [326, 400] on icon at bounding box center [327, 400] width 7 height 9
click at [377, 353] on input "9:21 AM" at bounding box center [377, 366] width 141 height 27
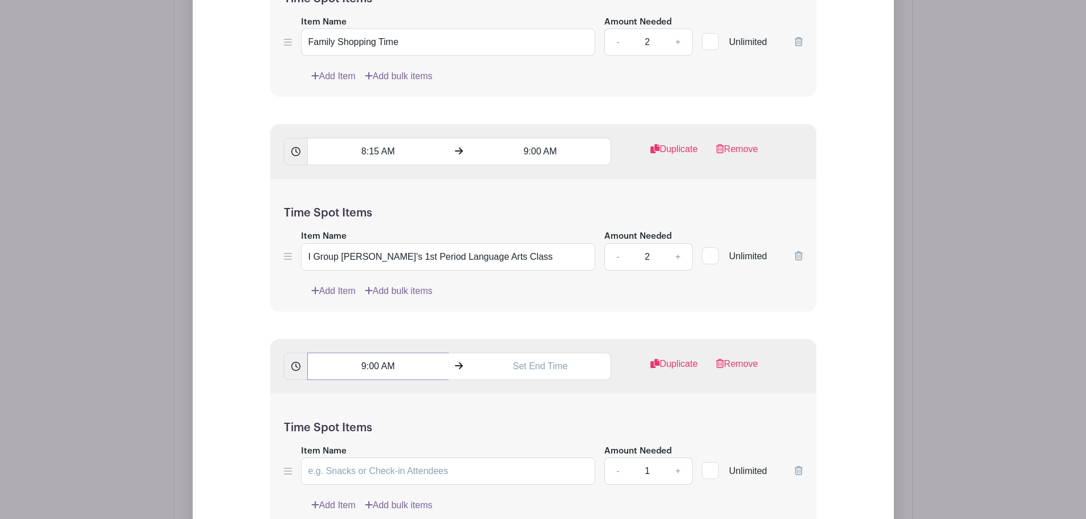
type input "9:00 AM"
click at [551, 353] on input "text" at bounding box center [540, 366] width 141 height 27
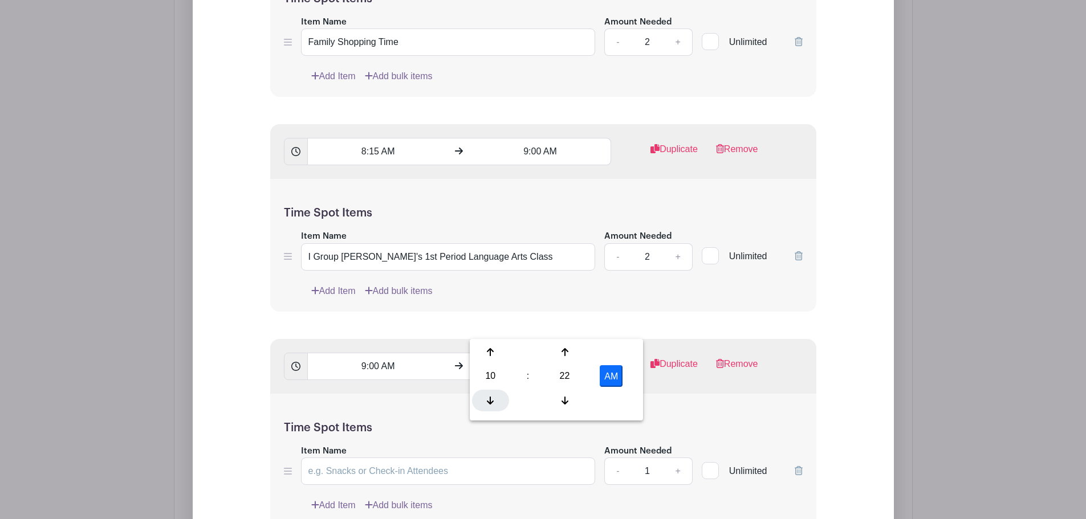
click at [488, 406] on div at bounding box center [490, 401] width 37 height 22
click at [540, 353] on input "9:22 AM" at bounding box center [540, 366] width 141 height 27
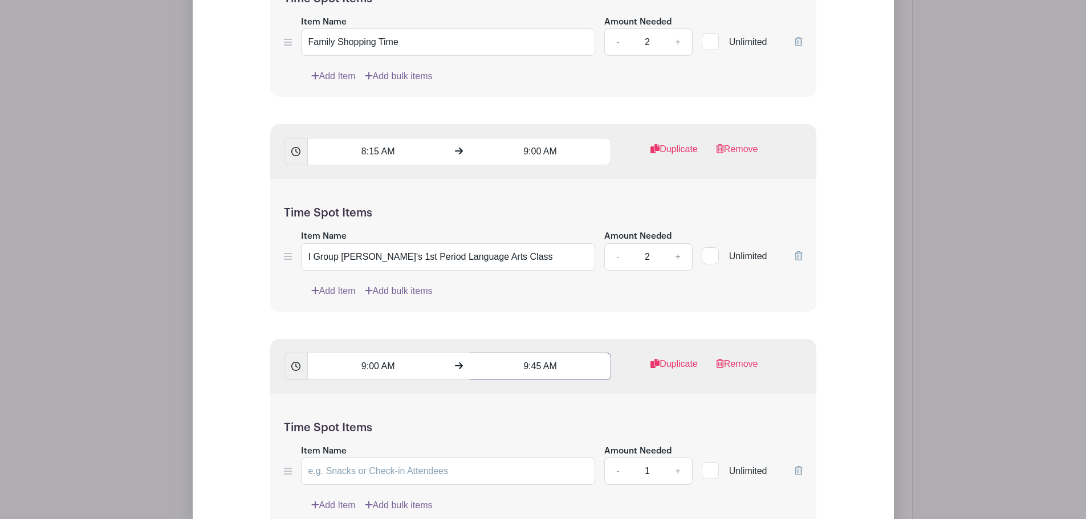
type input "9:45 AM"
click at [540, 394] on div "Time Spot Items Item Name Amount Needed - 1 + Unlimited Add Item Add bulk items" at bounding box center [543, 460] width 546 height 133
click at [411, 458] on input "Item Name" at bounding box center [448, 471] width 295 height 27
type input "I Group Abby's 2nd Period Language Arts Class"
click at [678, 458] on link "+" at bounding box center [678, 471] width 29 height 27
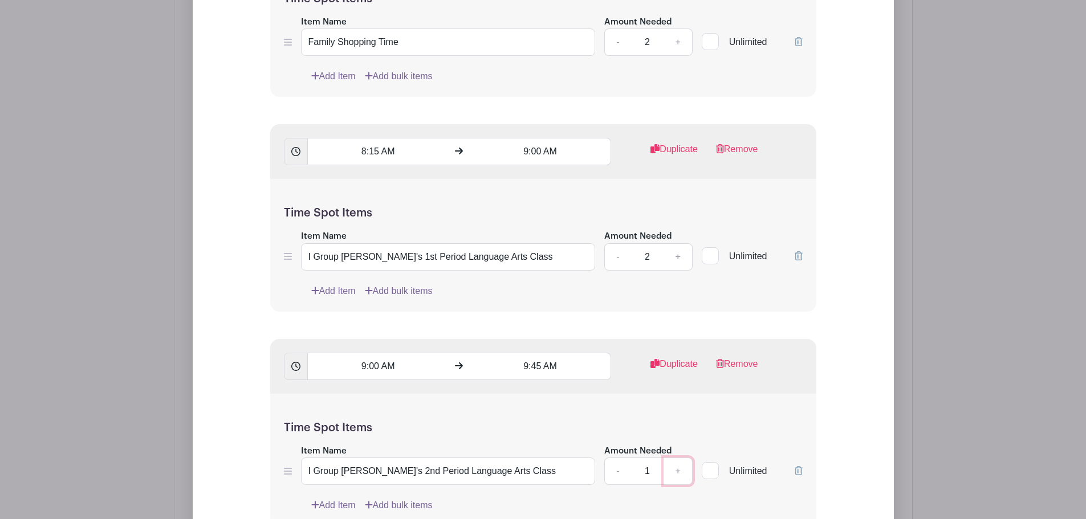
type input "2"
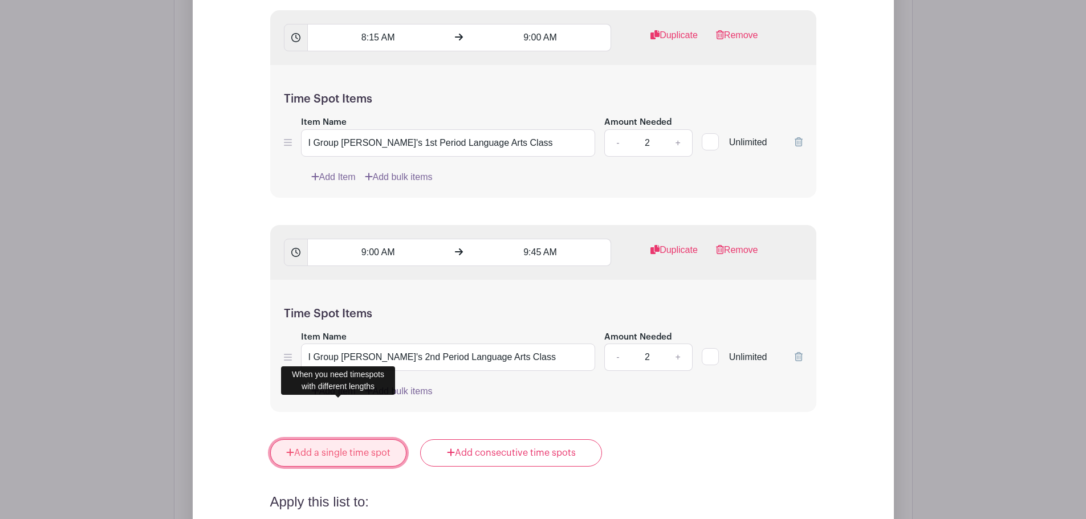
click at [303, 440] on link "Add a single time spot" at bounding box center [338, 453] width 137 height 27
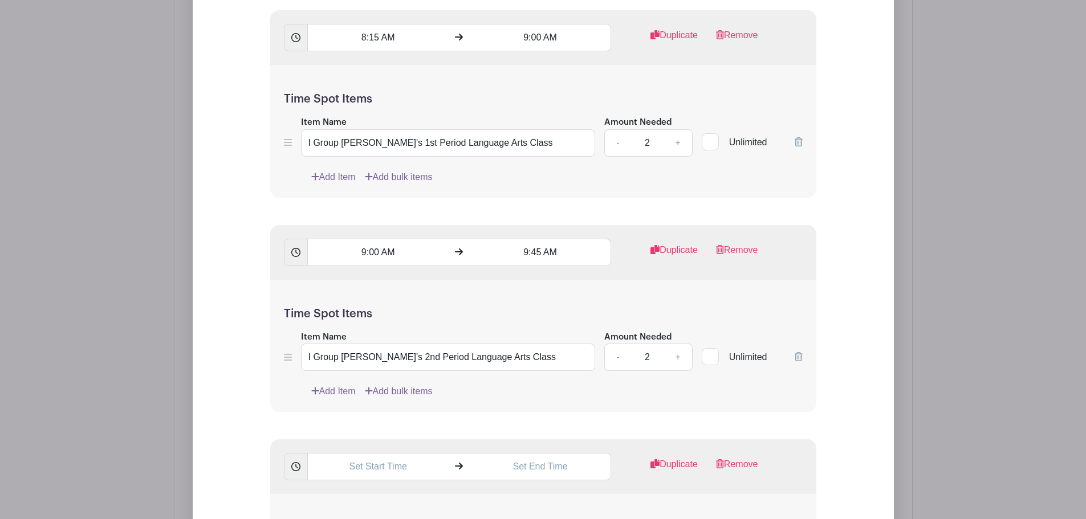
scroll to position [1610, 0]
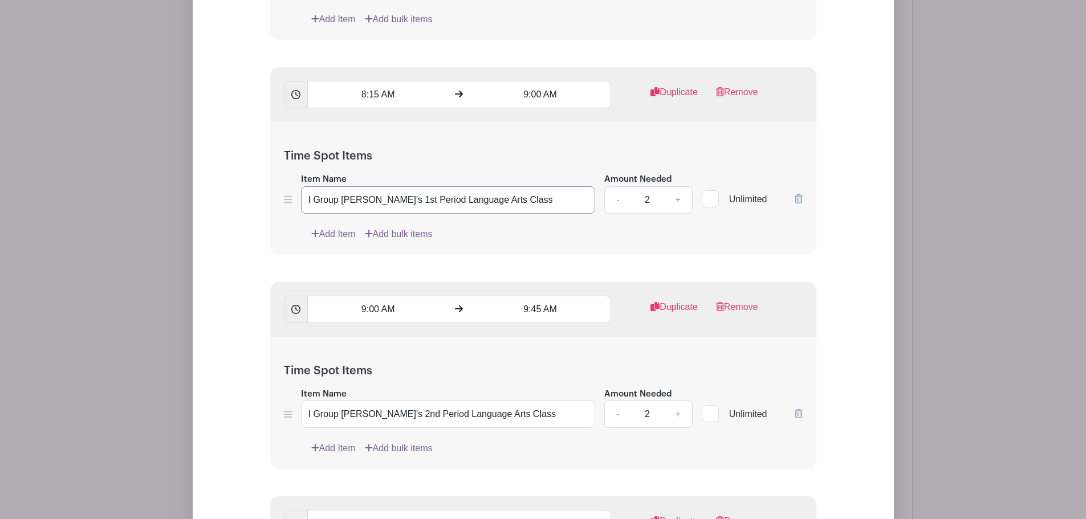
drag, startPoint x: 510, startPoint y: 158, endPoint x: 305, endPoint y: 155, distance: 205.3
click at [305, 186] on input "I Group Karen's 1st Period Language Arts Class" at bounding box center [448, 199] width 295 height 27
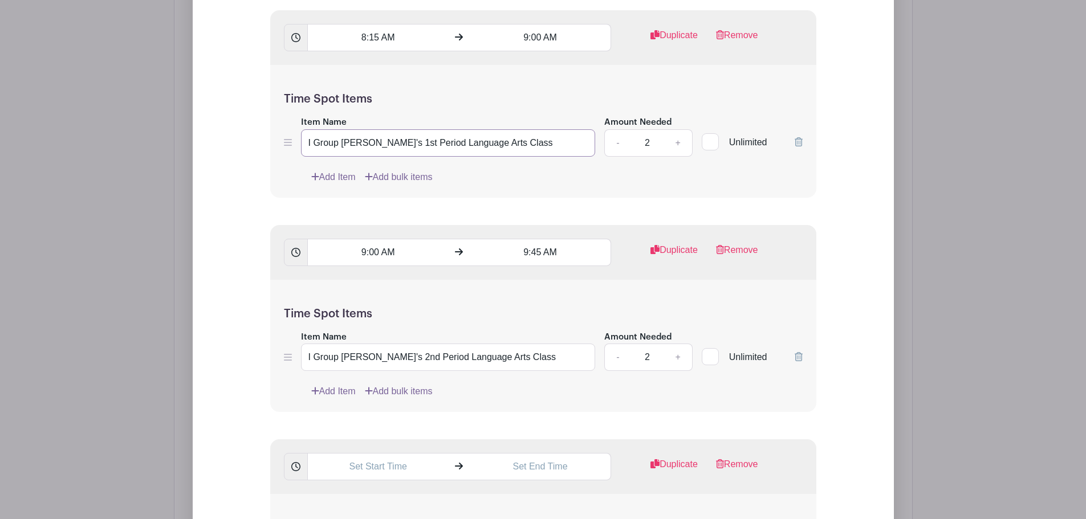
scroll to position [1781, 0]
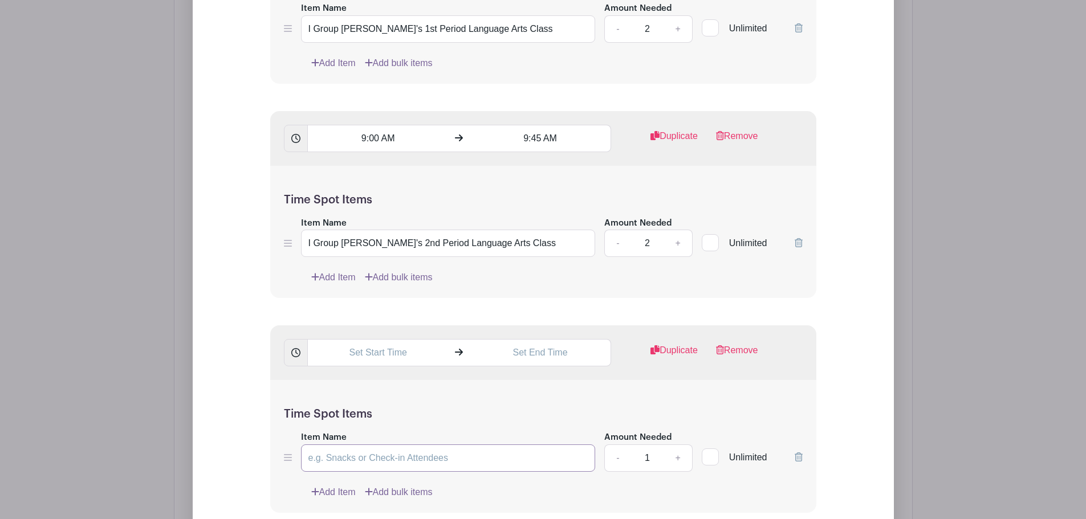
click at [358, 445] on input "Item Name" at bounding box center [448, 458] width 295 height 27
paste input "I Group Karen's 1st Period Language Arts Class"
drag, startPoint x: 386, startPoint y: 417, endPoint x: 376, endPoint y: 417, distance: 10.3
click at [376, 445] on input "I Group Karen's 1st Period Language Arts Class" at bounding box center [448, 458] width 295 height 27
click at [418, 445] on input "I Group Karen's 3rd Period Language Arts Class" at bounding box center [448, 458] width 295 height 27
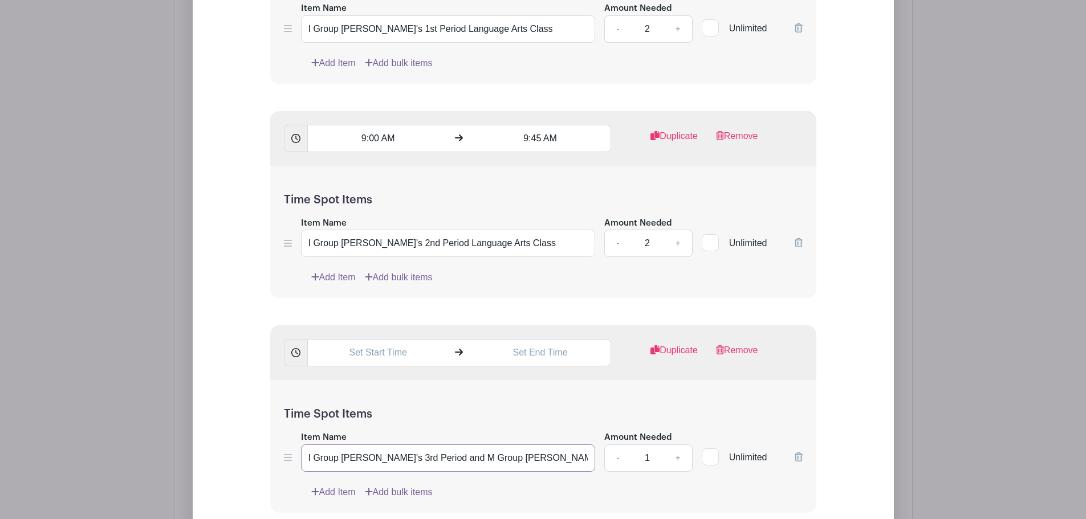
type input "I Group Karen's 3rd Period and M Group Hannah's 3rd Period Language Arts Class"
click at [538, 486] on div "Add Item Add bulk items" at bounding box center [557, 493] width 492 height 14
click at [486, 445] on input "I Group Karen's 3rd Period and M Group Hannah's 3rd Period Language Arts Class" at bounding box center [448, 458] width 295 height 27
click at [514, 486] on div "Add Item Add bulk items" at bounding box center [557, 493] width 492 height 14
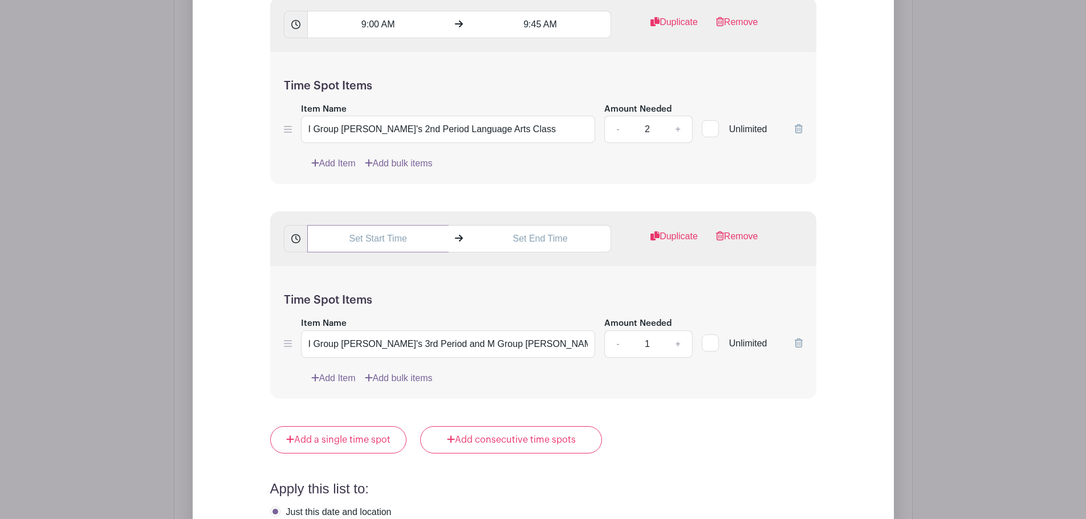
click at [368, 225] on input "text" at bounding box center [377, 238] width 141 height 27
click at [327, 275] on icon at bounding box center [327, 273] width 7 height 8
click at [378, 225] on input "9:23 AM" at bounding box center [377, 238] width 141 height 27
type input "9:55 AM"
click at [542, 225] on input "text" at bounding box center [540, 238] width 141 height 27
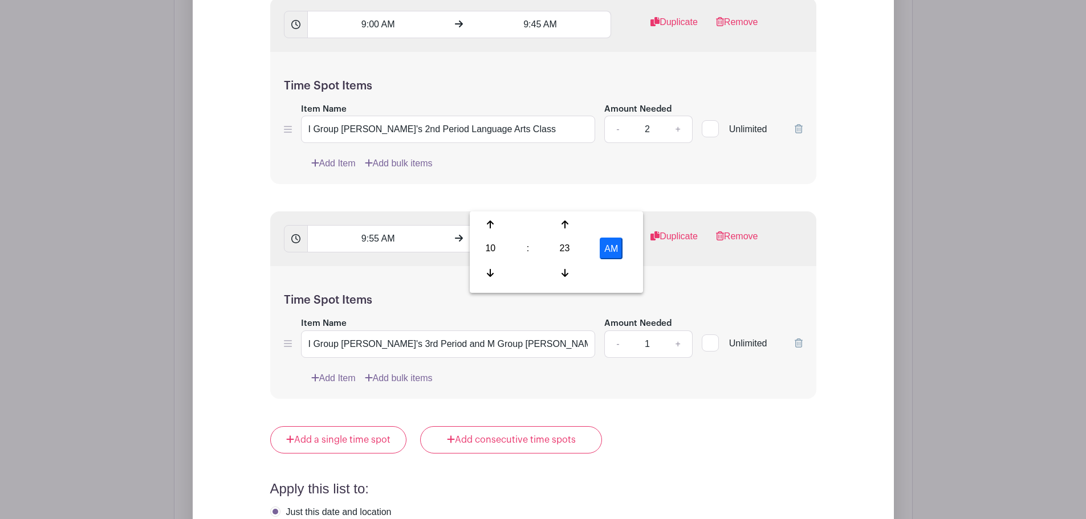
click at [543, 225] on input "10:23 AM" at bounding box center [540, 238] width 141 height 27
type input "10:40 AM"
click at [557, 266] on div "Time Spot Items Item Name I Group Karen's 3rd Period and M Group Hannah's 3rd P…" at bounding box center [543, 332] width 546 height 133
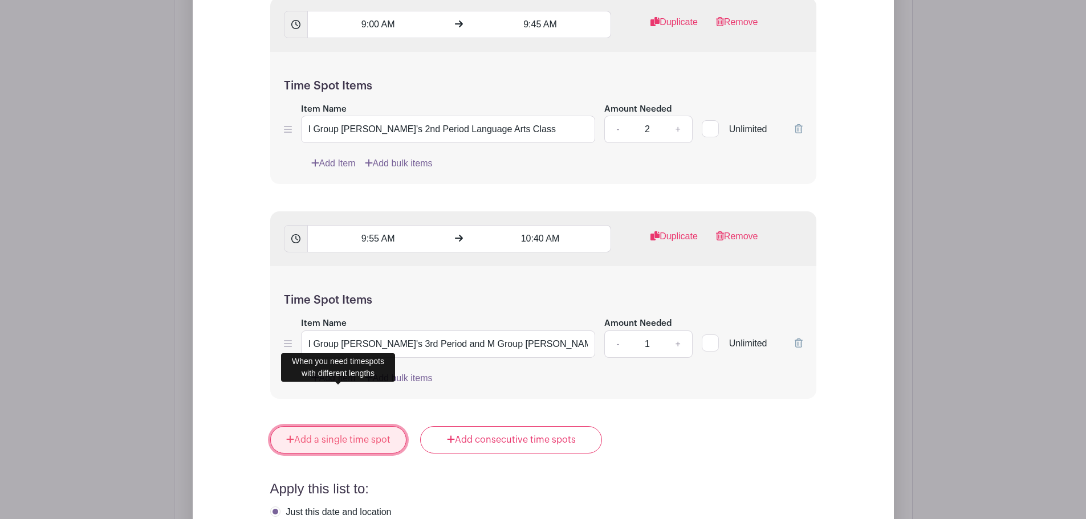
click at [331, 427] on link "Add a single time spot" at bounding box center [338, 440] width 137 height 27
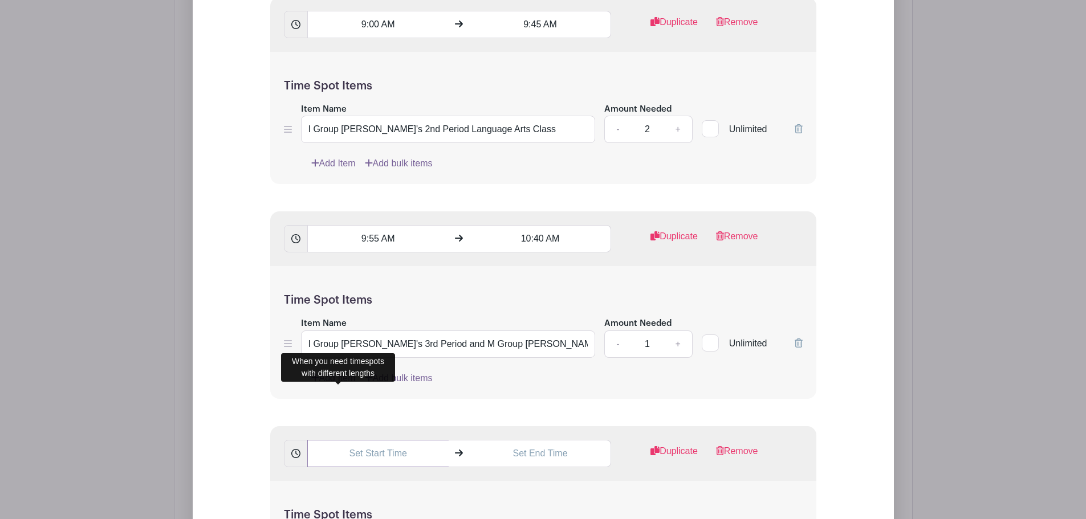
click at [338, 440] on input "text" at bounding box center [377, 453] width 141 height 27
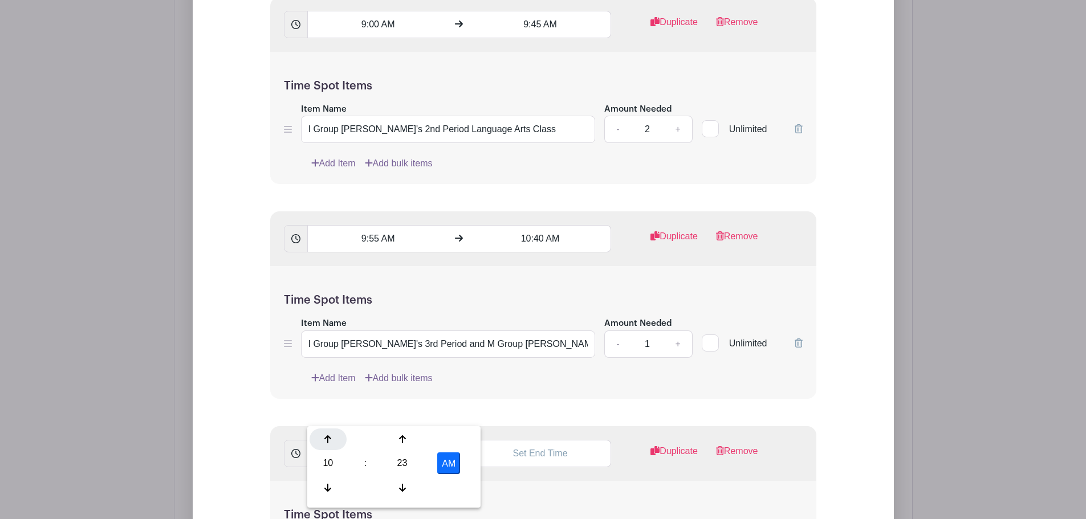
click at [326, 440] on icon at bounding box center [327, 439] width 7 height 9
click at [378, 440] on input "1:23 PM" at bounding box center [377, 453] width 141 height 27
type input "1:00 PM"
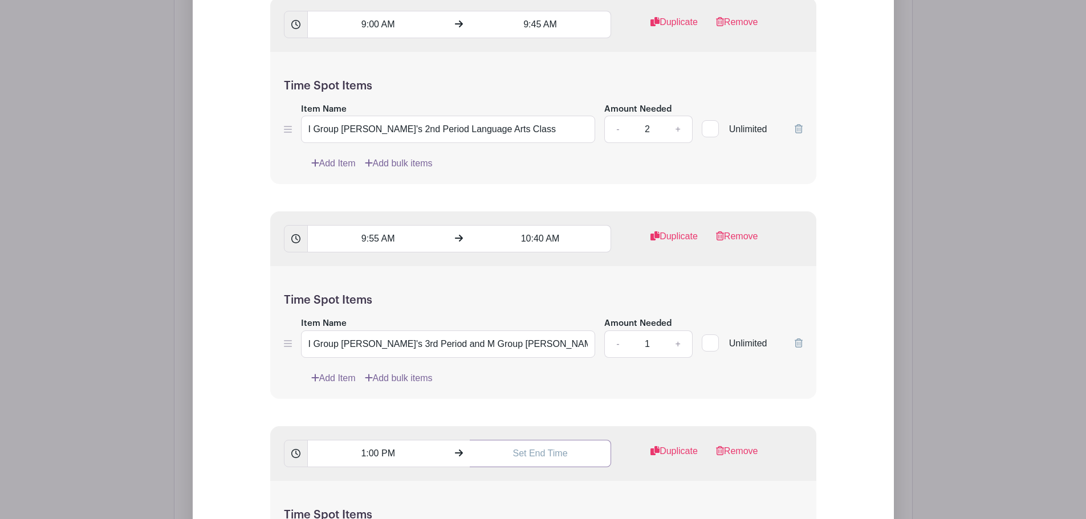
click at [545, 440] on input "text" at bounding box center [540, 453] width 141 height 27
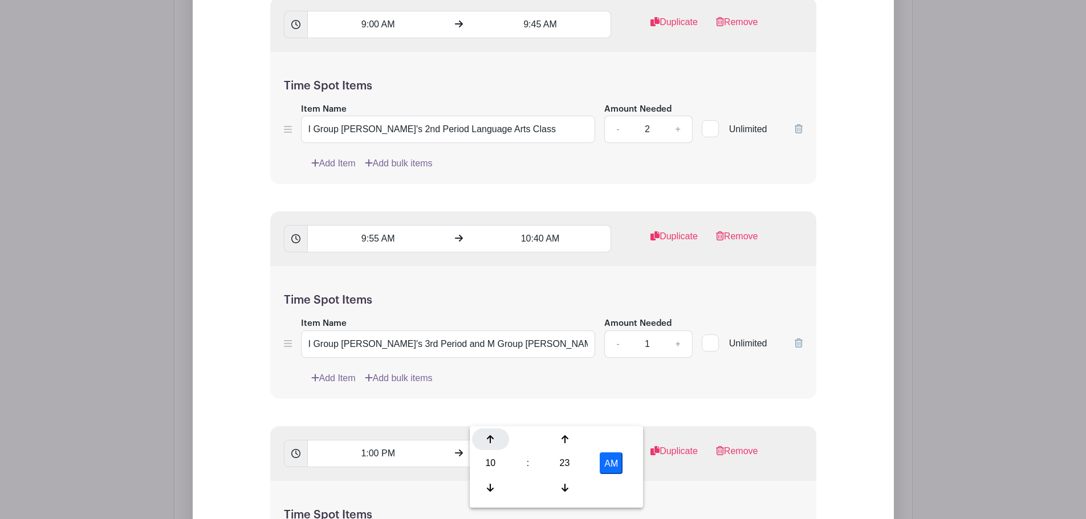
click at [488, 441] on icon at bounding box center [490, 439] width 7 height 9
click at [541, 440] on input "1:23 PM" at bounding box center [540, 453] width 141 height 27
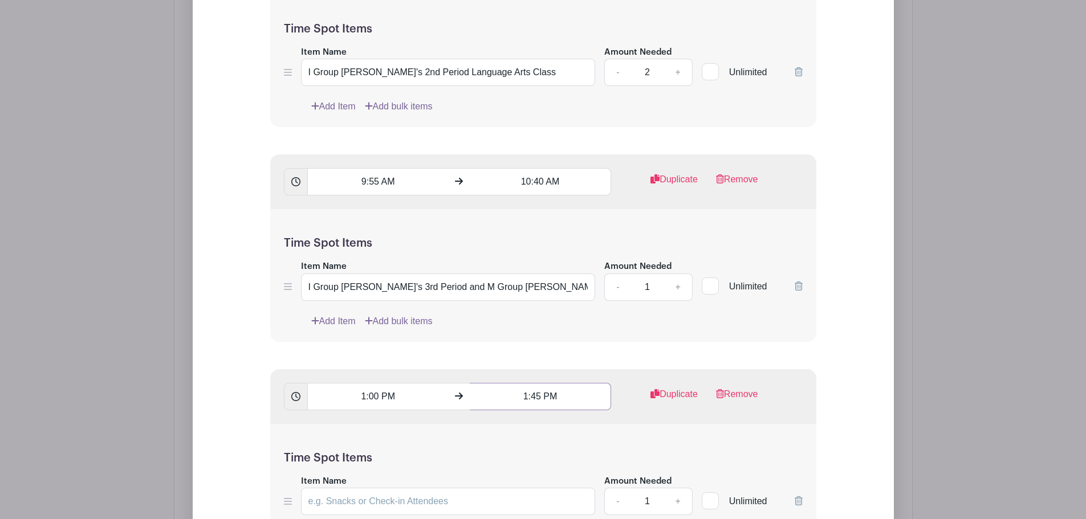
scroll to position [2009, 0]
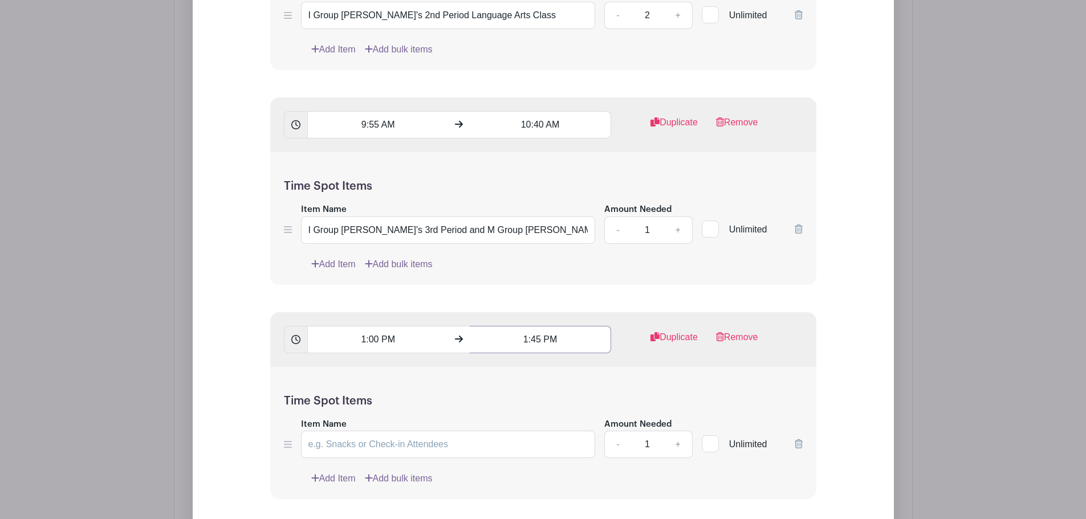
type input "1:45 PM"
click at [412, 431] on input "Item Name" at bounding box center [448, 444] width 295 height 27
type input "M Group Laura's 6th Period Language Arts Class"
click at [679, 431] on link "+" at bounding box center [678, 444] width 29 height 27
type input "2"
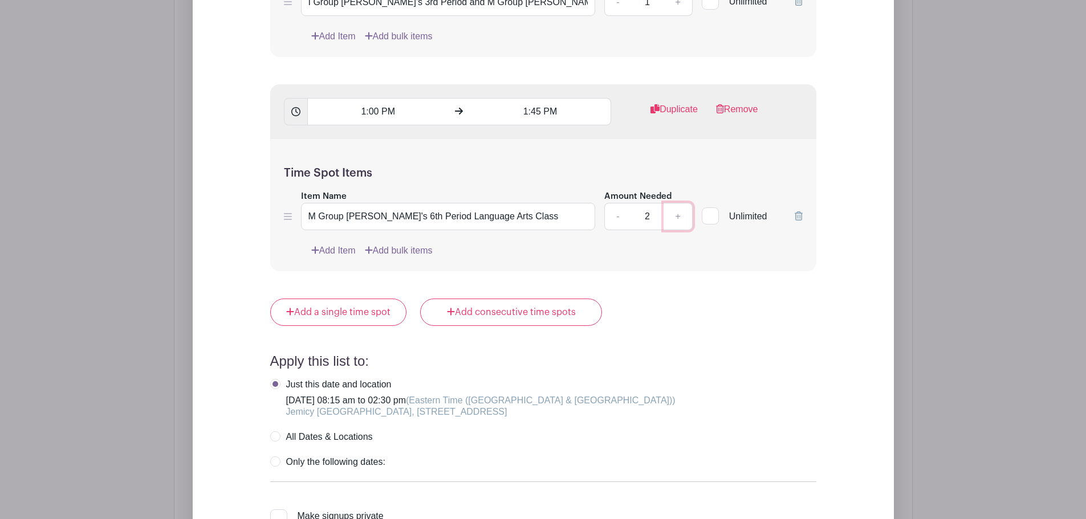
scroll to position [2408, 0]
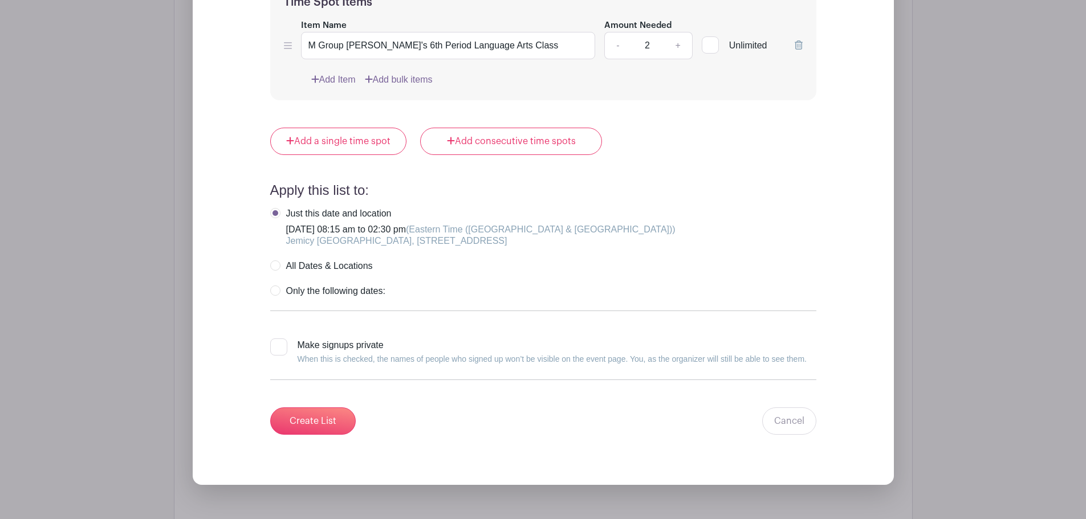
click at [274, 286] on label "Only the following dates:" at bounding box center [327, 291] width 115 height 11
radio input "true"
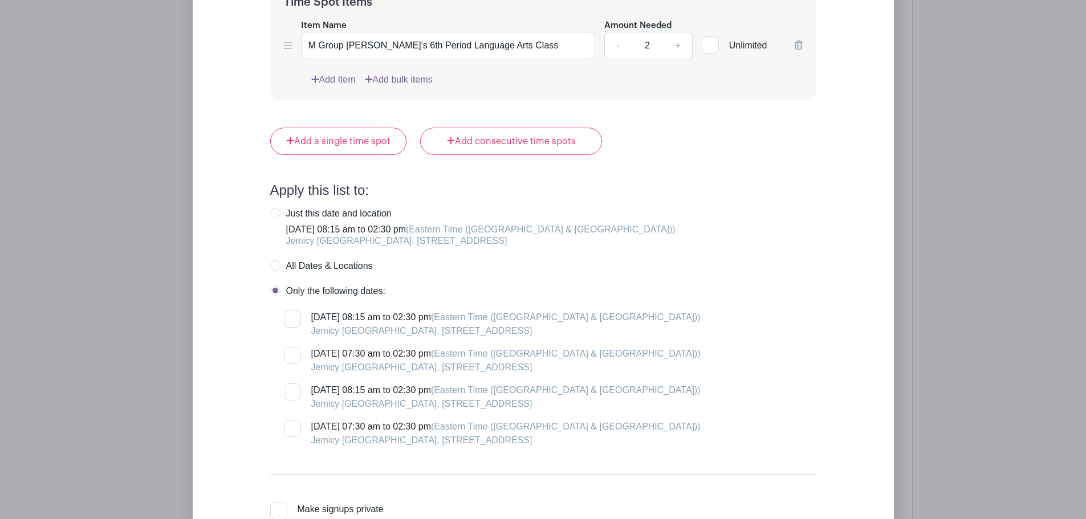
click at [294, 347] on div at bounding box center [292, 355] width 17 height 17
click at [291, 347] on input "Tuesday, November 18, 2025 at 07:30 am to 02:30 pm (Eastern Time (US & Canada))…" at bounding box center [287, 350] width 7 height 7
checkbox input "true"
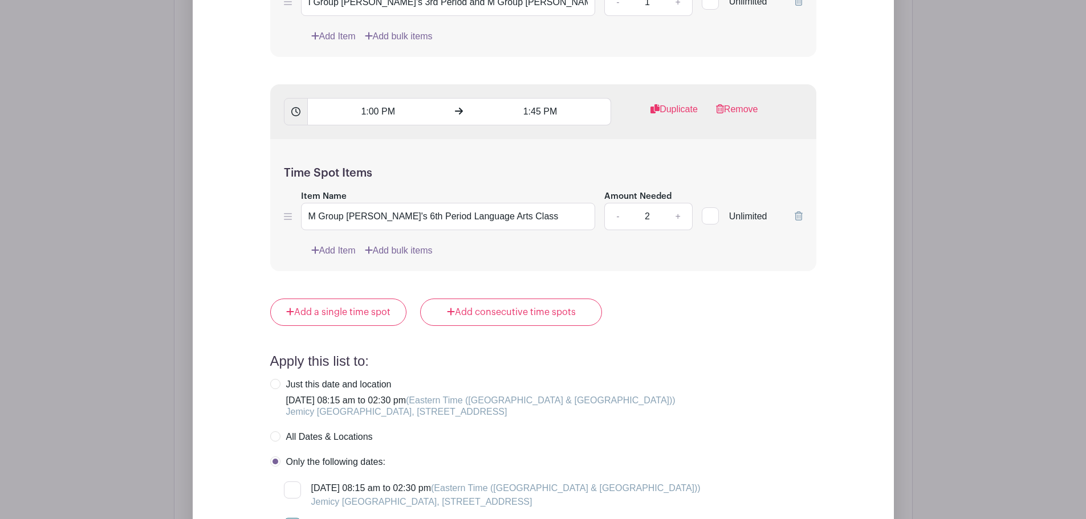
scroll to position [2522, 0]
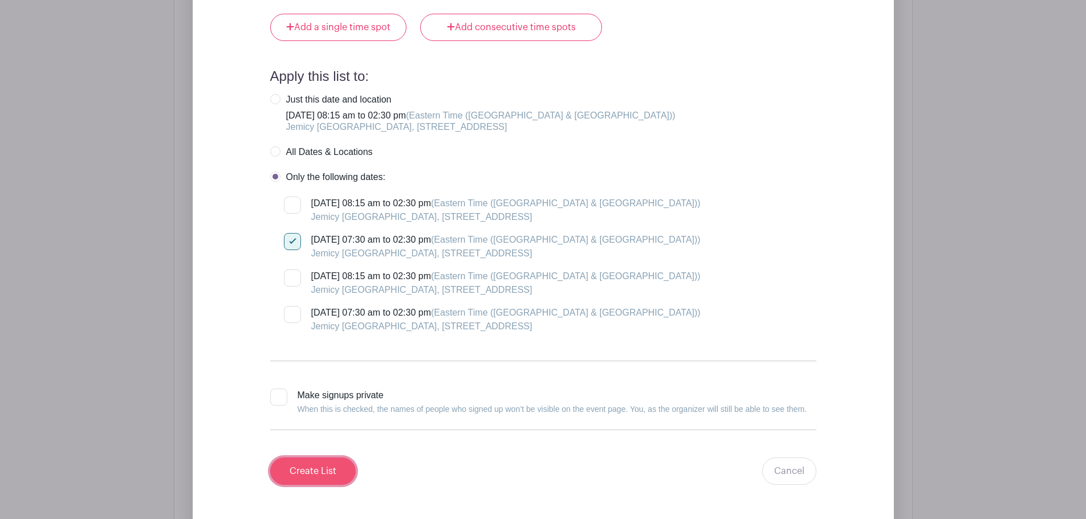
click at [323, 458] on input "Create List" at bounding box center [313, 471] width 86 height 27
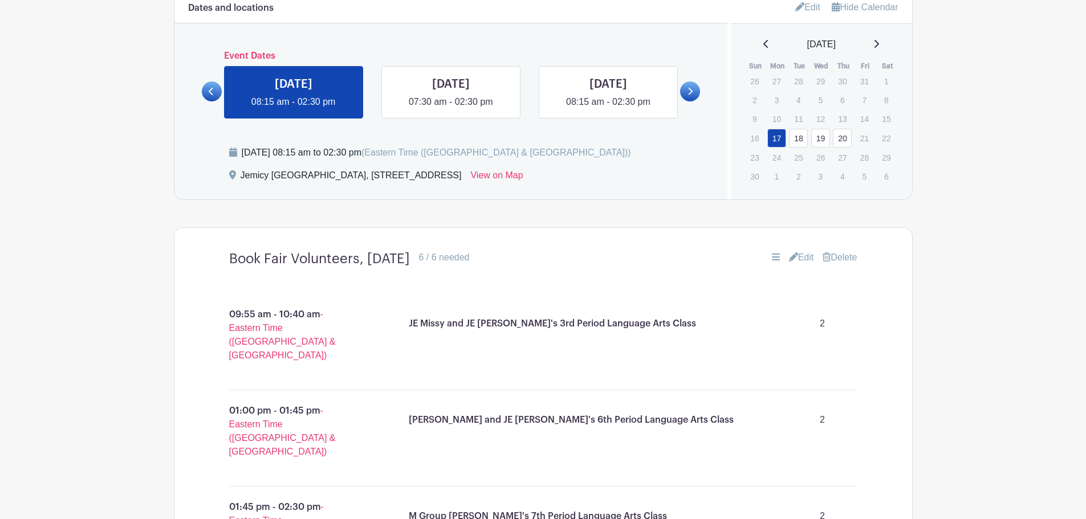
scroll to position [469, 0]
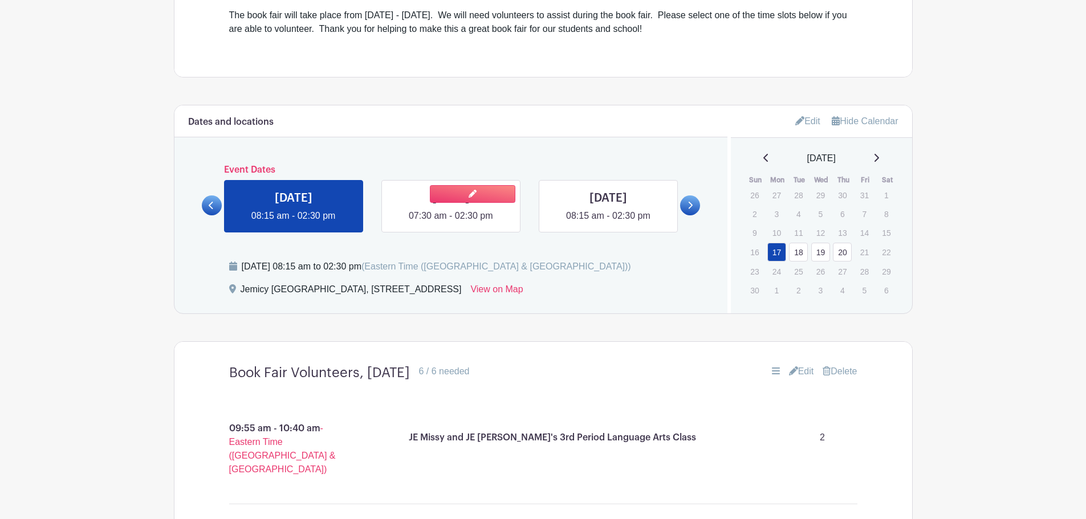
click at [451, 223] on link at bounding box center [451, 223] width 0 height 0
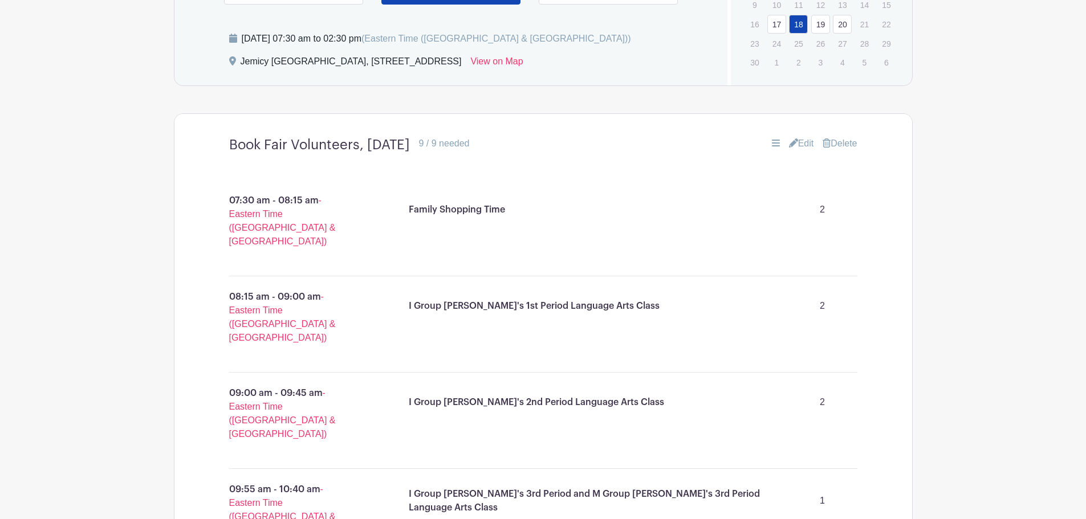
scroll to position [754, 0]
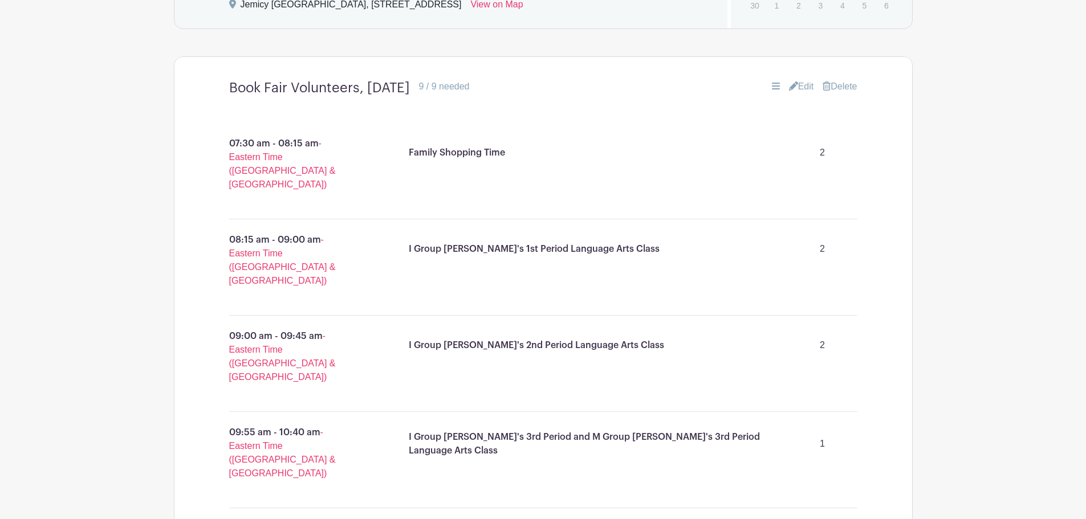
click at [794, 80] on link "Edit" at bounding box center [801, 87] width 25 height 14
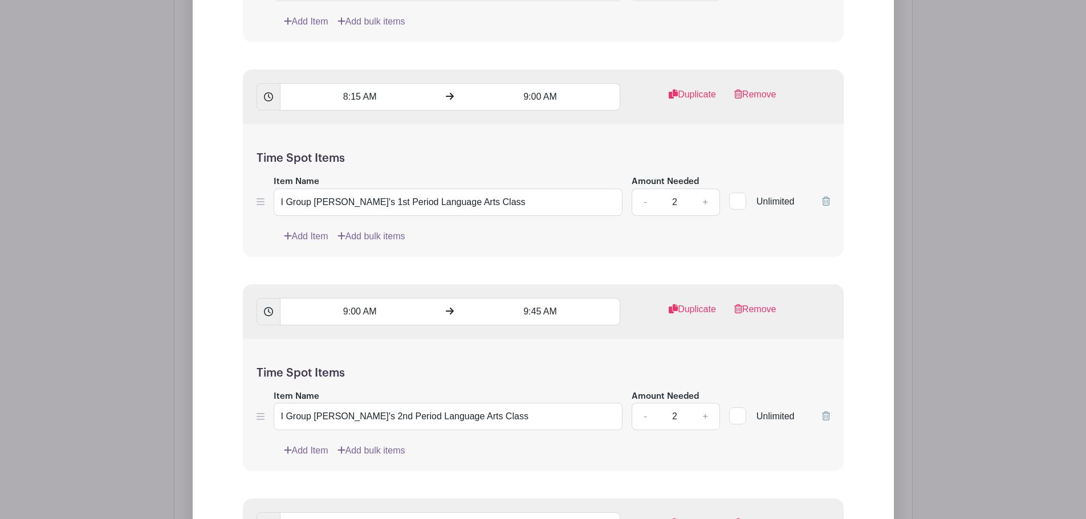
scroll to position [1382, 0]
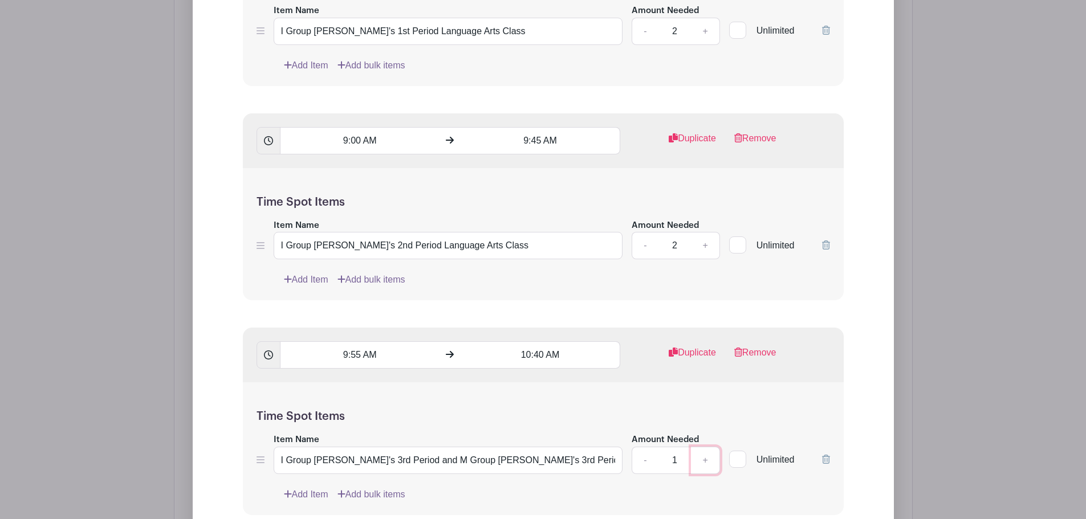
click at [705, 460] on link "+" at bounding box center [705, 460] width 29 height 27
type input "2"
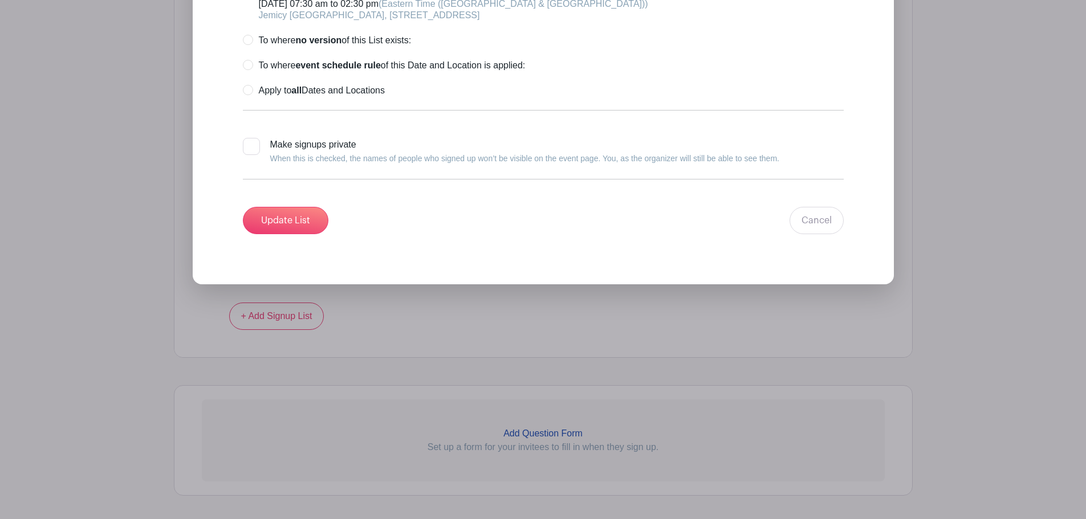
scroll to position [1952, 0]
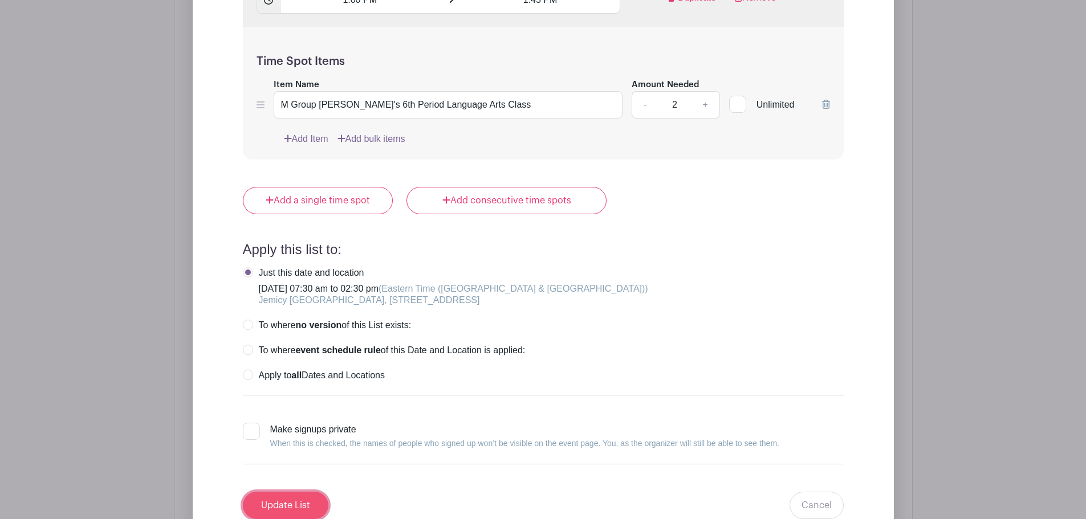
click at [294, 506] on input "Update List" at bounding box center [286, 505] width 86 height 27
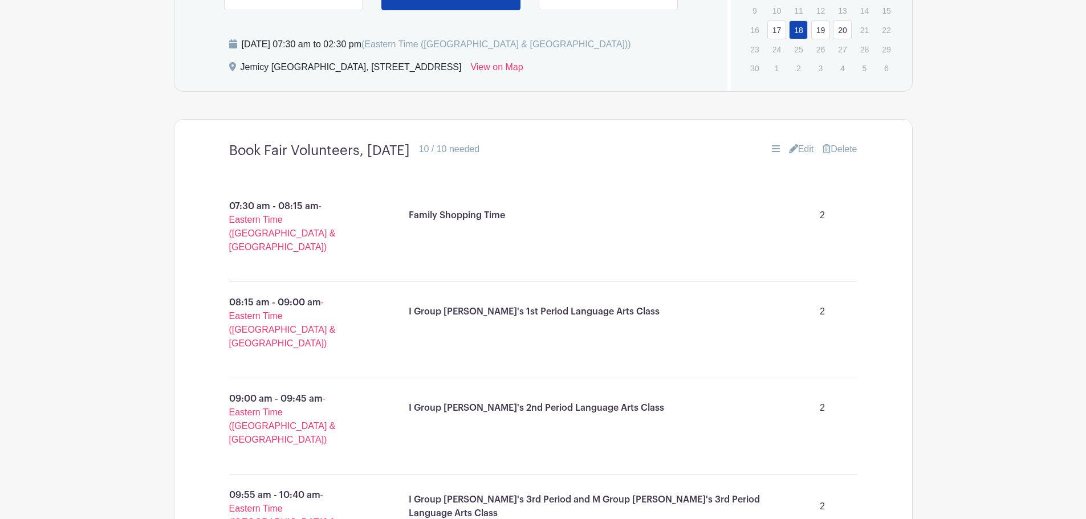
scroll to position [407, 0]
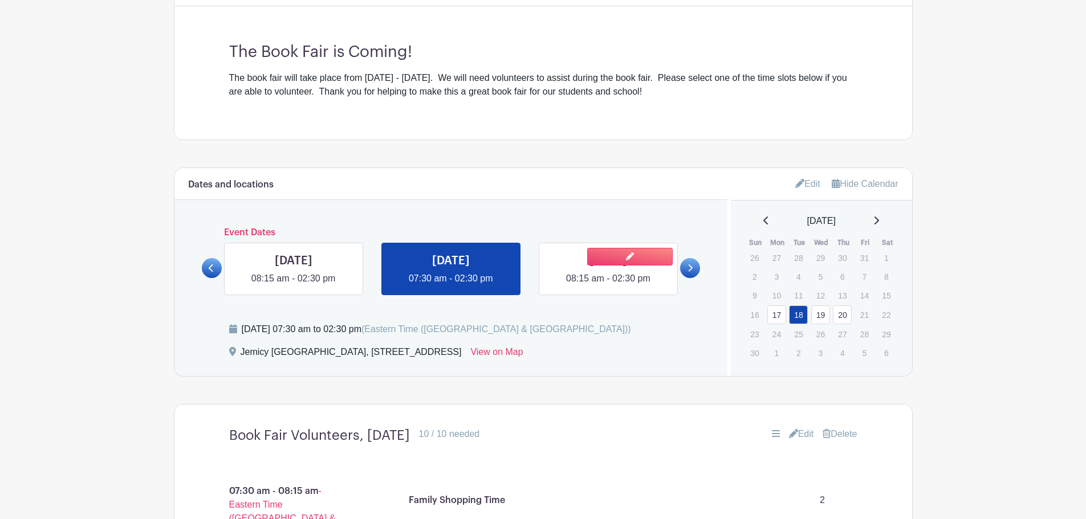
click at [608, 286] on link at bounding box center [608, 286] width 0 height 0
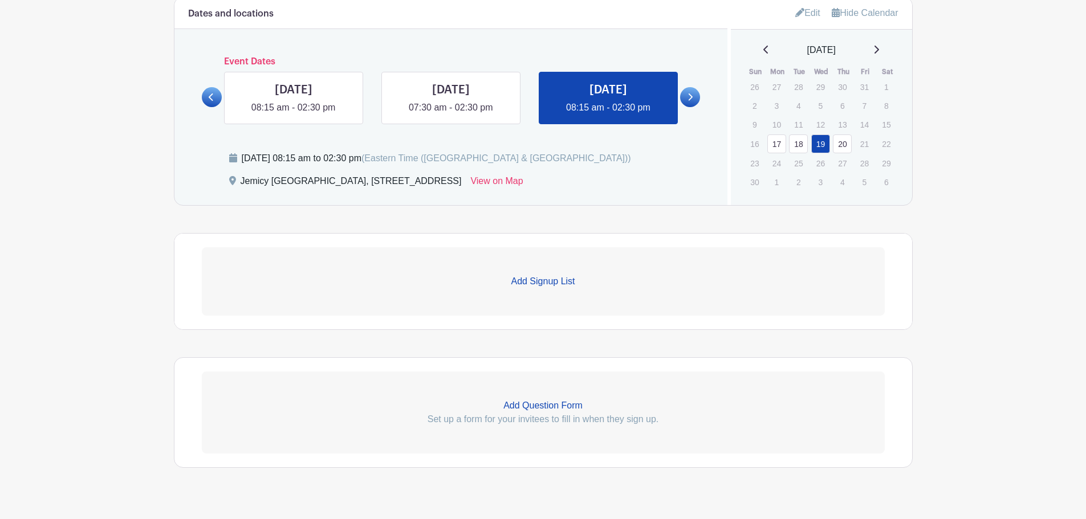
scroll to position [598, 0]
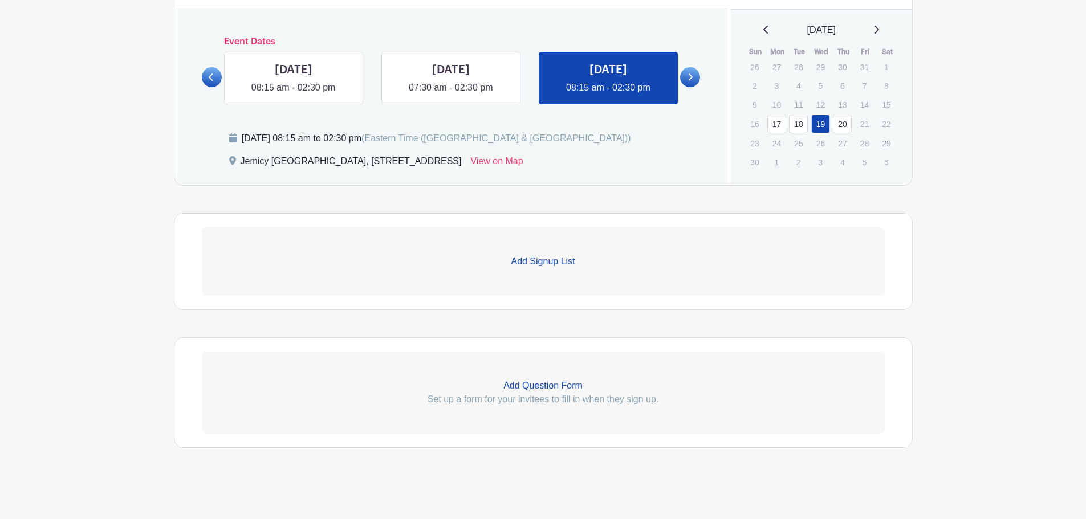
click at [555, 259] on p "Add Signup List" at bounding box center [543, 262] width 683 height 14
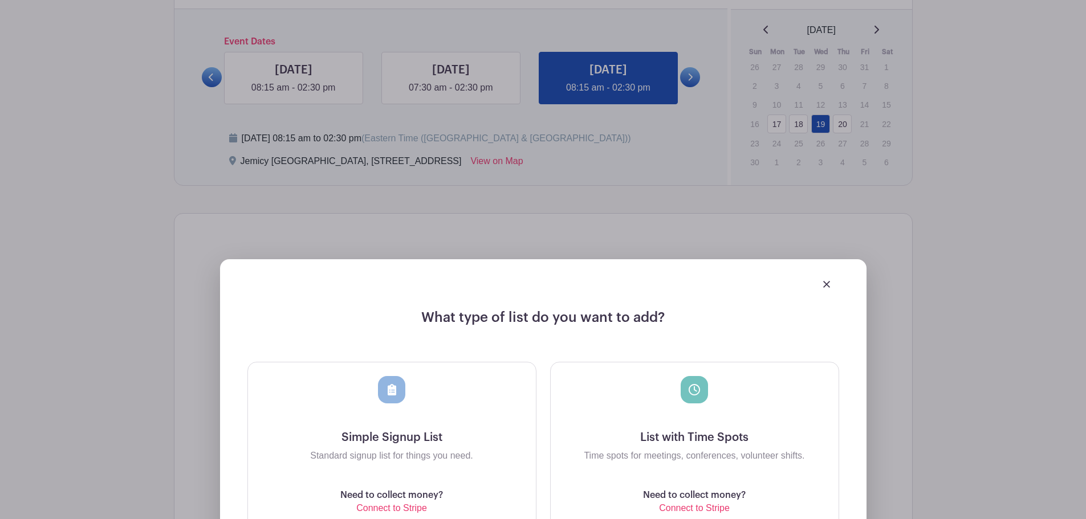
scroll to position [769, 0]
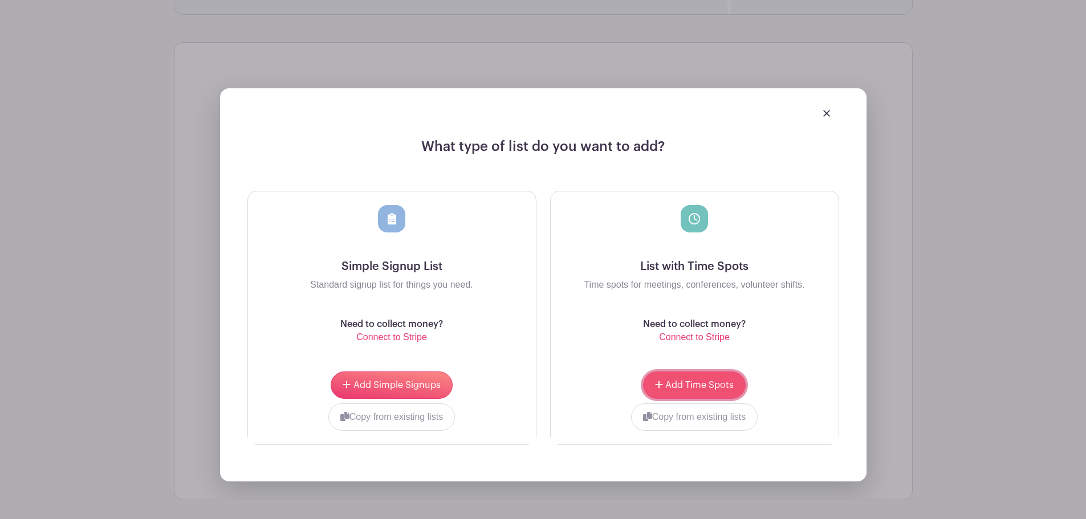
click at [688, 380] on button "Add Time Spots" at bounding box center [694, 385] width 103 height 27
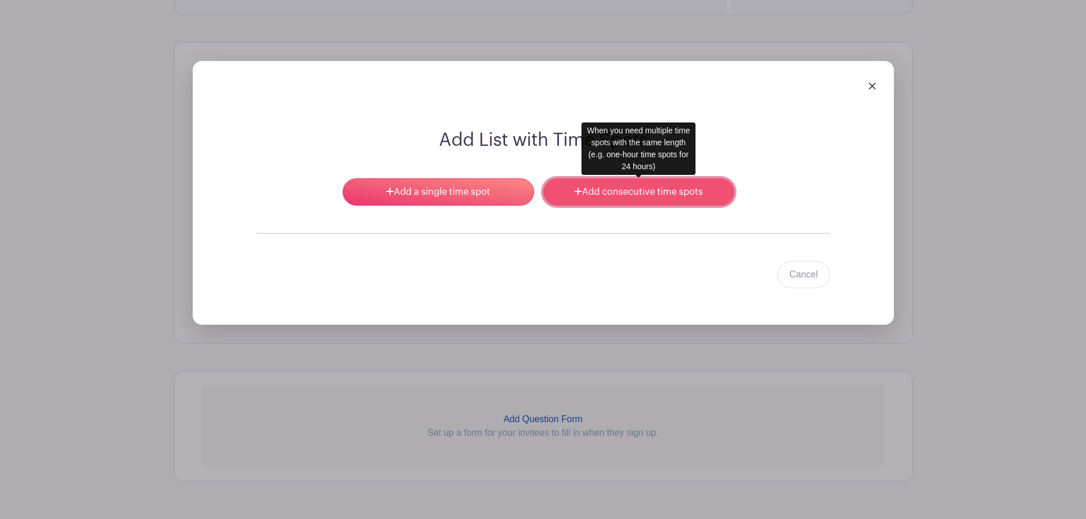
click at [568, 196] on link "Add consecutive time spots" at bounding box center [638, 191] width 191 height 27
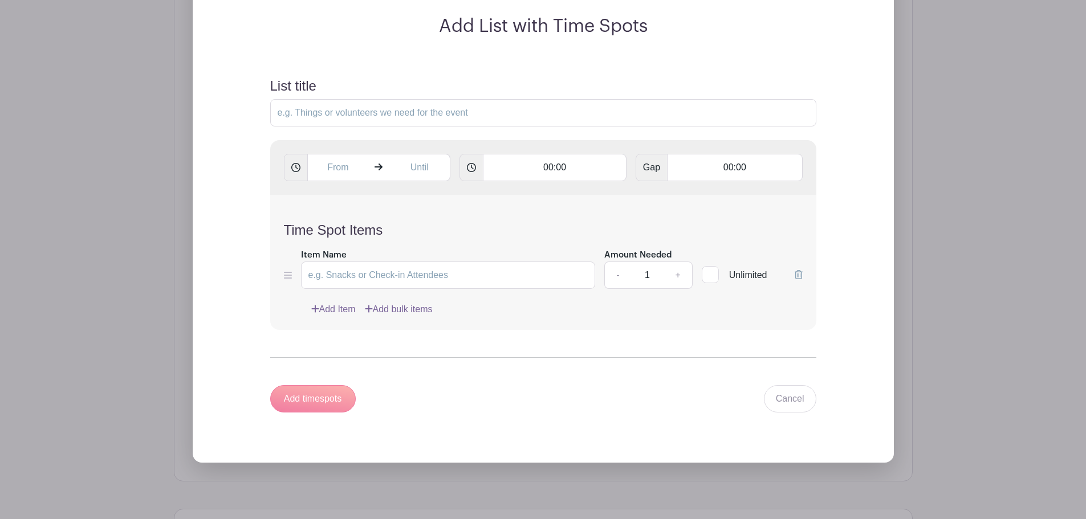
scroll to position [917, 0]
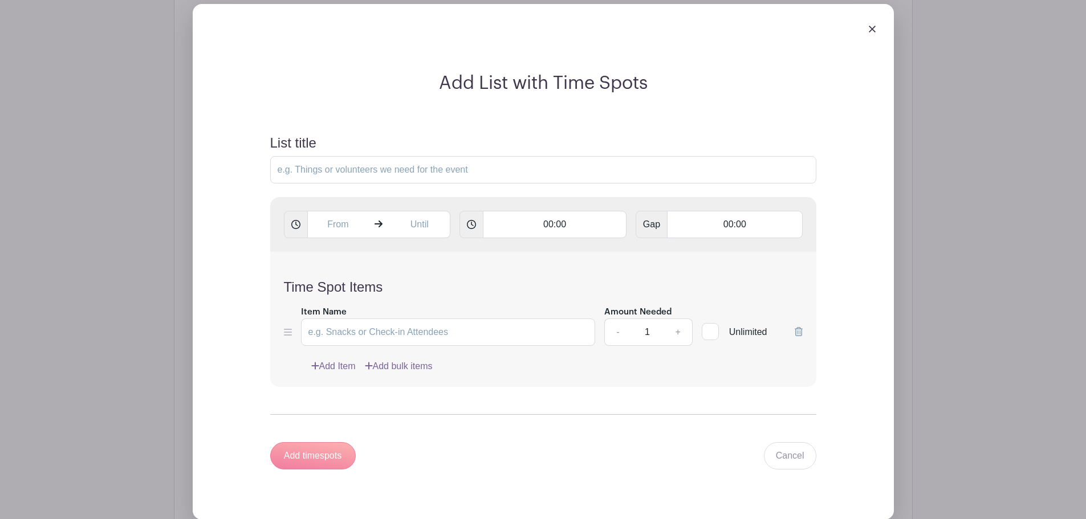
click at [871, 28] on img at bounding box center [872, 29] width 7 height 7
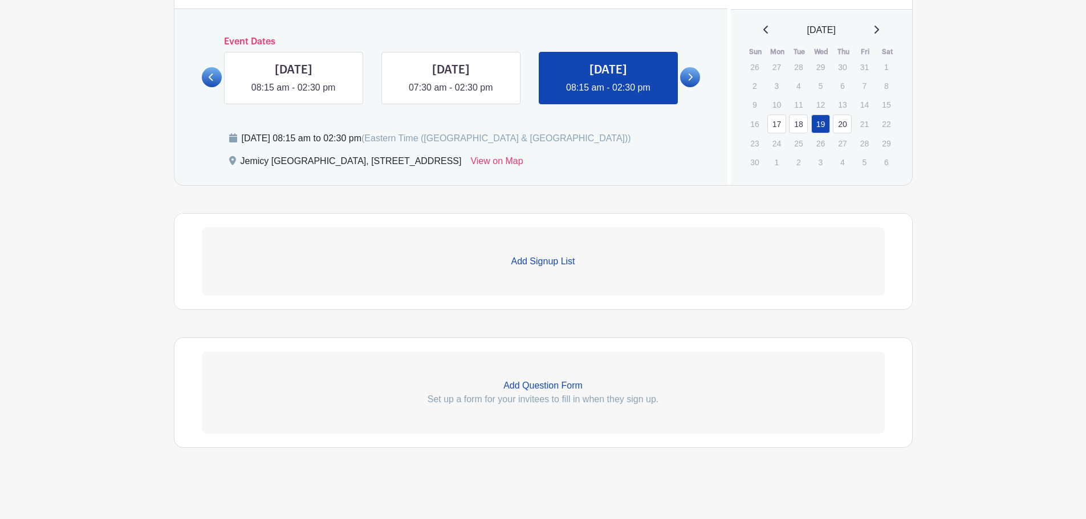
scroll to position [689, 0]
click at [555, 263] on p "Add Signup List" at bounding box center [543, 262] width 683 height 14
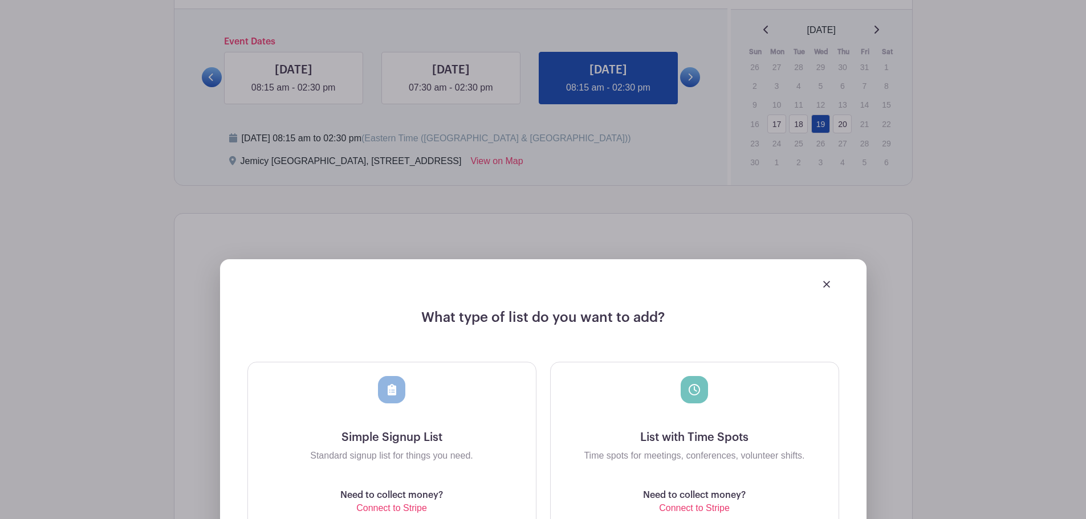
scroll to position [860, 0]
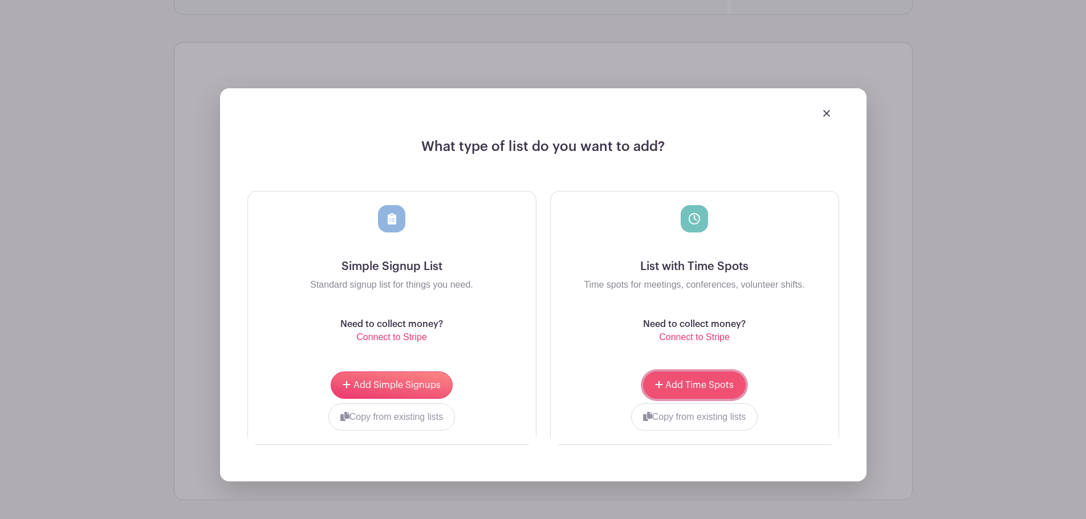
click at [672, 388] on span "Add Time Spots" at bounding box center [699, 385] width 68 height 9
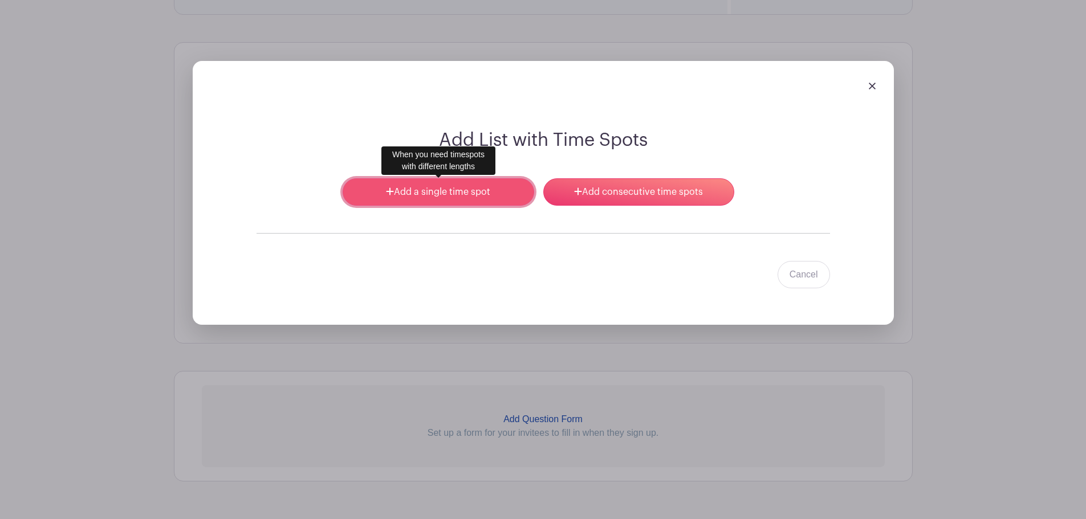
click at [446, 188] on link "Add a single time spot" at bounding box center [438, 191] width 191 height 27
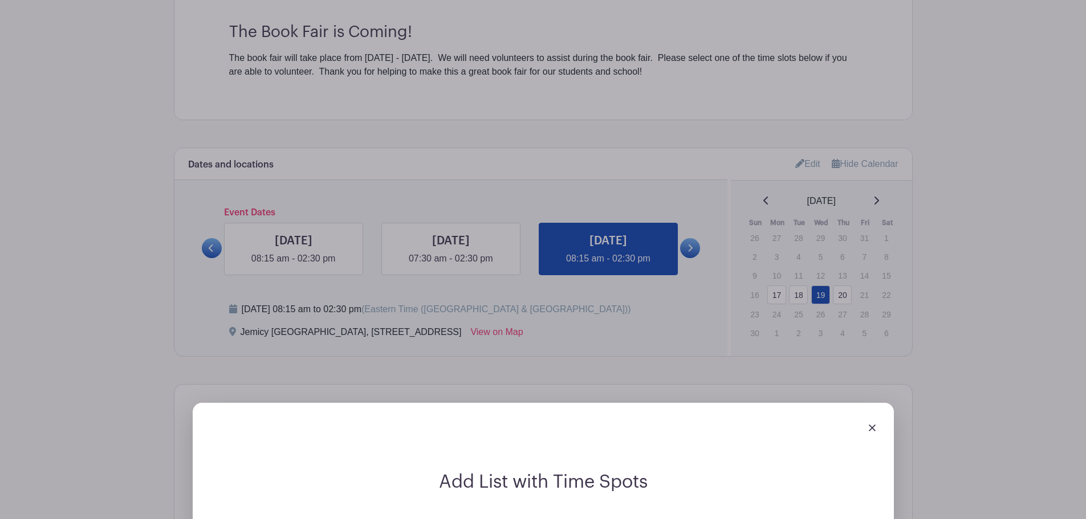
scroll to position [575, 0]
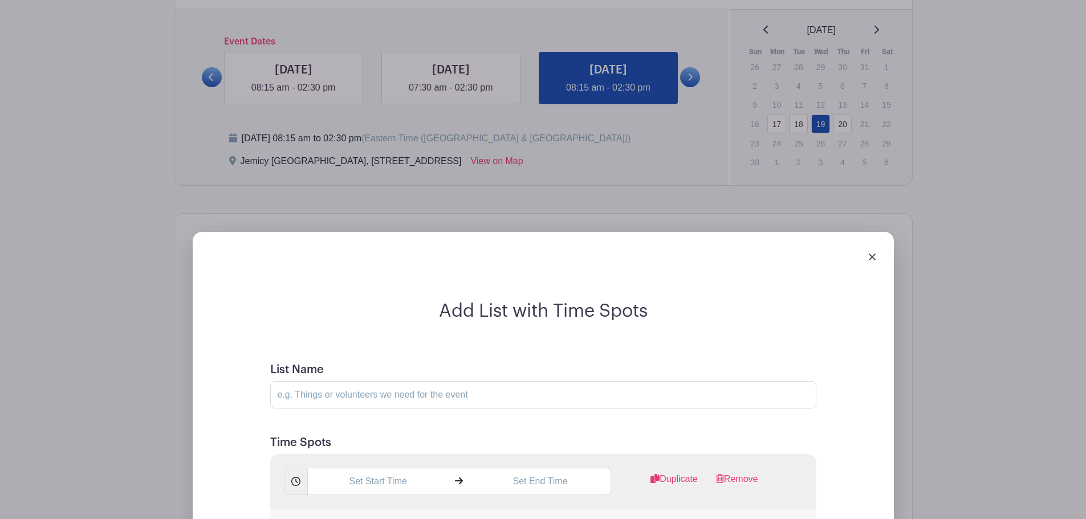
scroll to position [746, 0]
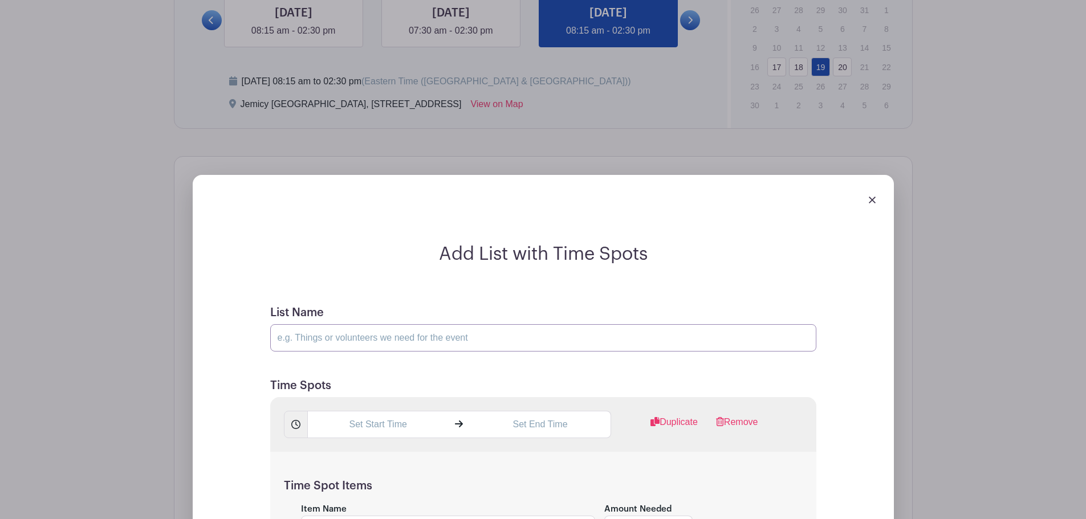
click at [384, 337] on input "List Name" at bounding box center [543, 337] width 546 height 27
drag, startPoint x: 401, startPoint y: 339, endPoint x: 368, endPoint y: 334, distance: 33.0
click at [368, 334] on input "Book Fair Volunteers, Tuesday, November 18" at bounding box center [543, 337] width 546 height 27
type input "Book Fair Volunteers, Wednesday, November 19"
click at [391, 427] on input "text" at bounding box center [377, 424] width 141 height 27
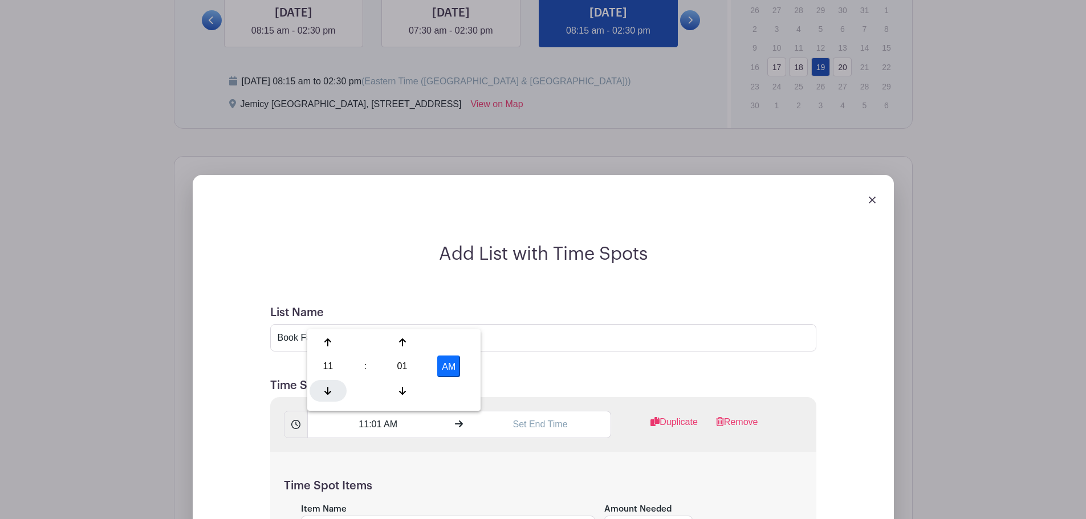
click at [330, 397] on div at bounding box center [328, 391] width 37 height 22
click at [409, 340] on div at bounding box center [402, 343] width 37 height 22
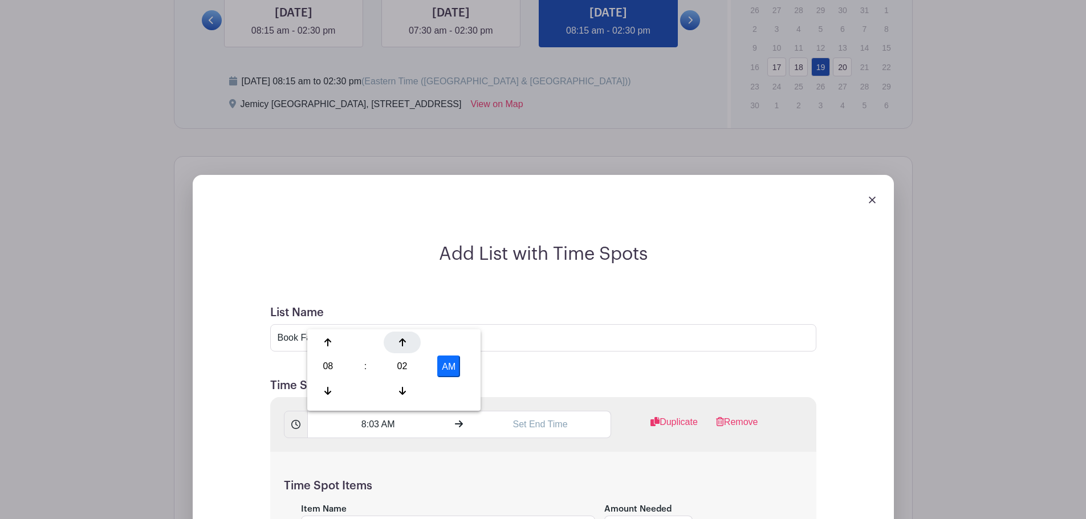
click at [409, 340] on div at bounding box center [402, 343] width 37 height 22
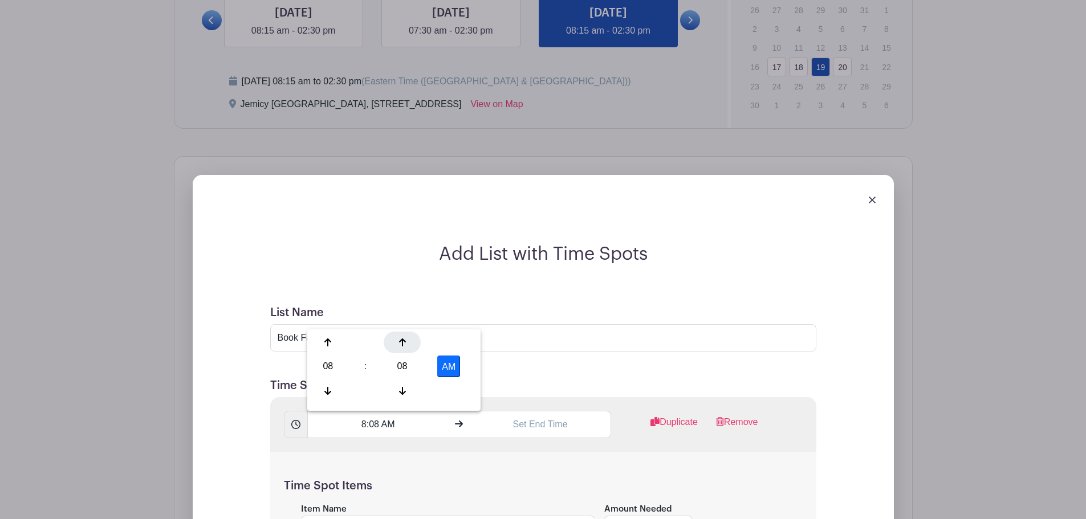
click at [409, 340] on div at bounding box center [402, 343] width 37 height 22
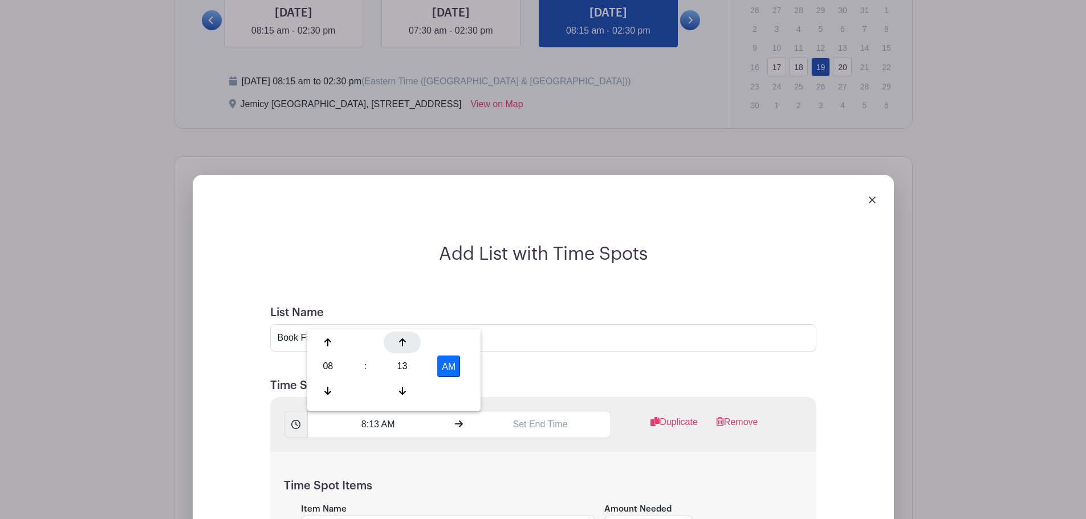
click at [409, 340] on div at bounding box center [402, 343] width 37 height 22
type input "8:15 AM"
click at [565, 398] on div "8:15 AM Duplicate Remove" at bounding box center [543, 424] width 546 height 55
click at [556, 425] on input "text" at bounding box center [540, 424] width 141 height 27
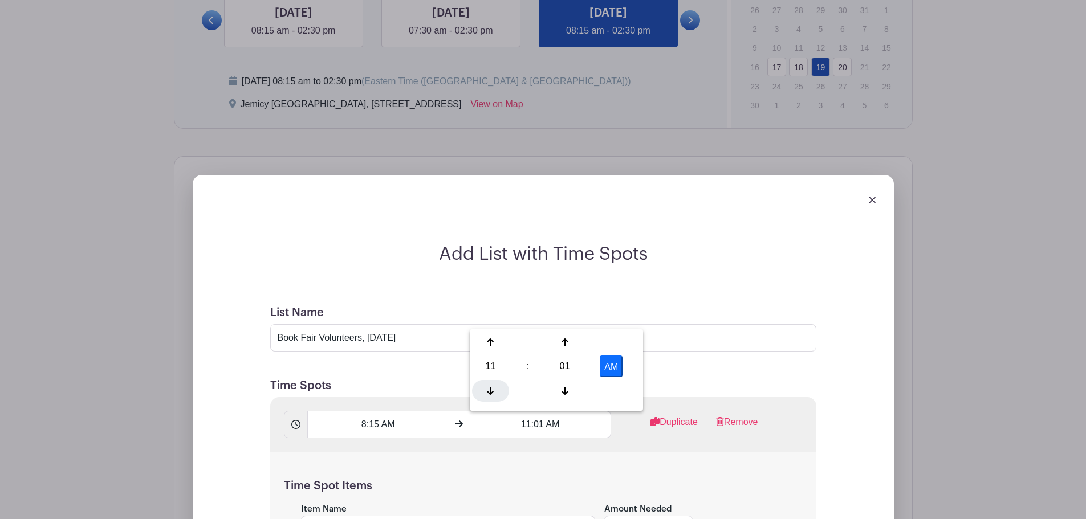
click at [481, 385] on div at bounding box center [490, 391] width 37 height 22
click at [481, 388] on div at bounding box center [490, 391] width 37 height 22
click at [556, 398] on div at bounding box center [564, 391] width 37 height 22
type input "9:00 AM"
click at [623, 472] on div "Time Spot Items Item Name Amount Needed - 1 + Unlimited Add Item Add bulk items" at bounding box center [543, 518] width 546 height 133
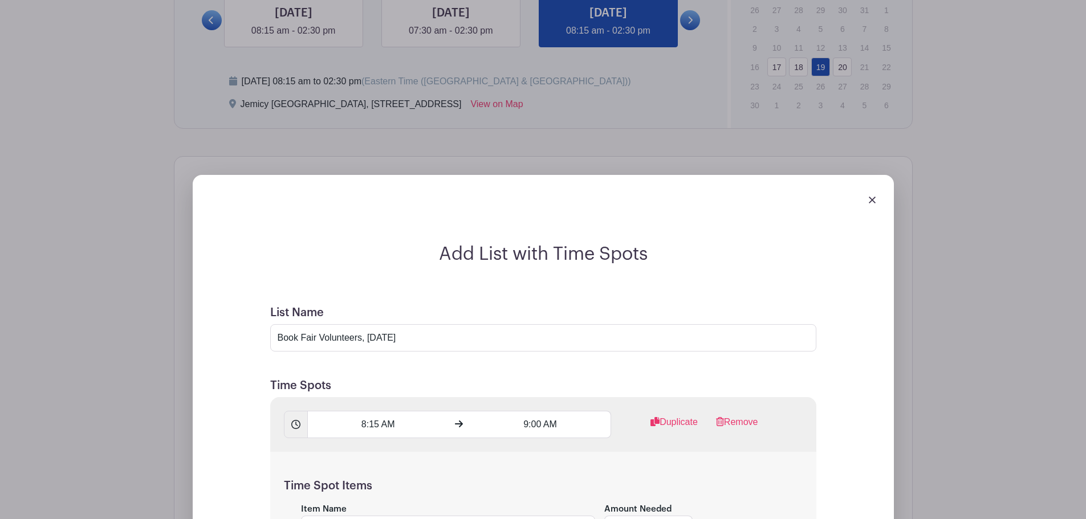
scroll to position [860, 0]
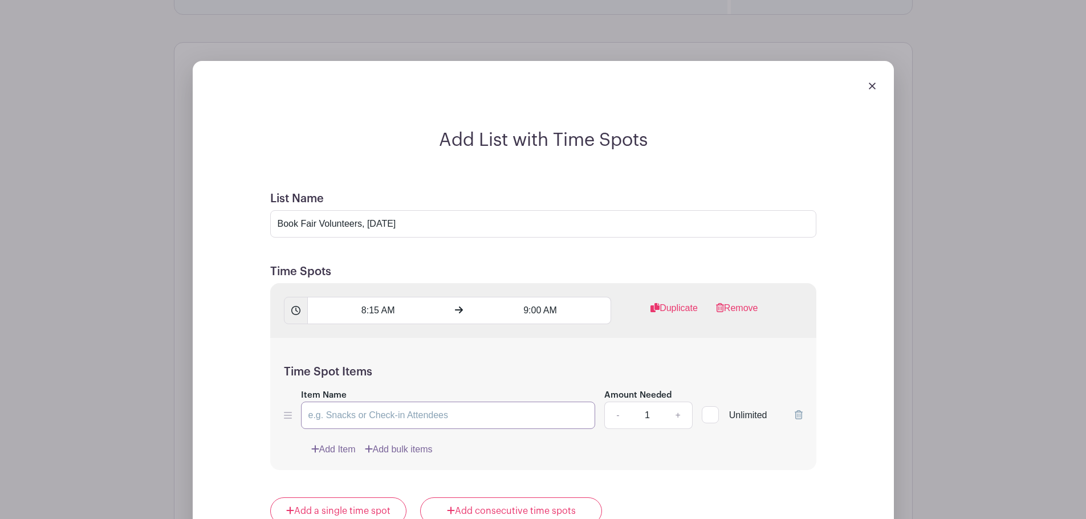
click at [447, 411] on input "Item Name" at bounding box center [448, 415] width 295 height 27
type input "S"
type input "Star Group Katie's 1st Period Literature Class"
click at [676, 418] on link "+" at bounding box center [678, 415] width 29 height 27
type input "2"
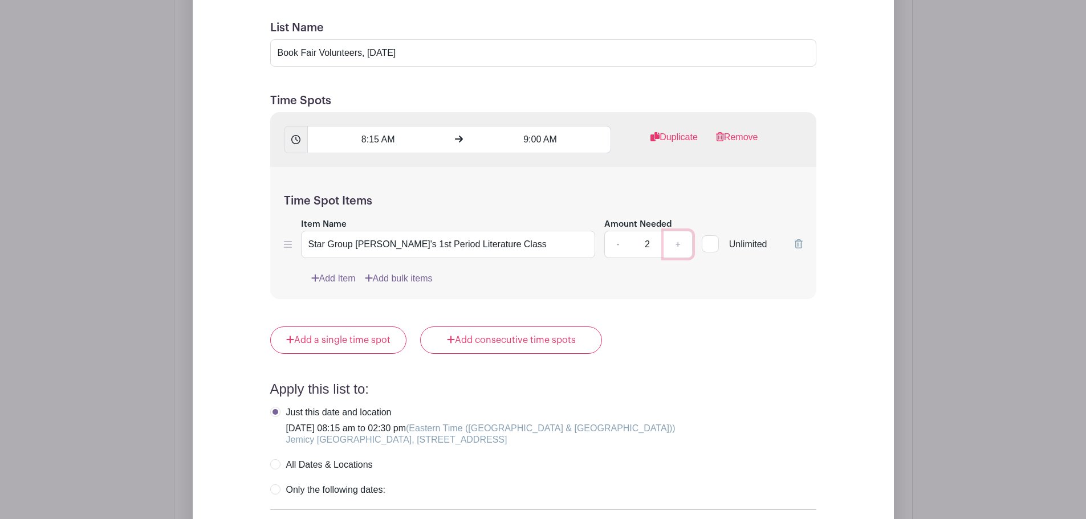
scroll to position [1088, 0]
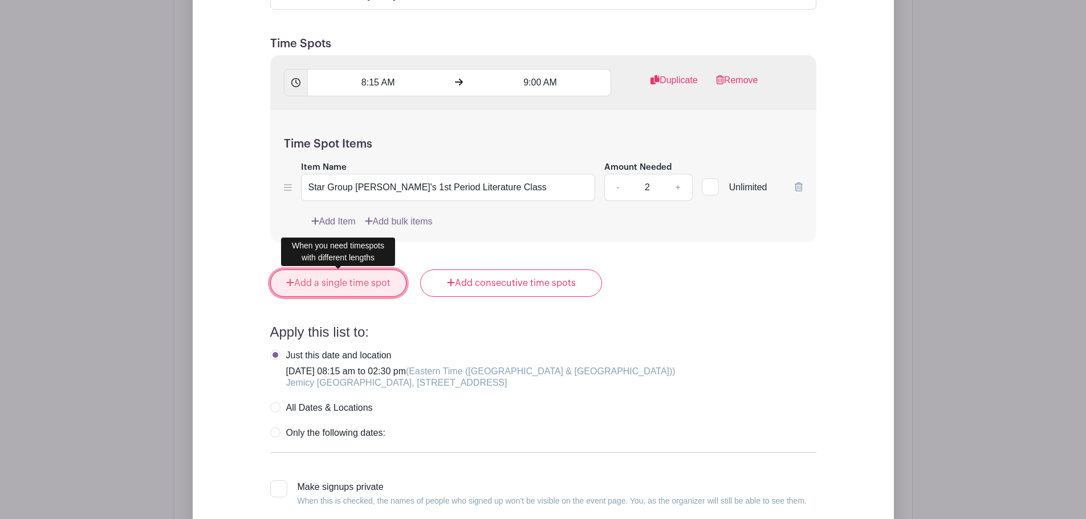
click at [357, 288] on link "Add a single time spot" at bounding box center [338, 283] width 137 height 27
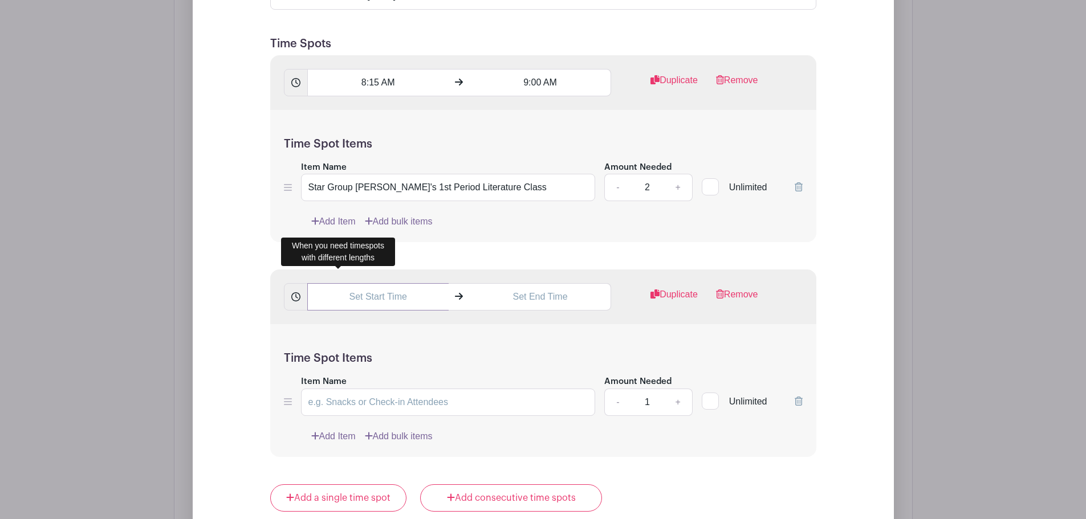
click at [365, 298] on input "text" at bounding box center [377, 296] width 141 height 27
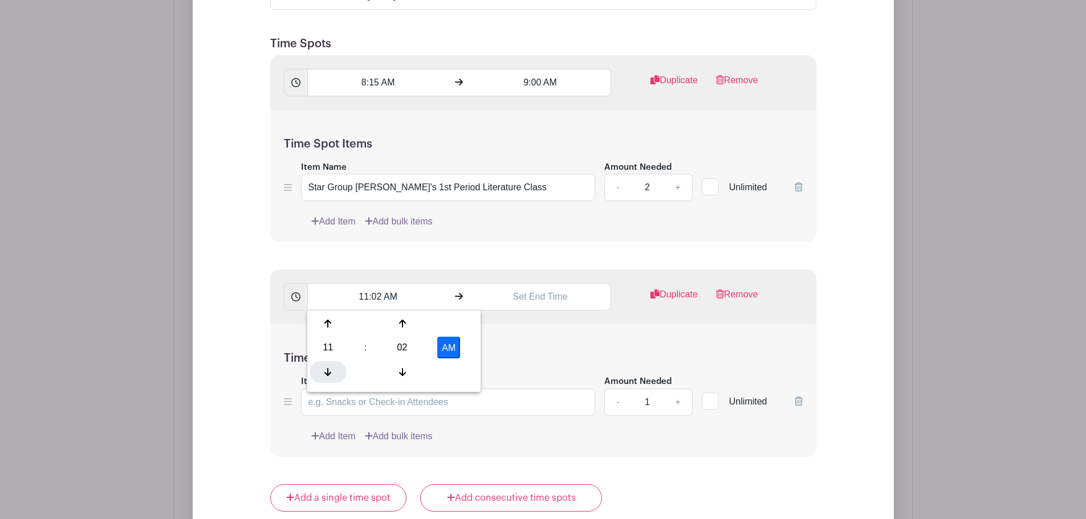
click at [329, 377] on div at bounding box center [328, 373] width 37 height 22
click at [396, 366] on div at bounding box center [402, 373] width 37 height 22
type input "9:00 AM"
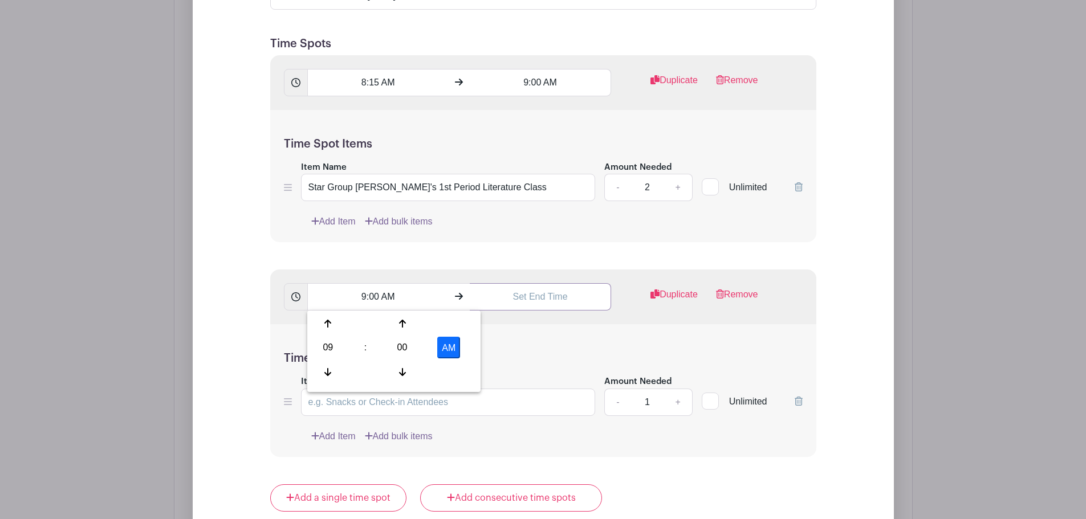
click at [521, 303] on input "text" at bounding box center [540, 296] width 141 height 27
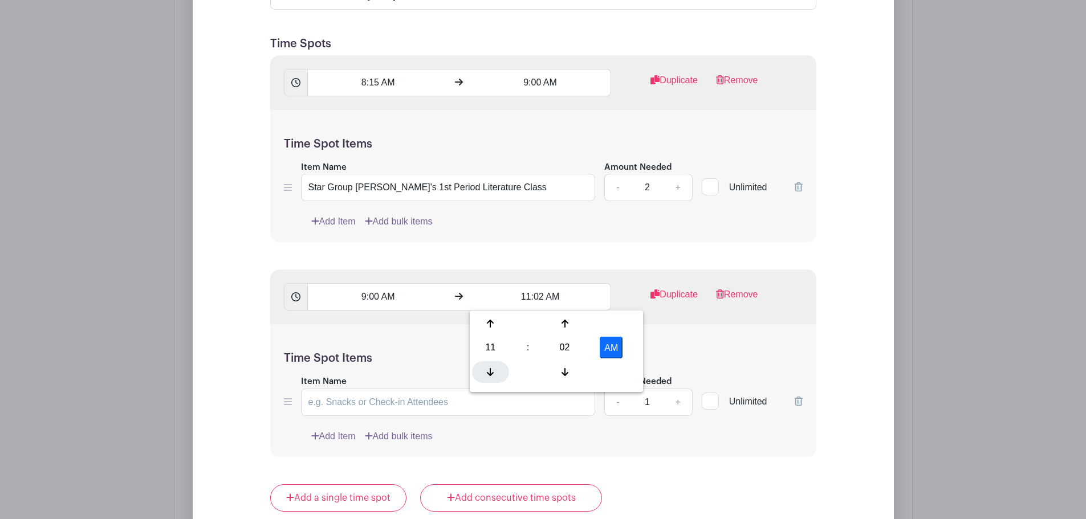
click at [489, 372] on icon at bounding box center [490, 372] width 7 height 9
click at [539, 299] on input "9:02 AM" at bounding box center [540, 296] width 141 height 27
type input "9:45 AM"
click at [387, 403] on input "Item Name" at bounding box center [448, 402] width 295 height 27
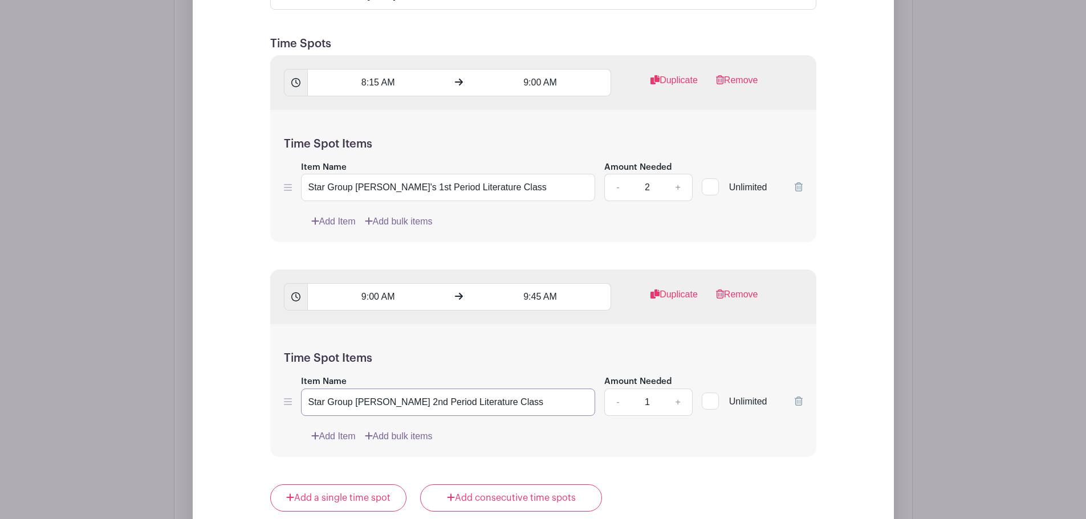
type input "Star Group Morgan's 2nd Period Literature Class"
click at [676, 403] on link "+" at bounding box center [678, 402] width 29 height 27
type input "2"
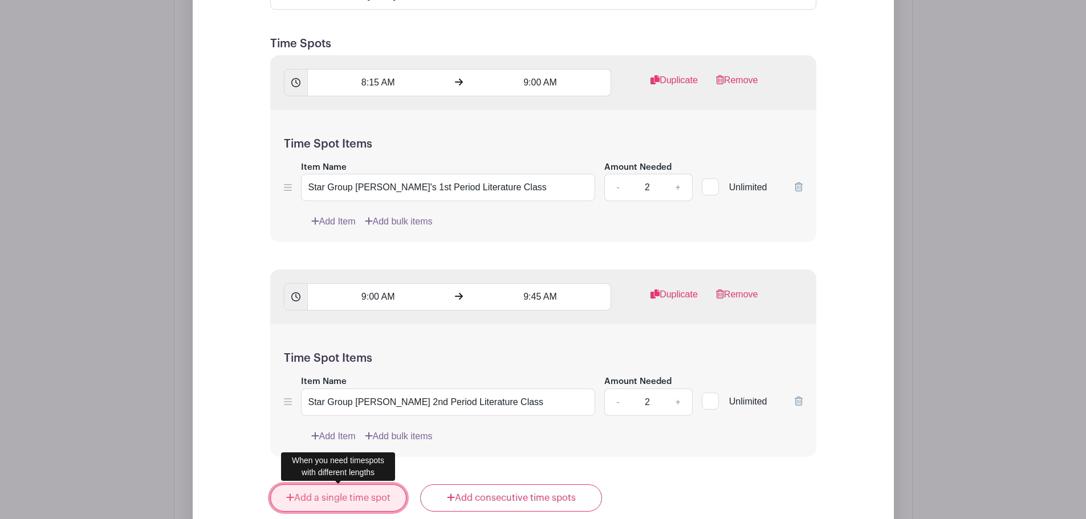
click at [330, 500] on link "Add a single time spot" at bounding box center [338, 498] width 137 height 27
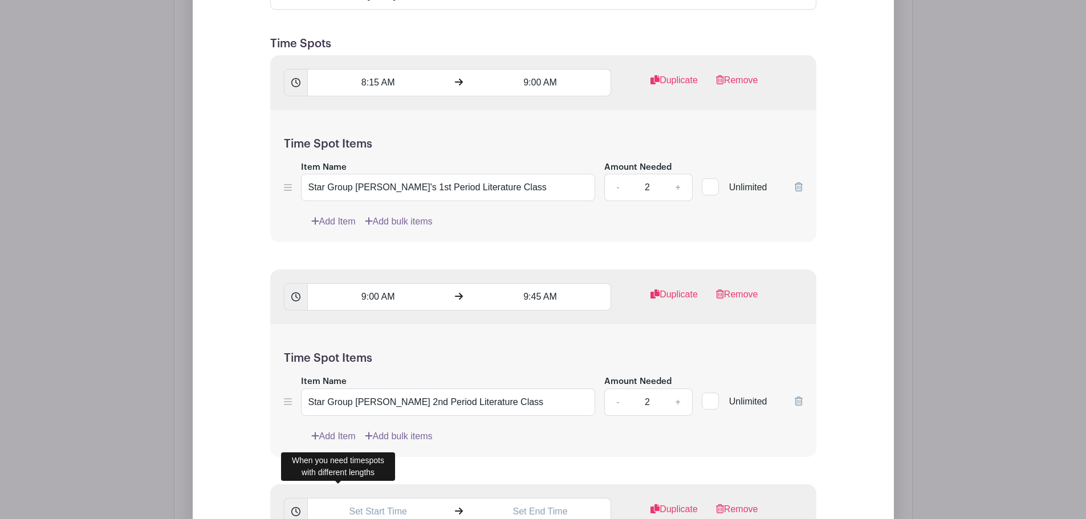
scroll to position [1111, 0]
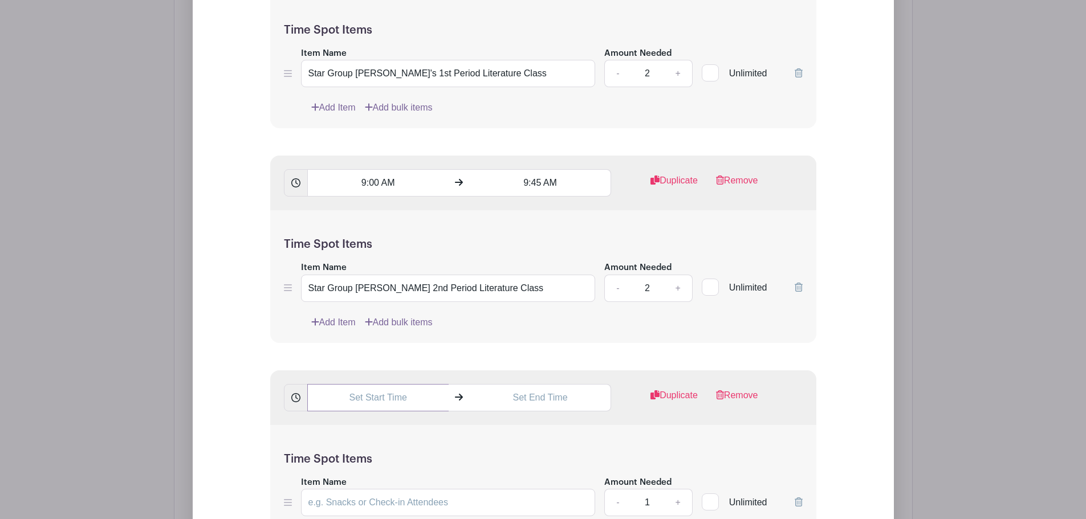
click at [387, 397] on input "text" at bounding box center [377, 397] width 141 height 27
click at [338, 469] on div at bounding box center [328, 473] width 37 height 22
click at [377, 397] on input "9:02 AM" at bounding box center [377, 397] width 141 height 27
type input "9:55 AM"
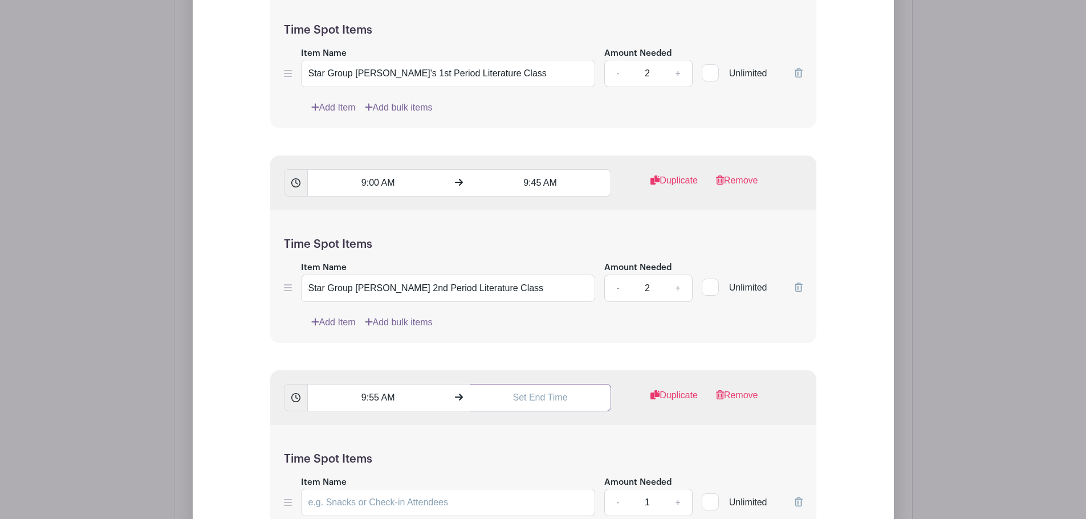
click at [527, 396] on input "text" at bounding box center [540, 397] width 141 height 27
click at [485, 470] on div at bounding box center [490, 473] width 37 height 22
click at [542, 399] on input "10:02 AM" at bounding box center [540, 397] width 141 height 27
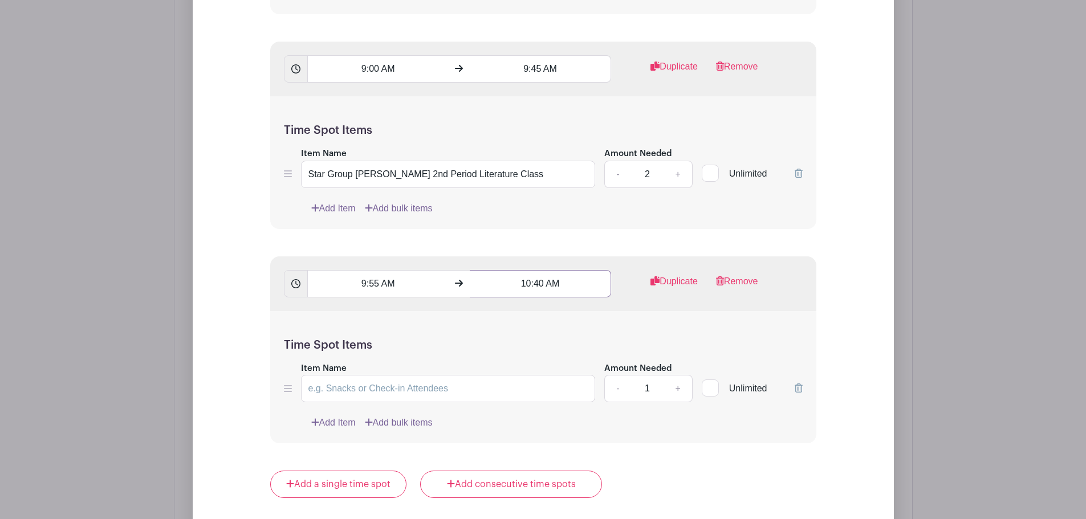
scroll to position [1339, 0]
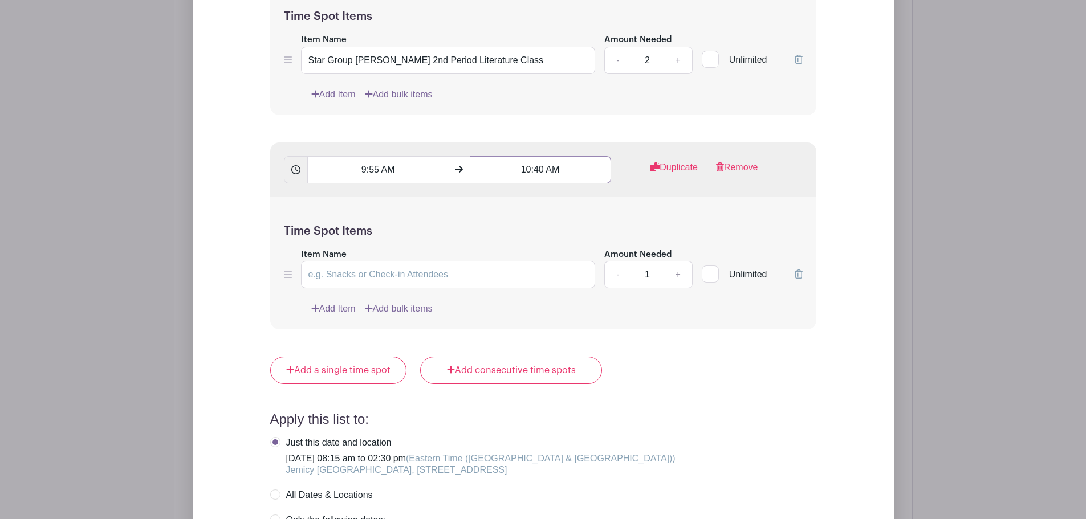
type input "10:40 AM"
click at [385, 273] on input "Item Name" at bounding box center [448, 274] width 295 height 27
type input "M Group Laura's 3rd Period Language Arts Class"
click at [682, 275] on link "+" at bounding box center [678, 274] width 29 height 27
type input "2"
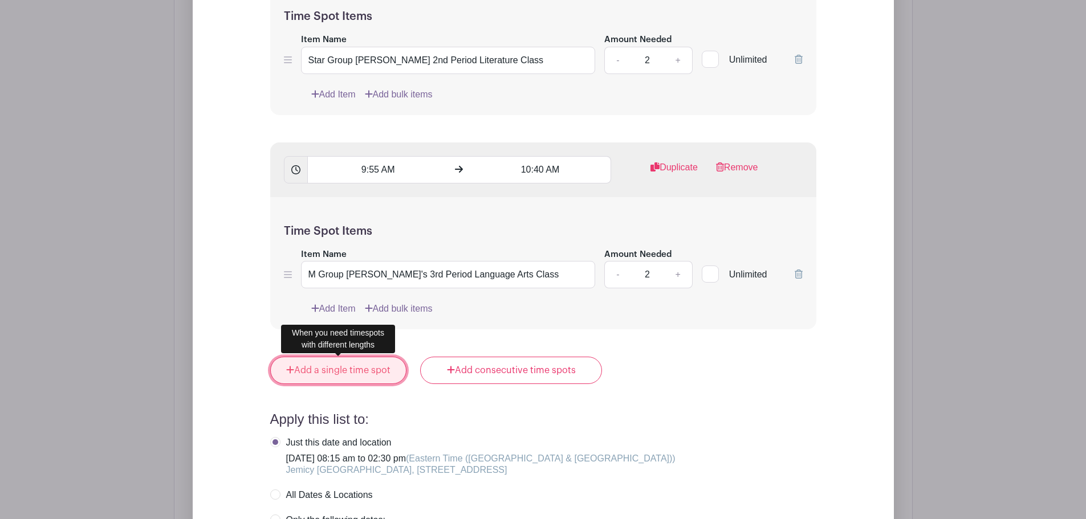
click at [344, 372] on link "Add a single time spot" at bounding box center [338, 370] width 137 height 27
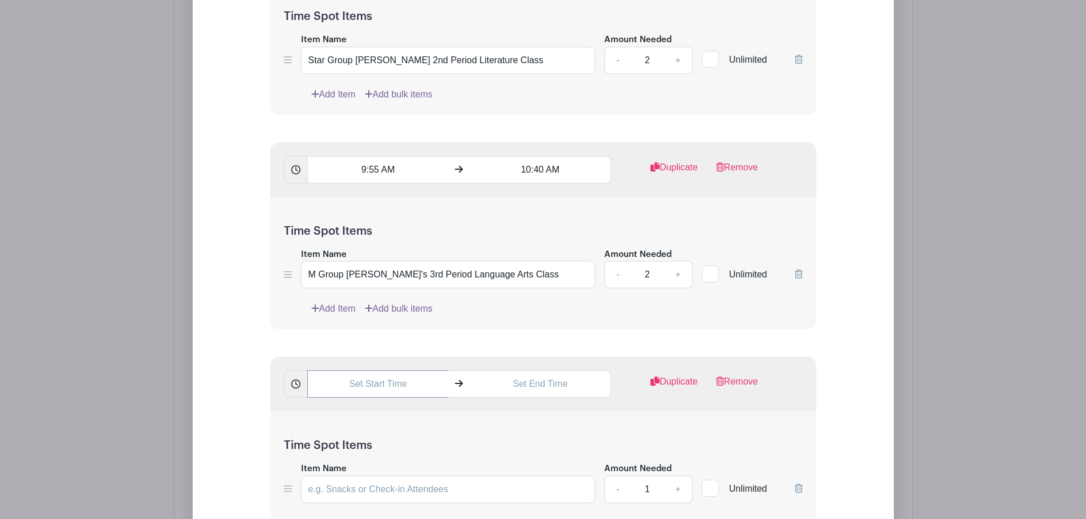
click at [408, 388] on input "text" at bounding box center [377, 384] width 141 height 27
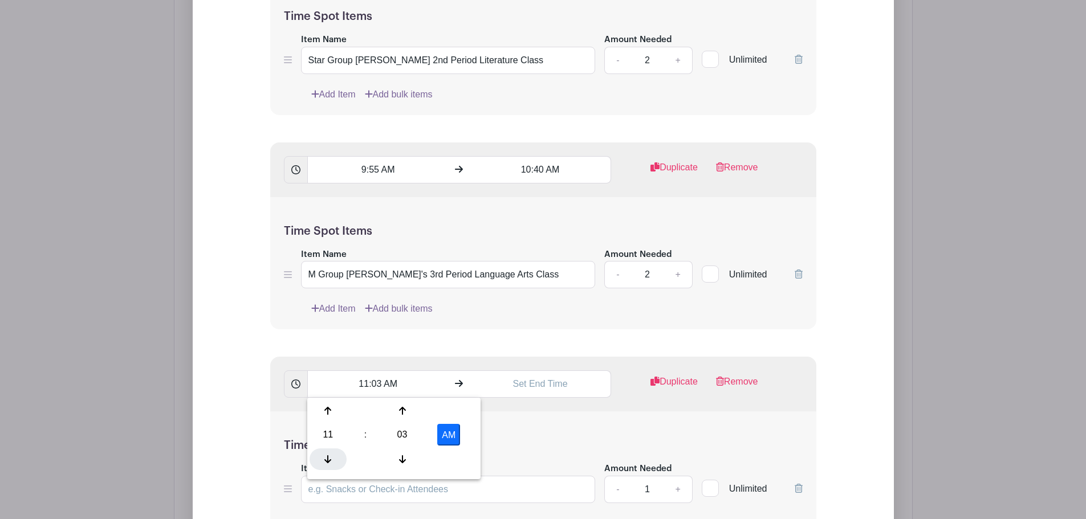
click at [321, 454] on div at bounding box center [328, 460] width 37 height 22
click at [380, 384] on input "10:03 AM" at bounding box center [377, 384] width 141 height 27
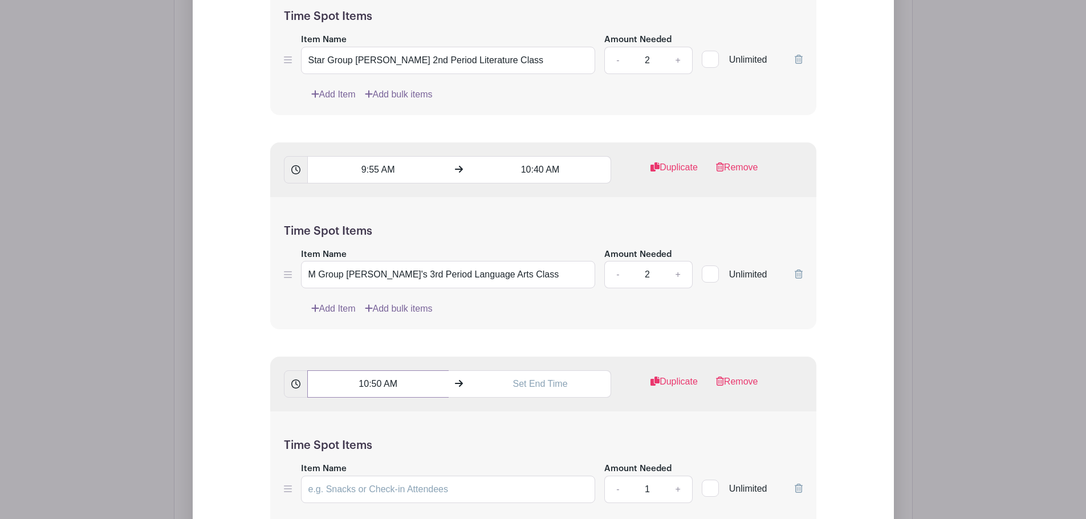
type input "10:50 AM"
click at [553, 384] on input "text" at bounding box center [540, 384] width 141 height 27
click at [542, 385] on input "11:03 AM" at bounding box center [540, 384] width 141 height 27
type input "11:35 AM"
click at [530, 448] on h5 "Time Spot Items" at bounding box center [543, 446] width 519 height 14
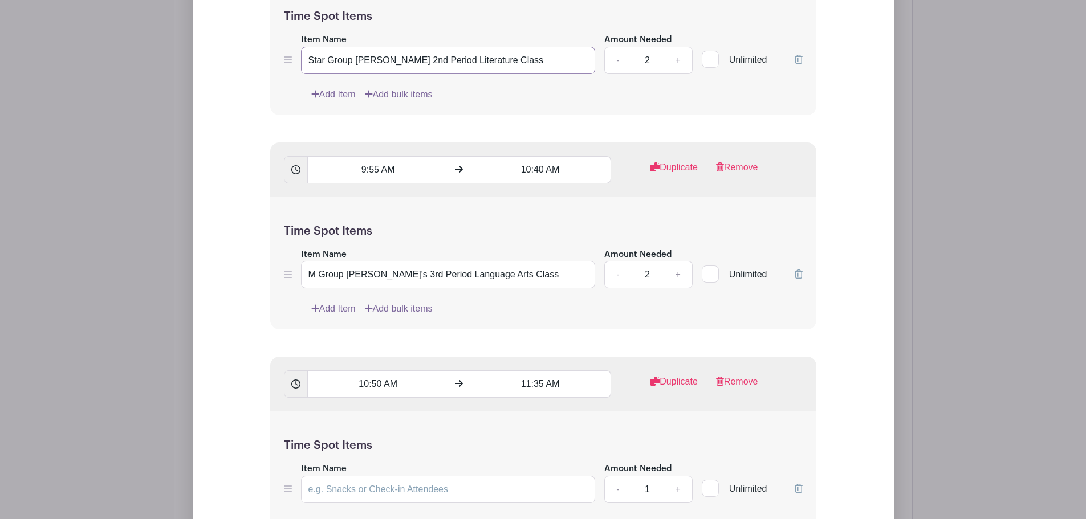
drag, startPoint x: 523, startPoint y: 58, endPoint x: 305, endPoint y: 62, distance: 217.9
click at [305, 62] on input "Star Group Morgan's 2nd Period Literature Class" at bounding box center [448, 60] width 295 height 27
click at [416, 491] on input "Item Name" at bounding box center [448, 489] width 295 height 27
paste input "Star Group Morgan's 2nd Period Literature Class"
drag, startPoint x: 409, startPoint y: 489, endPoint x: 397, endPoint y: 489, distance: 12.0
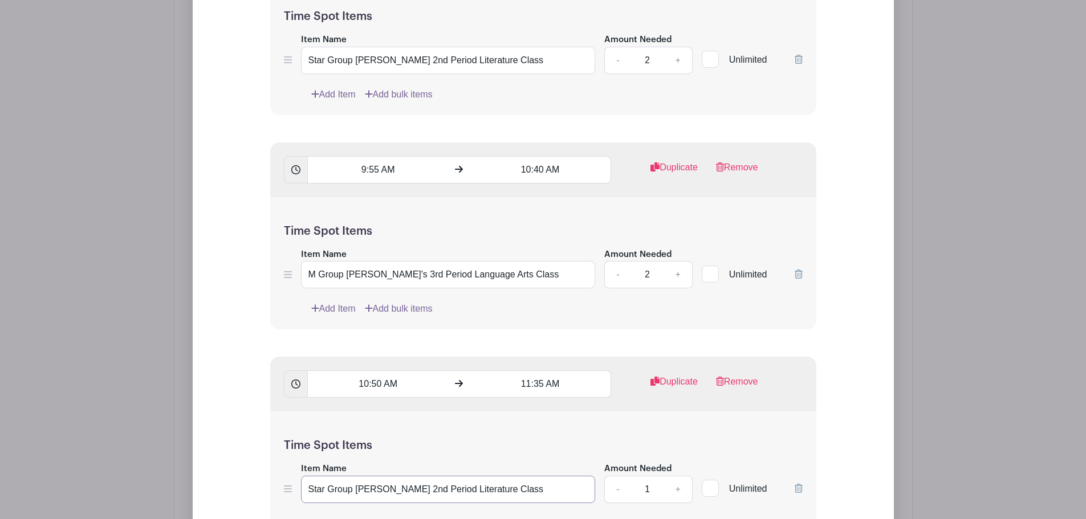
click at [397, 489] on input "Star Group Morgan's 2nd Period Literature Class" at bounding box center [448, 489] width 295 height 27
type input "Star Group Morgan's 4th Period Literature Class"
click at [676, 488] on link "+" at bounding box center [678, 489] width 29 height 27
type input "2"
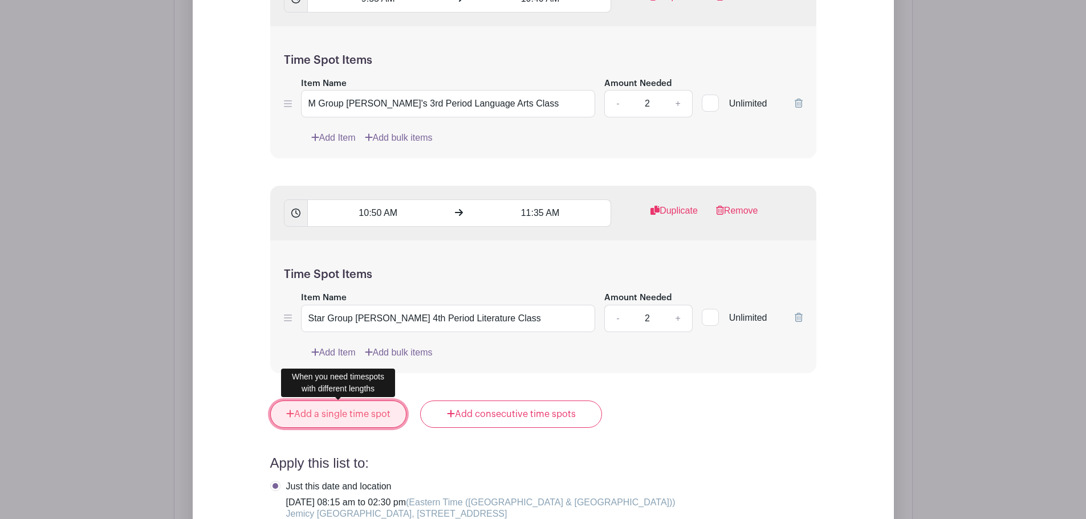
click at [323, 419] on link "Add a single time spot" at bounding box center [338, 414] width 137 height 27
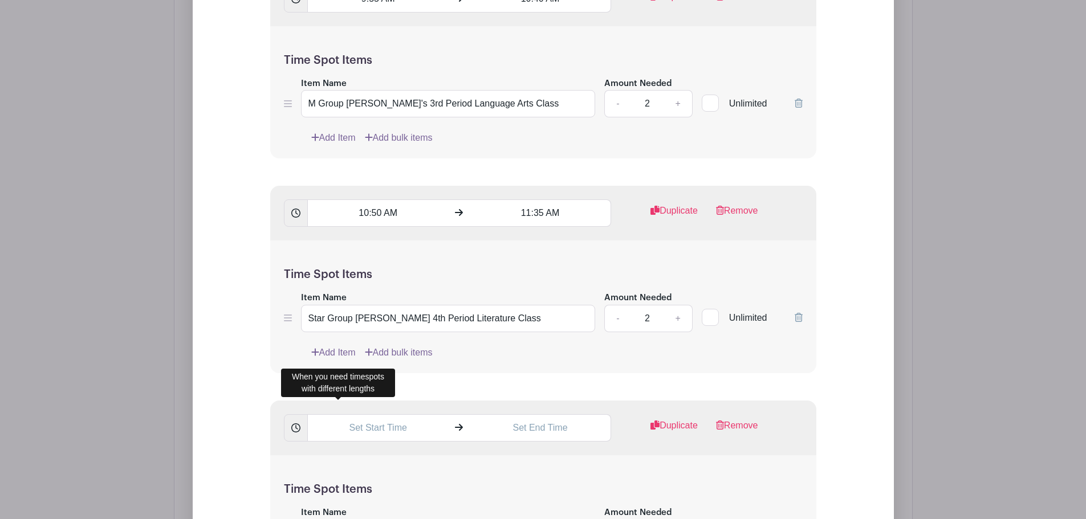
scroll to position [1681, 0]
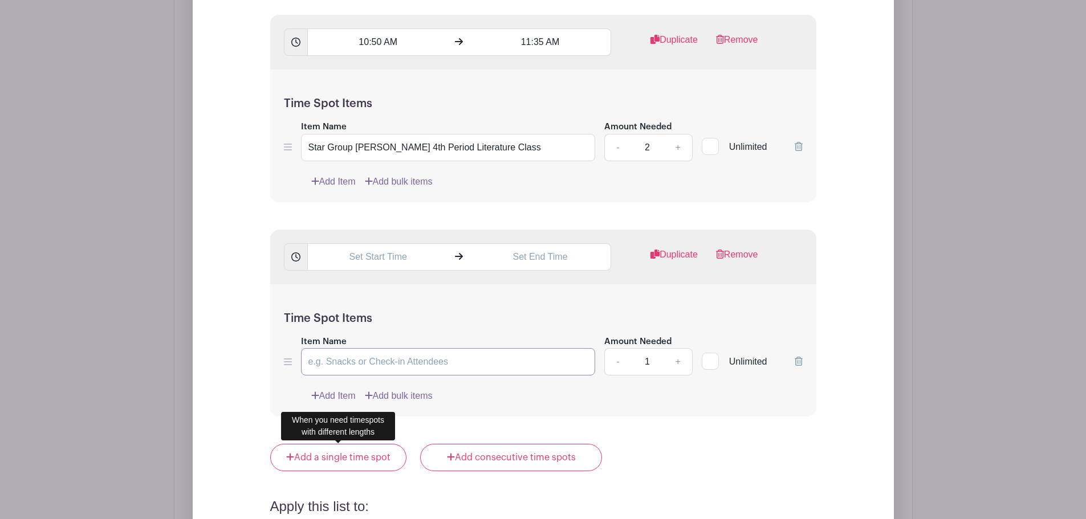
click at [372, 361] on input "Item Name" at bounding box center [448, 361] width 295 height 27
paste input "Star Group Morgan's 2nd Period Literature Class"
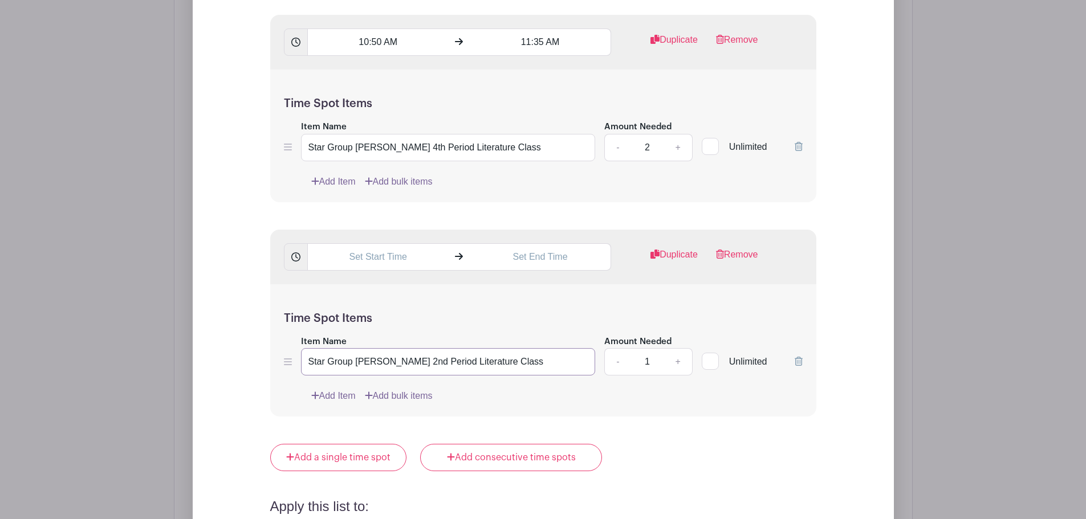
drag, startPoint x: 324, startPoint y: 361, endPoint x: 299, endPoint y: 362, distance: 25.1
click at [299, 362] on div "Item Name Star Group Morgan's 2nd Period Literature Class Amount Needed - 1 + U…" at bounding box center [543, 356] width 519 height 42
drag, startPoint x: 346, startPoint y: 362, endPoint x: 384, endPoint y: 359, distance: 37.7
click at [384, 359] on input "C Group Morgan's 2nd Period Literature Class" at bounding box center [448, 361] width 295 height 27
type input "C Group Ben and C Group Paul's 5th Period Literature Class"
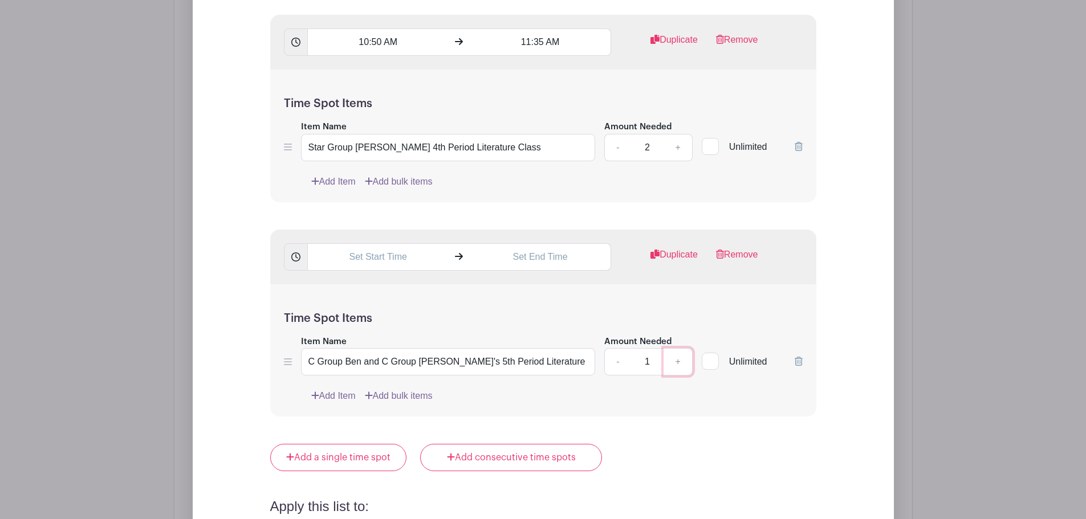
click at [683, 364] on link "+" at bounding box center [678, 361] width 29 height 27
type input "2"
click at [359, 262] on input "text" at bounding box center [377, 256] width 141 height 27
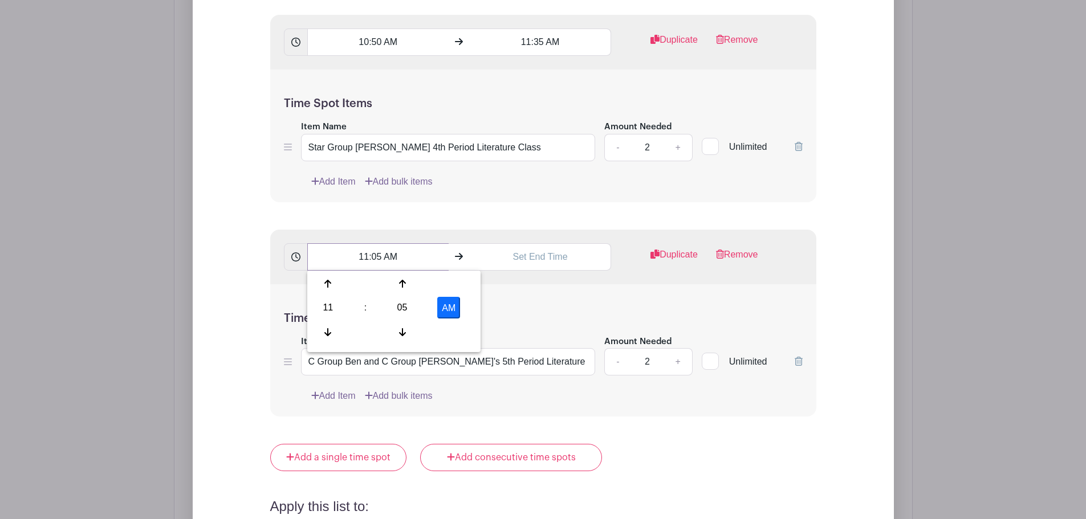
click at [377, 257] on input "11:05 AM" at bounding box center [377, 256] width 141 height 27
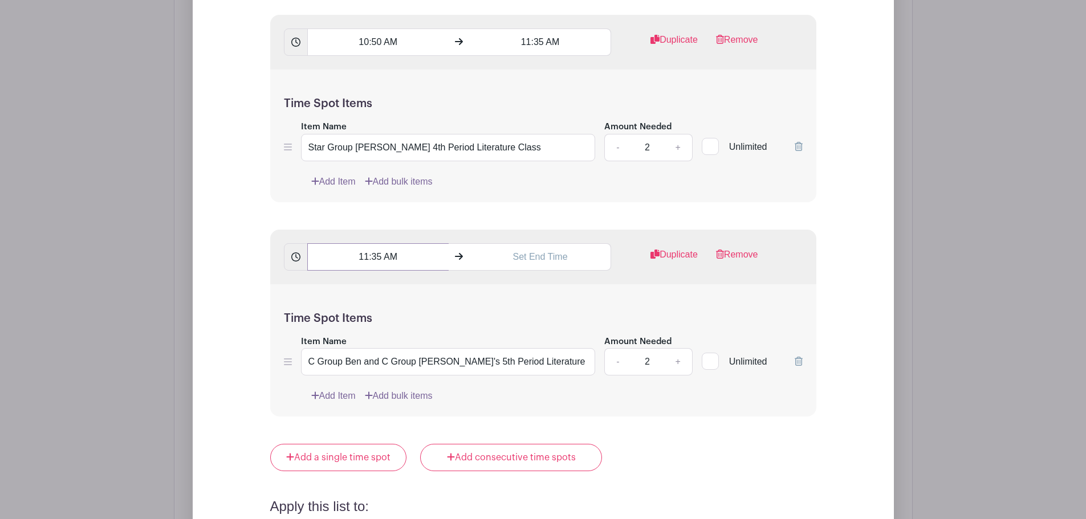
type input "11:35 AM"
click at [525, 258] on input "text" at bounding box center [540, 256] width 141 height 27
click at [490, 284] on icon at bounding box center [490, 284] width 7 height 8
drag, startPoint x: 543, startPoint y: 257, endPoint x: 535, endPoint y: 258, distance: 8.2
click at [535, 258] on input "12:05 PM" at bounding box center [540, 256] width 141 height 27
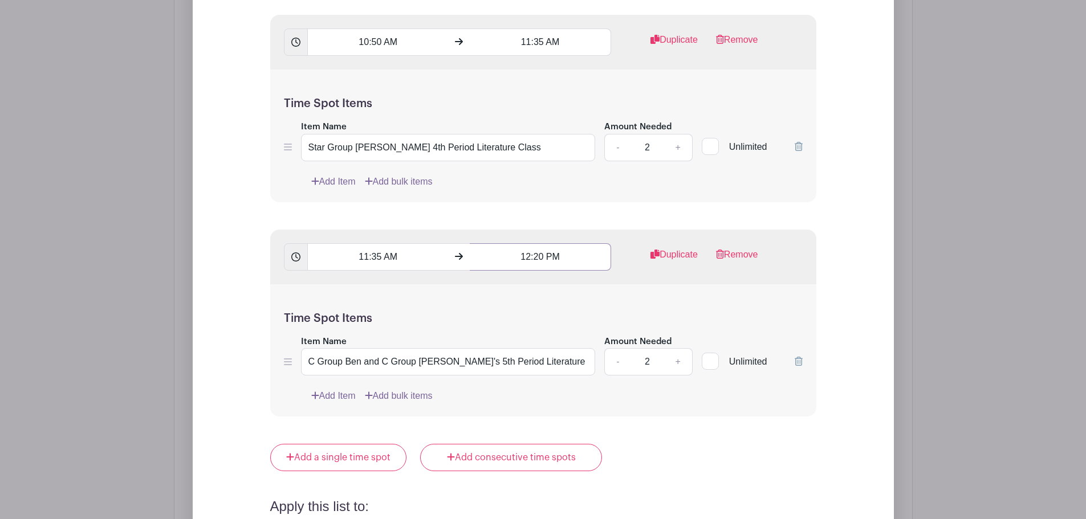
type input "12:20 PM"
click at [575, 313] on h5 "Time Spot Items" at bounding box center [543, 319] width 519 height 14
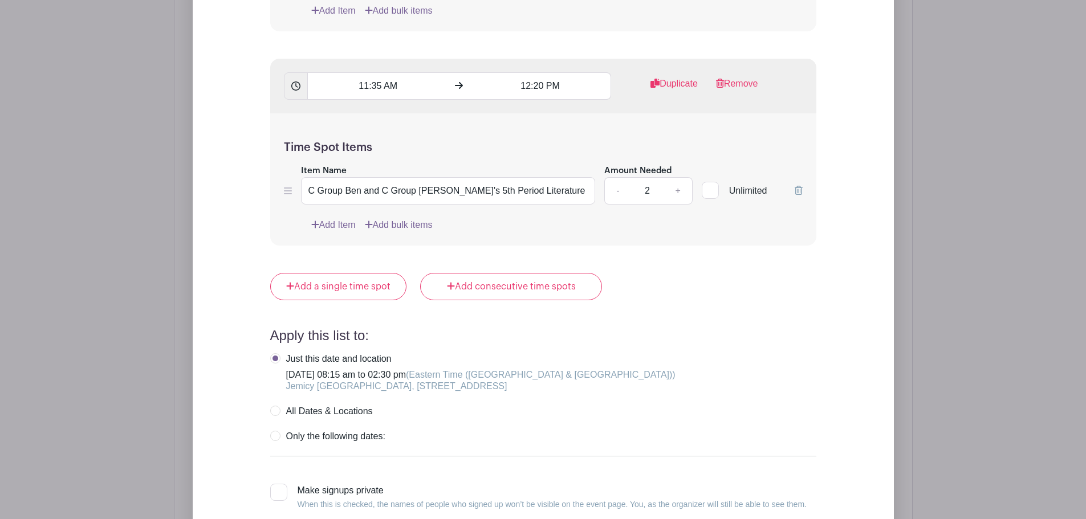
scroll to position [1909, 0]
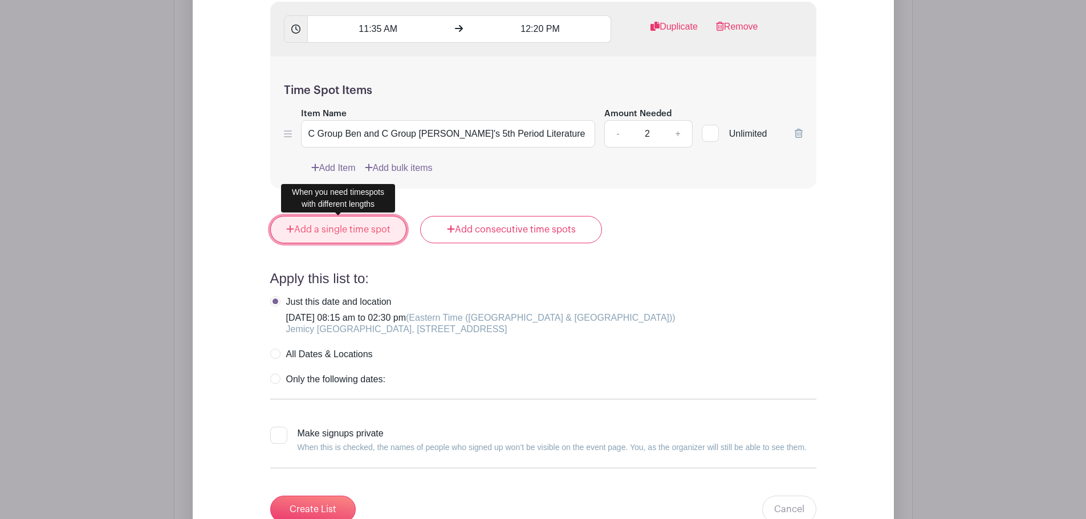
click at [340, 235] on link "Add a single time spot" at bounding box center [338, 229] width 137 height 27
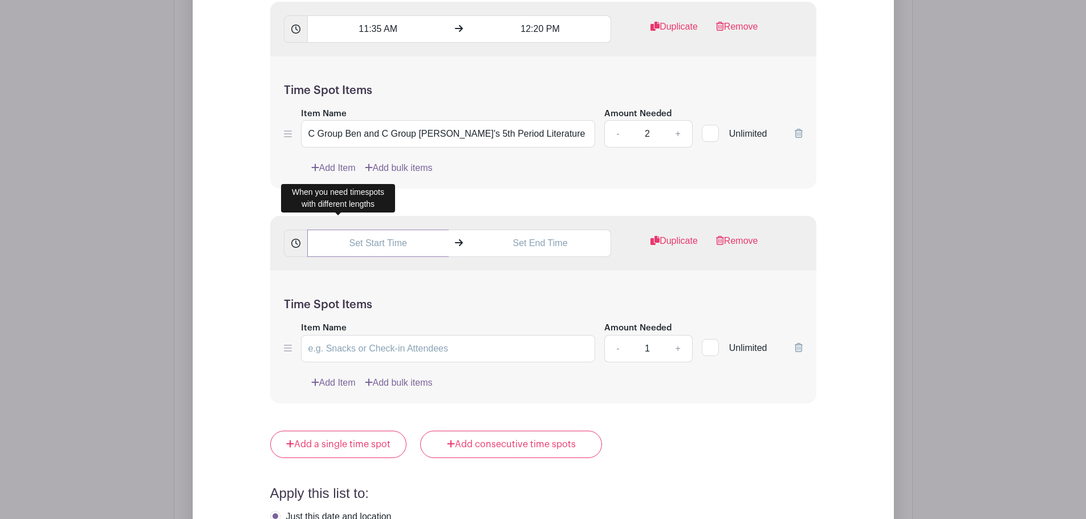
click at [361, 250] on input "text" at bounding box center [377, 243] width 141 height 27
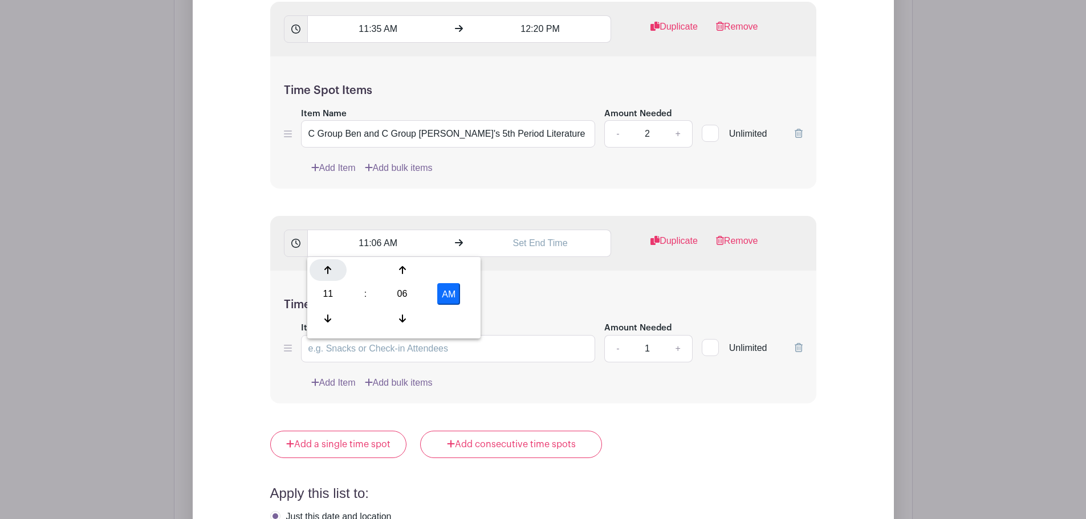
click at [328, 276] on div at bounding box center [328, 270] width 37 height 22
click at [379, 243] on input "1:06 PM" at bounding box center [377, 243] width 141 height 27
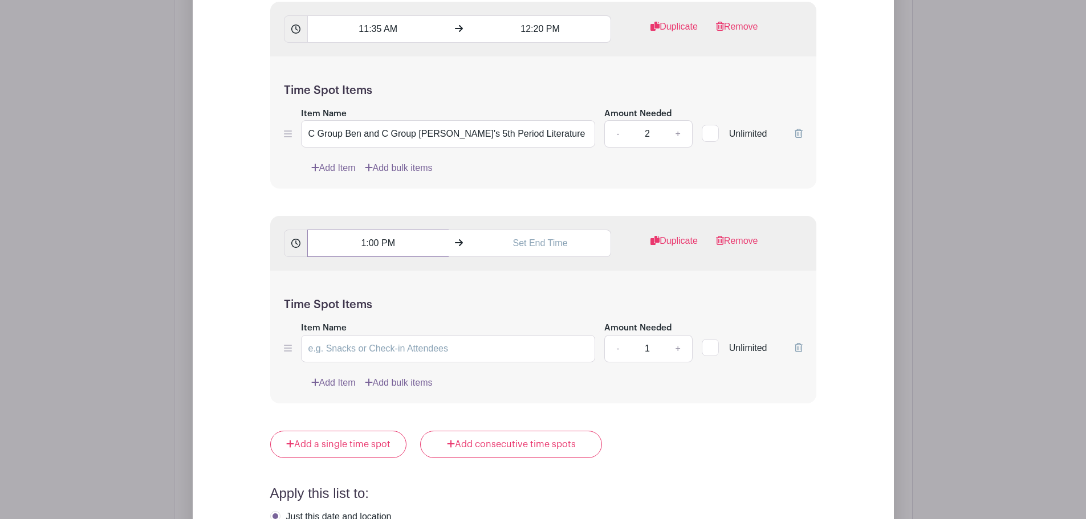
type input "1:00 PM"
click at [537, 246] on input "text" at bounding box center [540, 243] width 141 height 27
click at [492, 273] on icon at bounding box center [490, 270] width 7 height 9
drag, startPoint x: 539, startPoint y: 244, endPoint x: 532, endPoint y: 246, distance: 7.8
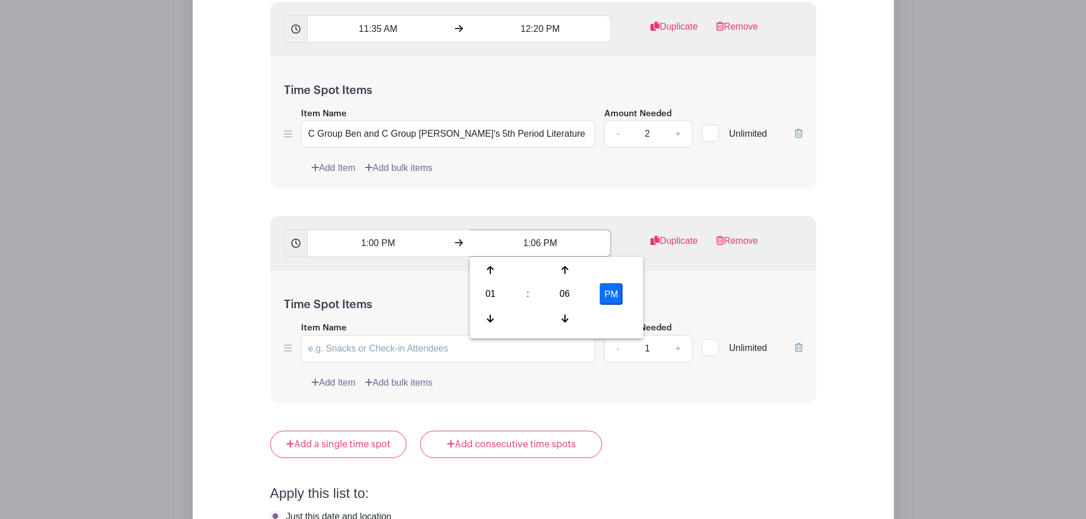
click at [532, 246] on input "1:06 PM" at bounding box center [540, 243] width 141 height 27
type input "1:45 PM"
click at [553, 295] on div "Time Spot Items Item Name Amount Needed - 1 + Unlimited Add Item Add bulk items" at bounding box center [543, 337] width 546 height 133
click at [387, 348] on input "Item Name" at bounding box center [448, 348] width 295 height 27
paste input "Star Group Morgan's 2nd Period Literature Class"
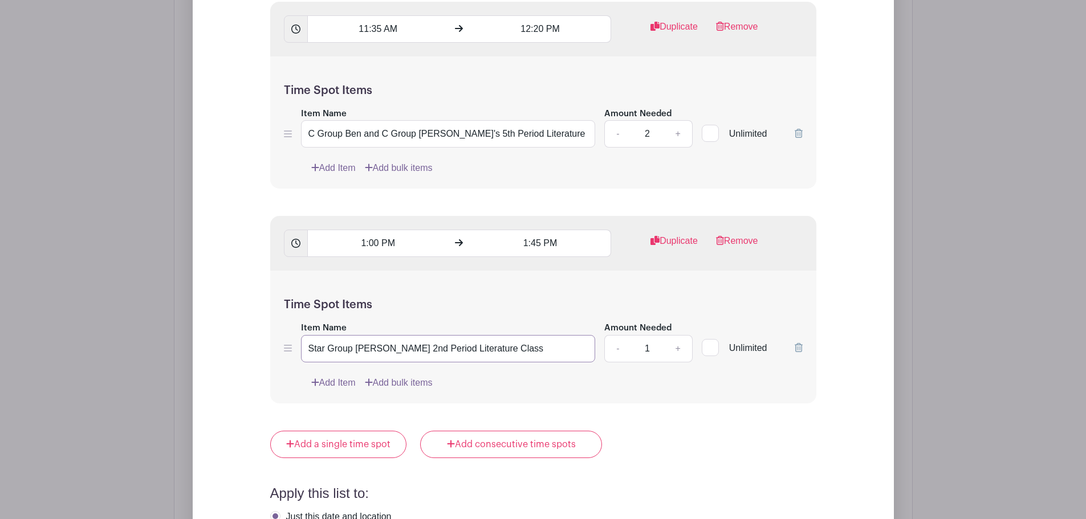
drag, startPoint x: 411, startPoint y: 347, endPoint x: 358, endPoint y: 347, distance: 52.5
click at [358, 347] on input "Star Group Morgan's 2nd Period Literature Class" at bounding box center [448, 348] width 295 height 27
type input "Star Group Katie's 6th Period Literature Class"
click at [676, 351] on link "+" at bounding box center [678, 348] width 29 height 27
type input "2"
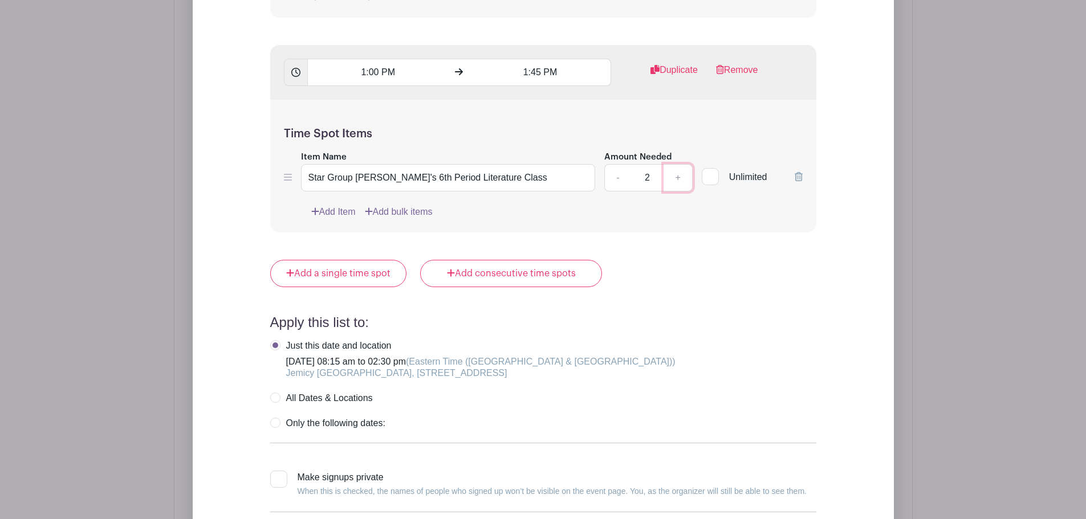
scroll to position [2308, 0]
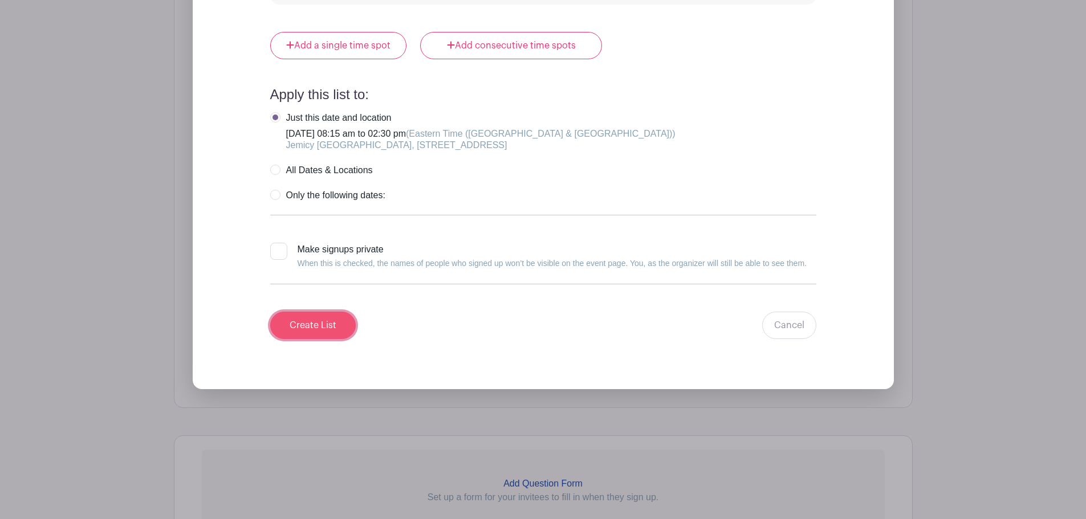
click at [317, 324] on input "Create List" at bounding box center [313, 325] width 86 height 27
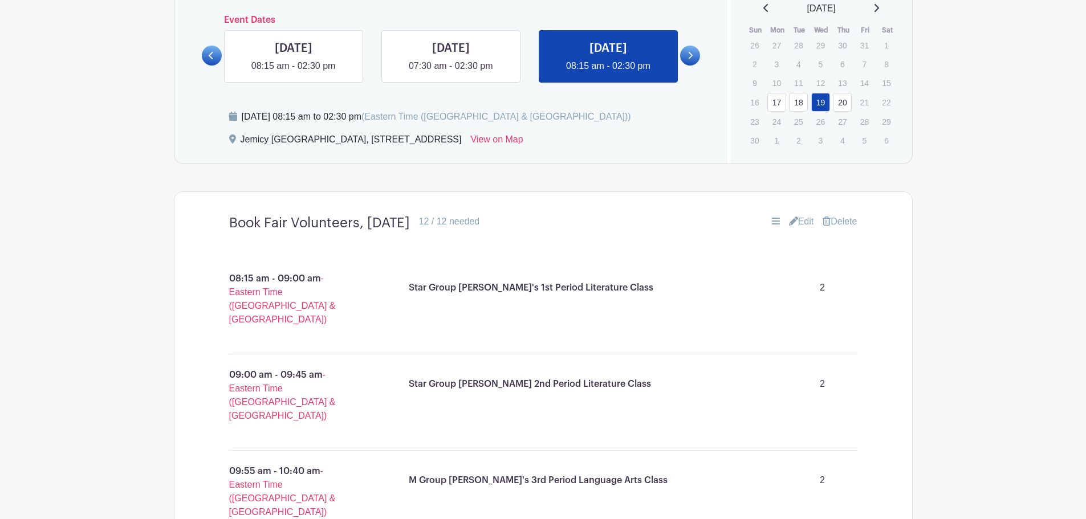
scroll to position [334, 0]
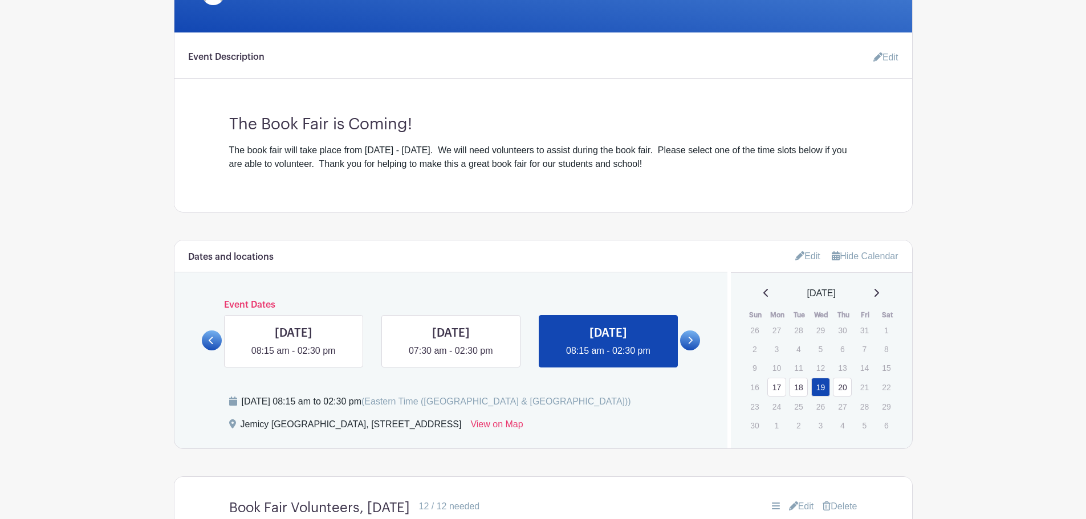
click at [687, 339] on link at bounding box center [690, 341] width 20 height 20
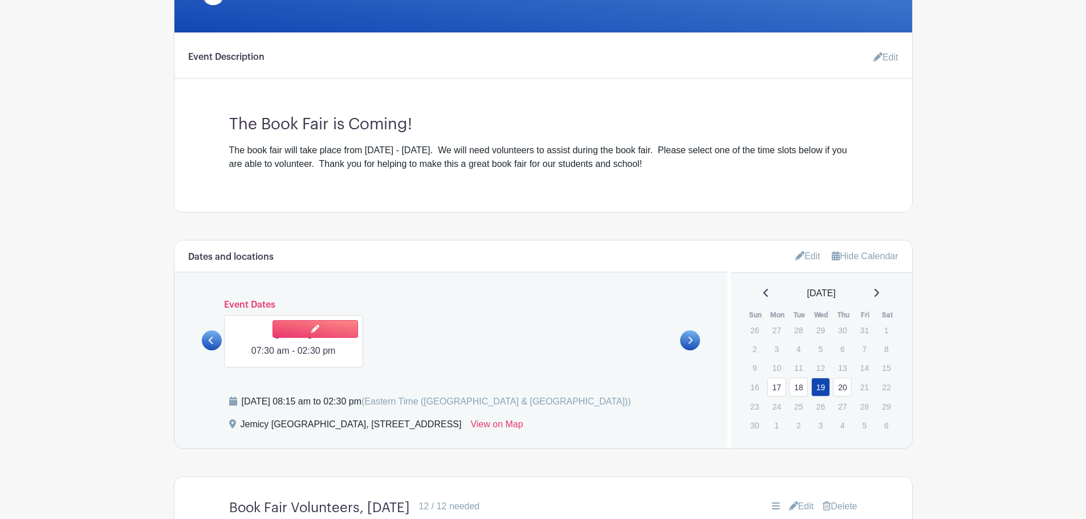
click at [294, 358] on link at bounding box center [294, 358] width 0 height 0
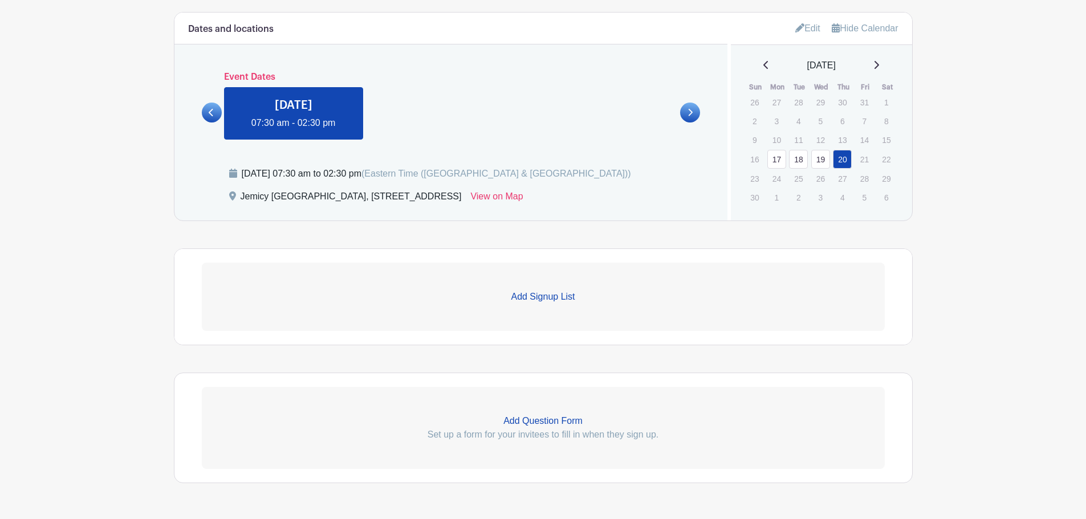
scroll to position [598, 0]
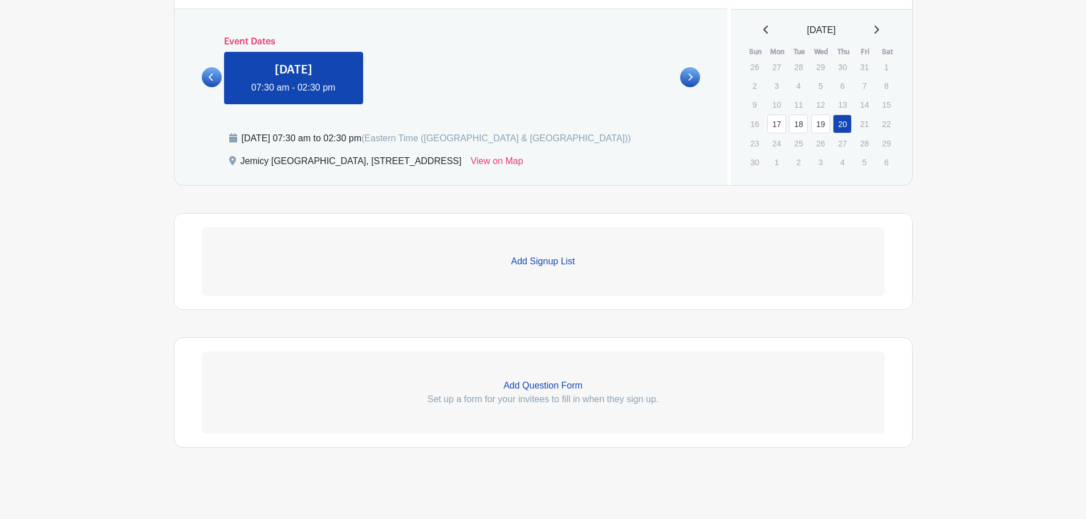
click at [549, 263] on p "Add Signup List" at bounding box center [543, 262] width 683 height 14
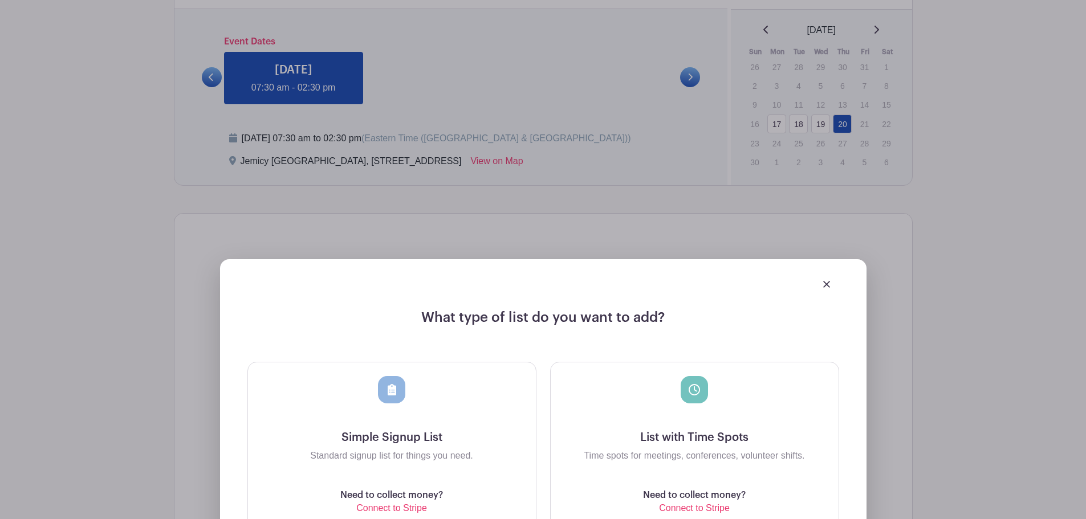
scroll to position [769, 0]
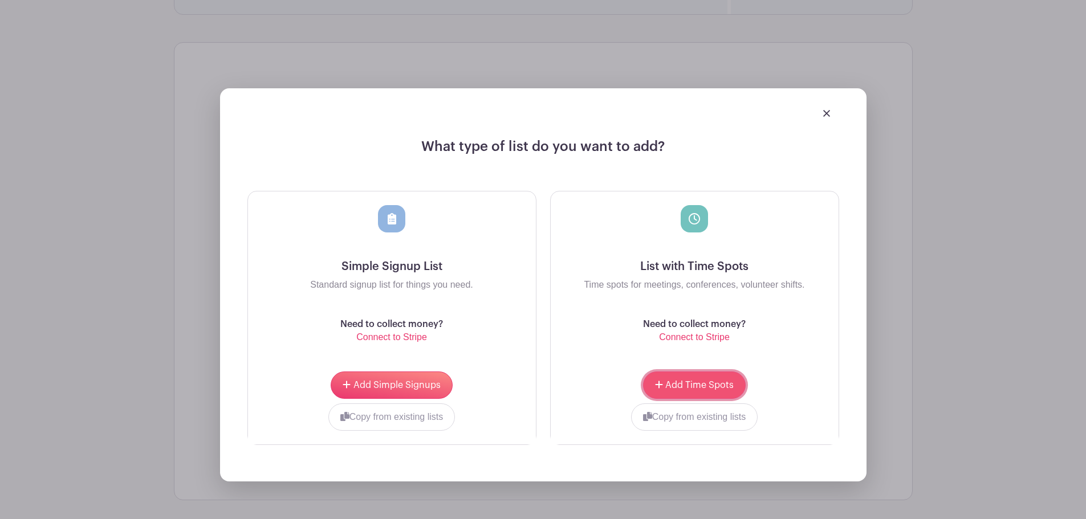
click at [700, 384] on span "Add Time Spots" at bounding box center [699, 385] width 68 height 9
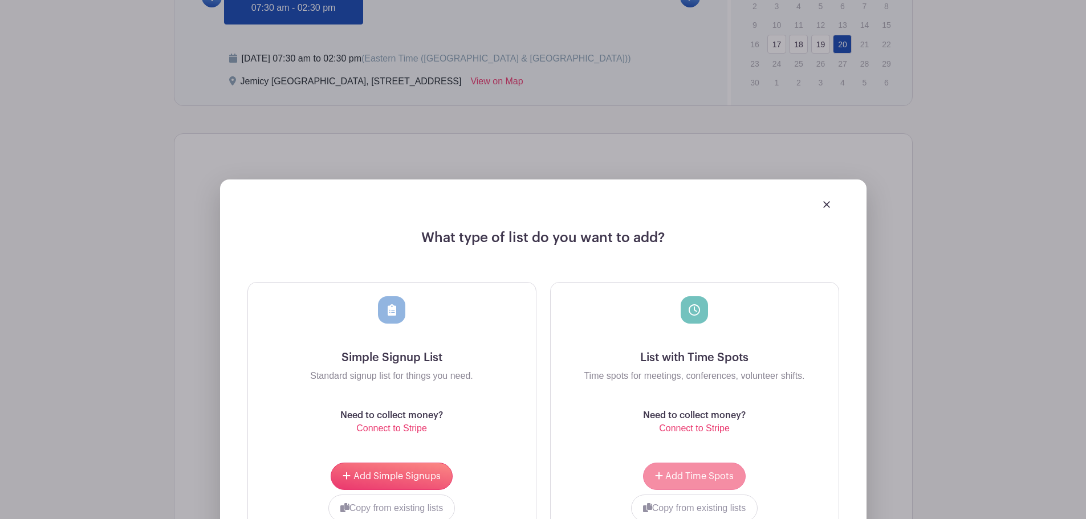
scroll to position [860, 0]
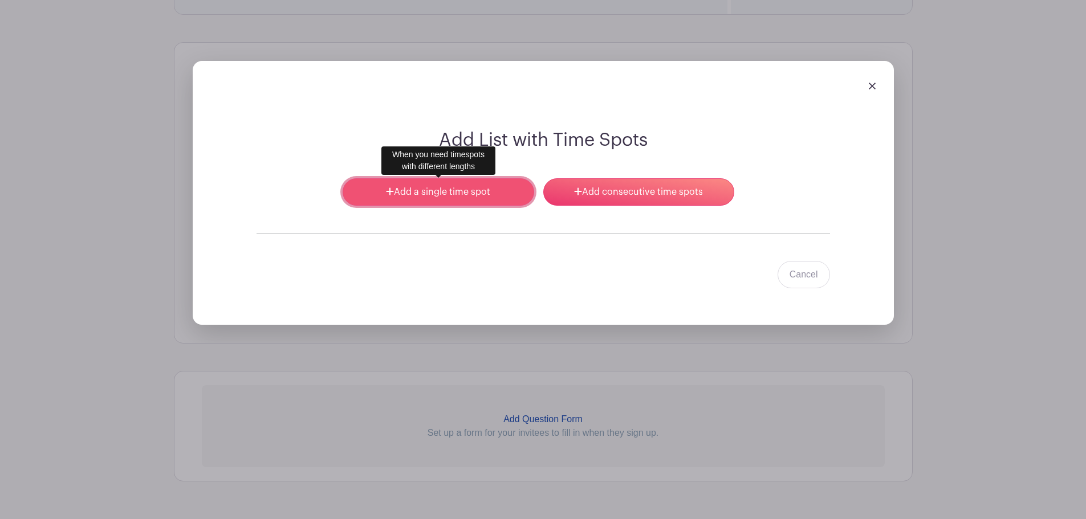
click at [481, 202] on link "Add a single time spot" at bounding box center [438, 191] width 191 height 27
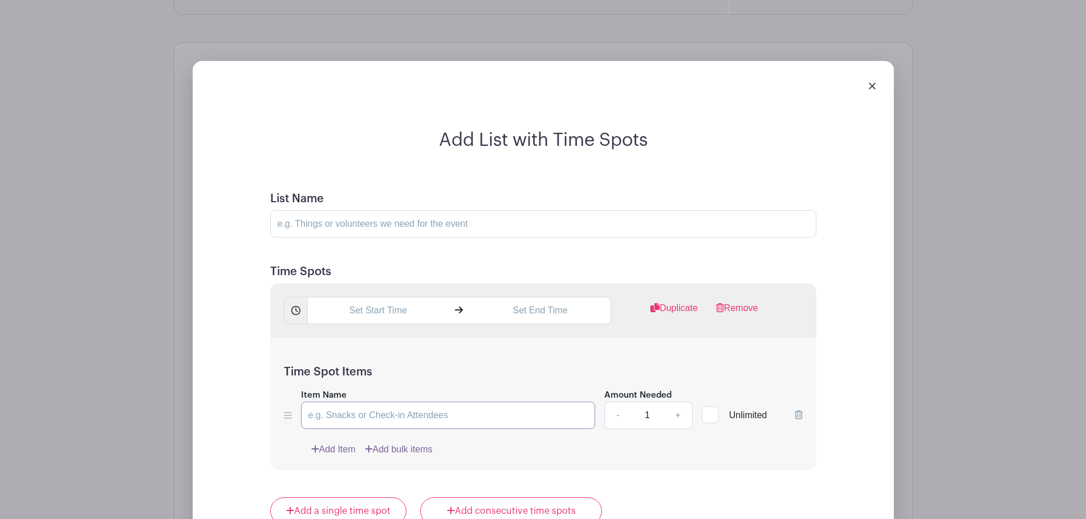
click at [414, 411] on input "Item Name" at bounding box center [448, 415] width 295 height 27
paste input "Star Group Morgan's 2nd Period Literature Class"
drag, startPoint x: 324, startPoint y: 416, endPoint x: 305, endPoint y: 419, distance: 19.0
click at [305, 419] on input "Star Group Morgan's 2nd Period Literature Class" at bounding box center [448, 415] width 295 height 27
drag, startPoint x: 494, startPoint y: 409, endPoint x: 249, endPoint y: 419, distance: 245.4
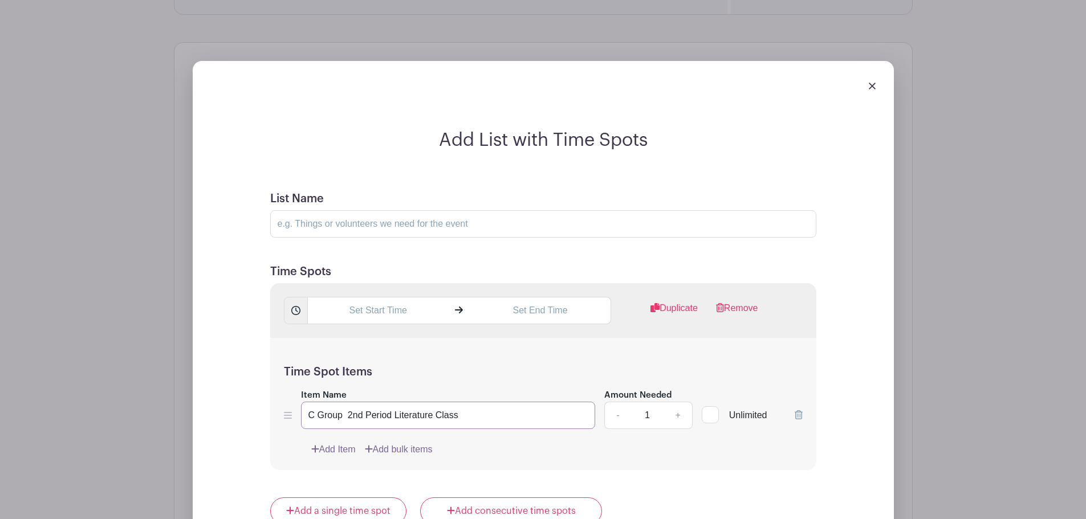
click at [249, 419] on div "Add List with Time Spots List Name Time Spots Duplicate Remove Time Spot Items …" at bounding box center [543, 474] width 628 height 690
type input "Family Shopping Time"
click at [684, 417] on link "+" at bounding box center [678, 415] width 29 height 27
type input "2"
click at [369, 308] on input "text" at bounding box center [377, 310] width 141 height 27
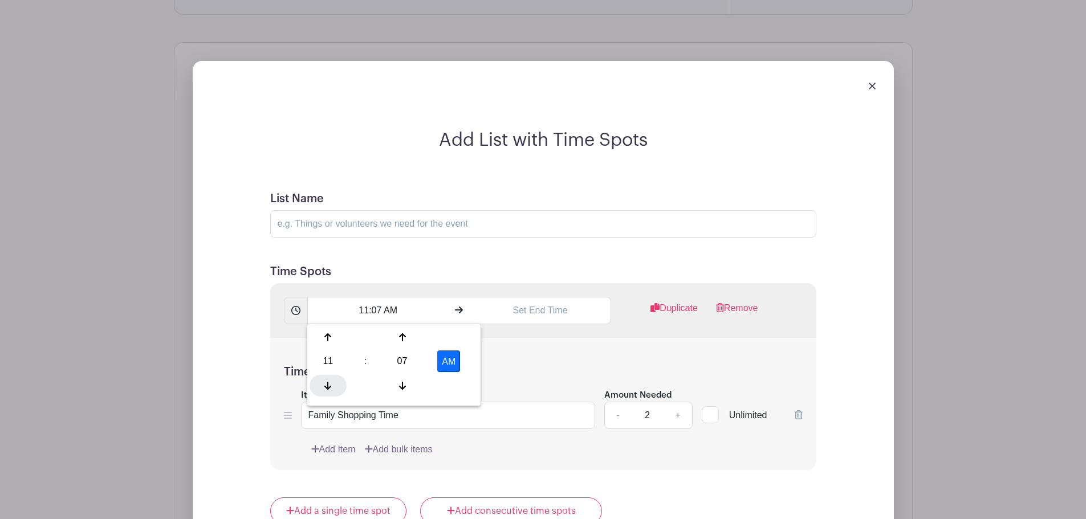
click at [322, 382] on div at bounding box center [328, 386] width 37 height 22
click at [377, 312] on input "7:07 AM" at bounding box center [377, 310] width 141 height 27
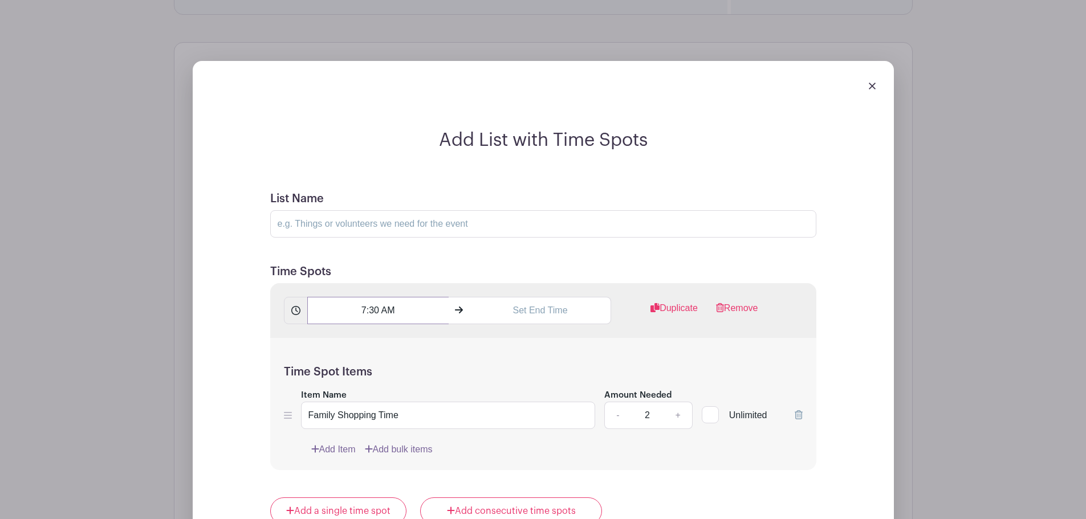
type input "7:30 AM"
click at [541, 312] on input "text" at bounding box center [540, 310] width 141 height 27
click at [485, 385] on div at bounding box center [490, 386] width 37 height 22
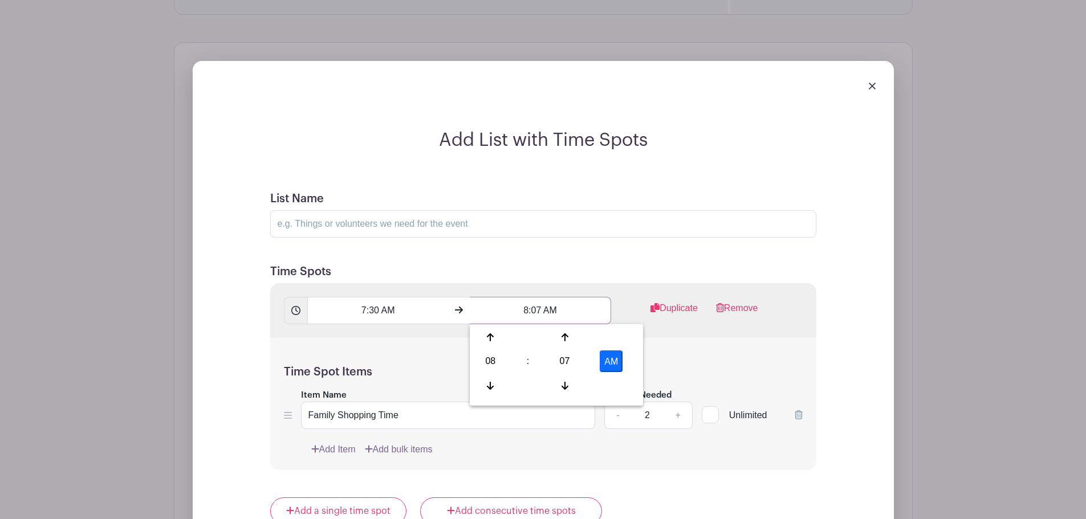
drag, startPoint x: 541, startPoint y: 311, endPoint x: 533, endPoint y: 312, distance: 8.2
click at [533, 312] on input "8:07 AM" at bounding box center [540, 310] width 141 height 27
type input "8:15 AM"
click at [554, 360] on div "Time Spot Items Item Name Family Shopping Time Amount Needed - 2 + Unlimited Ad…" at bounding box center [543, 404] width 546 height 133
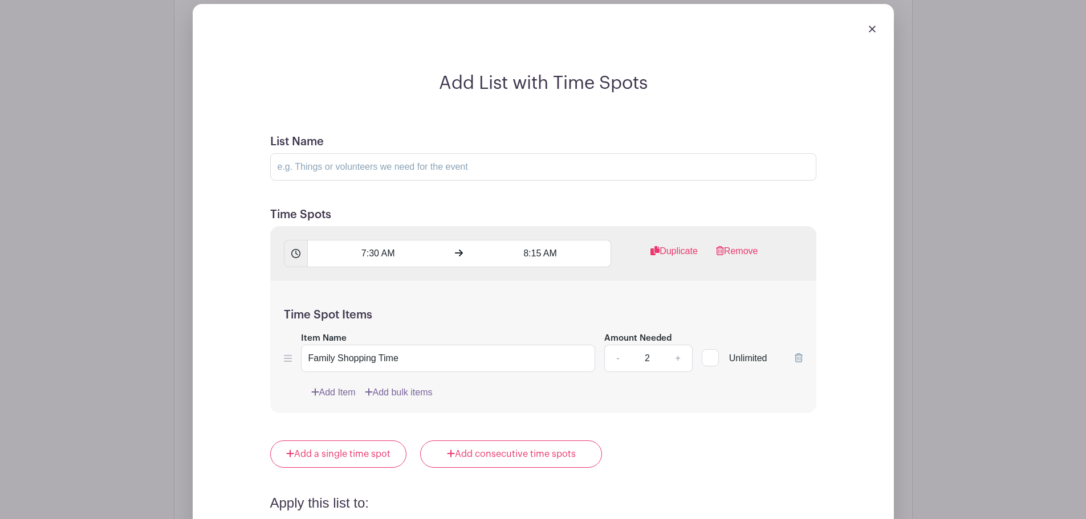
scroll to position [974, 0]
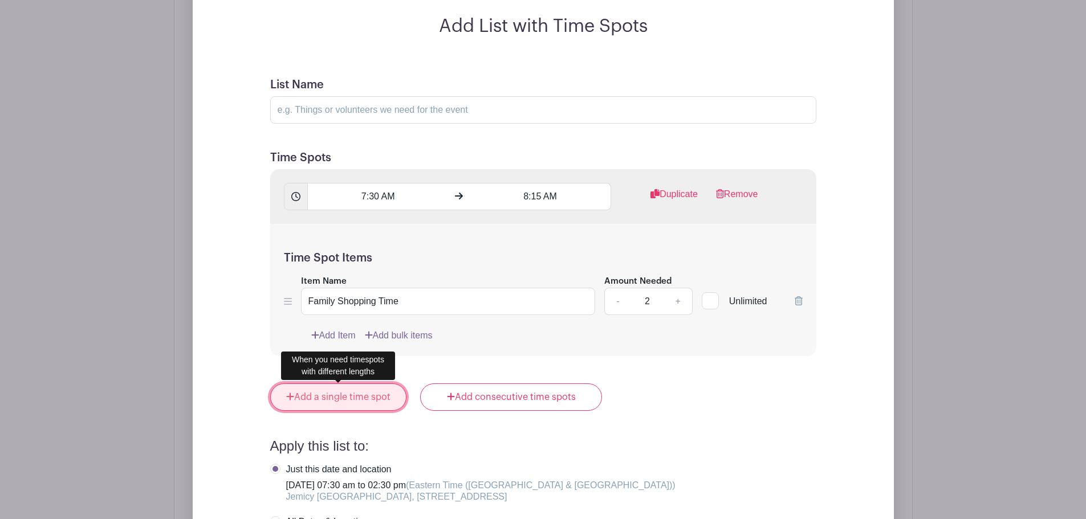
click at [350, 397] on link "Add a single time spot" at bounding box center [338, 397] width 137 height 27
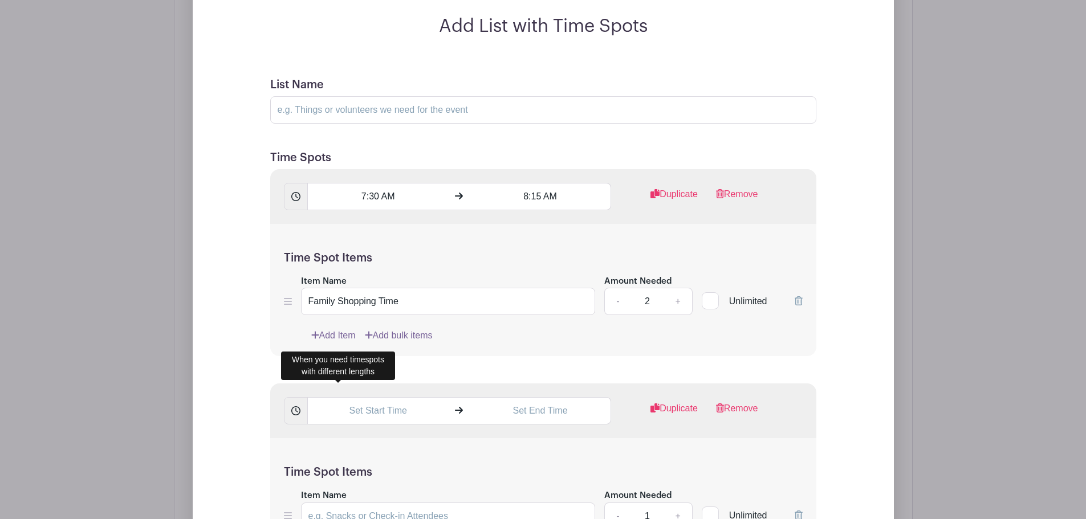
scroll to position [940, 0]
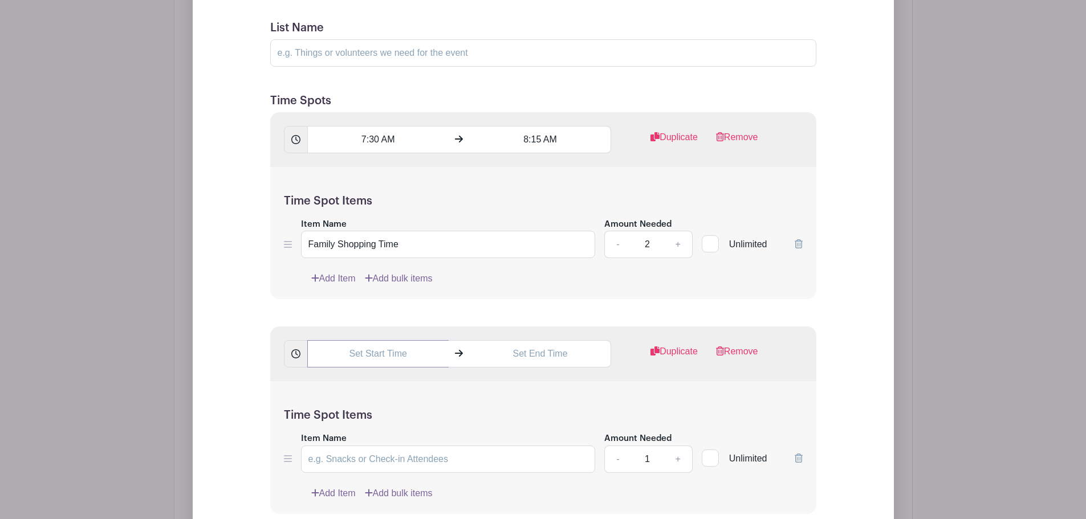
click at [397, 351] on input "text" at bounding box center [377, 353] width 141 height 27
click at [322, 436] on div at bounding box center [328, 430] width 37 height 22
drag, startPoint x: 380, startPoint y: 356, endPoint x: 370, endPoint y: 358, distance: 9.8
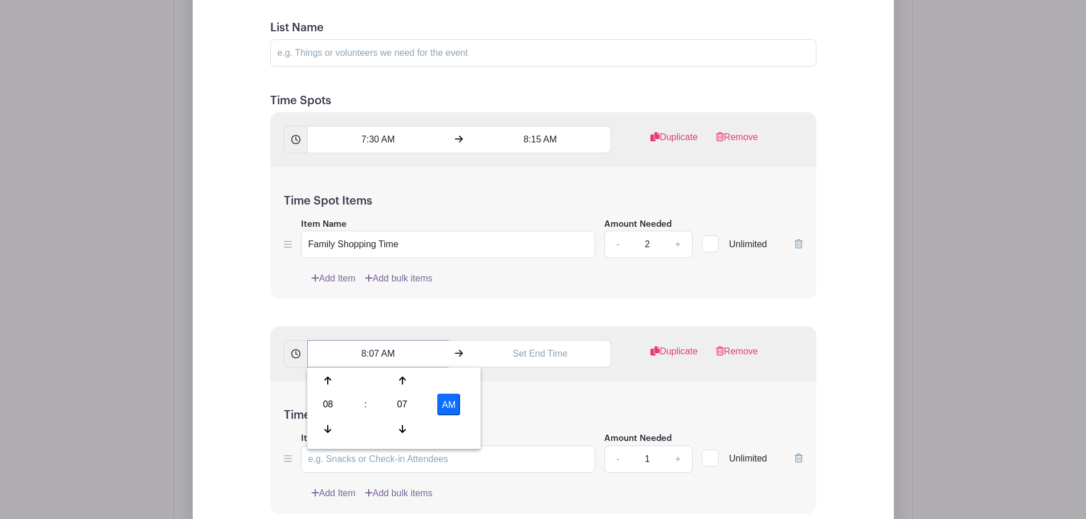
click at [370, 358] on input "8:07 AM" at bounding box center [377, 353] width 141 height 27
type input "8:15 AM"
click at [530, 360] on input "text" at bounding box center [540, 353] width 141 height 27
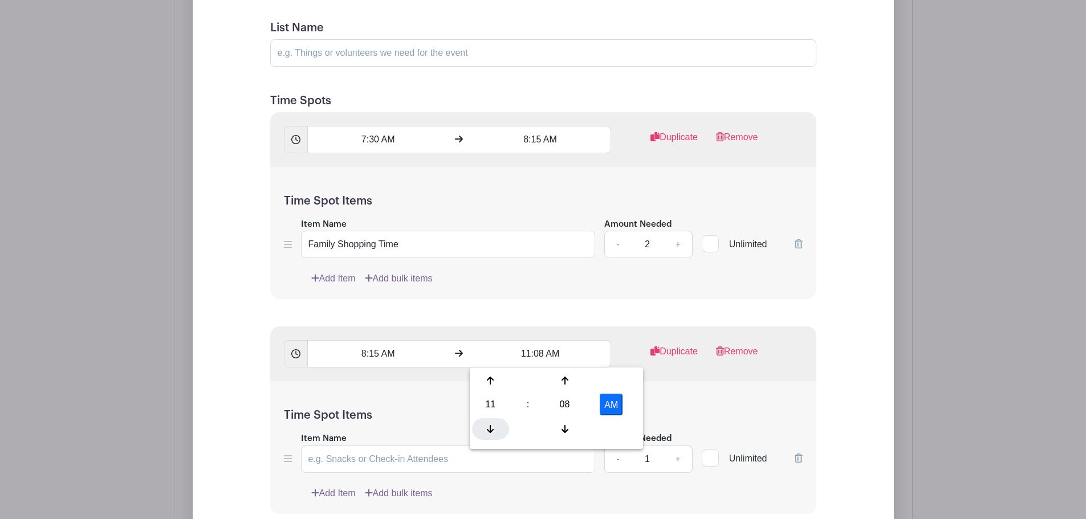
click at [495, 427] on div at bounding box center [490, 430] width 37 height 22
click at [537, 354] on input "9:08 AM" at bounding box center [540, 353] width 141 height 27
type input "9:00 AM"
click at [515, 411] on h5 "Time Spot Items" at bounding box center [543, 416] width 519 height 14
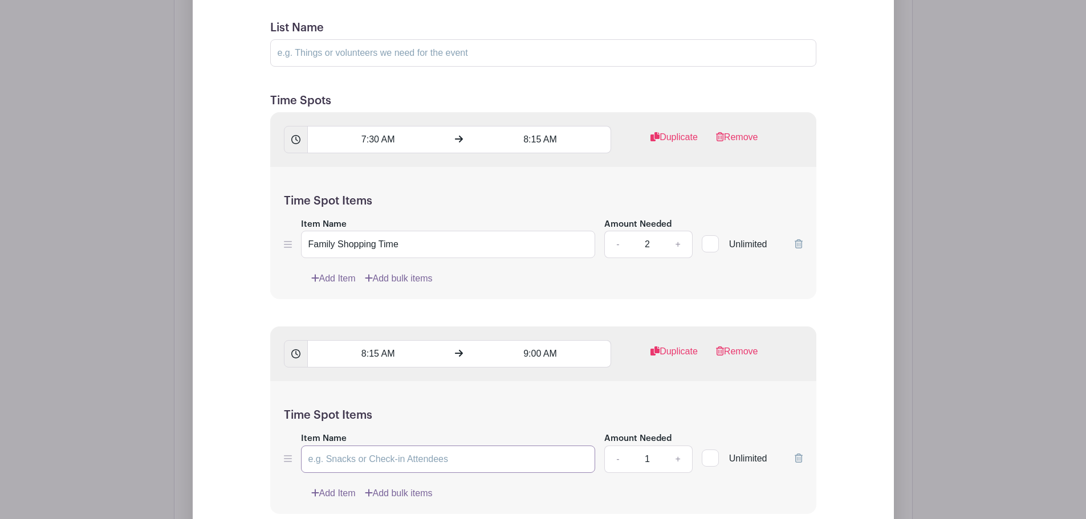
click at [393, 458] on input "Item Name" at bounding box center [448, 459] width 295 height 27
paste input "Star Group Morgan's 2nd Period Literature Class"
drag, startPoint x: 326, startPoint y: 460, endPoint x: 295, endPoint y: 456, distance: 31.7
click at [295, 456] on div "Item Name Star Group Morgan's 2nd Period Literature Class Amount Needed - 1 + U…" at bounding box center [543, 453] width 519 height 42
type input "C Group Ben and C Group Paul's 1st Period Literature Class"
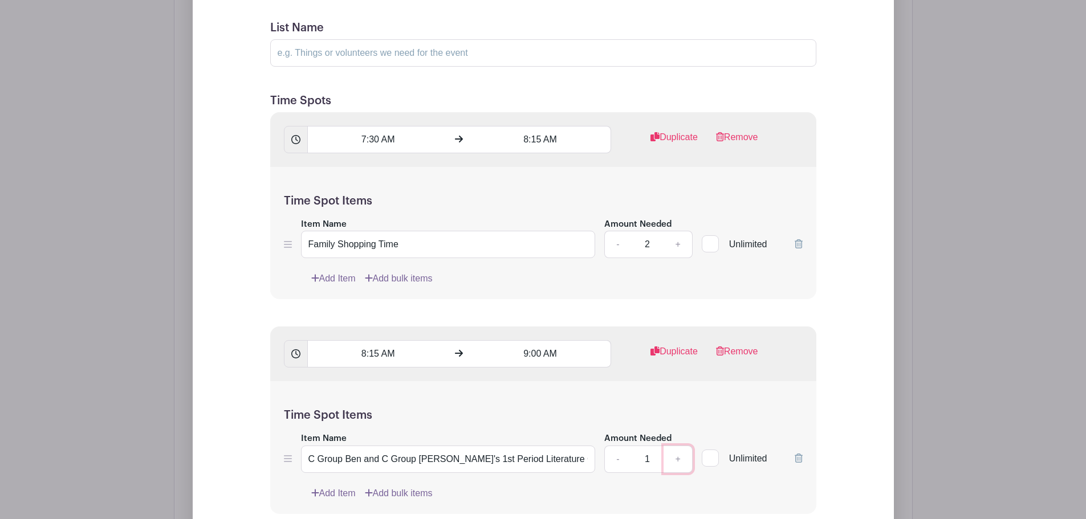
click at [679, 459] on link "+" at bounding box center [678, 459] width 29 height 27
type input "2"
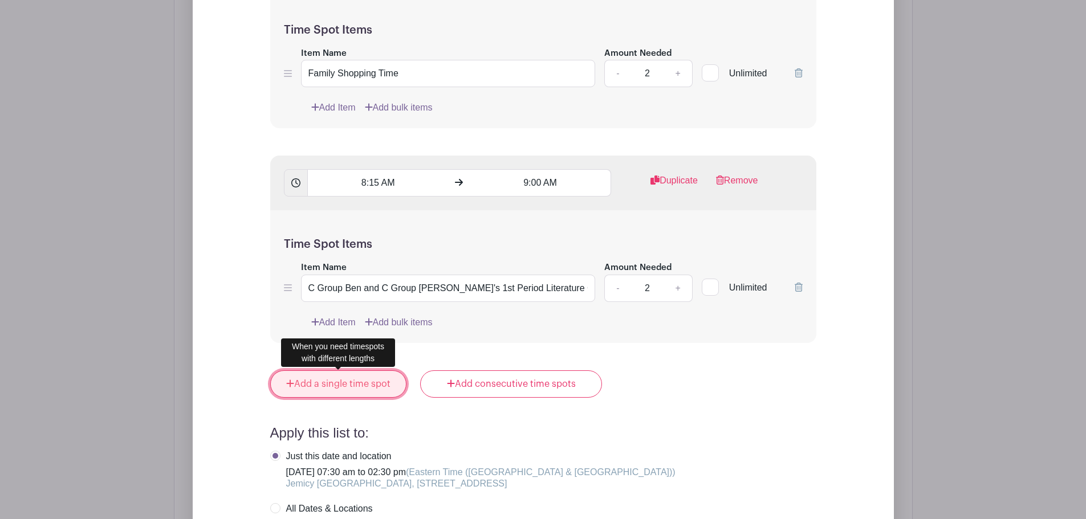
click at [331, 388] on link "Add a single time spot" at bounding box center [338, 384] width 137 height 27
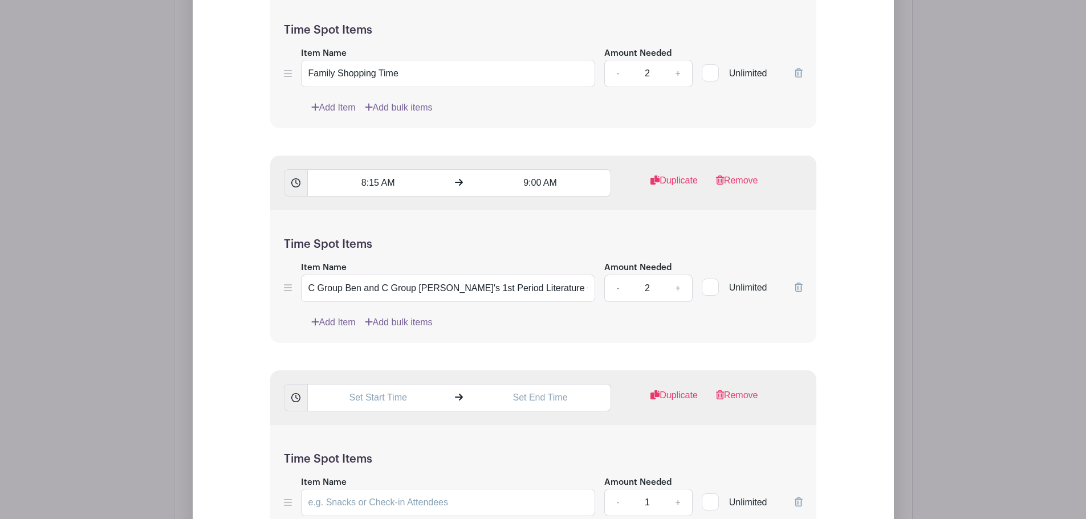
scroll to position [1282, 0]
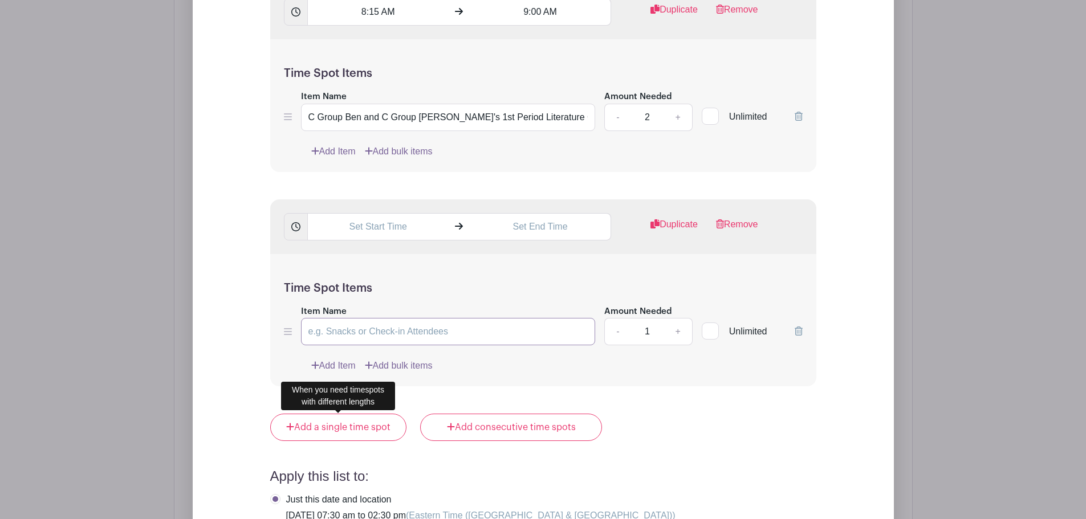
click at [393, 336] on input "Item Name" at bounding box center [448, 331] width 295 height 27
paste input "Star Group Morgan's 2nd Period Literature Class"
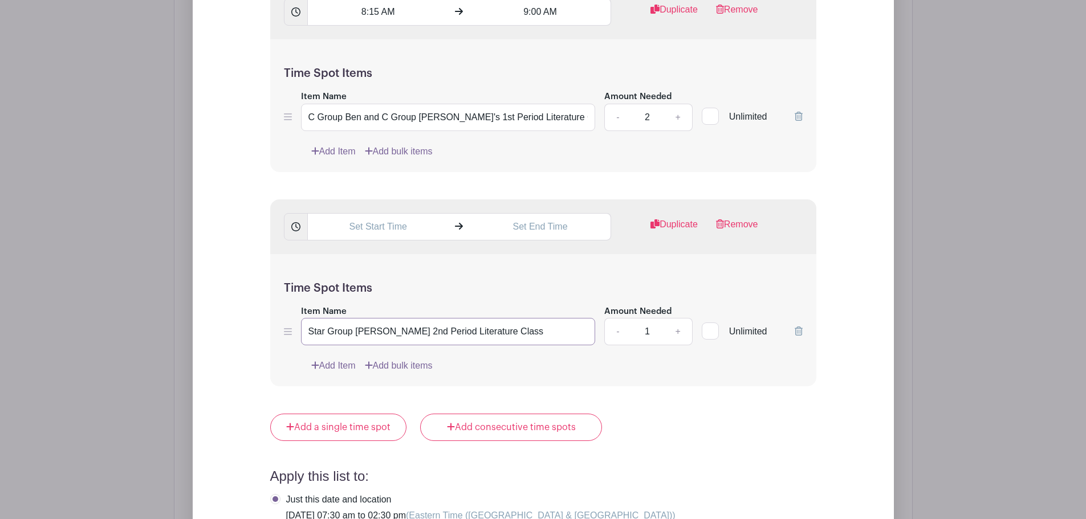
drag, startPoint x: 323, startPoint y: 332, endPoint x: 303, endPoint y: 332, distance: 20.0
click at [303, 332] on input "Star Group Morgan's 2nd Period Literature Class" at bounding box center [448, 331] width 295 height 27
drag, startPoint x: 345, startPoint y: 328, endPoint x: 380, endPoint y: 330, distance: 34.8
click at [380, 330] on input "Y Group Morgan's 2nd Period Literature Class" at bounding box center [448, 331] width 295 height 27
type input "Y Group Keri's 2nd Period Literature Class"
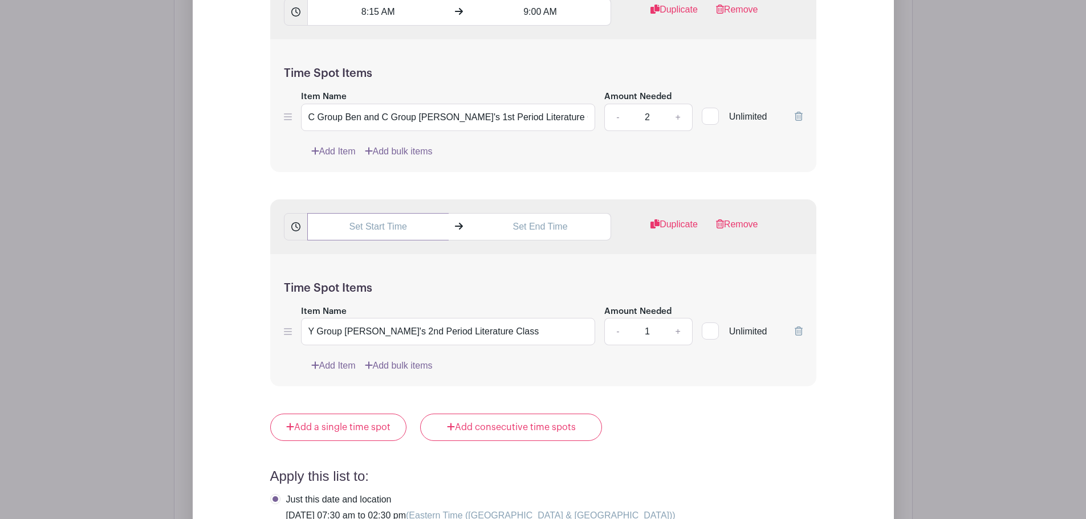
click at [389, 228] on input "text" at bounding box center [377, 226] width 141 height 27
click at [322, 299] on div at bounding box center [328, 302] width 37 height 22
click at [374, 229] on input "9:08 AM" at bounding box center [377, 226] width 141 height 27
type input "9:00 AM"
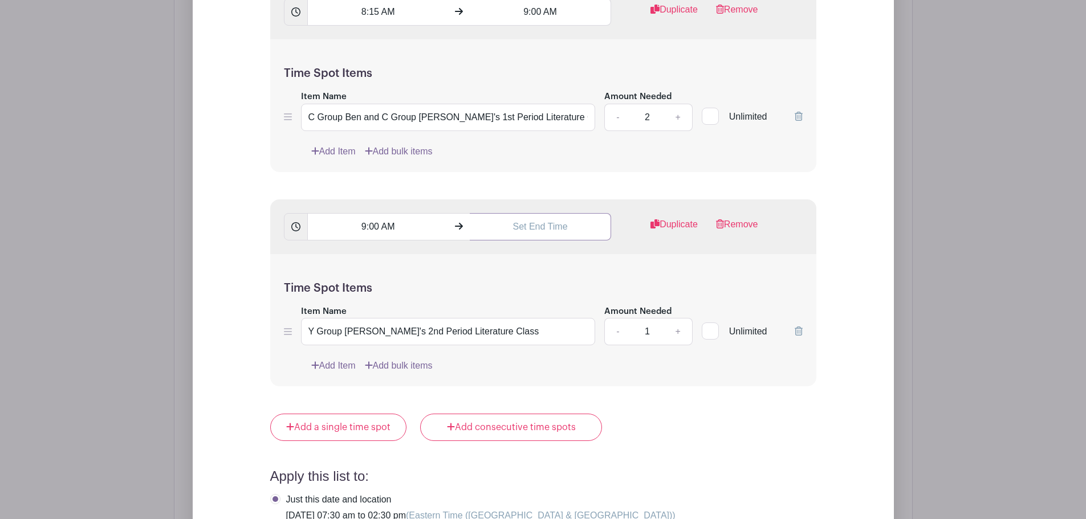
click at [538, 223] on input "text" at bounding box center [540, 226] width 141 height 27
click at [485, 302] on div at bounding box center [490, 302] width 37 height 22
drag, startPoint x: 539, startPoint y: 227, endPoint x: 533, endPoint y: 228, distance: 6.3
click at [533, 228] on input "9:08 AM" at bounding box center [540, 226] width 141 height 27
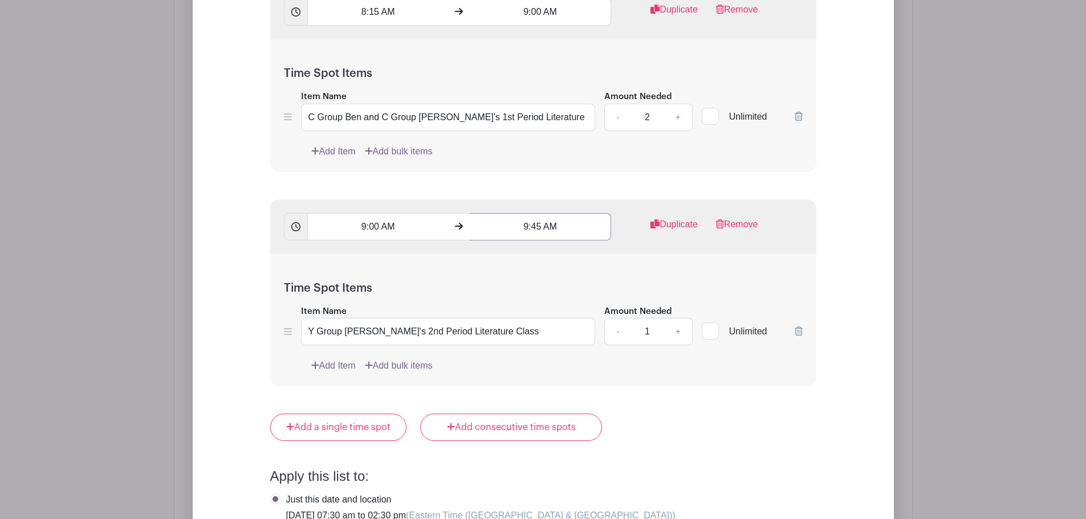
type input "9:45 AM"
click at [681, 337] on link "+" at bounding box center [678, 331] width 29 height 27
type input "2"
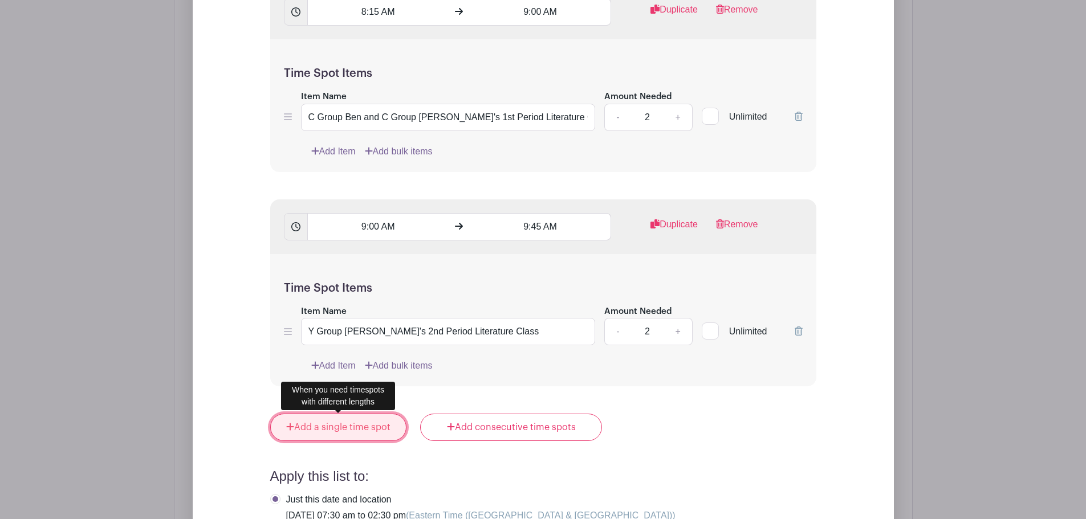
click at [342, 431] on link "Add a single time spot" at bounding box center [338, 427] width 137 height 27
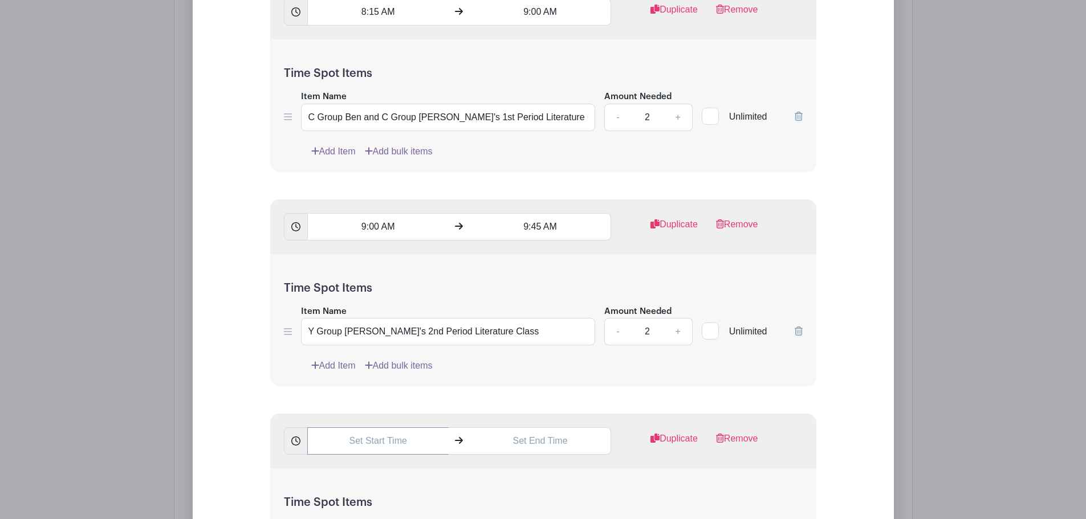
click at [364, 446] on input "text" at bounding box center [377, 441] width 141 height 27
click at [327, 407] on icon at bounding box center [327, 407] width 7 height 9
drag, startPoint x: 379, startPoint y: 440, endPoint x: 371, endPoint y: 444, distance: 8.9
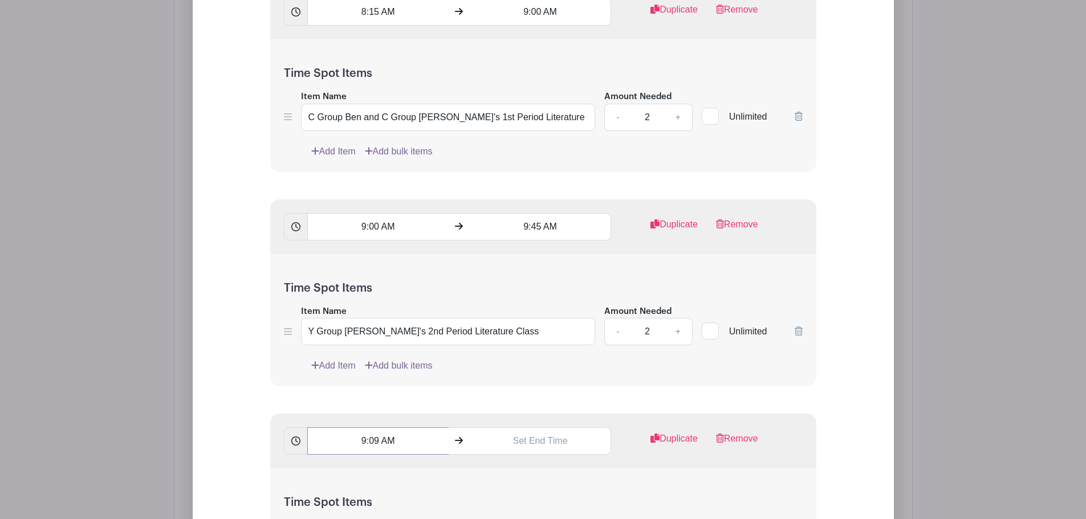
click at [371, 444] on input "9:09 AM" at bounding box center [377, 441] width 141 height 27
type input "9:45 AM"
click at [540, 450] on input "text" at bounding box center [540, 441] width 141 height 27
click at [497, 411] on div at bounding box center [490, 408] width 37 height 22
drag, startPoint x: 543, startPoint y: 440, endPoint x: 534, endPoint y: 442, distance: 8.9
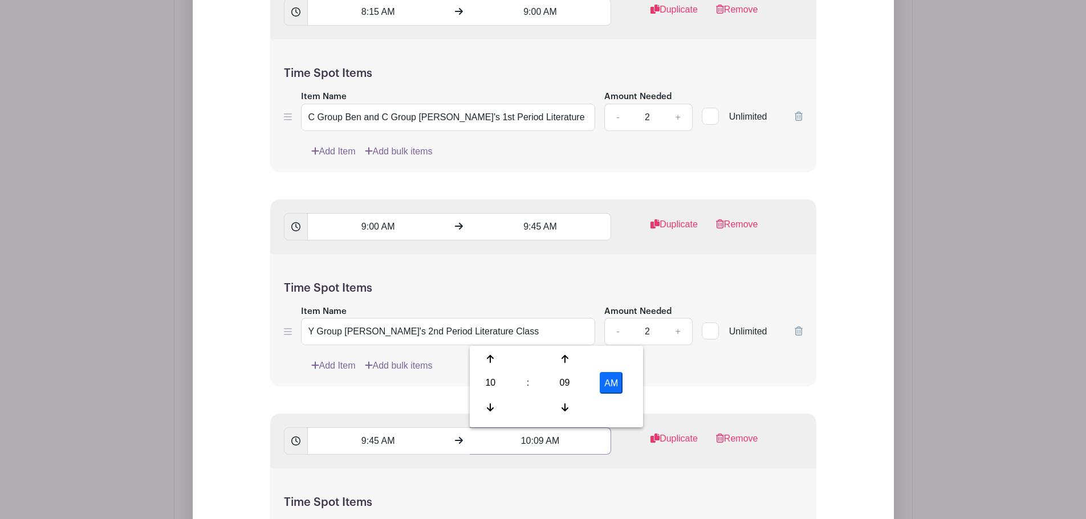
click at [534, 442] on input "10:09 AM" at bounding box center [540, 441] width 141 height 27
type input "10:30 AM"
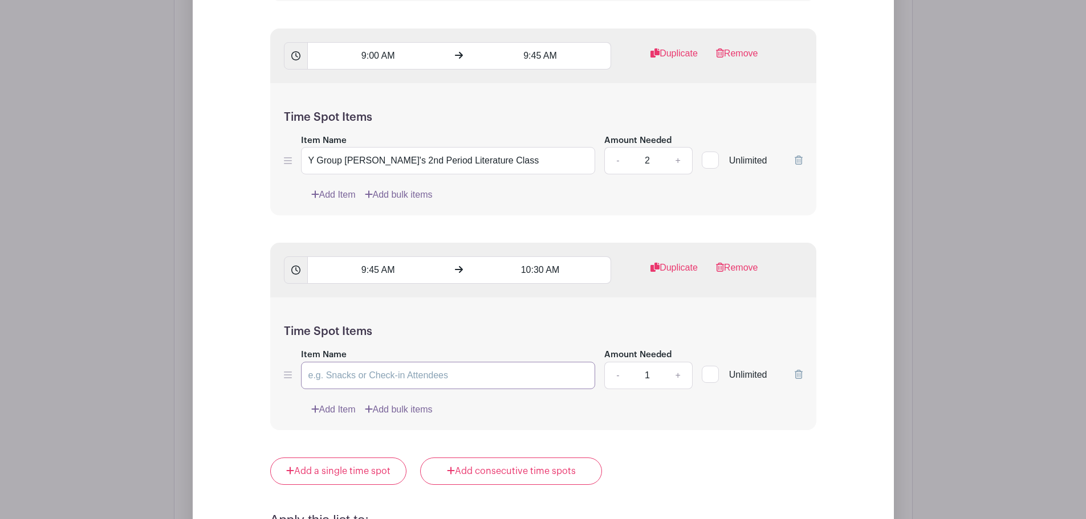
click at [393, 376] on input "Item Name" at bounding box center [448, 375] width 295 height 27
paste input "Star Group Morgan's 2nd Period Literature Class"
drag, startPoint x: 324, startPoint y: 377, endPoint x: 307, endPoint y: 377, distance: 16.5
click at [307, 377] on input "Star Group Morgan's 2nd Period Literature Class" at bounding box center [448, 375] width 295 height 27
drag, startPoint x: 344, startPoint y: 377, endPoint x: 401, endPoint y: 376, distance: 57.0
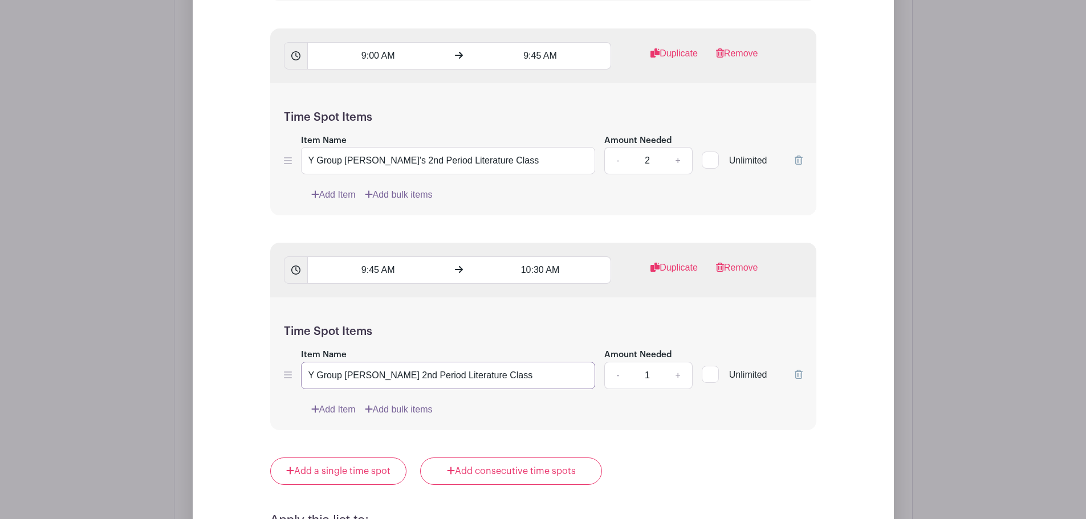
click at [401, 376] on input "Y Group Morgan's 2nd Period Literature Class" at bounding box center [448, 375] width 295 height 27
type input "Y Group Paul's 3rd Period Literature Class"
click at [675, 379] on link "+" at bounding box center [678, 375] width 29 height 27
type input "2"
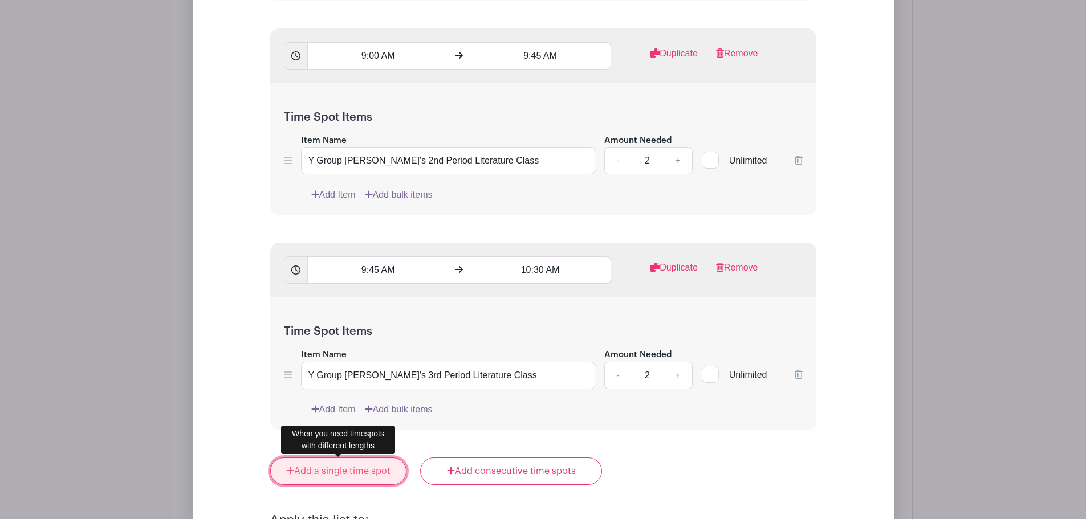
click at [328, 472] on link "Add a single time spot" at bounding box center [338, 471] width 137 height 27
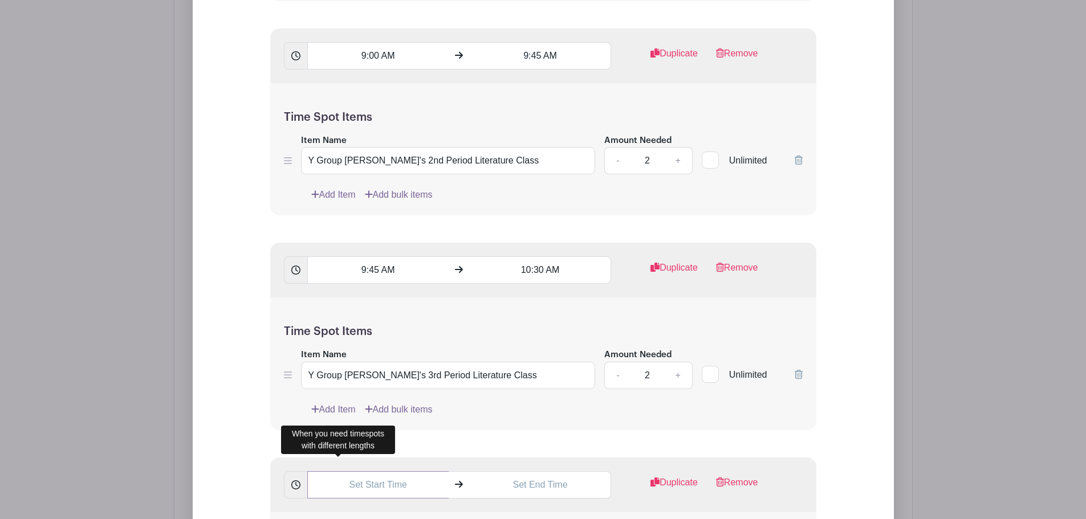
click at [387, 485] on input "text" at bounding box center [377, 485] width 141 height 27
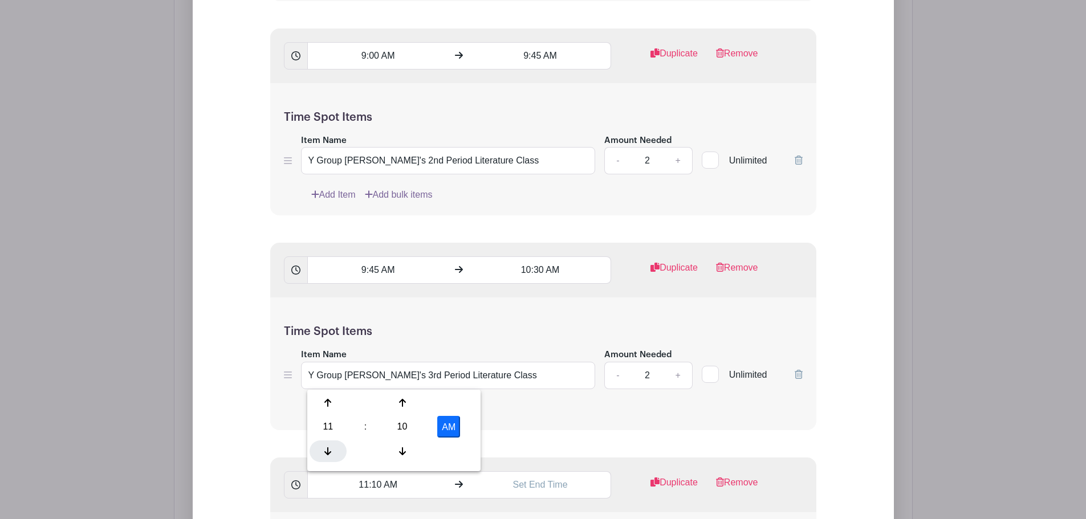
click at [324, 460] on div at bounding box center [328, 452] width 37 height 22
click at [377, 484] on input "10:10 AM" at bounding box center [377, 485] width 141 height 27
type input "10:50 AM"
click at [522, 482] on input "text" at bounding box center [540, 485] width 141 height 27
drag, startPoint x: 543, startPoint y: 484, endPoint x: 534, endPoint y: 489, distance: 10.0
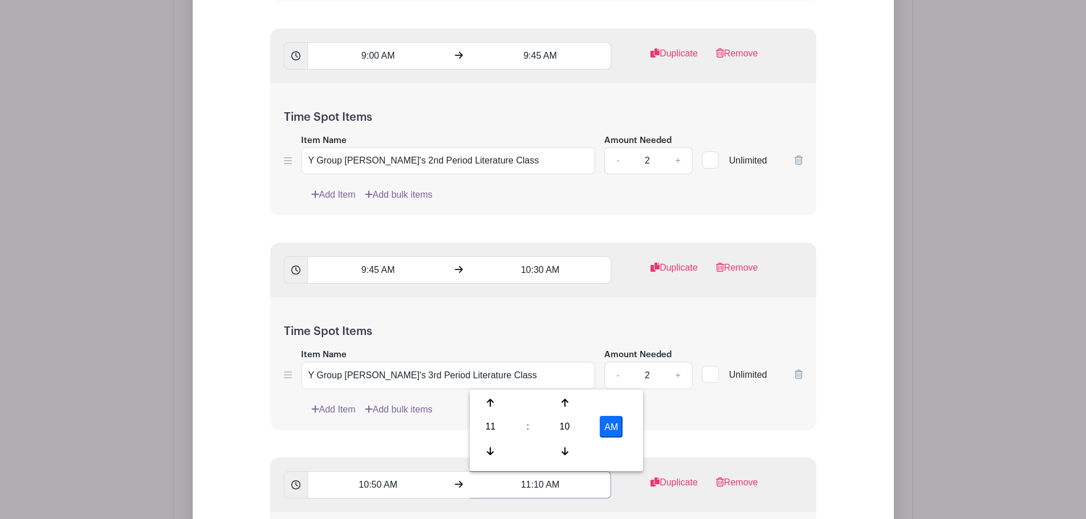
click at [534, 489] on input "11:10 AM" at bounding box center [540, 485] width 141 height 27
type input "11:35 AM"
click at [620, 501] on div "10:50 AM 11:35 AM Duplicate Remove" at bounding box center [543, 485] width 546 height 55
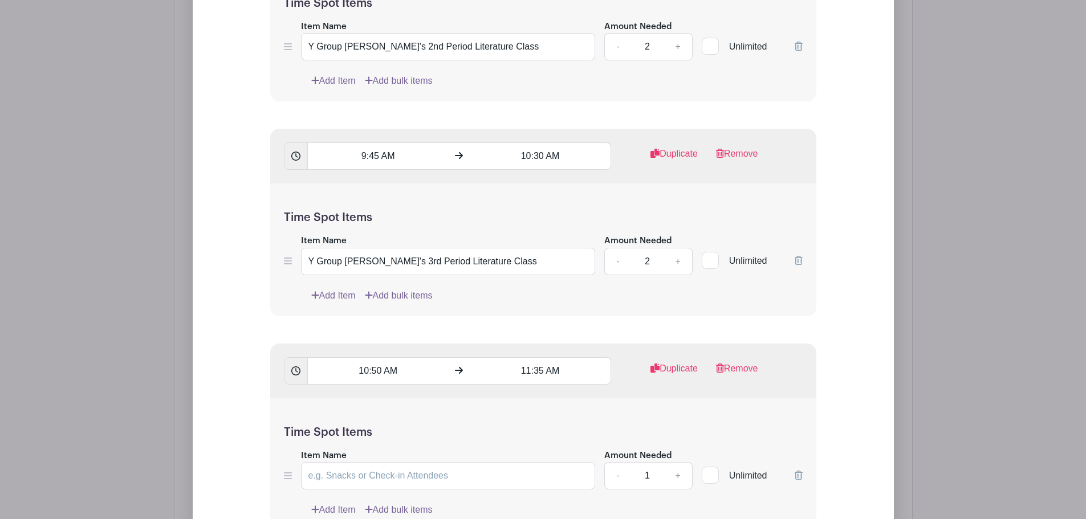
scroll to position [1738, 0]
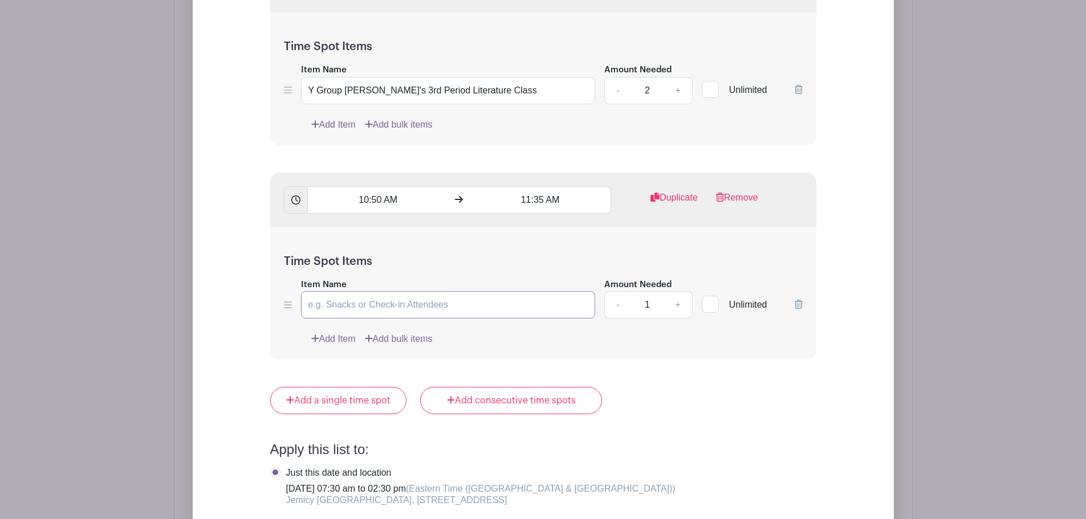
click at [334, 311] on input "Item Name" at bounding box center [448, 304] width 295 height 27
paste input "Star Group Morgan's 2nd Period Literature Class"
drag, startPoint x: 326, startPoint y: 304, endPoint x: 293, endPoint y: 303, distance: 33.1
click at [293, 303] on div "Item Name Star Group Morgan's 2nd Period Literature Class Amount Needed - 1 + U…" at bounding box center [543, 299] width 519 height 42
drag, startPoint x: 344, startPoint y: 305, endPoint x: 397, endPoint y: 305, distance: 53.0
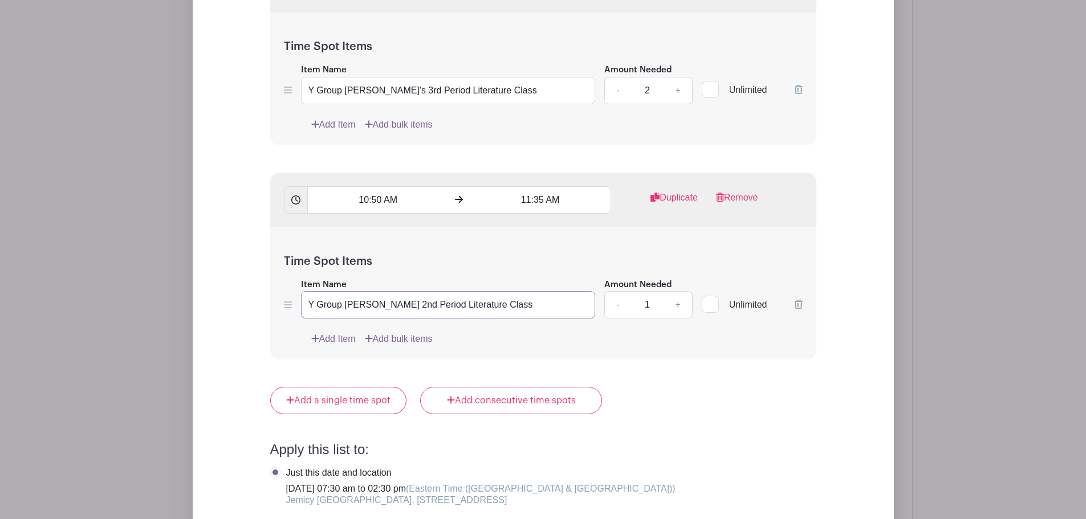
click at [397, 305] on input "Y Group Morgan's 2nd Period Literature Class" at bounding box center [448, 304] width 295 height 27
type input "Y Group Ashley's 4th Period Literature Class"
click at [680, 309] on link "+" at bounding box center [678, 304] width 29 height 27
type input "2"
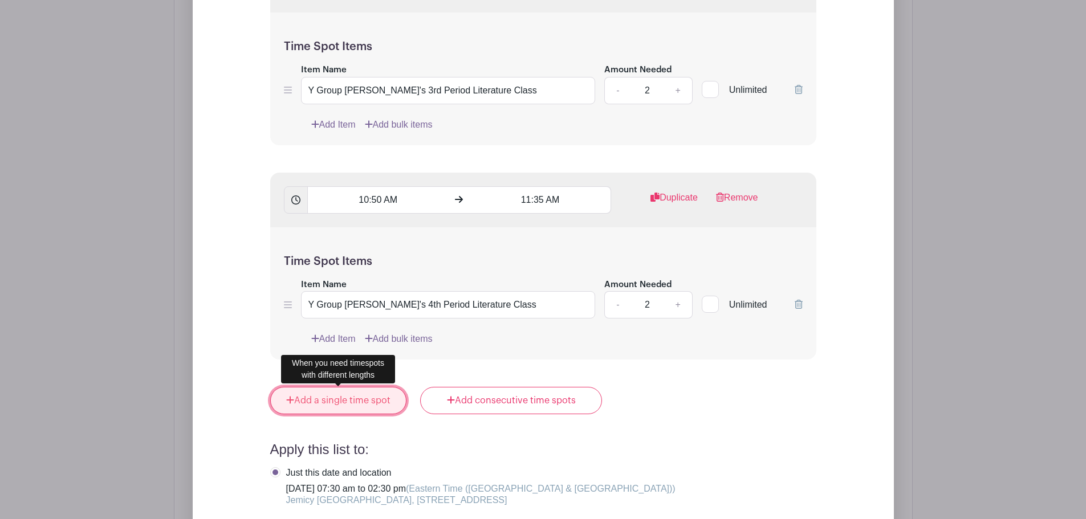
click at [316, 405] on link "Add a single time spot" at bounding box center [338, 400] width 137 height 27
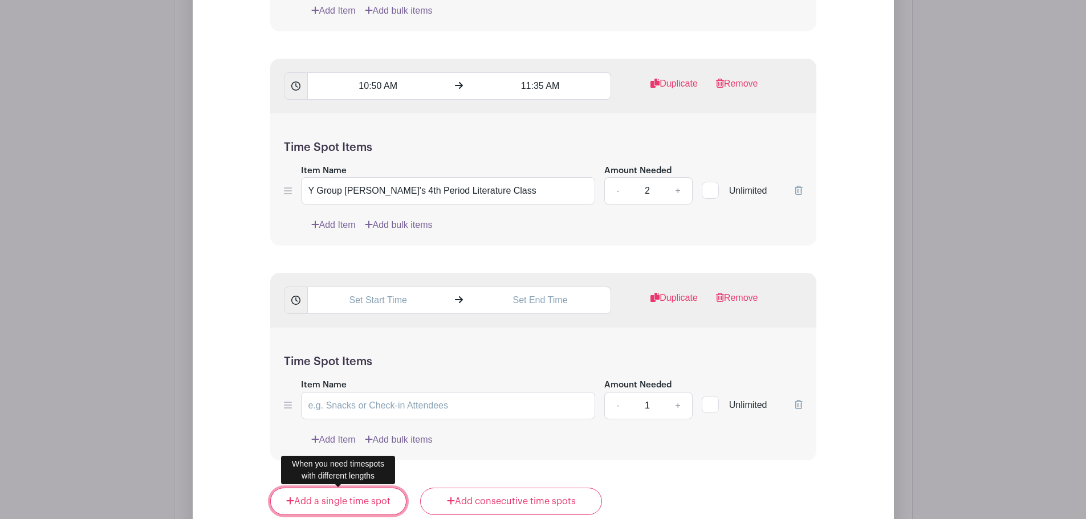
scroll to position [1909, 0]
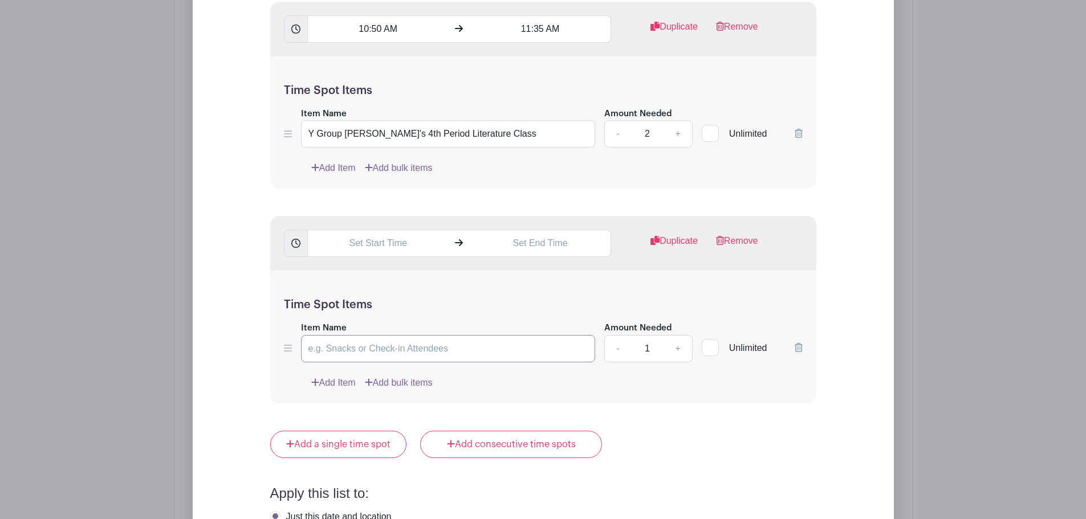
click at [377, 350] on input "Item Name" at bounding box center [448, 348] width 295 height 27
paste input "Star Group Morgan's 2nd Period Literature Class"
drag, startPoint x: 325, startPoint y: 350, endPoint x: 296, endPoint y: 349, distance: 29.1
click at [296, 349] on div "Item Name Star Group Morgan's 2nd Period Literature Class Amount Needed - 1 + U…" at bounding box center [543, 342] width 519 height 42
drag, startPoint x: 401, startPoint y: 348, endPoint x: 385, endPoint y: 354, distance: 16.2
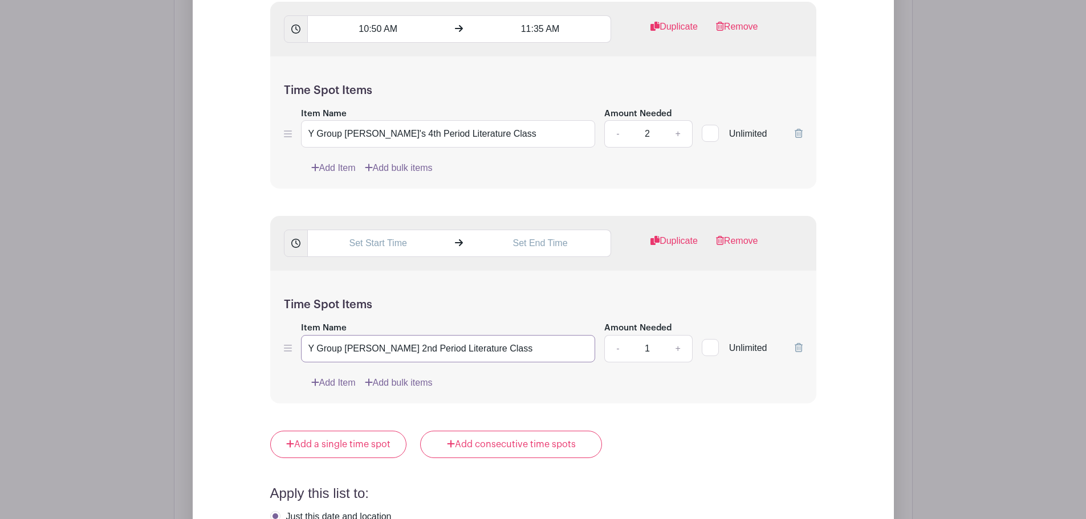
click at [385, 354] on input "Y Group Morgan's 2nd Period Literature Class" at bounding box center [448, 348] width 295 height 27
drag, startPoint x: 375, startPoint y: 351, endPoint x: 348, endPoint y: 351, distance: 26.8
click at [348, 351] on input "Y Group Morgan's 5th Period Literature Class" at bounding box center [448, 348] width 295 height 27
type input "Y Group Keri's 5th Period Literature Class"
click at [398, 247] on input "text" at bounding box center [377, 243] width 141 height 27
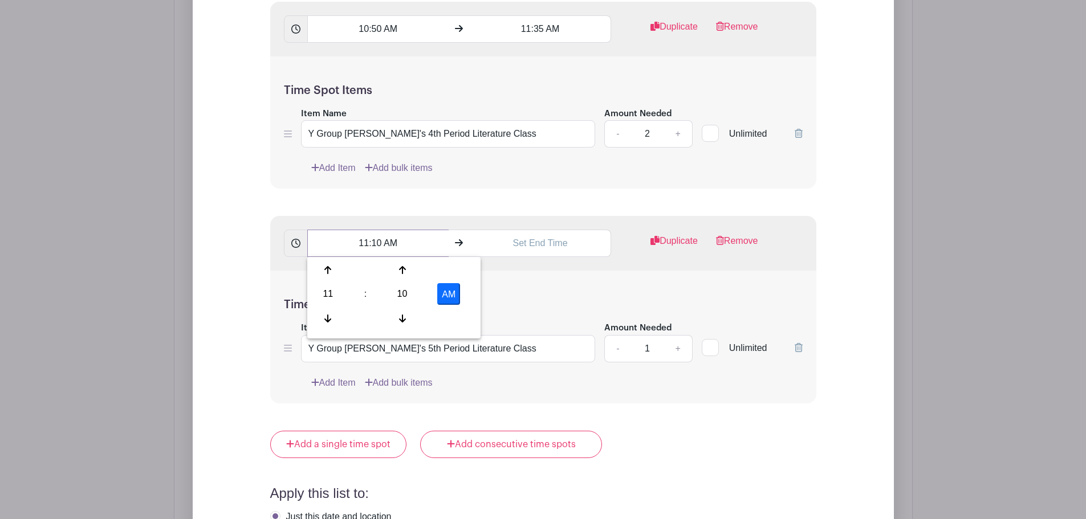
drag, startPoint x: 381, startPoint y: 243, endPoint x: 373, endPoint y: 243, distance: 8.0
click at [373, 243] on input "11:10 AM" at bounding box center [377, 243] width 141 height 27
type input "11:35 AM"
click at [523, 239] on input "text" at bounding box center [540, 243] width 141 height 27
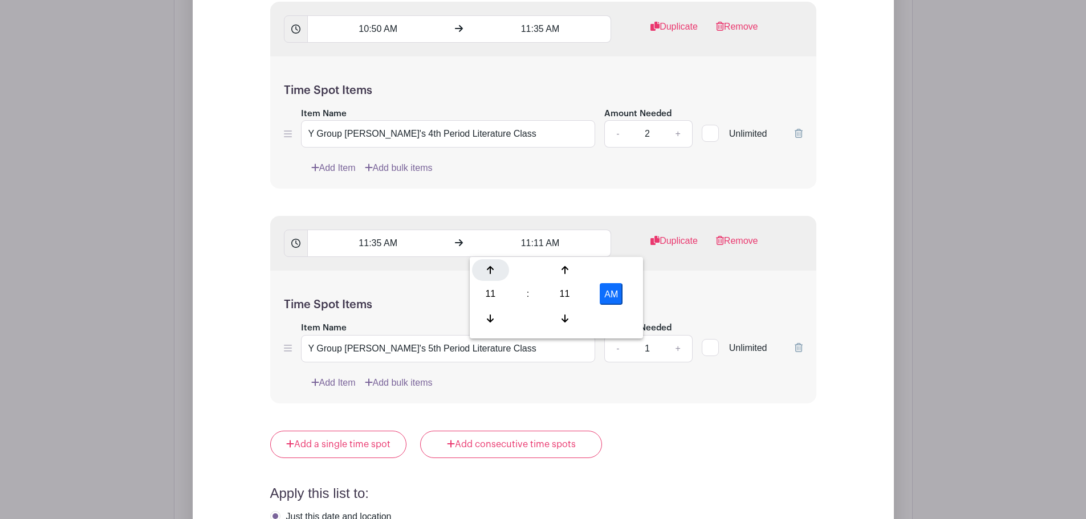
click at [490, 266] on icon at bounding box center [490, 270] width 7 height 9
drag, startPoint x: 542, startPoint y: 243, endPoint x: 535, endPoint y: 244, distance: 6.9
click at [535, 244] on input "12:11 PM" at bounding box center [540, 243] width 141 height 27
type input "12:20 PM"
click at [543, 290] on div "Time Spot Items Item Name Y Group Keri's 5th Period Literature Class Amount Nee…" at bounding box center [543, 337] width 546 height 133
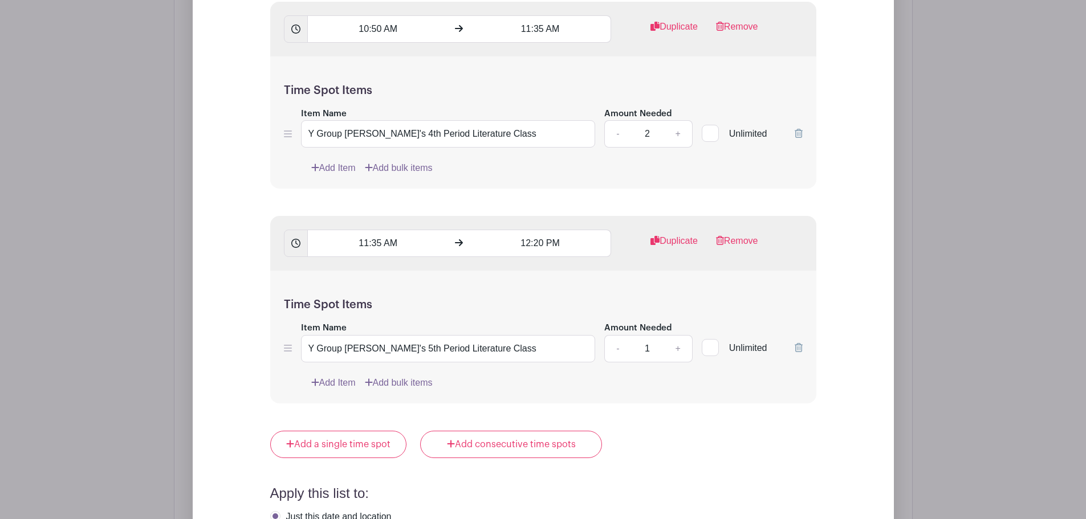
scroll to position [2080, 0]
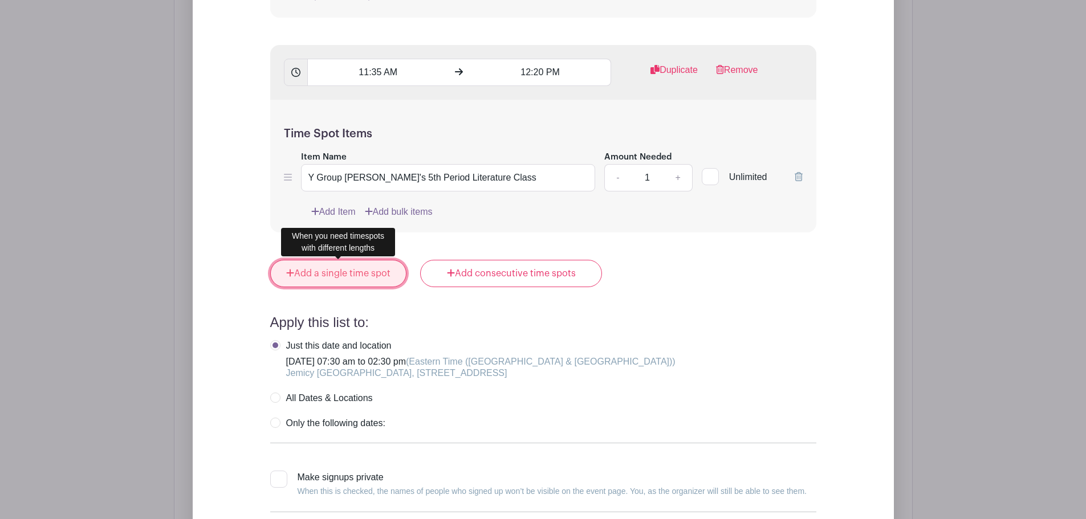
click at [301, 270] on link "Add a single time spot" at bounding box center [338, 273] width 137 height 27
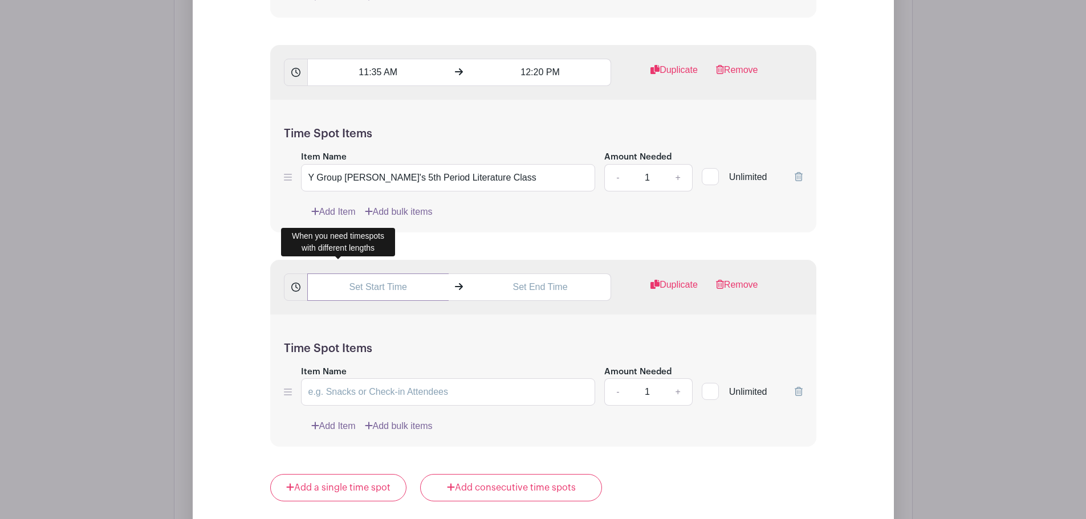
click at [354, 287] on input "text" at bounding box center [377, 287] width 141 height 27
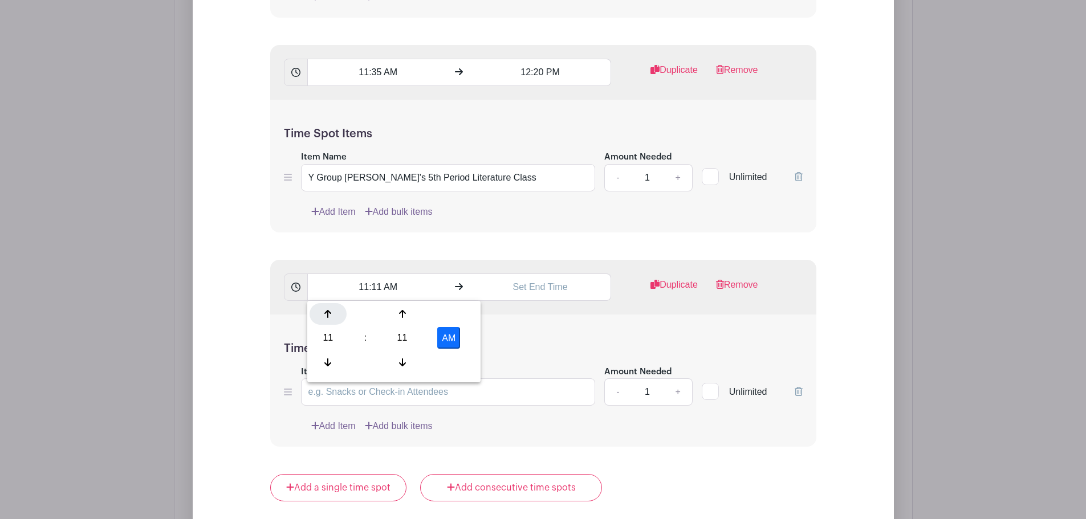
click at [327, 317] on icon at bounding box center [327, 314] width 7 height 9
drag, startPoint x: 377, startPoint y: 289, endPoint x: 370, endPoint y: 290, distance: 8.2
click at [370, 290] on input "1:11 PM" at bounding box center [377, 287] width 141 height 27
type input "1:00 PM"
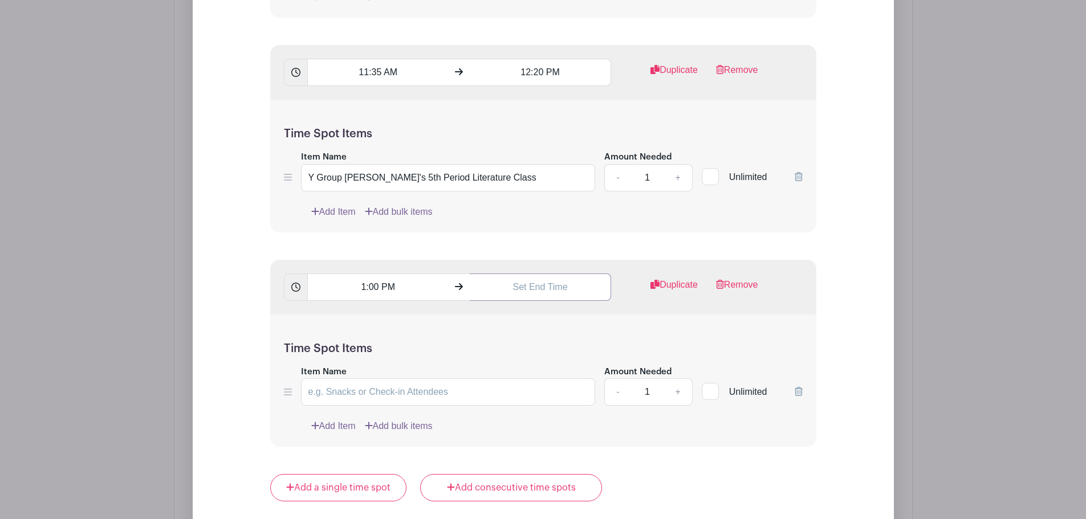
click at [557, 291] on input "text" at bounding box center [540, 287] width 141 height 27
click at [490, 316] on icon at bounding box center [490, 314] width 7 height 9
drag, startPoint x: 541, startPoint y: 289, endPoint x: 533, endPoint y: 290, distance: 8.1
click at [533, 290] on input "1:11 PM" at bounding box center [540, 287] width 141 height 27
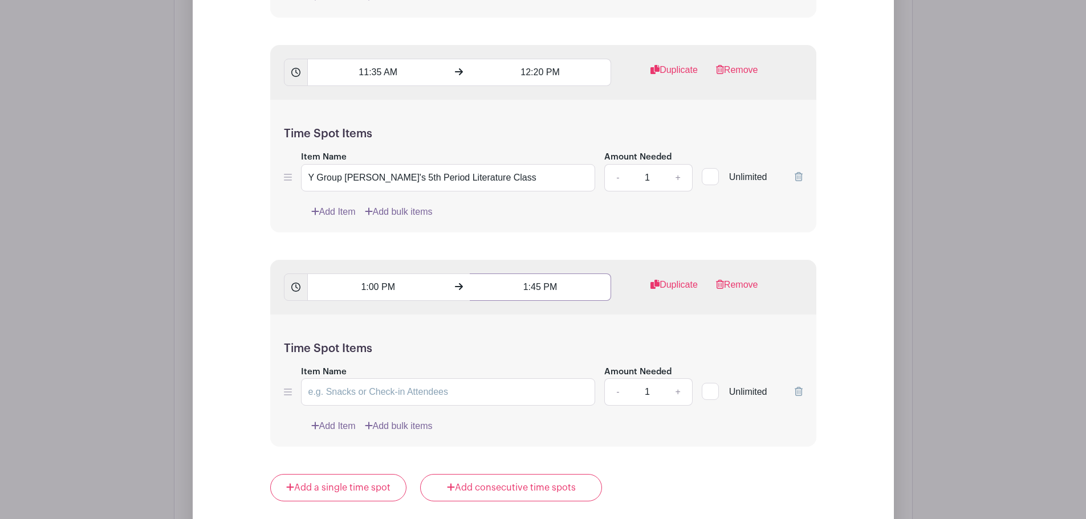
type input "1:45 PM"
click at [536, 338] on div "Time Spot Items Item Name Amount Needed - 1 + Unlimited Add Item Add bulk items" at bounding box center [543, 381] width 546 height 133
drag, startPoint x: 482, startPoint y: 176, endPoint x: 278, endPoint y: 184, distance: 204.3
click at [278, 184] on div "Time Spot Items Item Name Y Group Keri's 5th Period Literature Class Amount Nee…" at bounding box center [543, 166] width 546 height 133
click at [358, 391] on input "Item Name" at bounding box center [448, 392] width 295 height 27
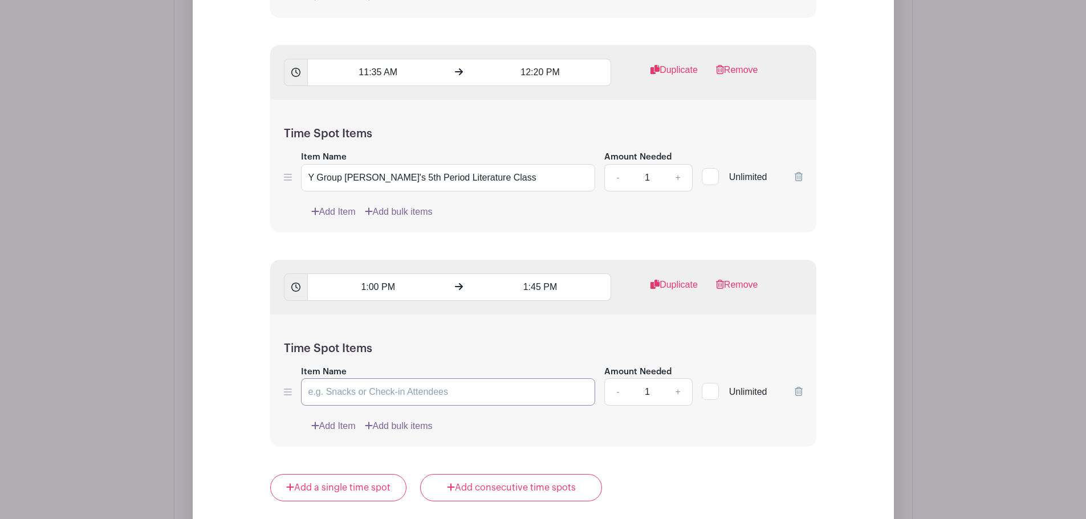
paste input "Y Group Keri's 5th Period Literature Class"
type input "Y Group Keri's 5th Period Literature Class"
click at [675, 175] on link "+" at bounding box center [678, 177] width 29 height 27
type input "2"
drag, startPoint x: 367, startPoint y: 393, endPoint x: 346, endPoint y: 388, distance: 21.0
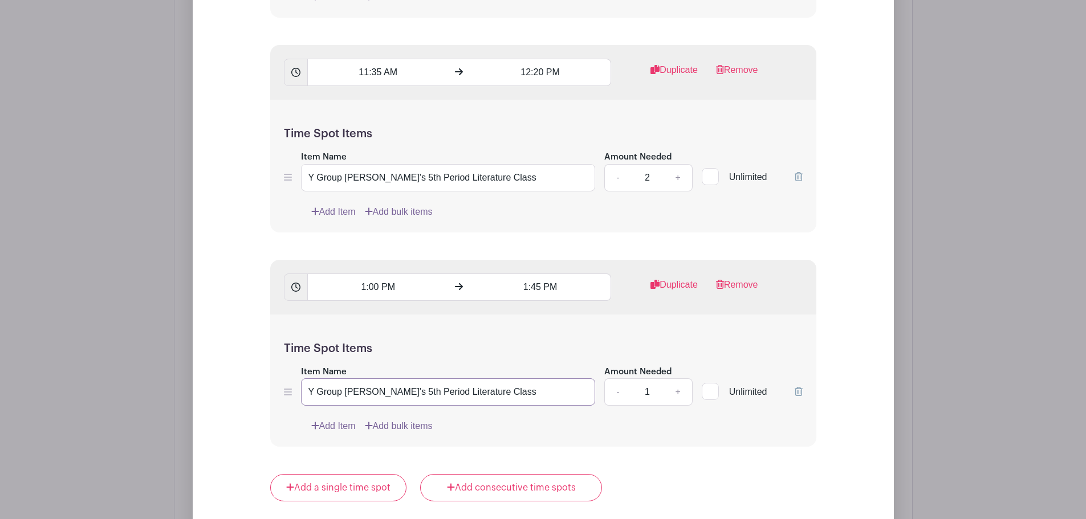
click at [346, 388] on input "Y Group Keri's 5th Period Literature Class" at bounding box center [448, 392] width 295 height 27
click at [381, 394] on input "Y Group Ashley's 5th Period Literature Class" at bounding box center [448, 392] width 295 height 27
type input "Y Group Ashley's 6th Period Literature Class"
click at [676, 389] on link "+" at bounding box center [678, 392] width 29 height 27
type input "2"
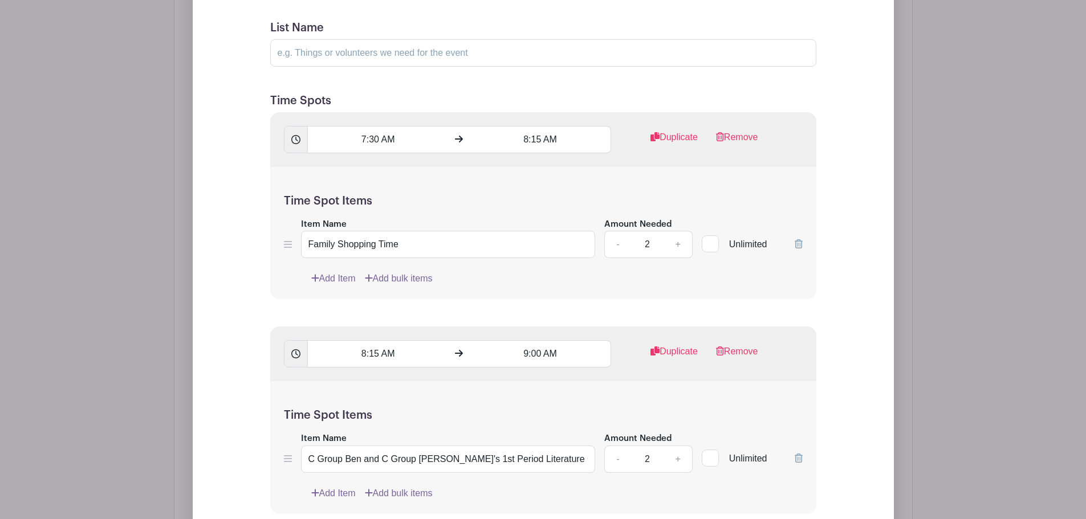
scroll to position [712, 0]
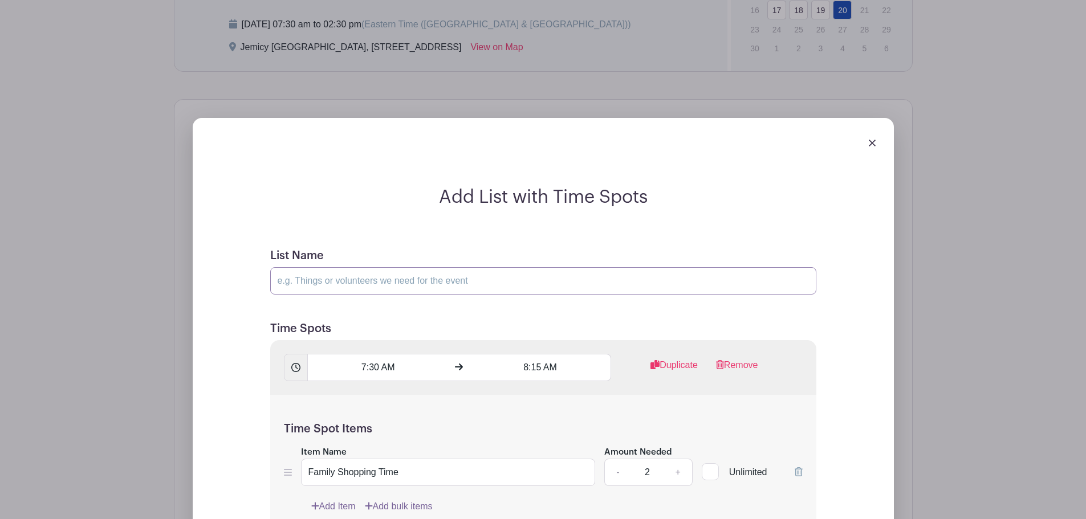
click at [299, 282] on input "List Name" at bounding box center [543, 280] width 546 height 27
drag, startPoint x: 401, startPoint y: 281, endPoint x: 374, endPoint y: 282, distance: 26.8
click at [374, 282] on input "Book Fair Volunteers, Tuesday, November 18" at bounding box center [543, 280] width 546 height 27
click at [460, 282] on input "Book Fair Volunteers, Thursday, November 18" at bounding box center [543, 280] width 546 height 27
type input "Book Fair Volunteers, Thursday, November 19"
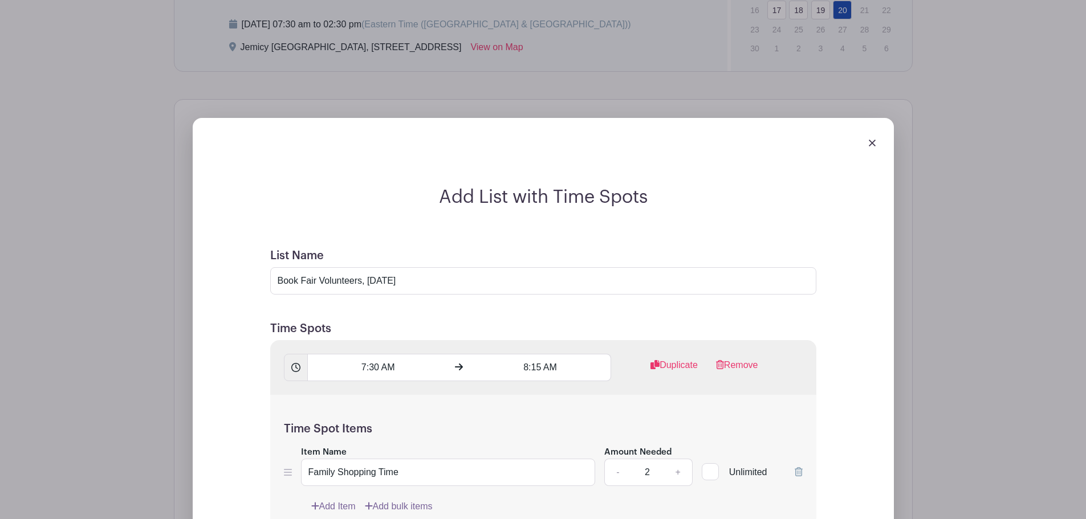
click at [689, 329] on h5 "Time Spots" at bounding box center [543, 329] width 546 height 14
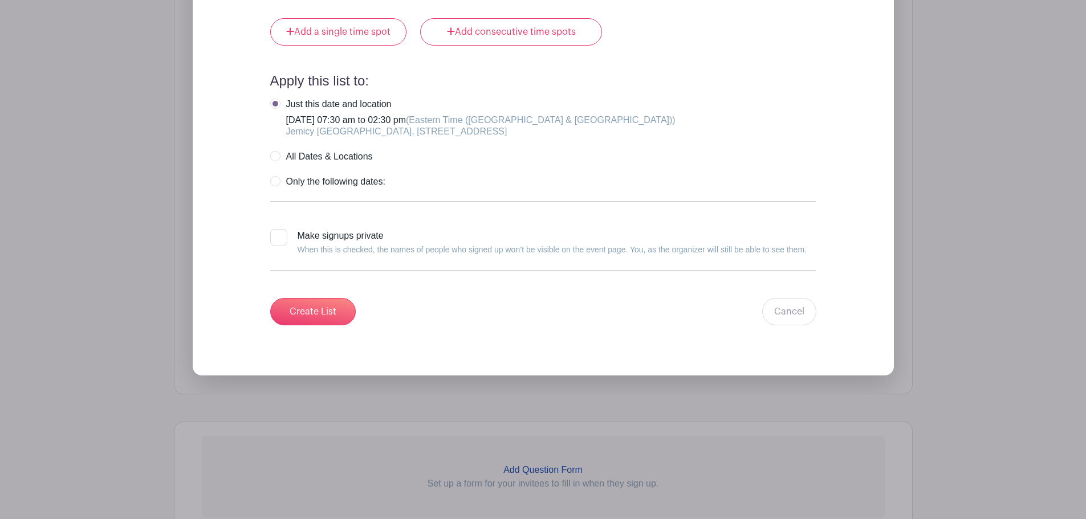
scroll to position [2479, 0]
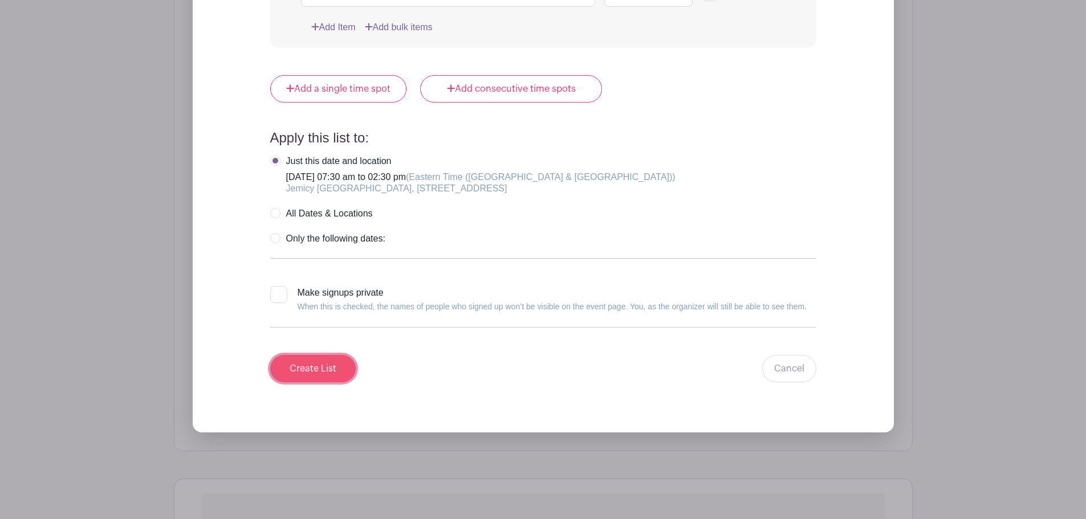
click at [324, 369] on input "Create List" at bounding box center [313, 368] width 86 height 27
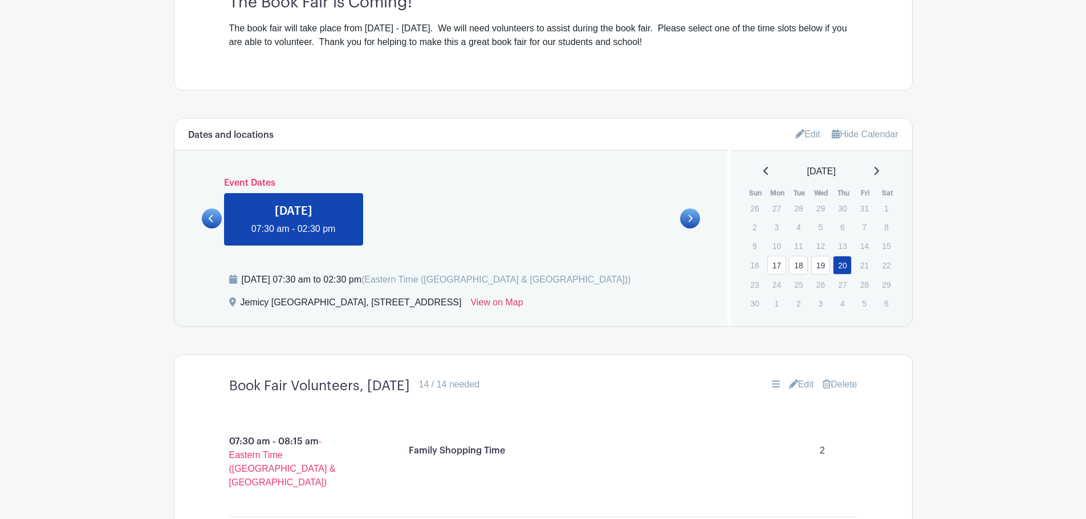
scroll to position [171, 0]
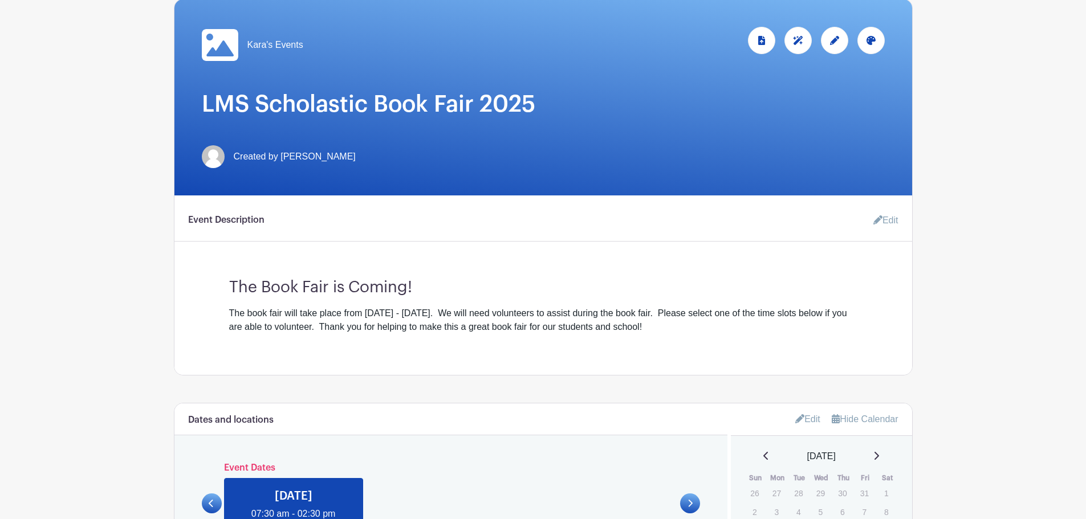
click at [876, 222] on icon at bounding box center [878, 220] width 9 height 9
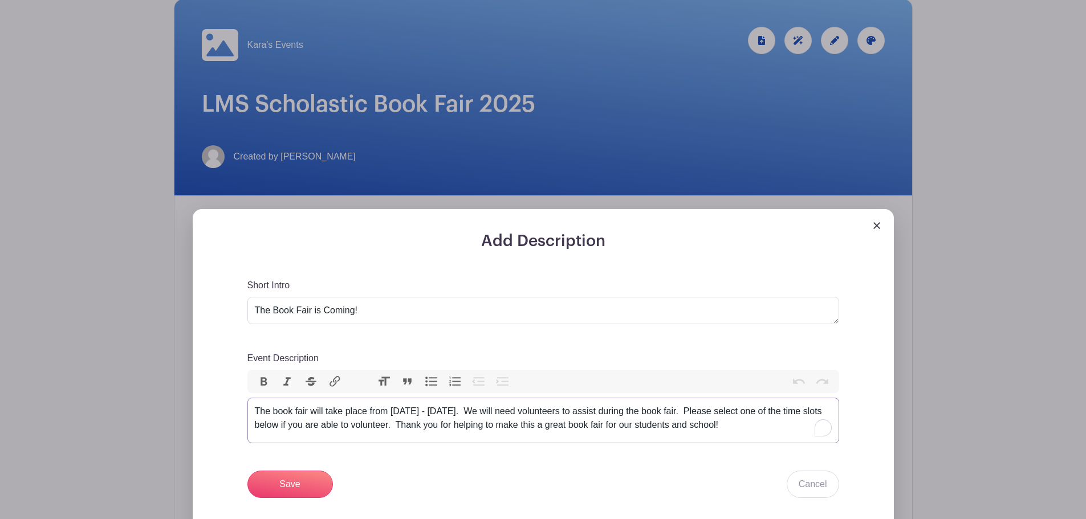
click at [789, 425] on div "The book fair will take place from November 17 - November 20. We will need volu…" at bounding box center [543, 418] width 577 height 27
click at [312, 428] on div "The book fair will take place from November 17 - November 20. We will need volu…" at bounding box center [543, 425] width 577 height 41
click at [452, 425] on div "The book fair will take place from November 17 - November 20. We will need volu…" at bounding box center [543, 425] width 577 height 41
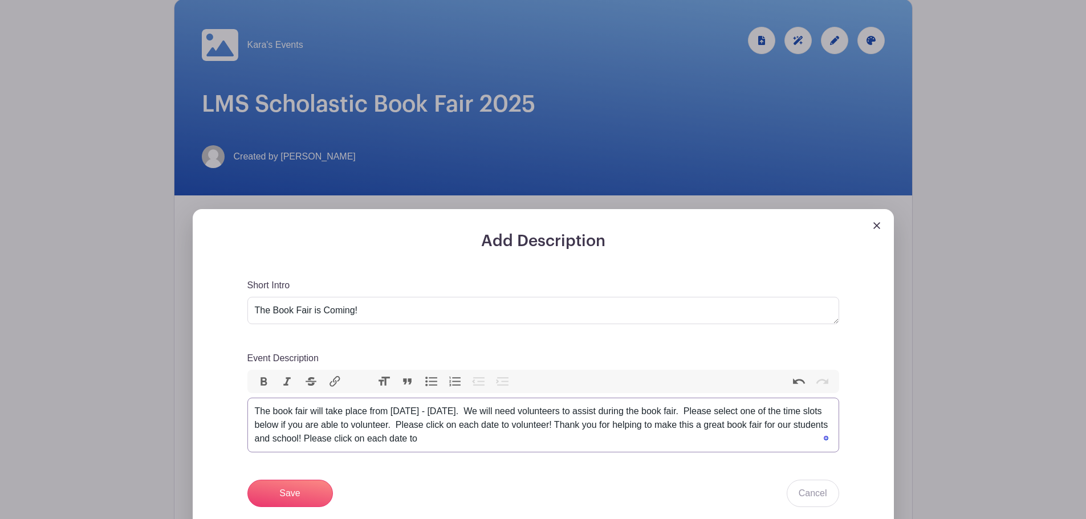
drag, startPoint x: 515, startPoint y: 439, endPoint x: 369, endPoint y: 442, distance: 146.6
click at [369, 442] on div "The book fair will take place from November 17 - November 20. We will need volu…" at bounding box center [543, 425] width 577 height 41
type trix-editor "<div>The book fair will take place from November 17 - November 20.&nbsp; We wil…"
click at [432, 486] on div "Save Cancel" at bounding box center [543, 493] width 592 height 27
click at [316, 495] on input "Save" at bounding box center [290, 493] width 86 height 27
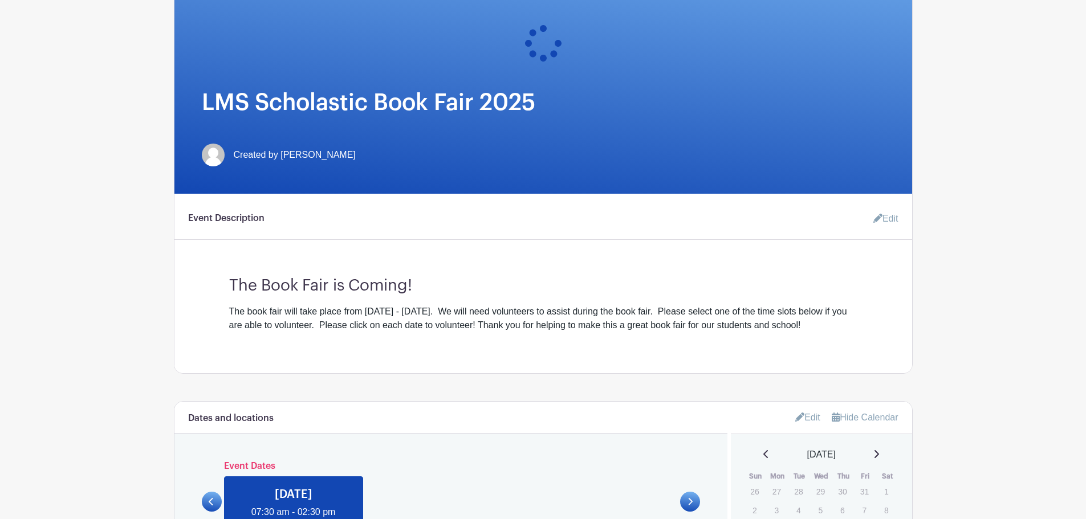
scroll to position [435, 0]
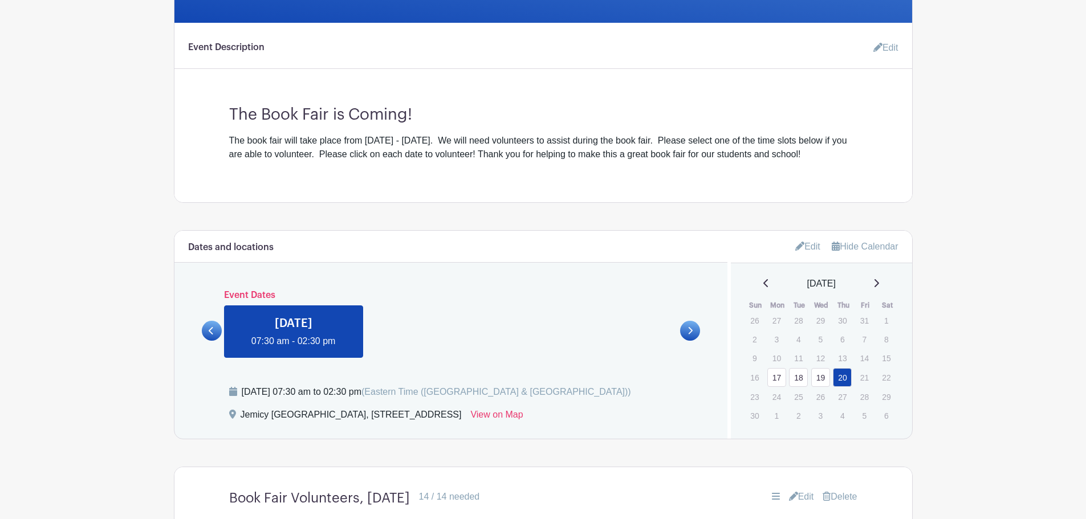
click at [210, 332] on icon at bounding box center [211, 331] width 5 height 9
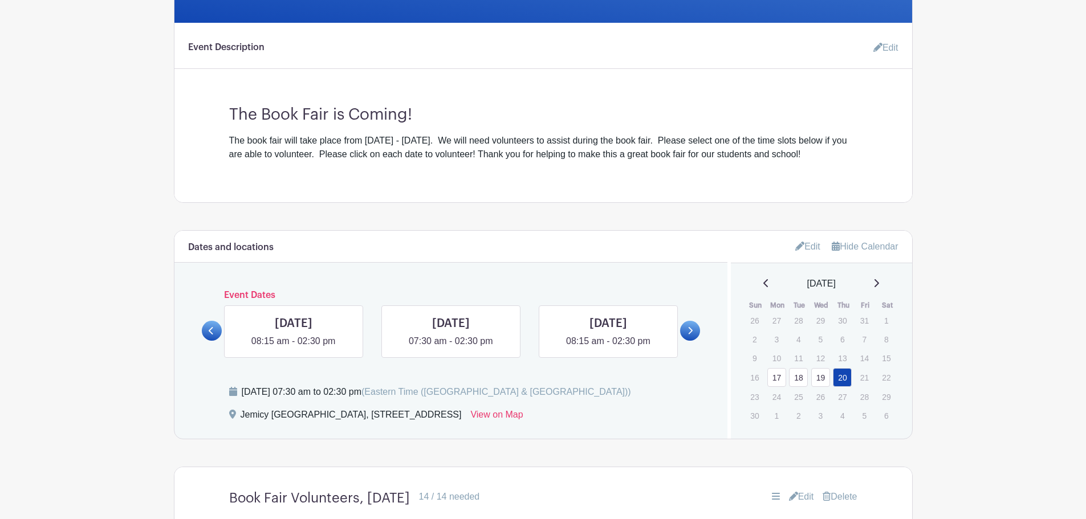
click at [210, 332] on icon at bounding box center [211, 331] width 5 height 9
click at [294, 348] on link at bounding box center [294, 348] width 0 height 0
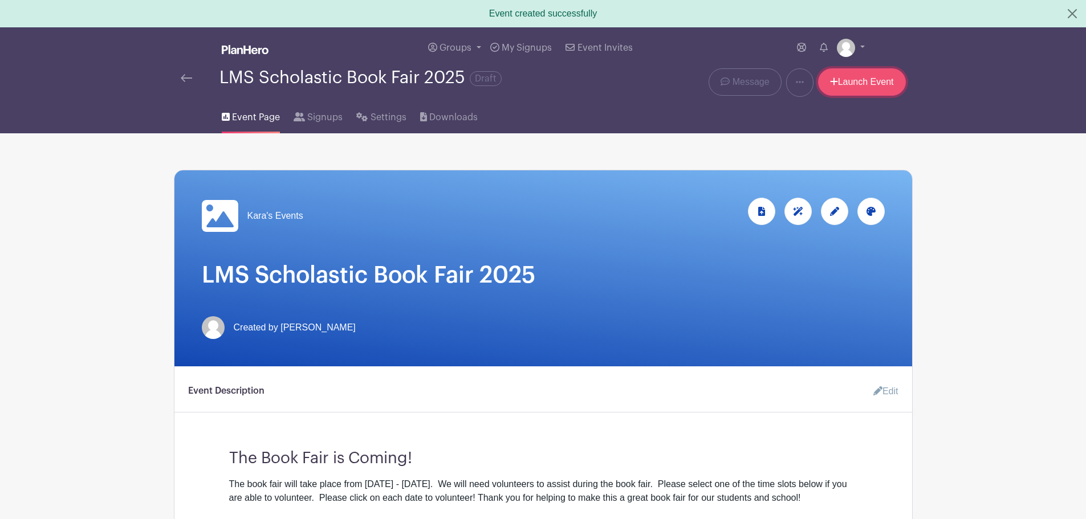
click at [841, 79] on link "Launch Event" at bounding box center [862, 81] width 88 height 27
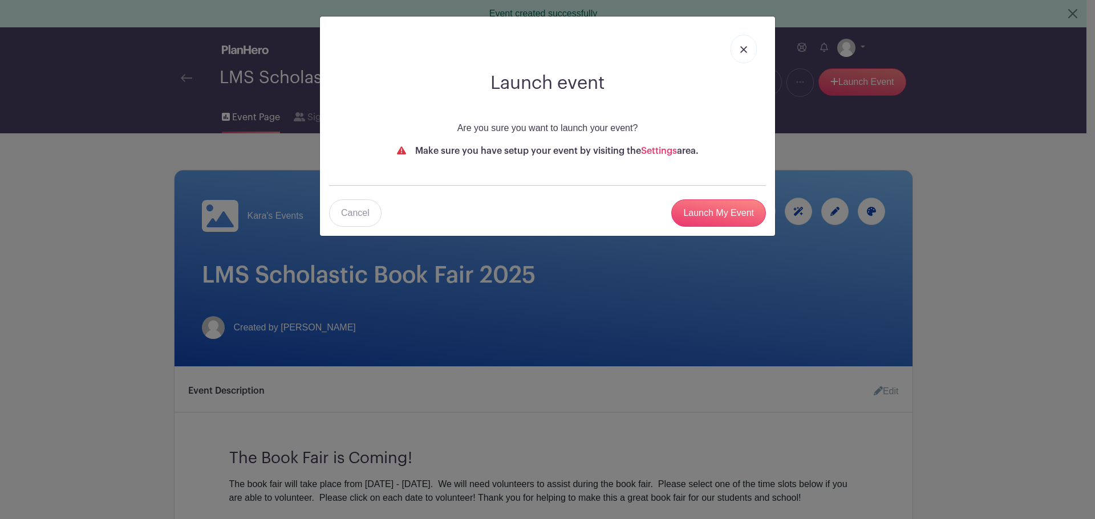
click at [742, 47] on img at bounding box center [743, 49] width 7 height 7
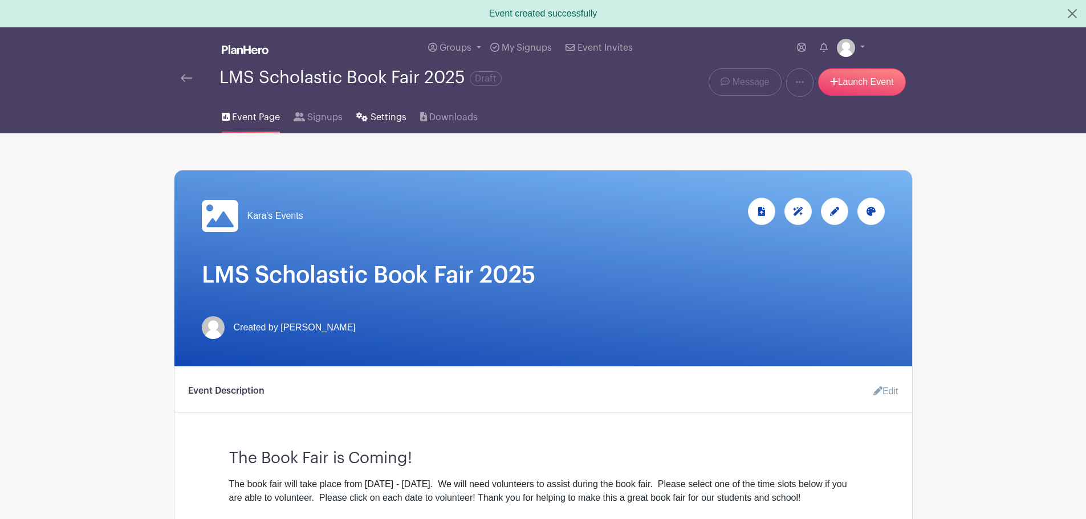
click at [371, 109] on link "Settings" at bounding box center [381, 115] width 50 height 36
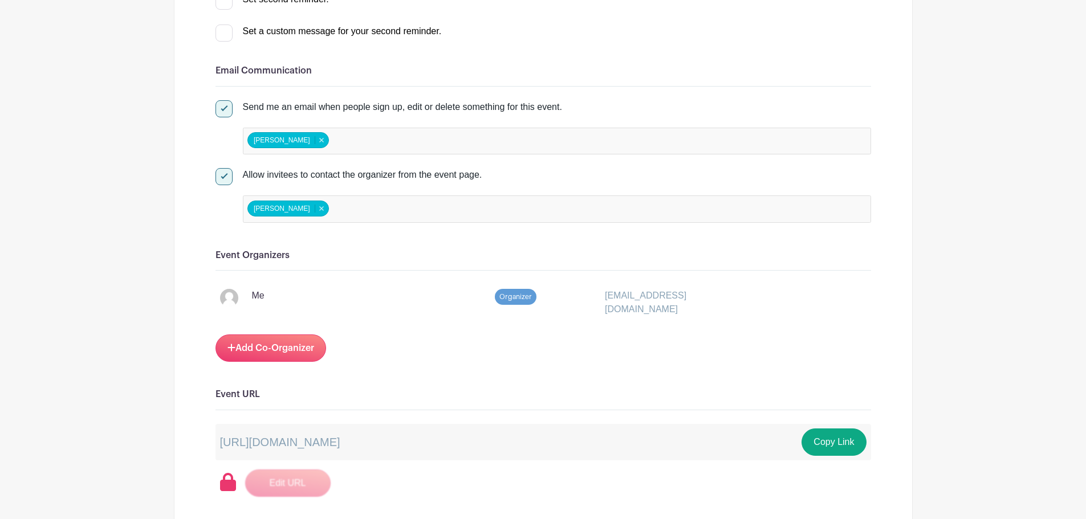
scroll to position [513, 0]
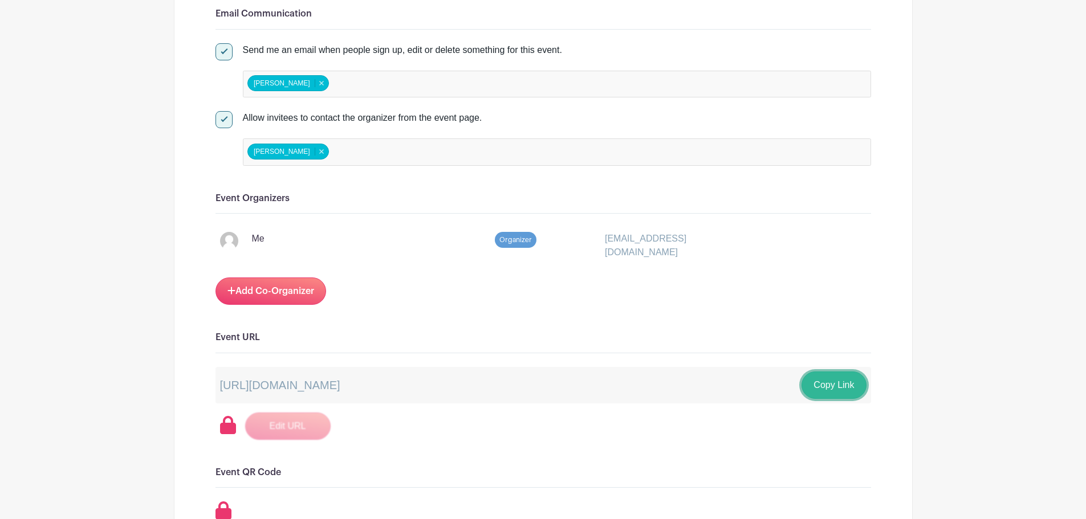
click at [820, 383] on button "Copy Link" at bounding box center [834, 385] width 64 height 27
click at [543, 441] on div "Signups Make phone number mandatory when invitees are signing up. Limit users t…" at bounding box center [544, 486] width 656 height 1630
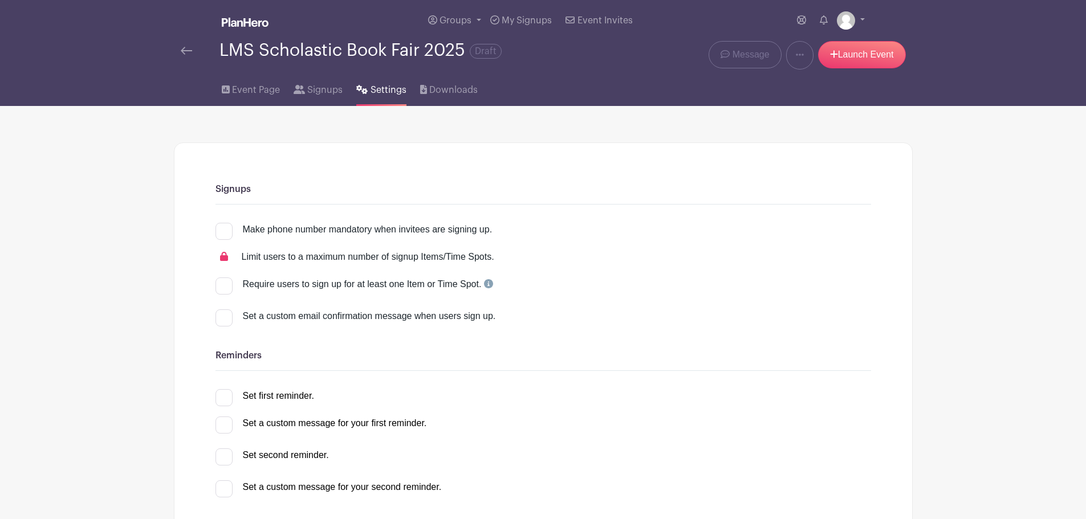
scroll to position [57, 0]
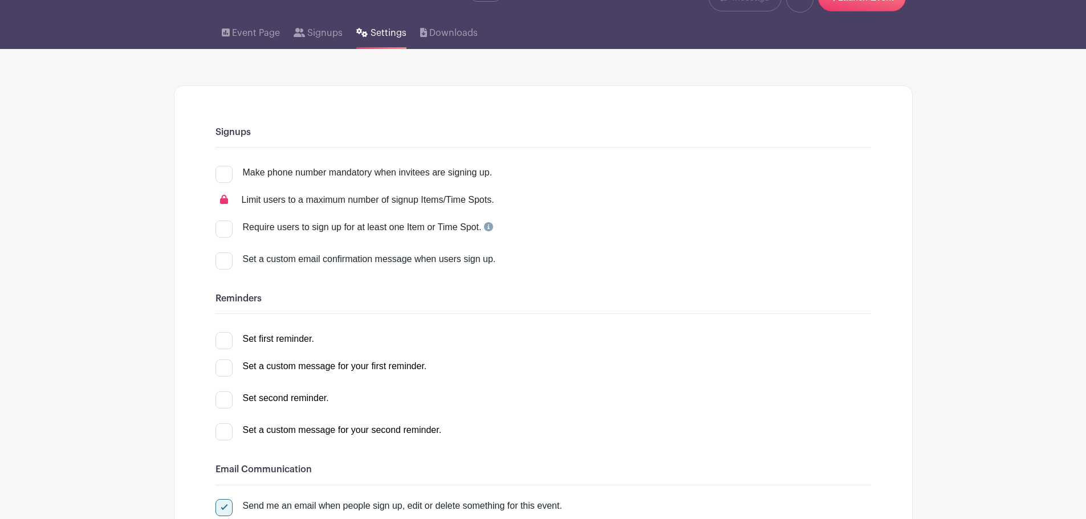
click at [224, 343] on div at bounding box center [224, 340] width 17 height 17
click at [223, 340] on input "Set first reminder." at bounding box center [219, 335] width 7 height 7
checkbox input "true"
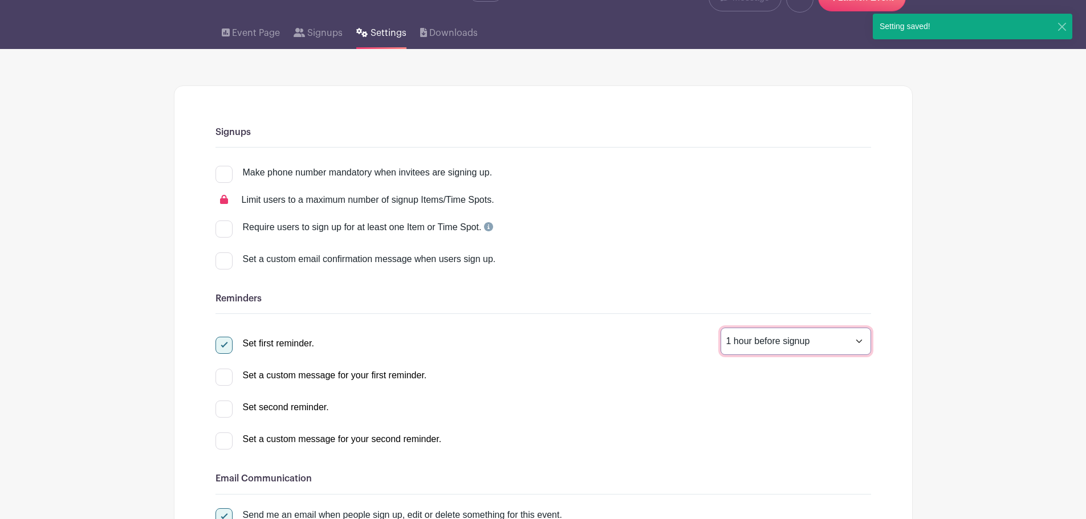
click at [813, 341] on select "1 hour before signup 2 hours before signup 3 hours before signup 4 hours before…" at bounding box center [796, 341] width 151 height 27
select select "24"
click at [721, 328] on select "1 hour before signup 2 hours before signup 3 hours before signup 4 hours before…" at bounding box center [796, 341] width 151 height 27
click at [218, 407] on input "Set second reminder." at bounding box center [219, 404] width 7 height 7
checkbox input "true"
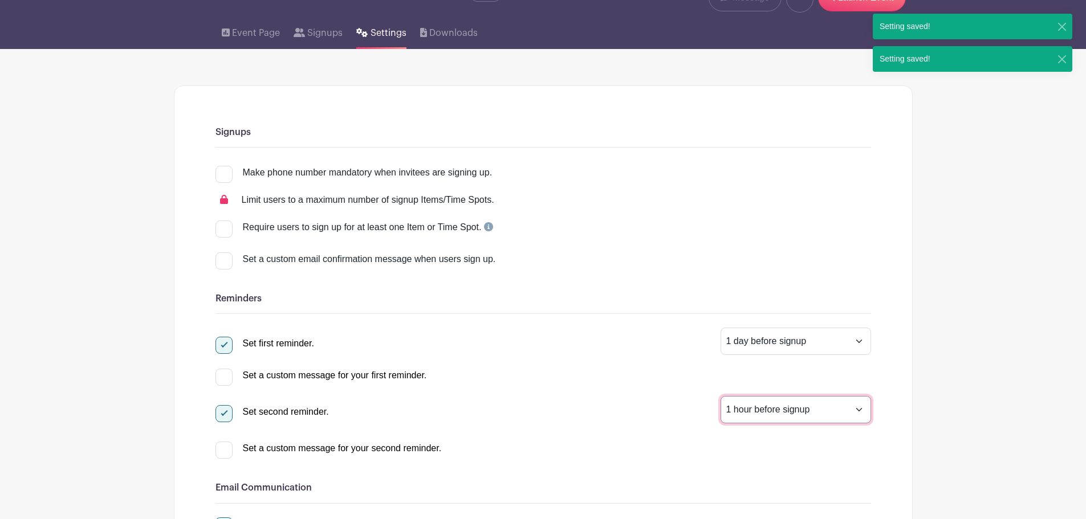
click at [830, 413] on select "1 hour before signup 2 hours before signup 3 hours before signup 4 hours before…" at bounding box center [796, 409] width 151 height 27
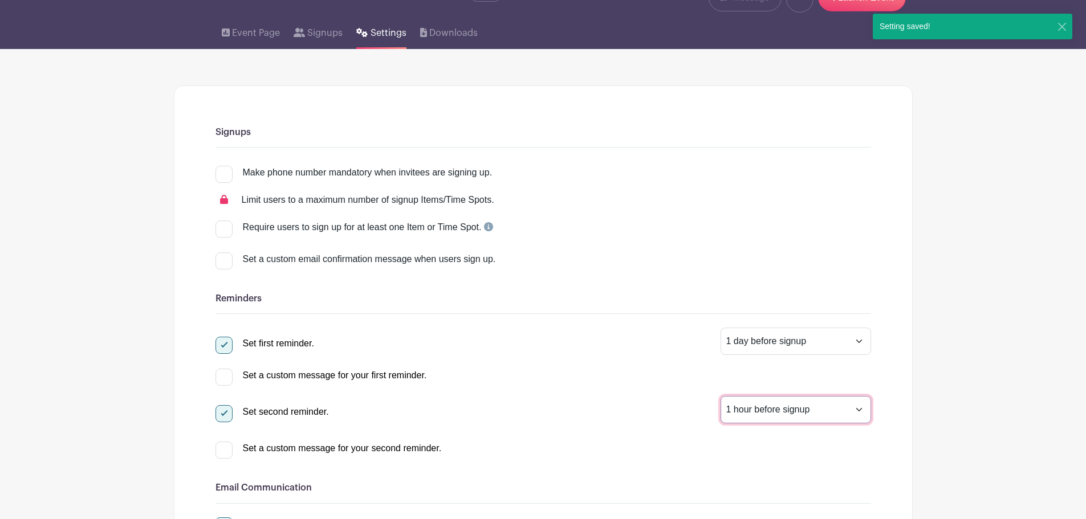
click at [830, 413] on select "1 hour before signup 2 hours before signup 3 hours before signup 4 hours before…" at bounding box center [796, 409] width 151 height 27
click at [691, 435] on div "Set first reminder. 1 hour before signup 2 hours before signup 3 hours before s…" at bounding box center [544, 392] width 656 height 128
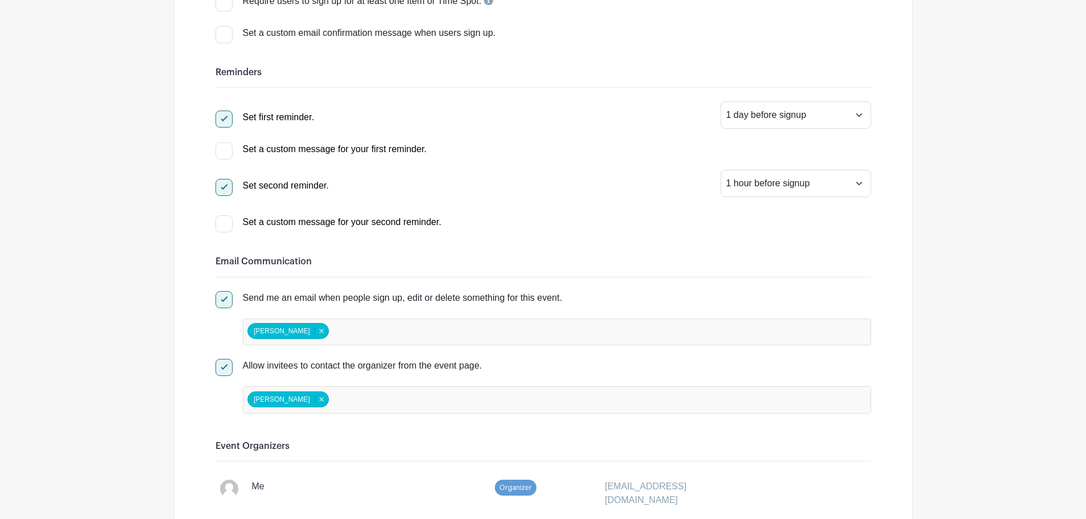
scroll to position [0, 0]
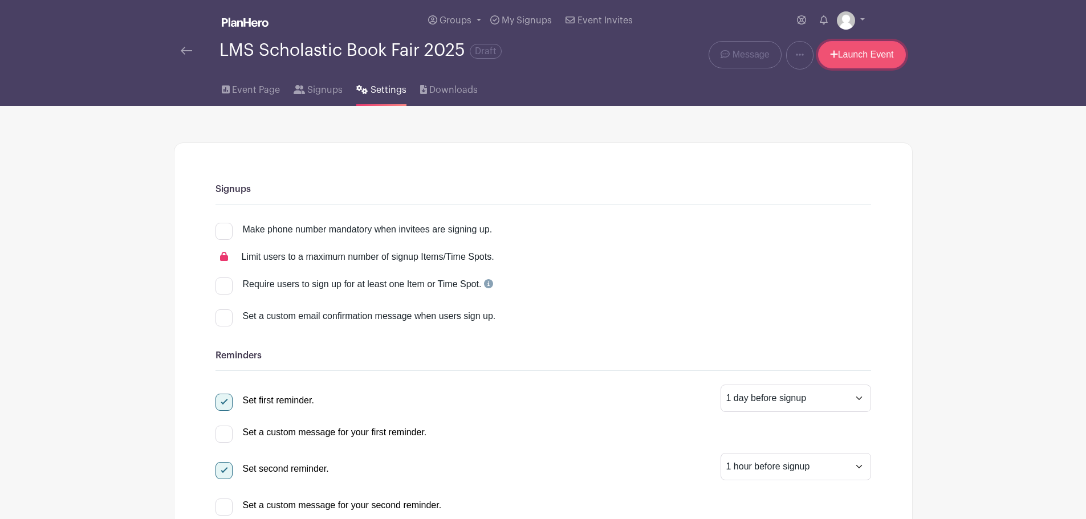
click at [859, 56] on link "Launch Event" at bounding box center [862, 54] width 88 height 27
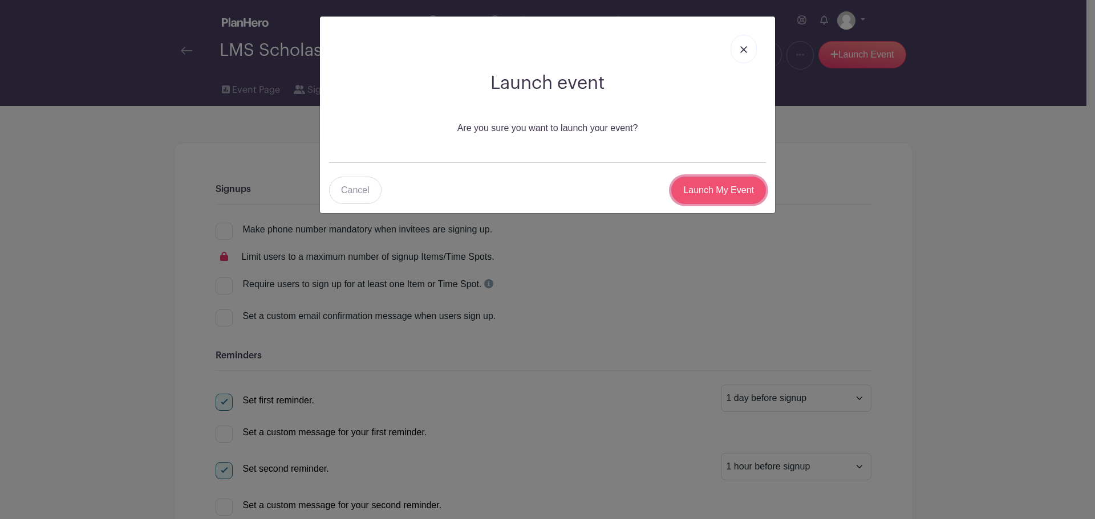
click at [738, 185] on input "Launch My Event" at bounding box center [718, 190] width 95 height 27
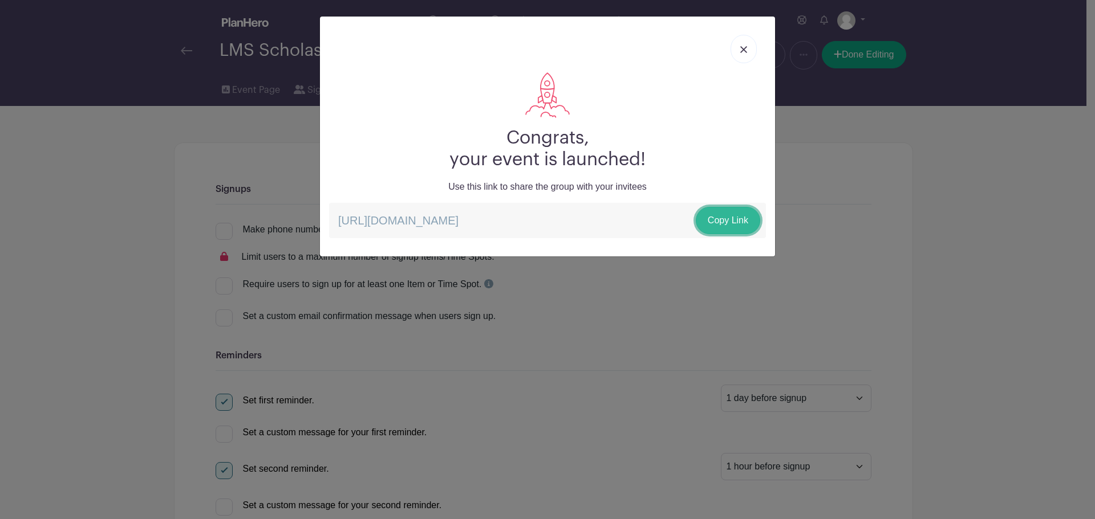
click at [745, 222] on link "Copy Link" at bounding box center [728, 220] width 64 height 27
click at [736, 52] on link at bounding box center [743, 49] width 26 height 29
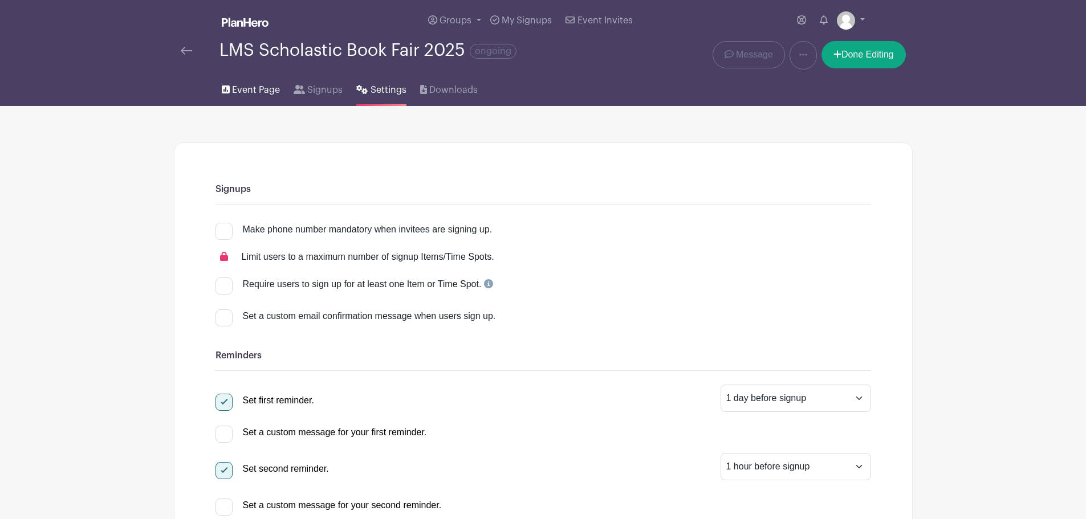
click at [263, 94] on span "Event Page" at bounding box center [256, 90] width 48 height 14
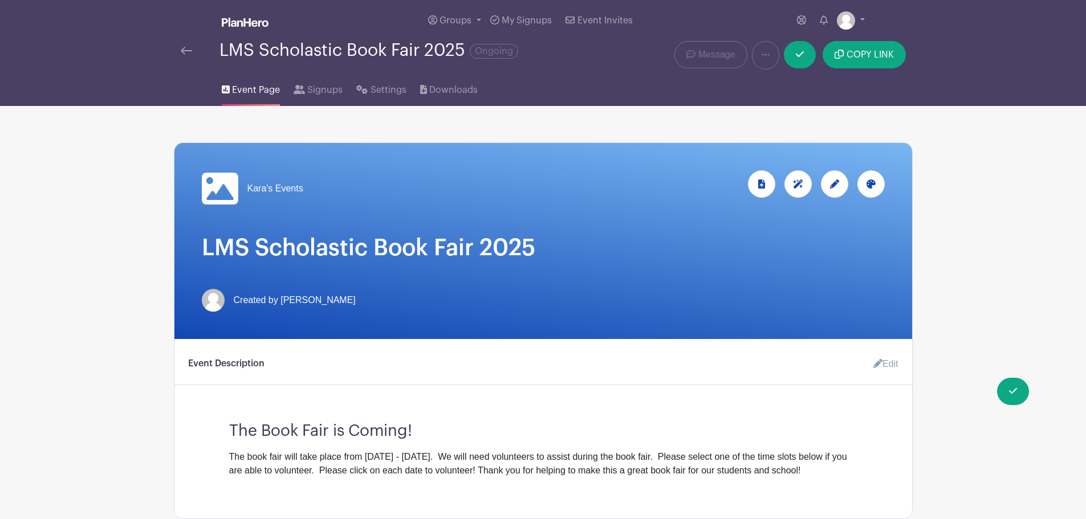
scroll to position [228, 0]
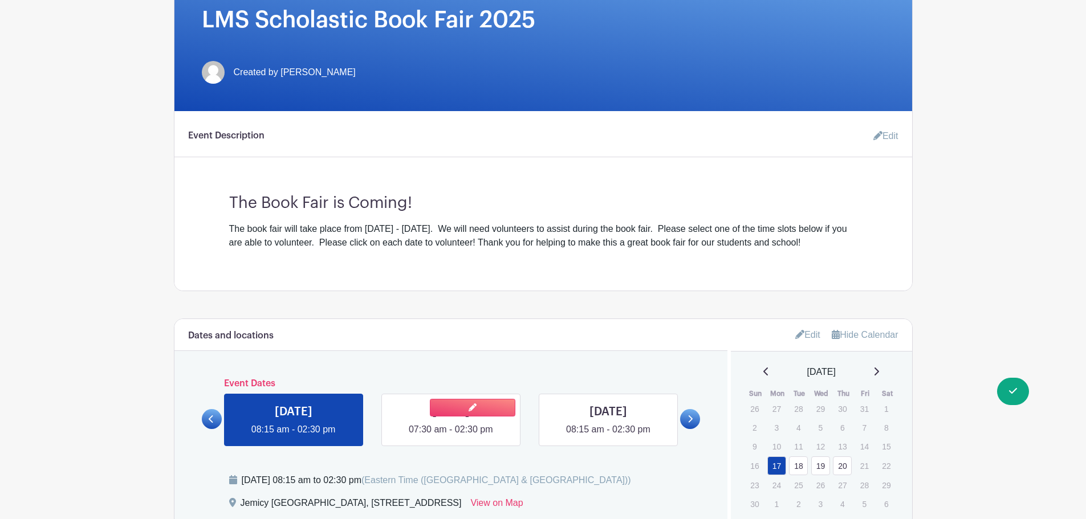
click at [451, 437] on link at bounding box center [451, 437] width 0 height 0
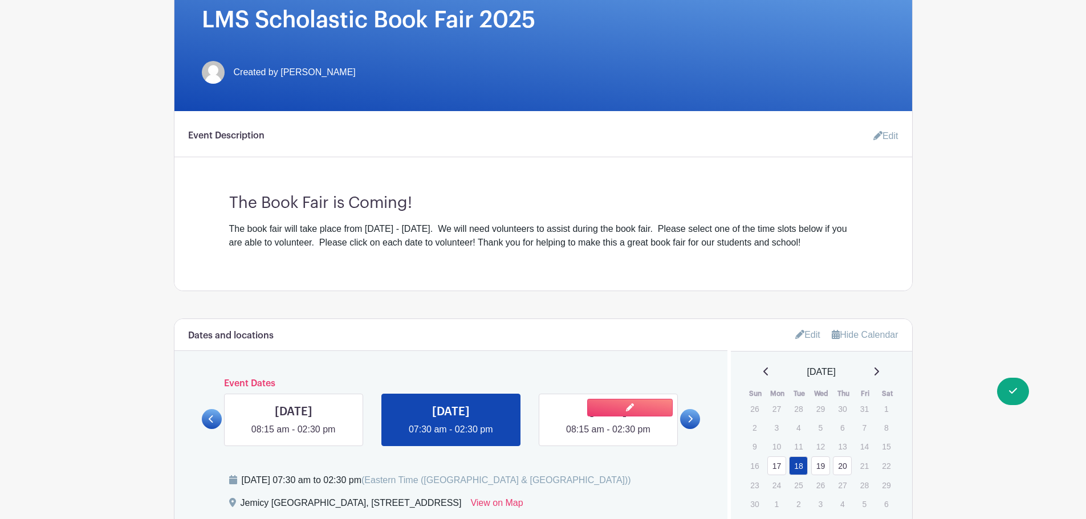
click at [608, 437] on link at bounding box center [608, 437] width 0 height 0
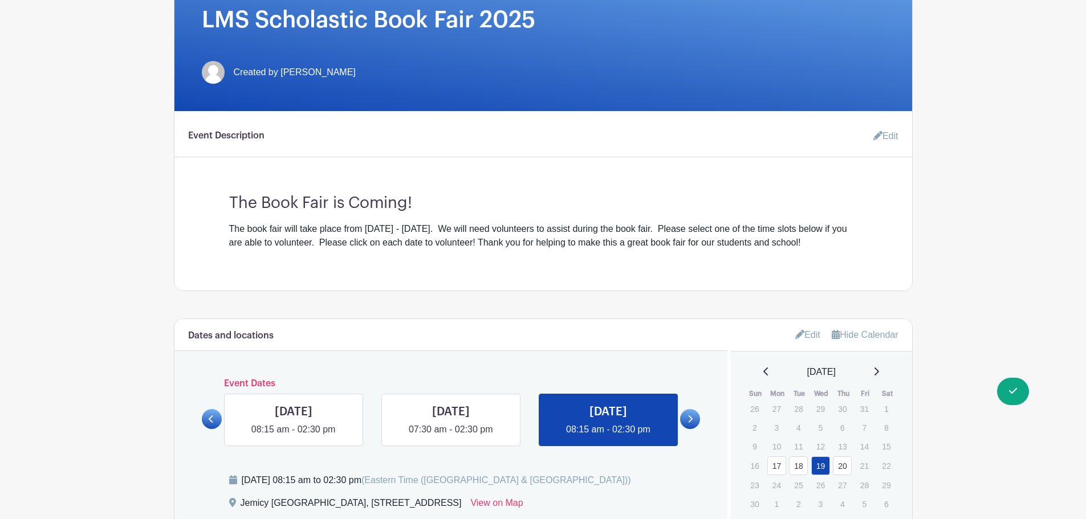
click at [691, 417] on icon at bounding box center [691, 419] width 5 height 7
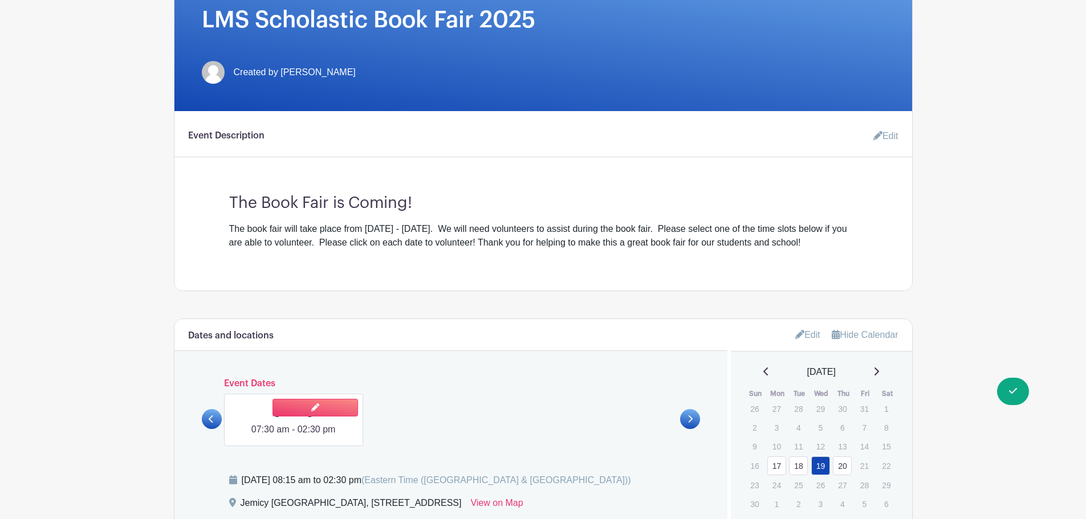
click at [294, 437] on link at bounding box center [294, 437] width 0 height 0
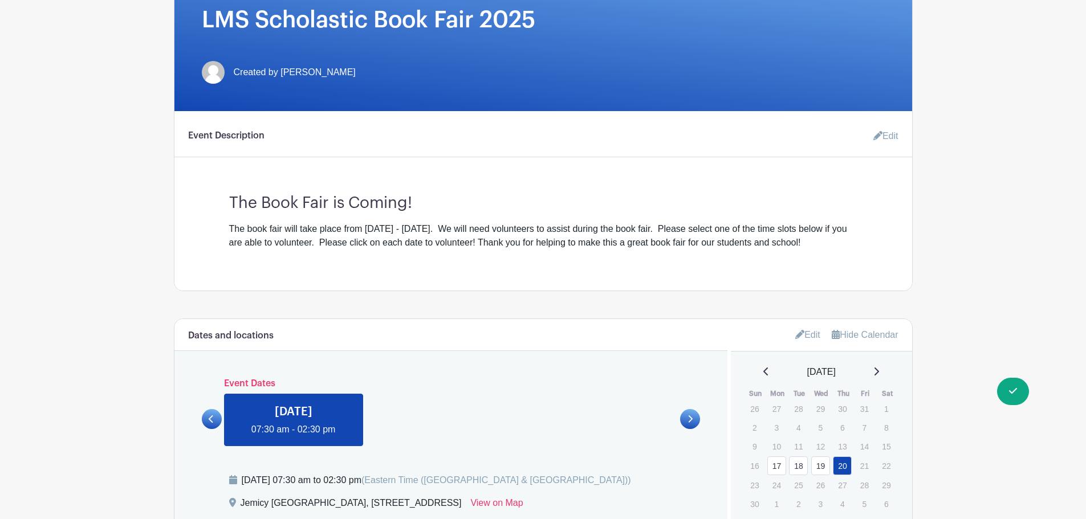
click at [217, 422] on link at bounding box center [212, 419] width 20 height 20
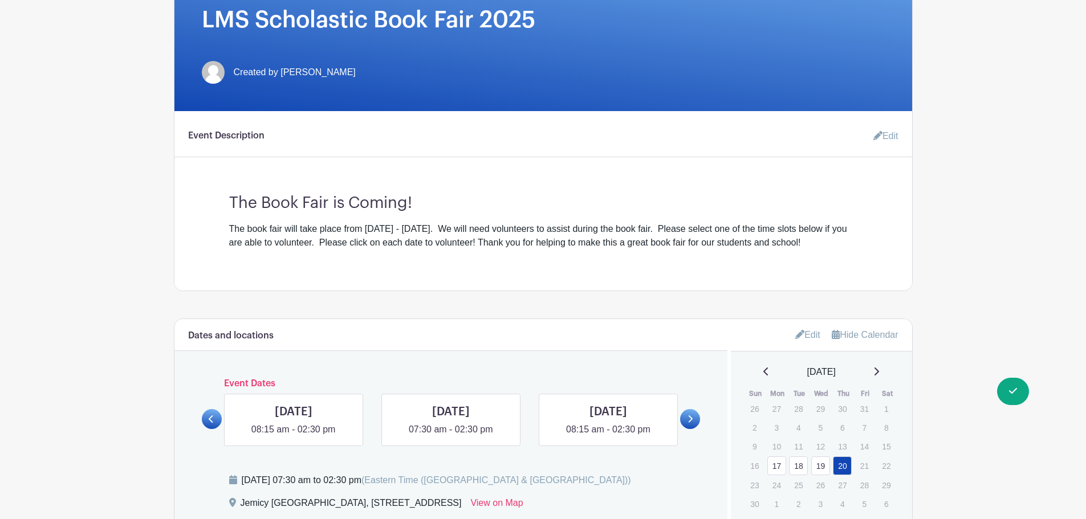
click at [217, 422] on link at bounding box center [212, 419] width 20 height 20
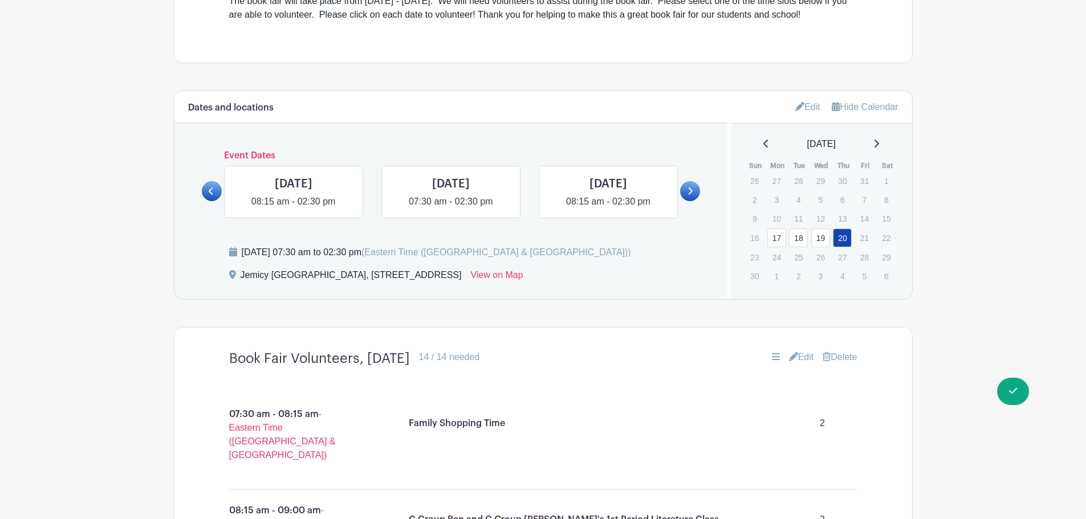
scroll to position [513, 0]
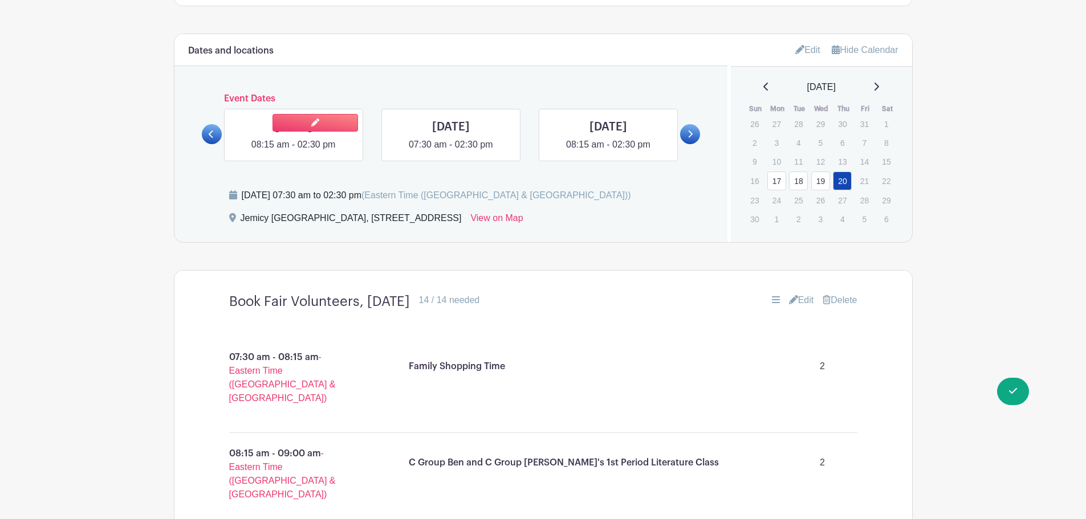
click at [294, 152] on link at bounding box center [294, 152] width 0 height 0
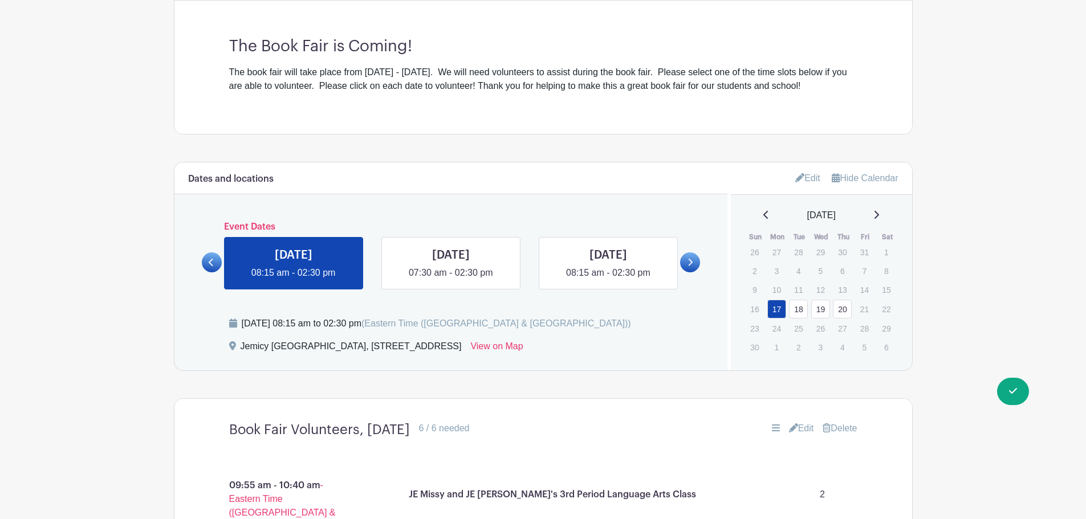
scroll to position [214, 0]
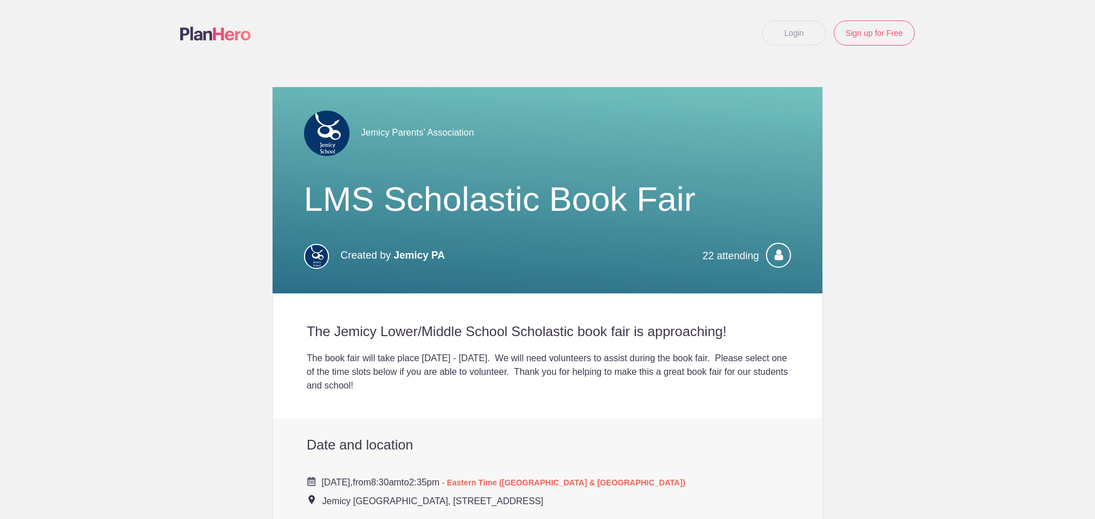
drag, startPoint x: 518, startPoint y: 385, endPoint x: 305, endPoint y: 331, distance: 220.0
click at [305, 331] on div "The Jemicy Lower/Middle School Scholastic book fair is approaching! The book fa…" at bounding box center [548, 356] width 550 height 125
copy div "The Jemicy Lower/Middle School Scholastic book fair is approaching! The book fa…"
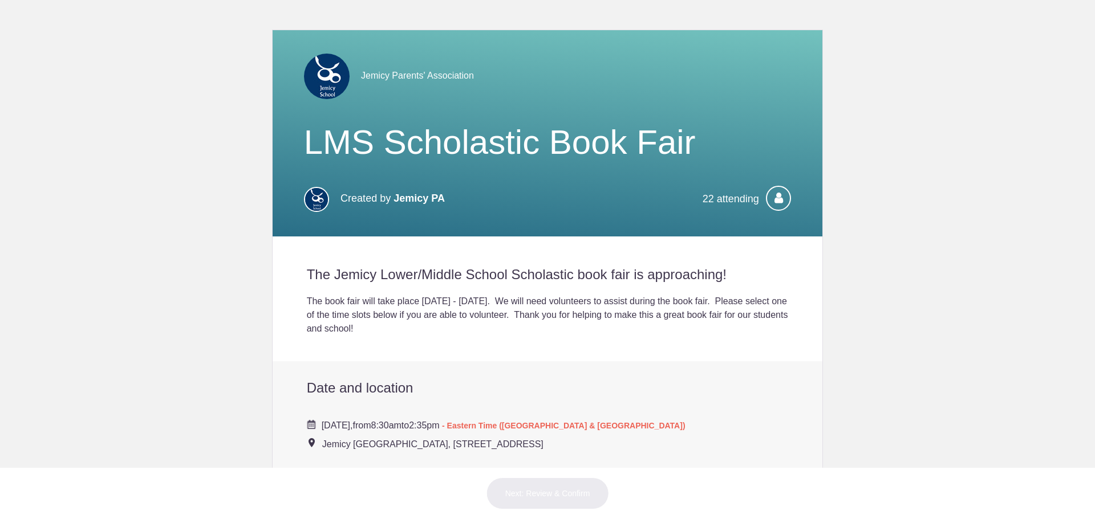
scroll to position [171, 0]
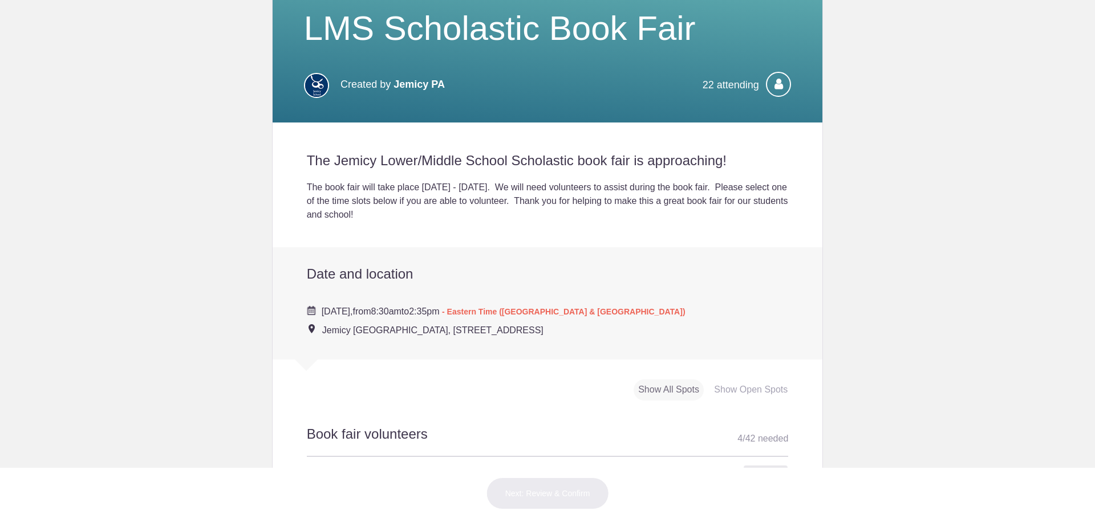
drag, startPoint x: 580, startPoint y: 330, endPoint x: 315, endPoint y: 334, distance: 265.2
click at [315, 334] on div "[DATE], from 8:30am to 2:35pm - Eastern Time ([GEOGRAPHIC_DATA] & [GEOGRAPHIC_D…" at bounding box center [548, 315] width 482 height 43
copy span "Jemicy [GEOGRAPHIC_DATA], [STREET_ADDRESS]"
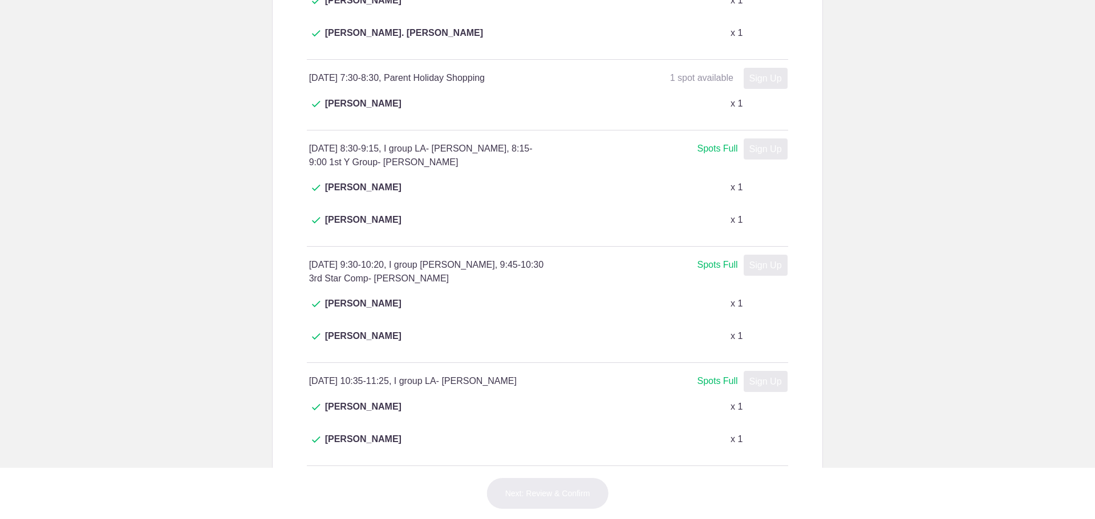
scroll to position [912, 0]
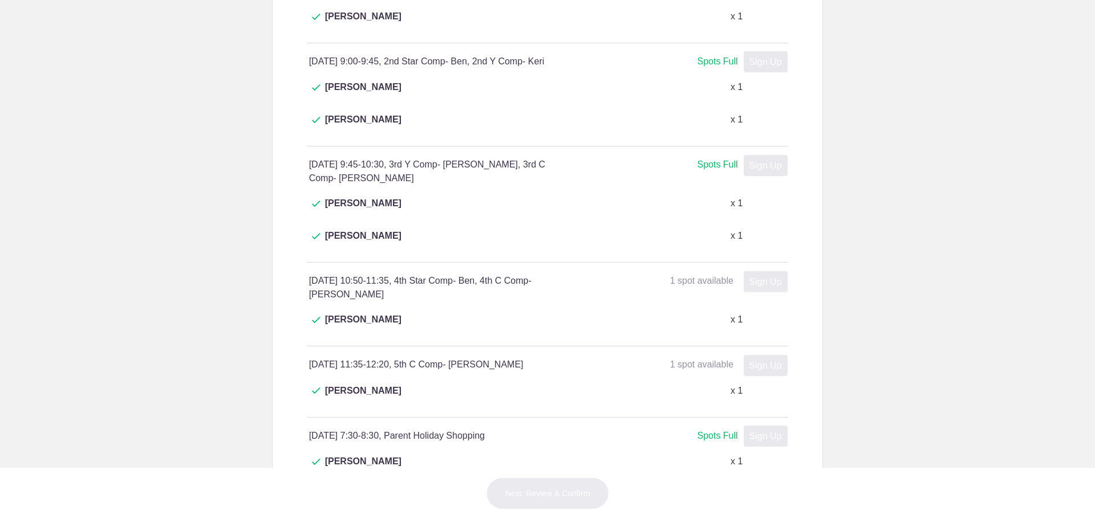
scroll to position [1743, 0]
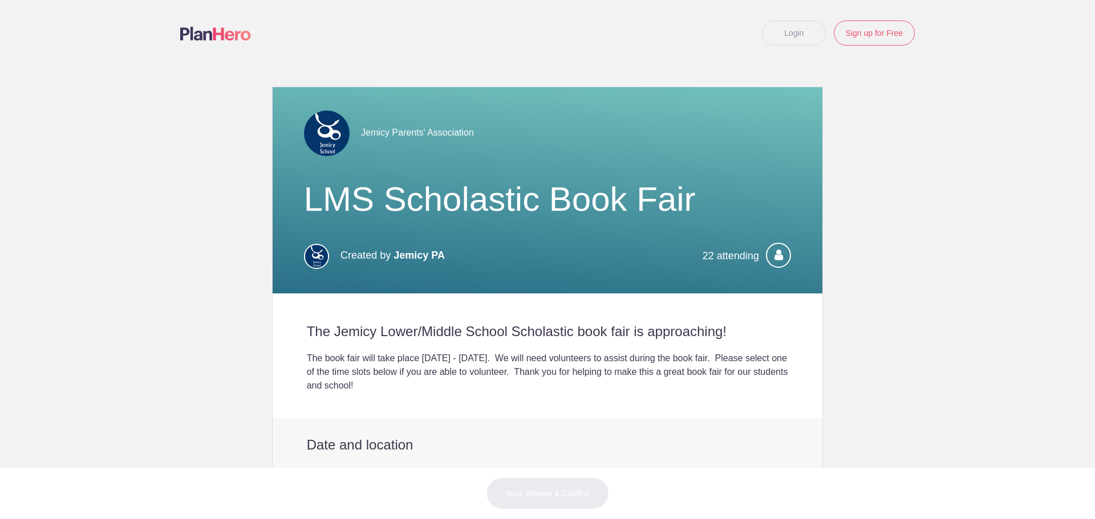
click at [780, 255] on icon at bounding box center [778, 255] width 25 height 25
